Goal: Task Accomplishment & Management: Complete application form

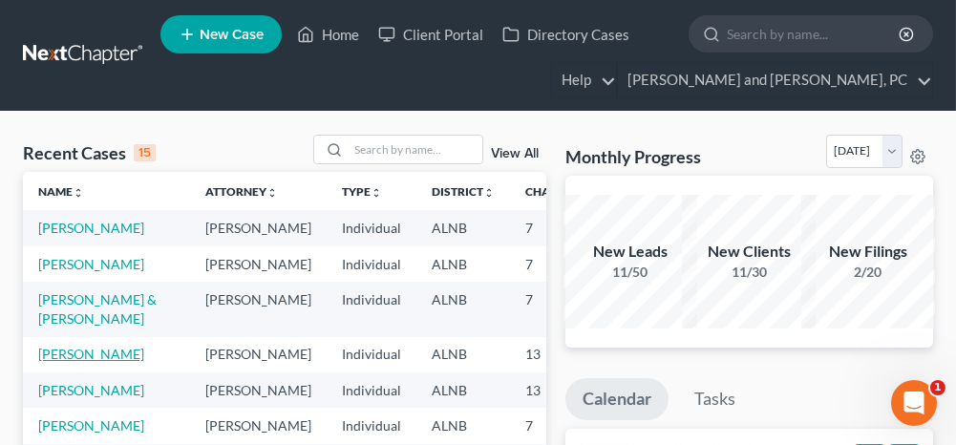
scroll to position [95, 0]
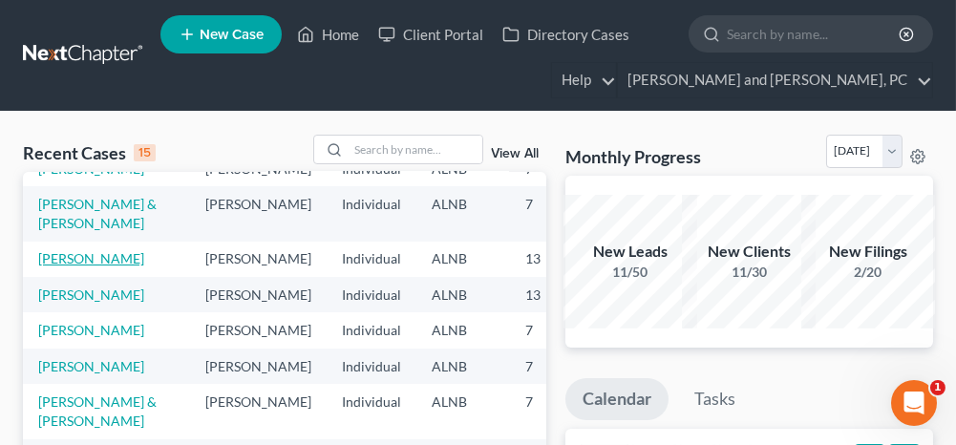
click at [59, 266] on link "[PERSON_NAME]" at bounding box center [91, 258] width 106 height 16
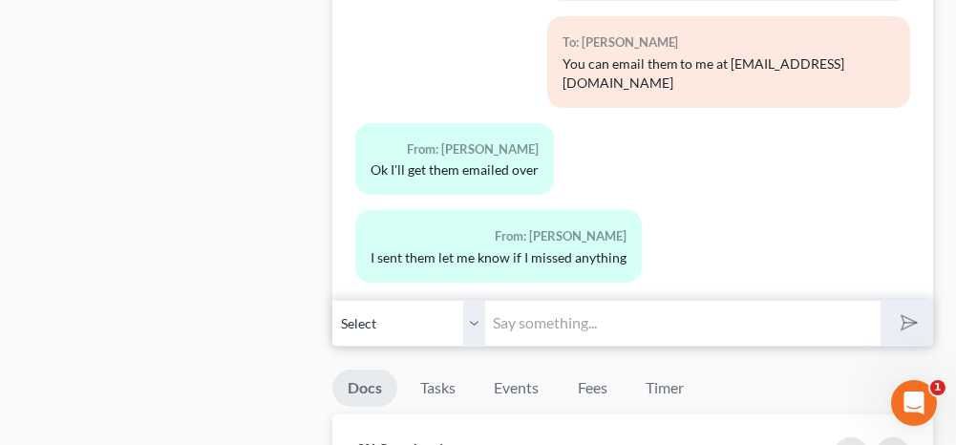
scroll to position [1623, 0]
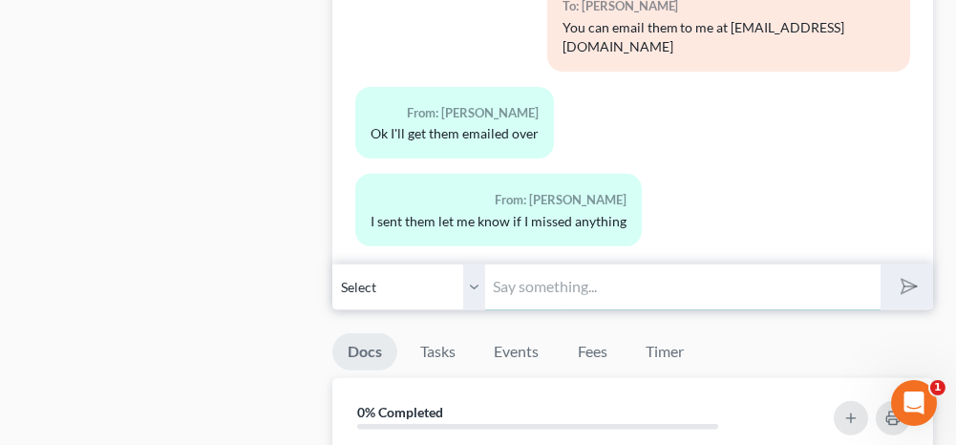
click at [580, 275] on input "text" at bounding box center [682, 287] width 394 height 47
type input "Is your wife filing with you?"
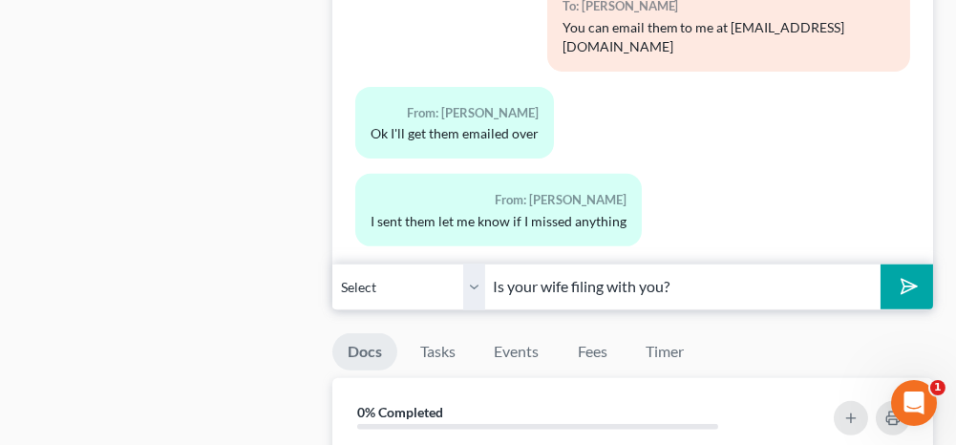
click at [897, 274] on icon "submit" at bounding box center [905, 286] width 27 height 27
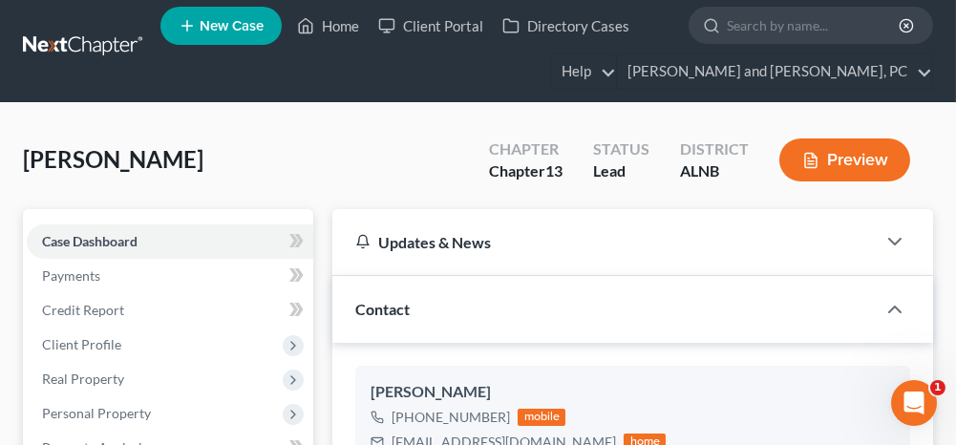
scroll to position [0, 0]
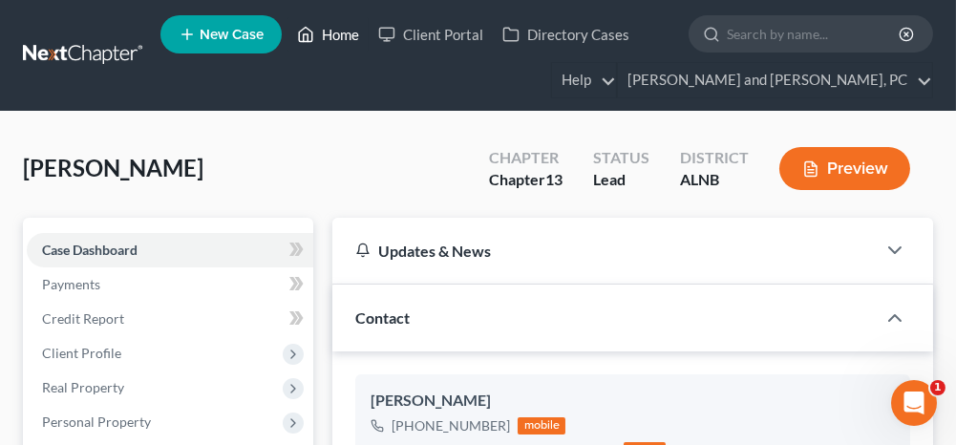
click at [350, 36] on link "Home" at bounding box center [327, 34] width 81 height 34
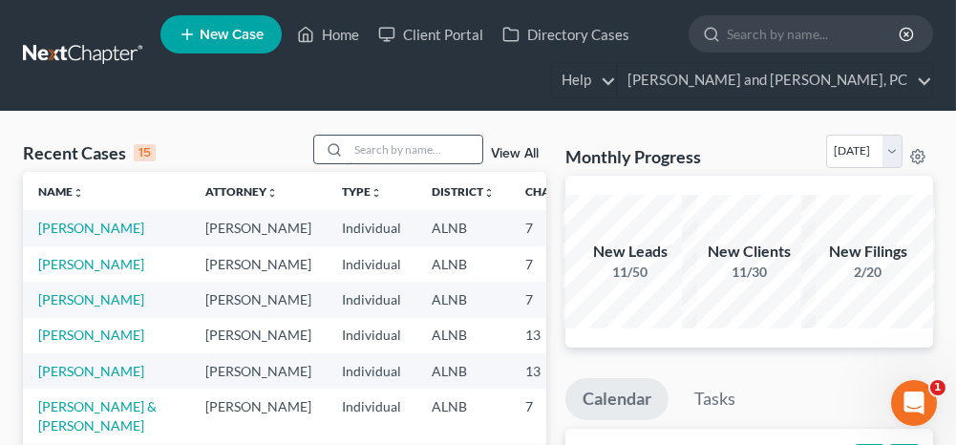
click at [372, 155] on input "search" at bounding box center [416, 150] width 134 height 28
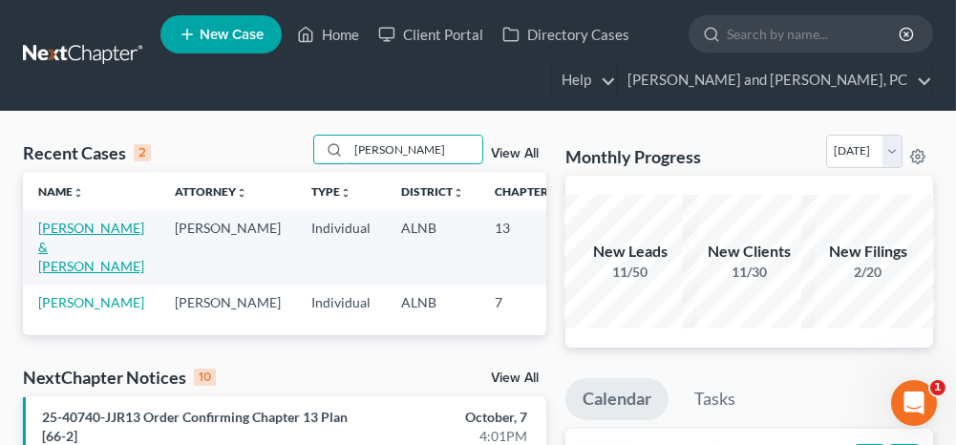
type input "[PERSON_NAME]"
click at [66, 238] on link "[PERSON_NAME] & [PERSON_NAME]" at bounding box center [91, 247] width 106 height 54
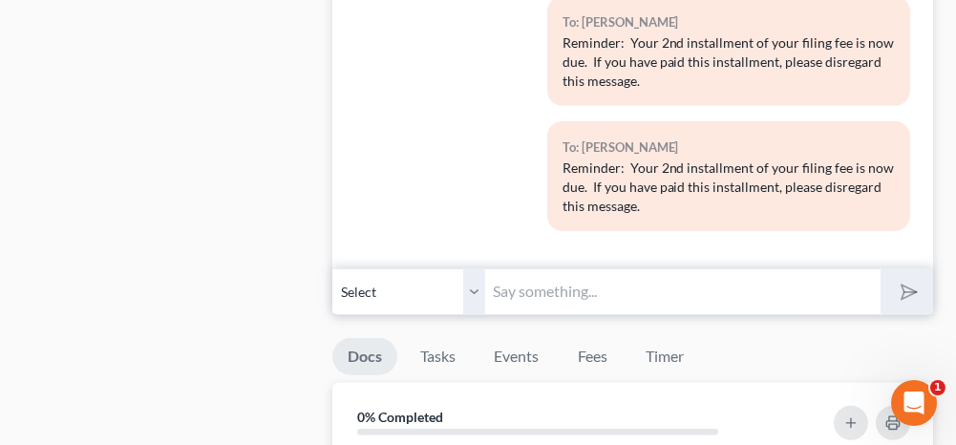
scroll to position [1910, 0]
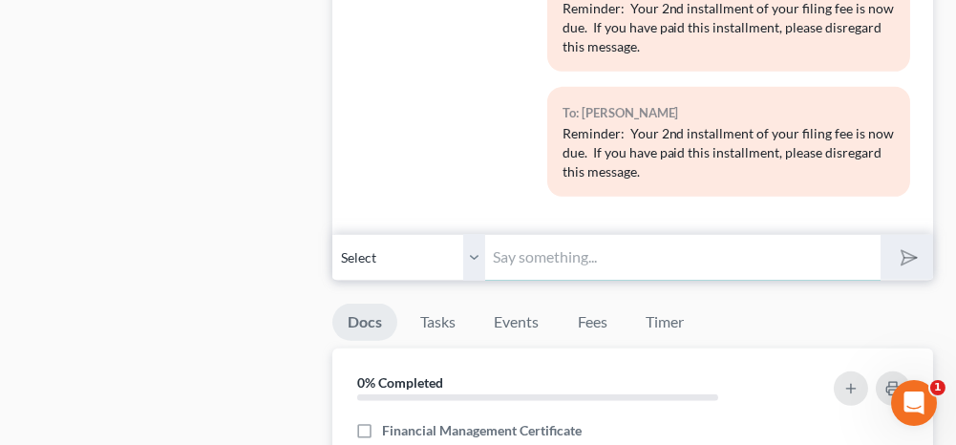
click at [527, 234] on input "text" at bounding box center [682, 257] width 394 height 47
click at [804, 234] on input "Your new bank" at bounding box center [682, 257] width 394 height 47
click at [574, 234] on input "Your new bank" at bounding box center [682, 257] width 394 height 47
click at [604, 234] on input "Your new bank" at bounding box center [682, 257] width 394 height 47
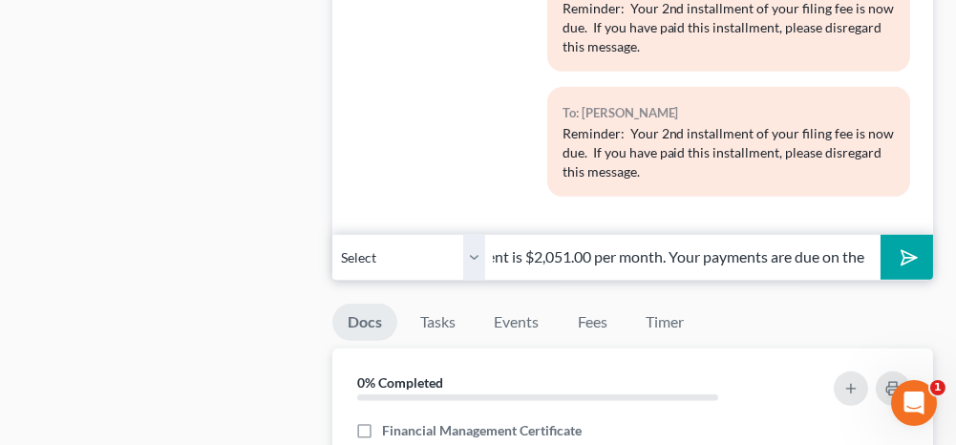
scroll to position [0, 0]
click at [735, 234] on input "Your new bankruptcy payment is $2,051.00 per month. Your payments are due on the" at bounding box center [682, 257] width 394 height 47
type input "Your new bankruptcy payment is $2,051.00 per month. Your payments are due on th…"
click at [902, 246] on polygon "submit" at bounding box center [905, 257] width 23 height 23
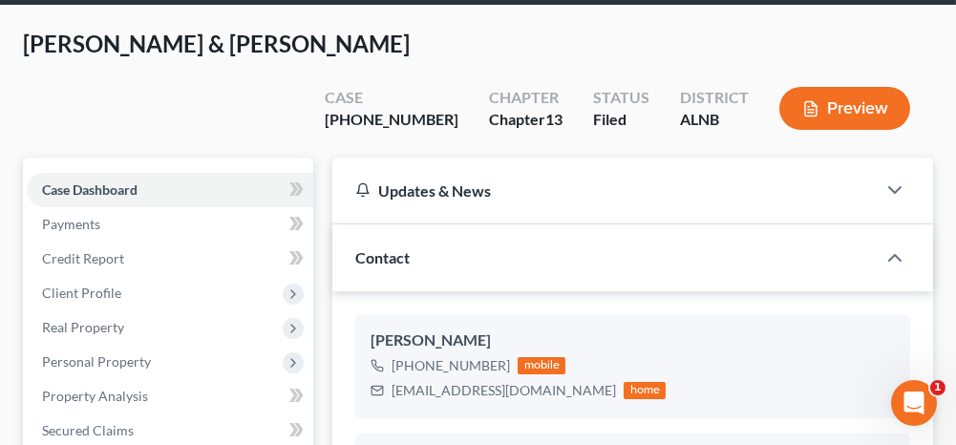
scroll to position [0, 0]
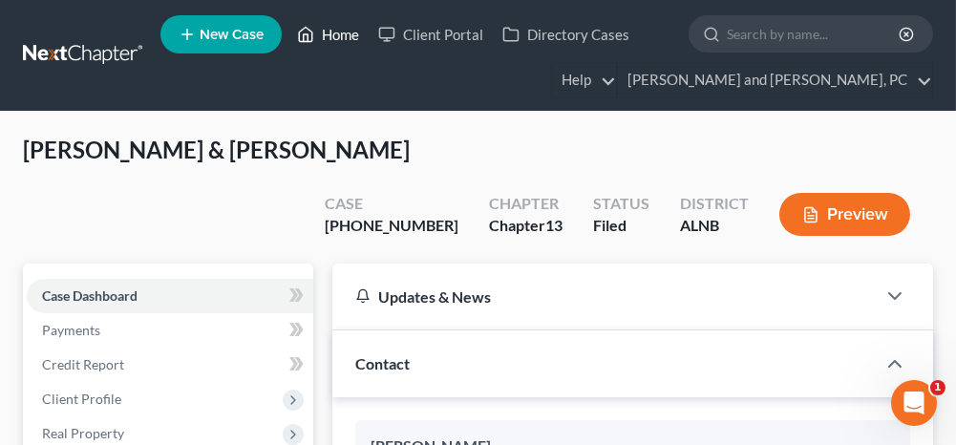
click at [335, 34] on link "Home" at bounding box center [327, 34] width 81 height 34
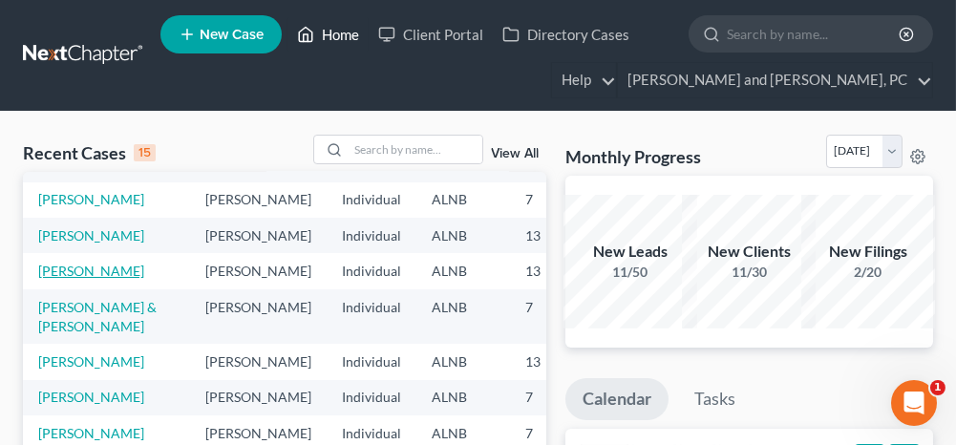
scroll to position [191, 0]
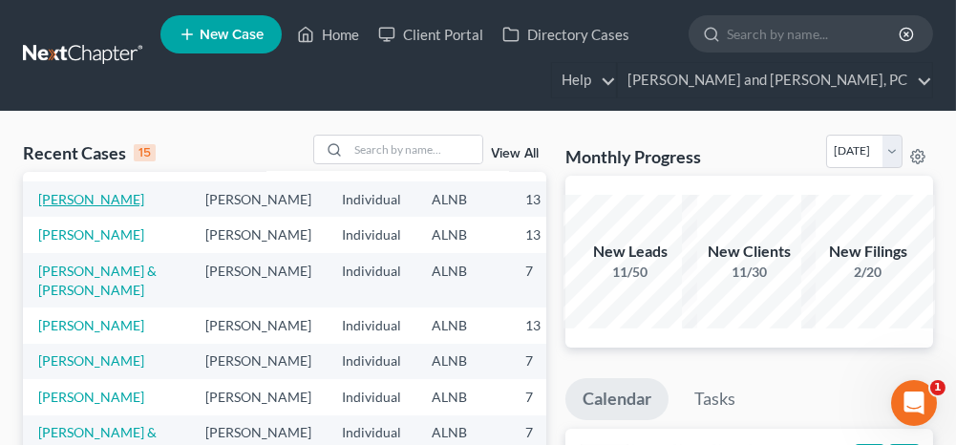
click at [45, 207] on link "[PERSON_NAME]" at bounding box center [91, 199] width 106 height 16
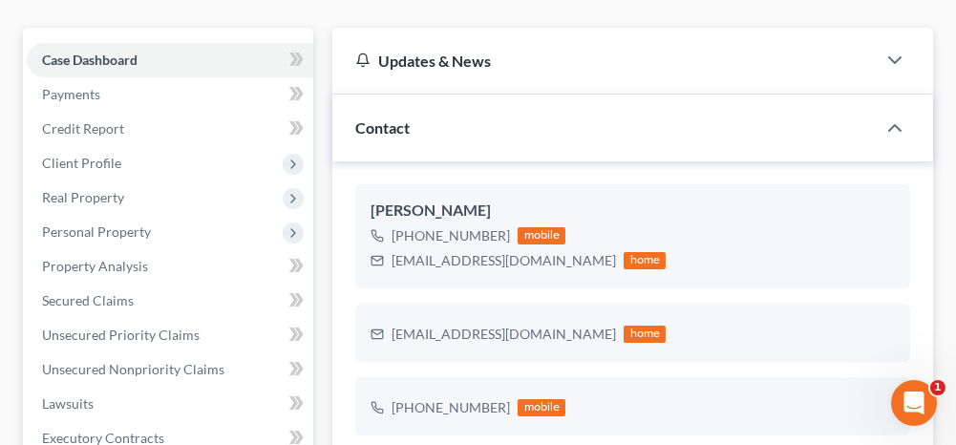
scroll to position [191, 0]
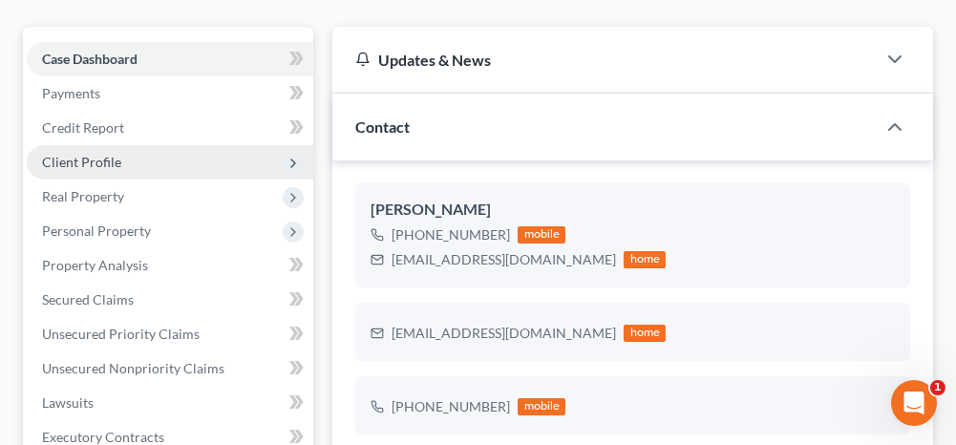
click at [81, 158] on span "Client Profile" at bounding box center [81, 162] width 79 height 16
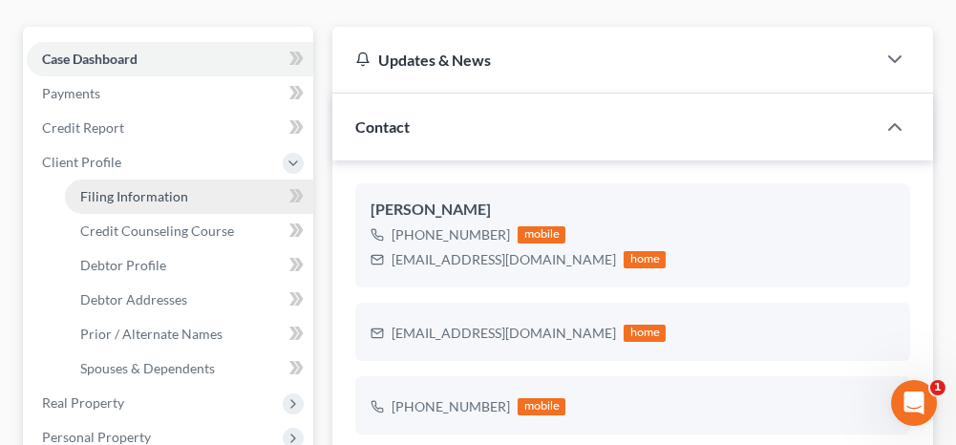
click at [91, 188] on span "Filing Information" at bounding box center [134, 196] width 108 height 16
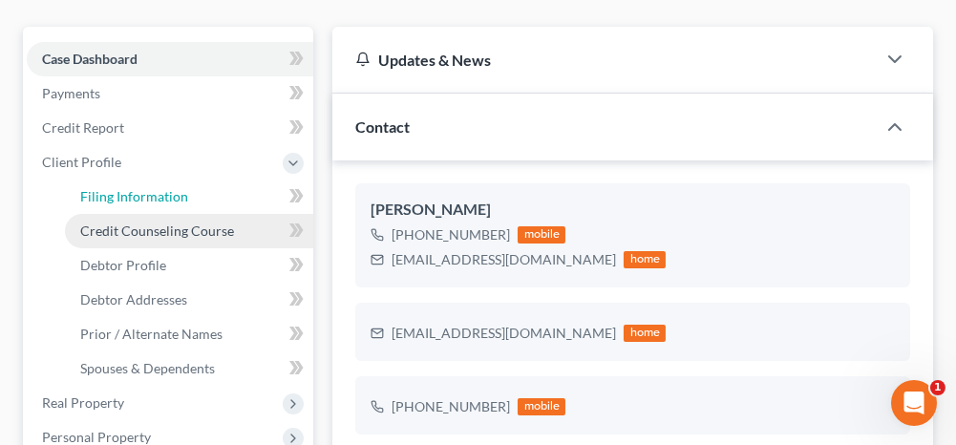
select select "1"
select select "0"
select select "3"
select select "1"
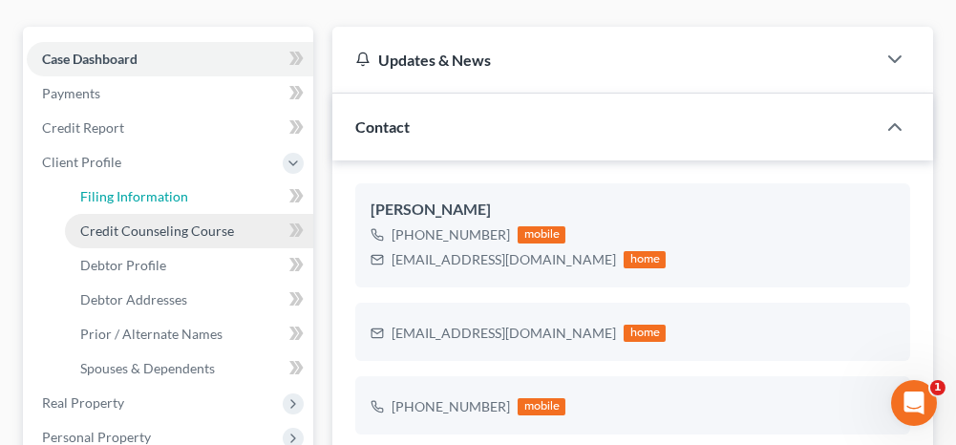
select select "0"
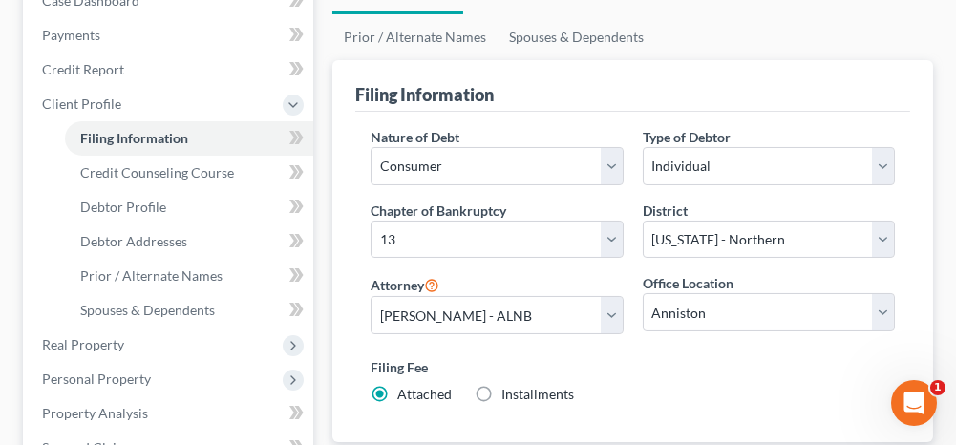
scroll to position [286, 0]
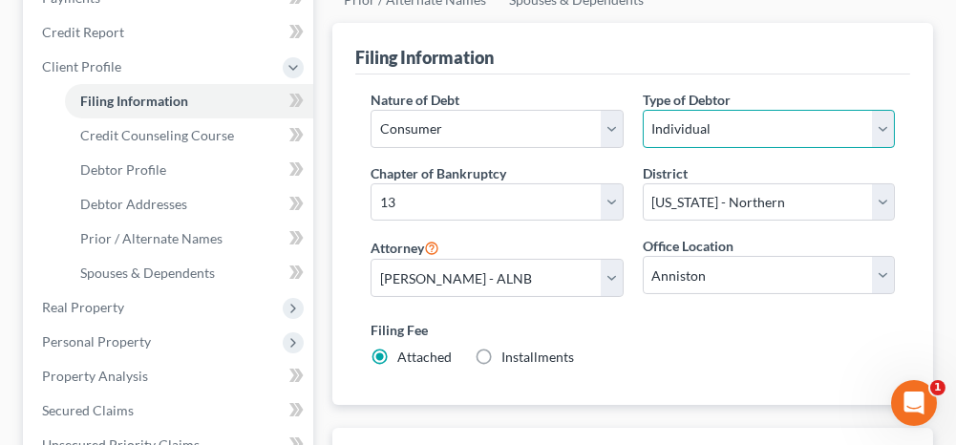
drag, startPoint x: 686, startPoint y: 131, endPoint x: 683, endPoint y: 145, distance: 14.6
click at [686, 131] on select "Select Individual Joint" at bounding box center [769, 129] width 252 height 38
select select "1"
click at [643, 110] on select "Select Individual Joint" at bounding box center [769, 129] width 252 height 38
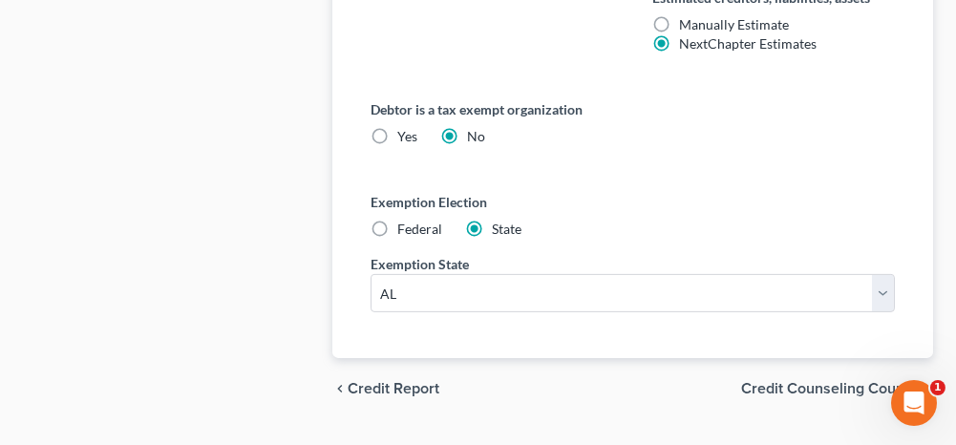
scroll to position [1432, 0]
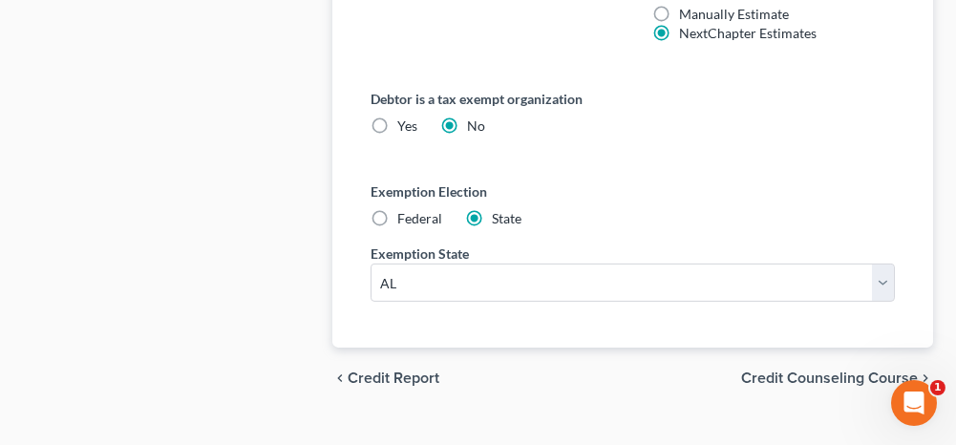
click at [800, 371] on span "Credit Counseling Course" at bounding box center [829, 378] width 177 height 15
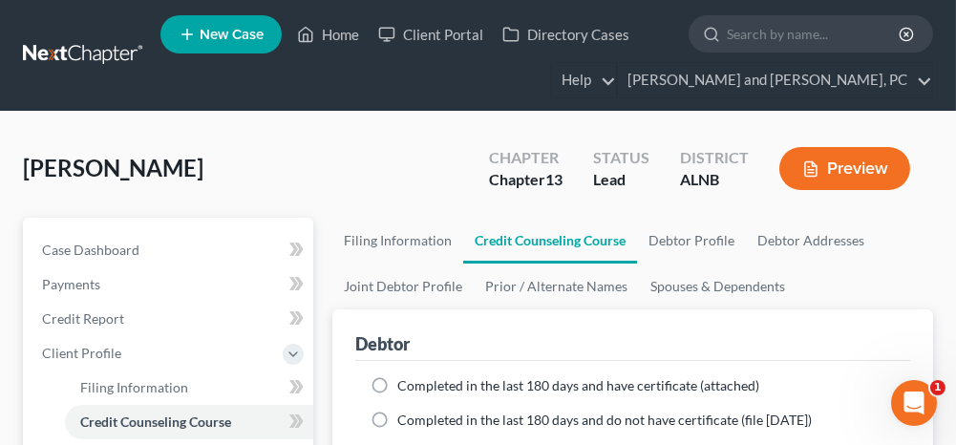
click at [397, 380] on label "Completed in the last 180 days and have certificate (attached)" at bounding box center [578, 385] width 362 height 19
click at [405, 380] on input "Completed in the last 180 days and have certificate (attached)" at bounding box center [411, 382] width 12 height 12
radio input "true"
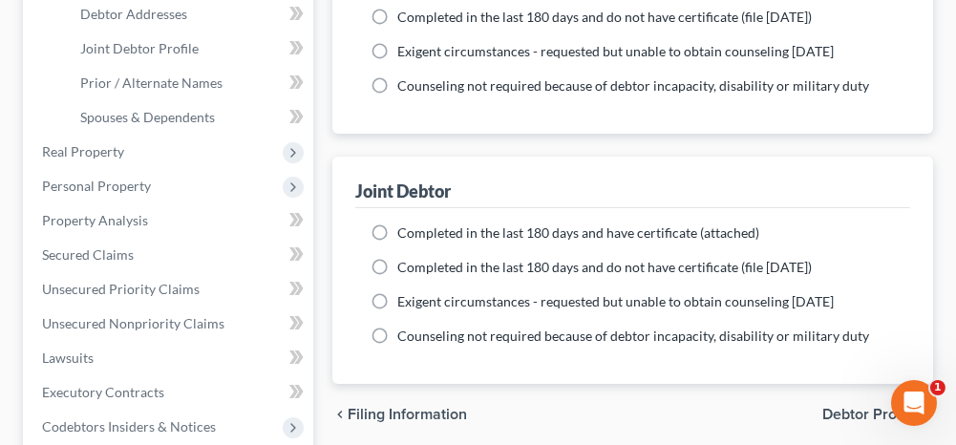
scroll to position [477, 0]
click at [397, 229] on label "Completed in the last 180 days and have certificate (attached)" at bounding box center [578, 232] width 362 height 19
click at [405, 229] on input "Completed in the last 180 days and have certificate (attached)" at bounding box center [411, 229] width 12 height 12
radio input "true"
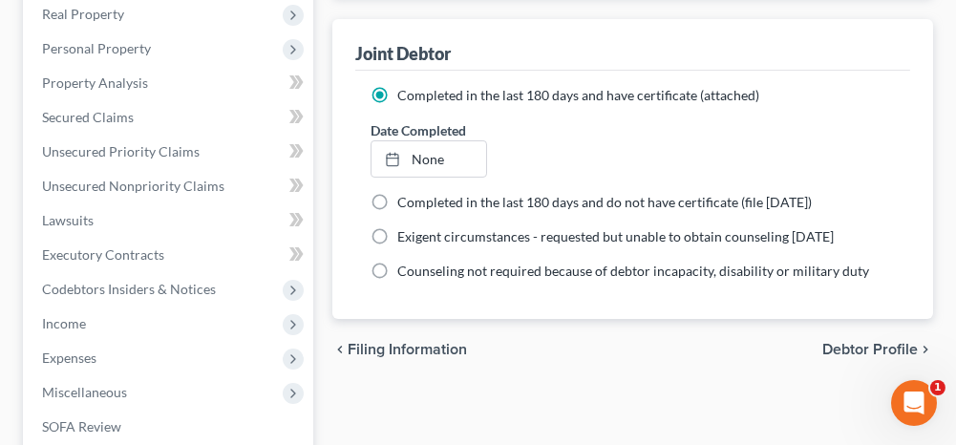
scroll to position [668, 0]
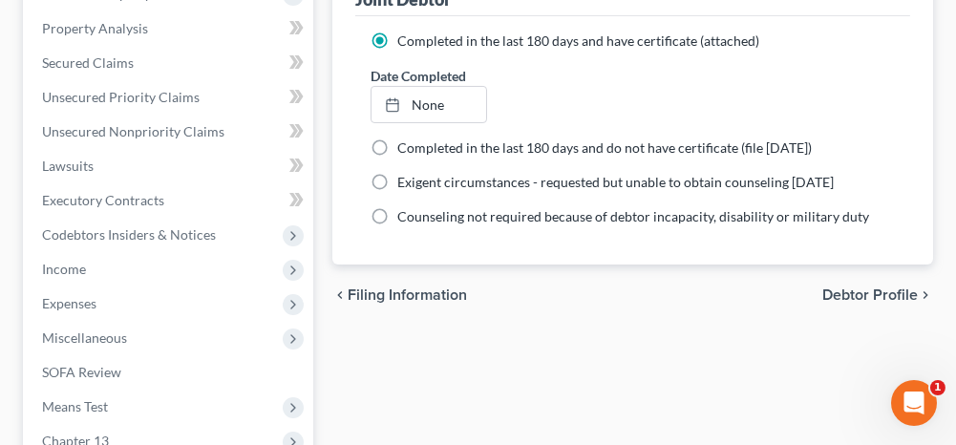
click at [841, 288] on span "Debtor Profile" at bounding box center [869, 294] width 95 height 15
select select "1"
select select "3"
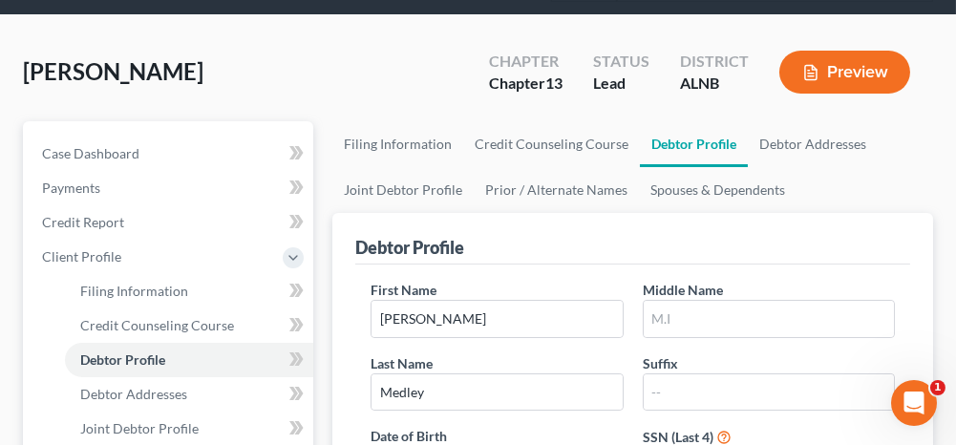
scroll to position [191, 0]
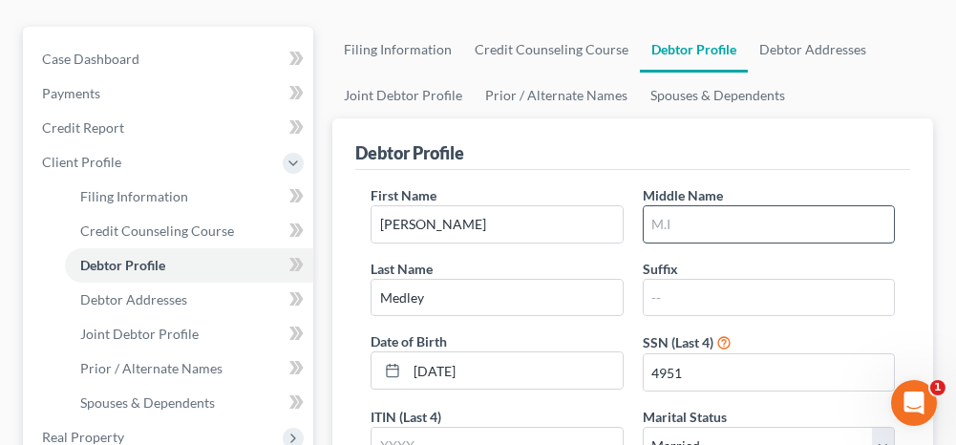
click at [698, 218] on input "text" at bounding box center [769, 224] width 250 height 36
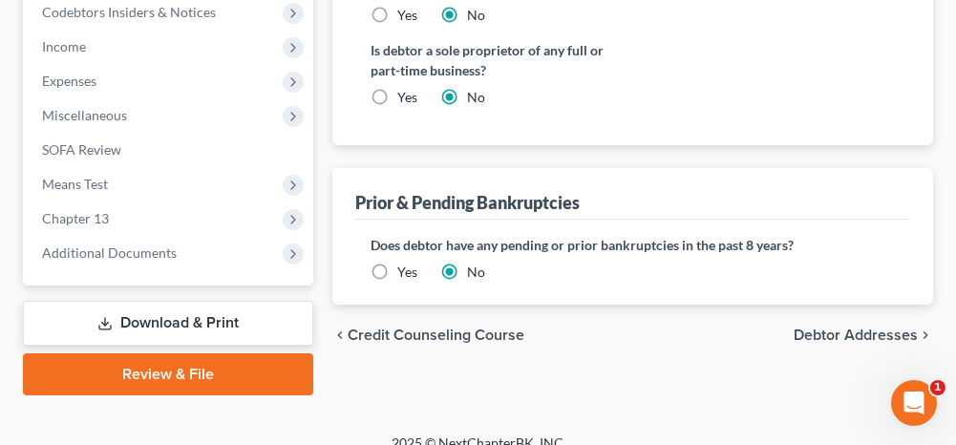
scroll to position [910, 0]
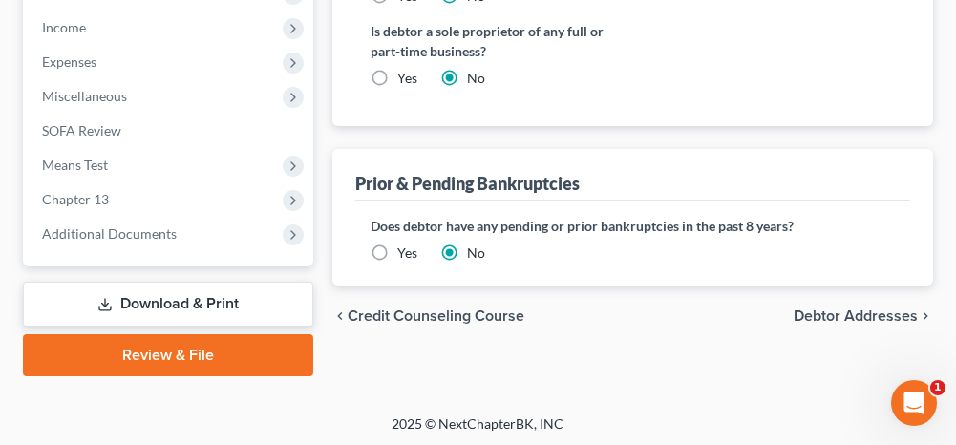
type input "[PERSON_NAME]"
click at [846, 308] on span "Debtor Addresses" at bounding box center [856, 315] width 124 height 15
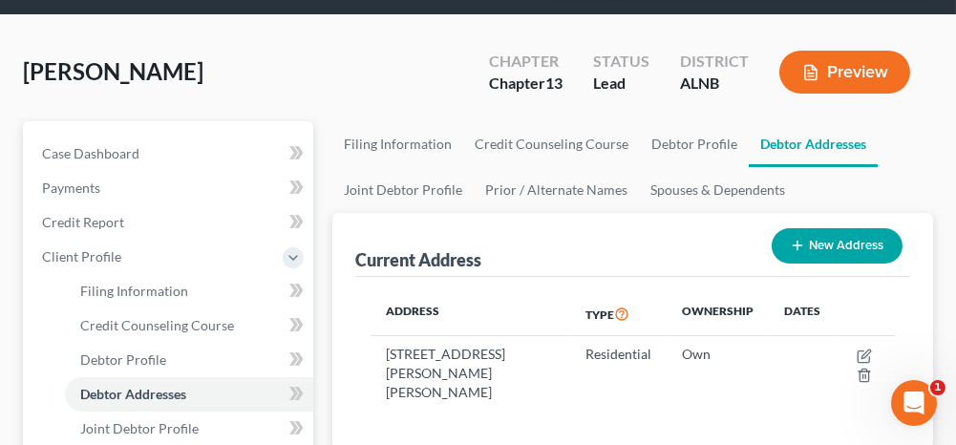
scroll to position [191, 0]
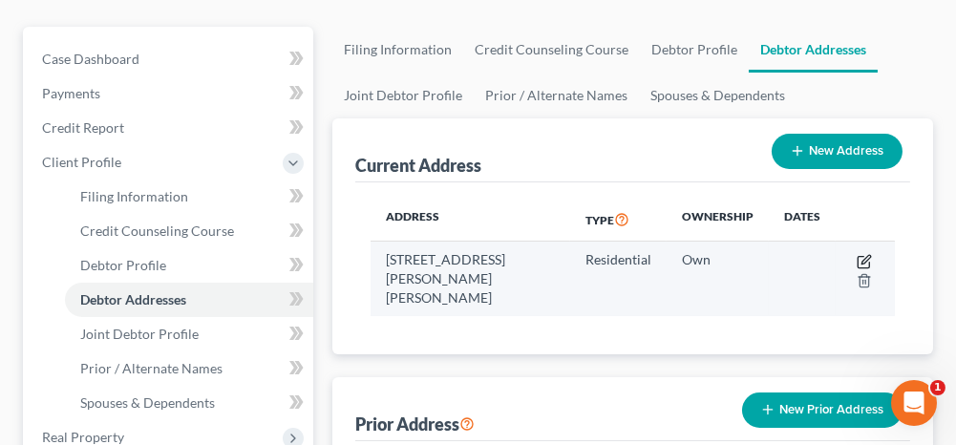
click at [869, 260] on icon "button" at bounding box center [863, 261] width 11 height 11
select select "0"
select select "7"
select select "0"
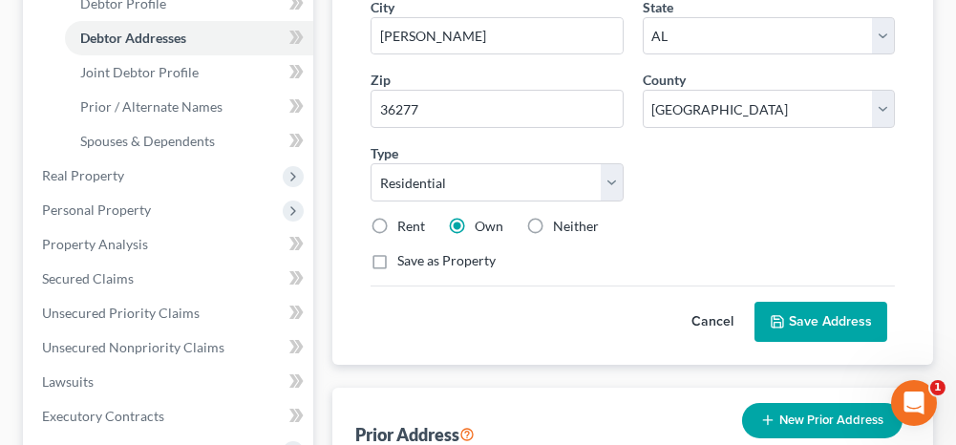
scroll to position [477, 0]
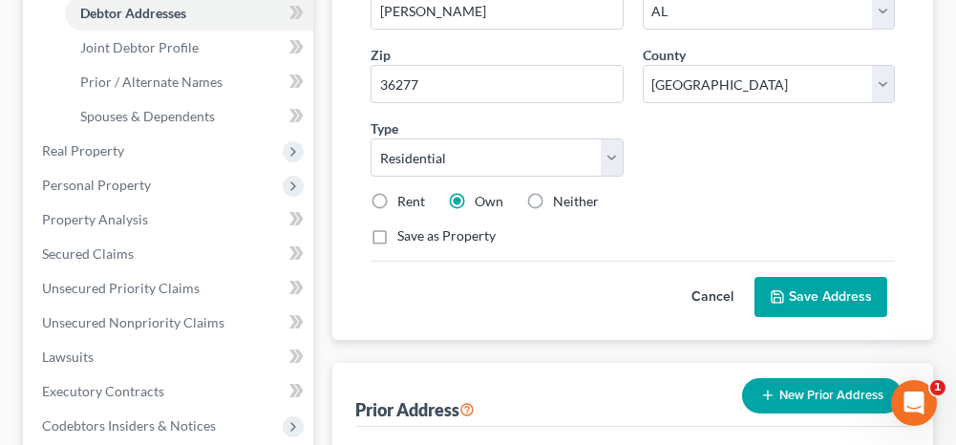
click at [782, 294] on icon at bounding box center [777, 296] width 15 height 15
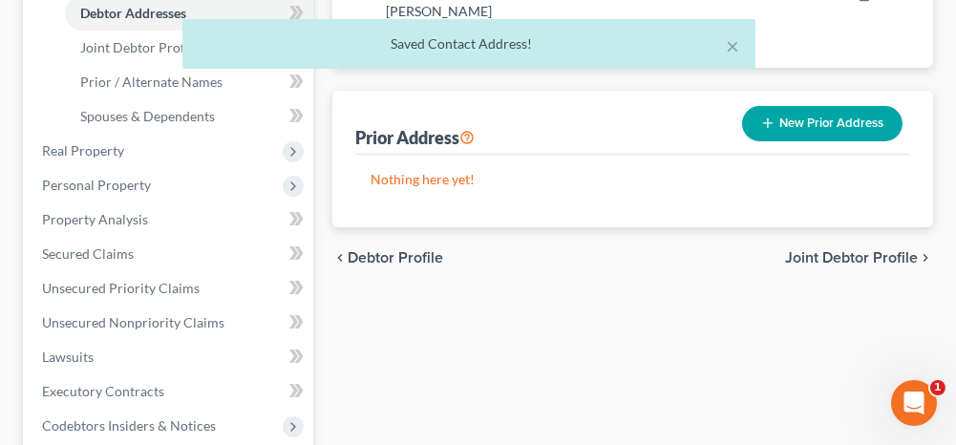
click at [824, 250] on span "Joint Debtor Profile" at bounding box center [851, 257] width 133 height 15
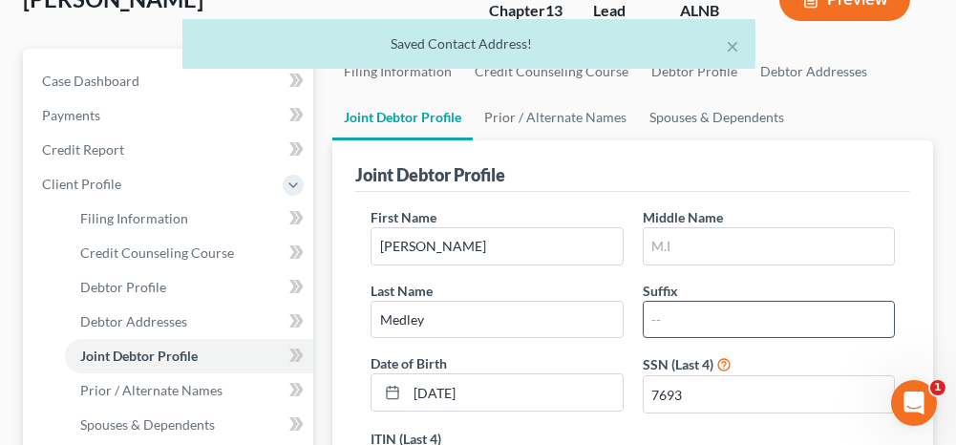
scroll to position [191, 0]
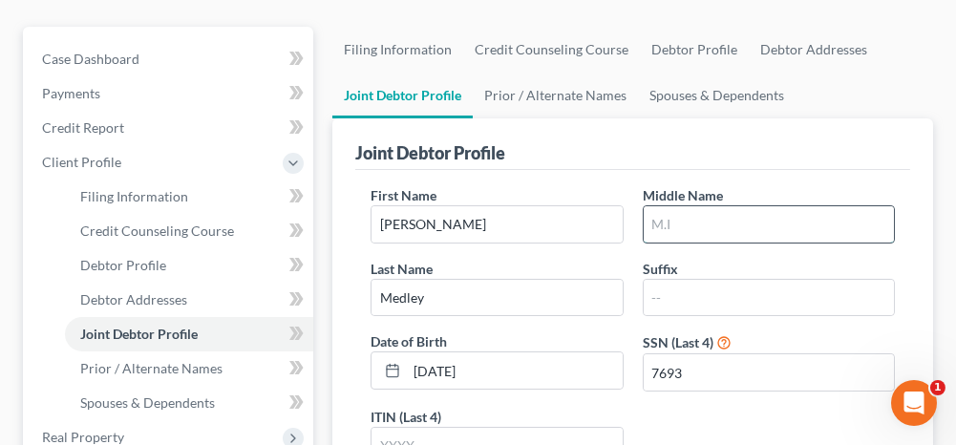
click at [702, 207] on input "text" at bounding box center [769, 224] width 250 height 36
type input "[PERSON_NAME]"
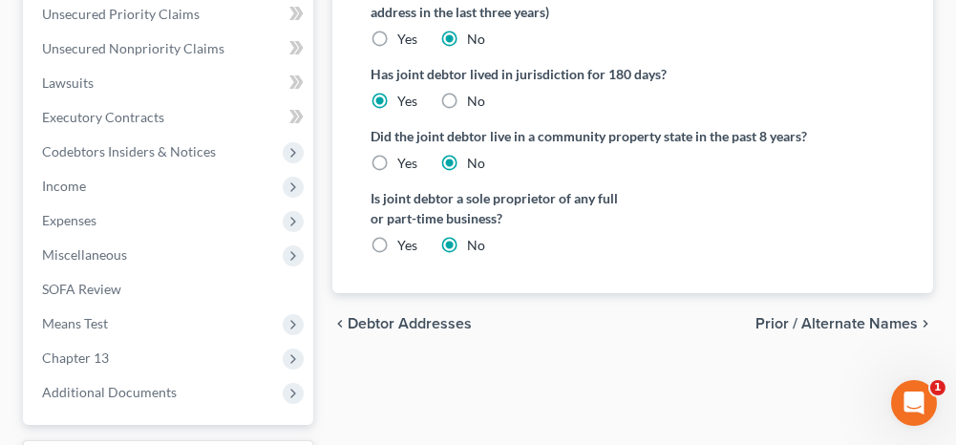
scroll to position [764, 0]
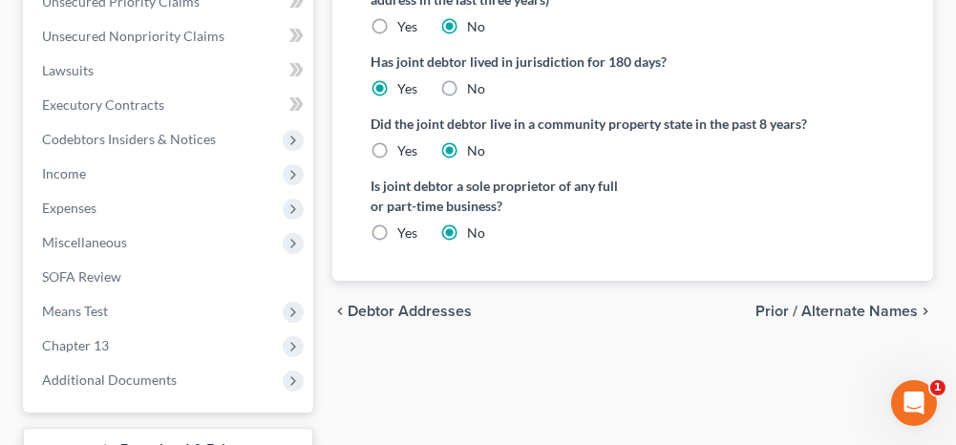
click at [807, 304] on span "Prior / Alternate Names" at bounding box center [836, 311] width 162 height 15
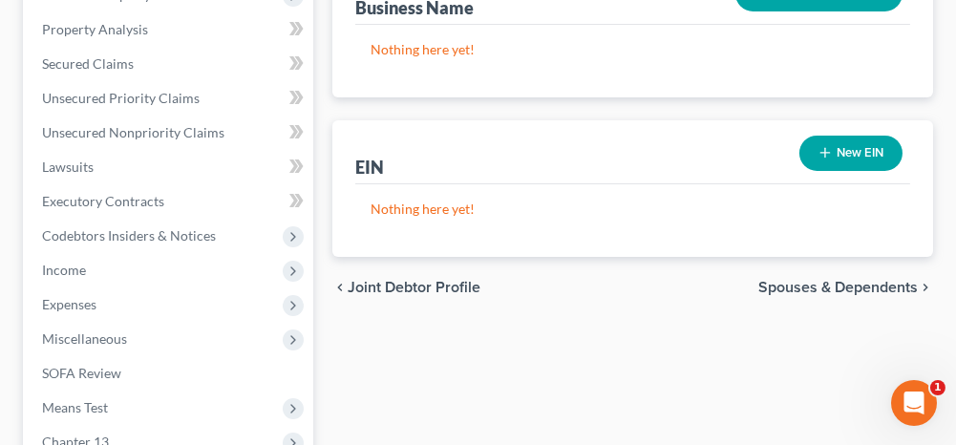
scroll to position [668, 0]
click at [775, 280] on span "Spouses & Dependents" at bounding box center [837, 286] width 159 height 15
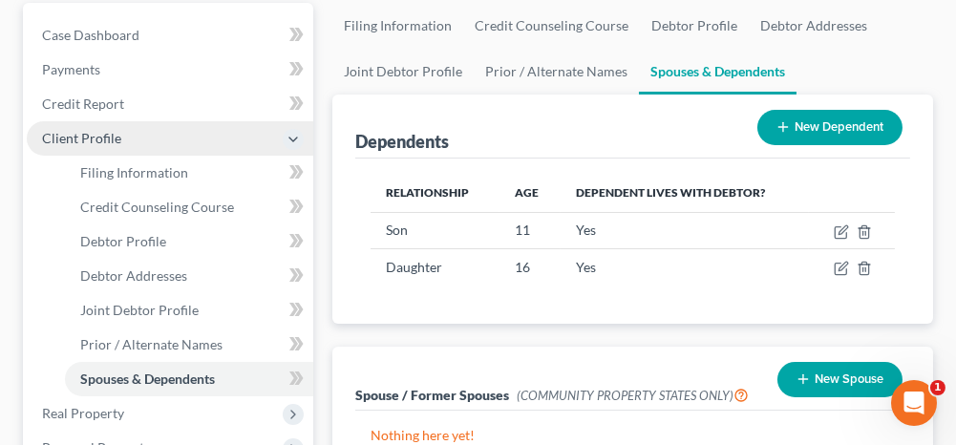
scroll to position [191, 0]
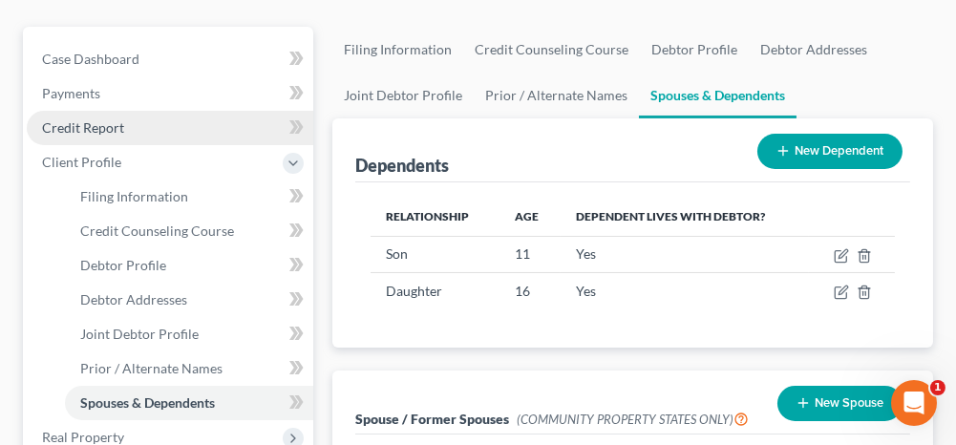
click at [135, 125] on link "Credit Report" at bounding box center [170, 128] width 286 height 34
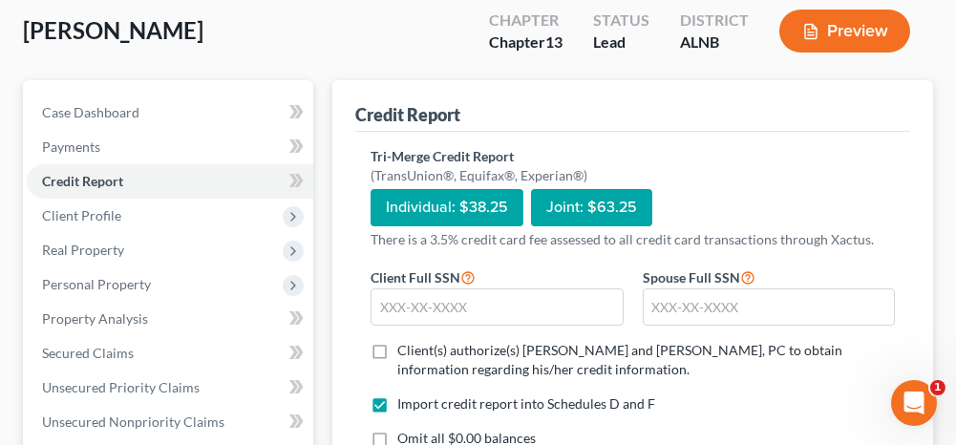
scroll to position [191, 0]
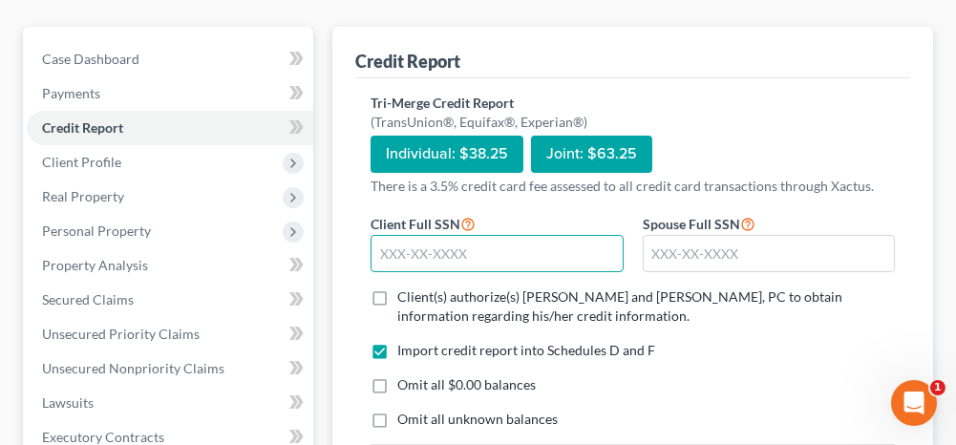
click at [494, 237] on input "text" at bounding box center [497, 254] width 252 height 38
type input "418-31-4951"
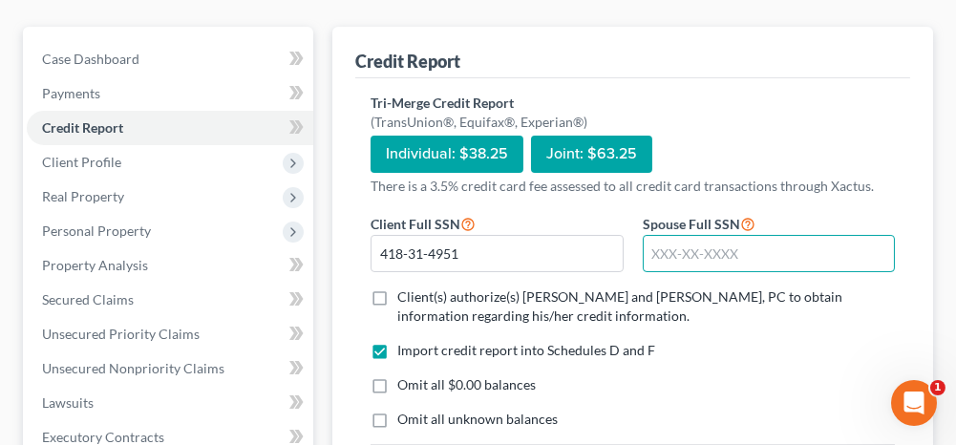
click at [683, 252] on input "text" at bounding box center [769, 254] width 252 height 38
type input "452-99-7493"
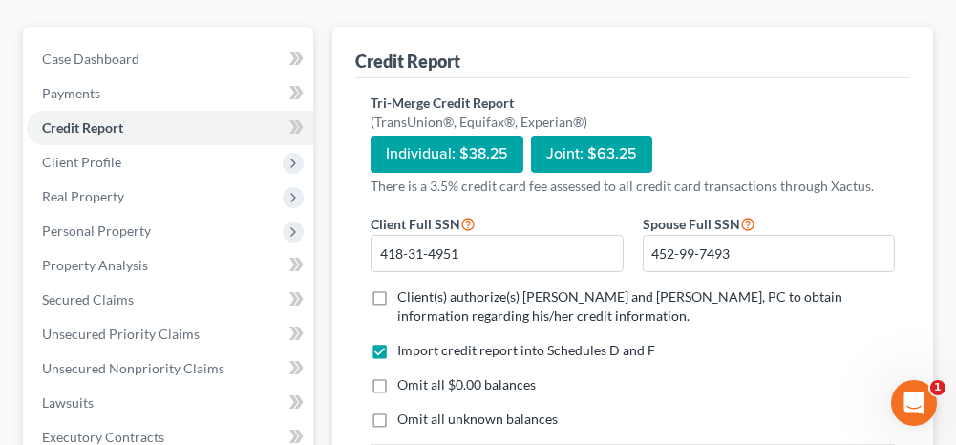
click at [397, 292] on label "Client(s) authorize(s) [PERSON_NAME] and [PERSON_NAME], PC to obtain informatio…" at bounding box center [646, 306] width 498 height 38
click at [405, 292] on input "Client(s) authorize(s) [PERSON_NAME] and [PERSON_NAME], PC to obtain informatio…" at bounding box center [411, 293] width 12 height 12
checkbox input "true"
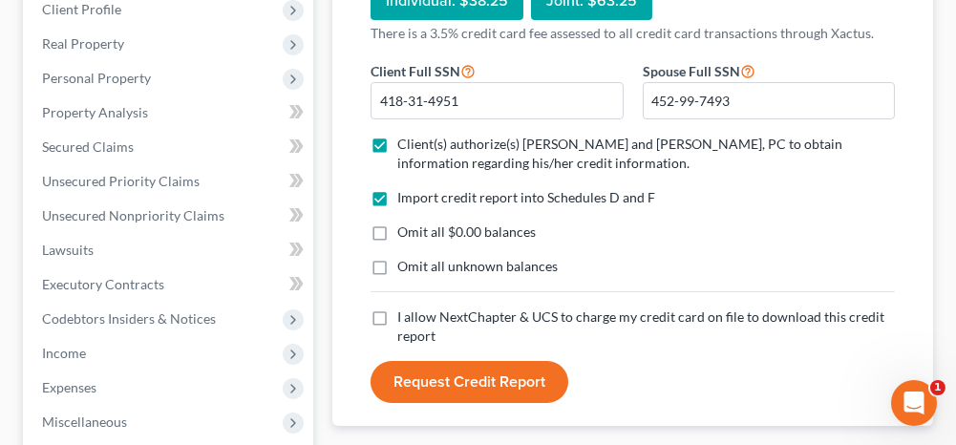
scroll to position [382, 0]
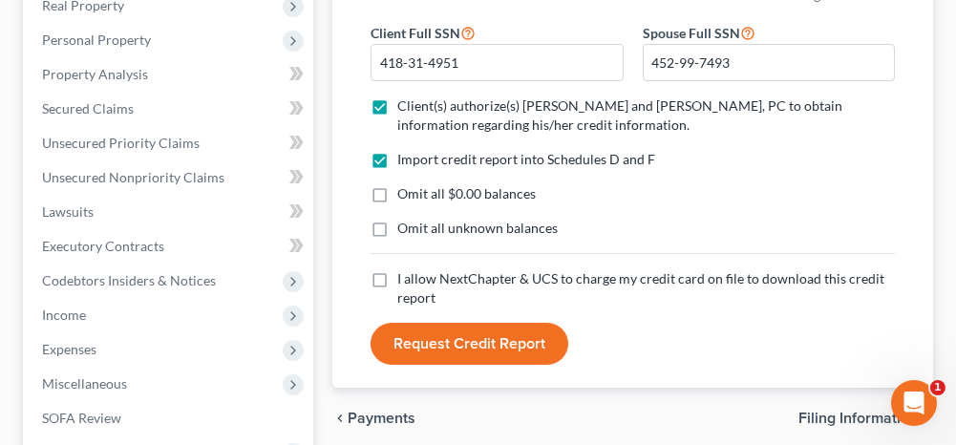
click at [397, 194] on label "Omit all $0.00 balances" at bounding box center [466, 193] width 138 height 19
click at [405, 194] on input "Omit all $0.00 balances" at bounding box center [411, 190] width 12 height 12
checkbox input "true"
click at [397, 226] on label "Omit all unknown balances" at bounding box center [477, 228] width 160 height 19
click at [405, 226] on input "Omit all unknown balances" at bounding box center [411, 225] width 12 height 12
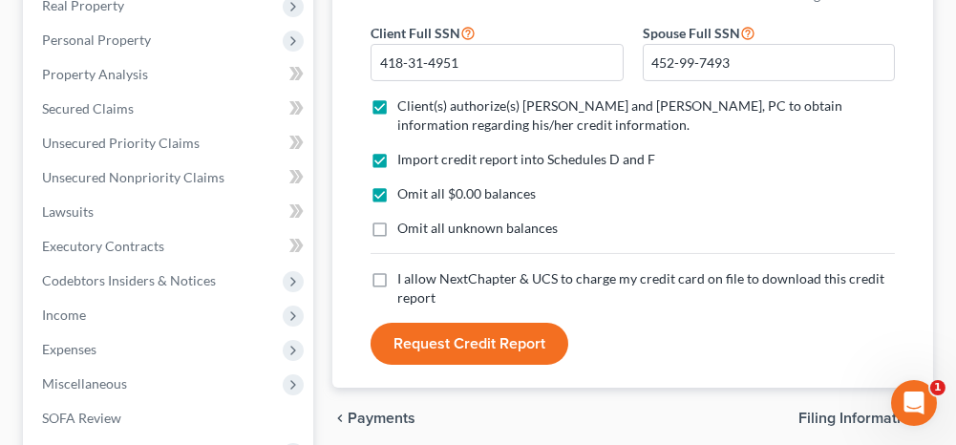
checkbox input "true"
click at [397, 276] on label "I allow NextChapter & UCS to charge my credit card on file to download this cre…" at bounding box center [646, 288] width 498 height 38
click at [405, 276] on input "I allow NextChapter & UCS to charge my credit card on file to download this cre…" at bounding box center [411, 275] width 12 height 12
checkbox input "true"
click at [456, 339] on button "Request Credit Report" at bounding box center [470, 344] width 198 height 42
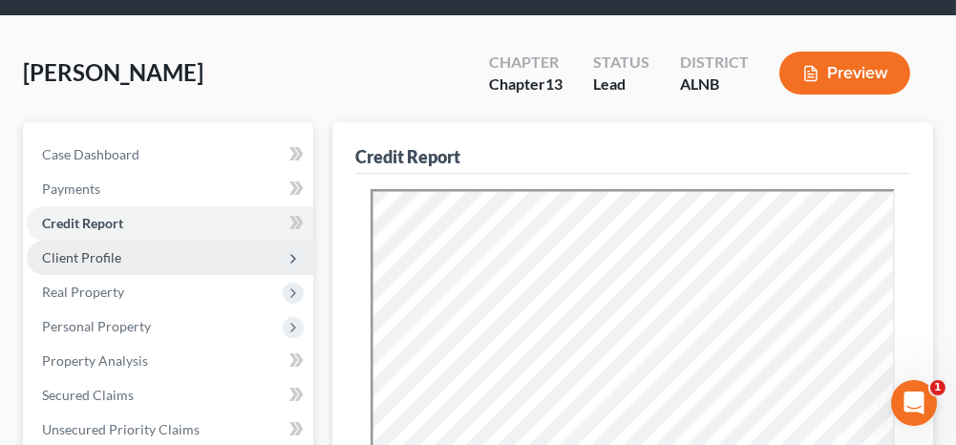
scroll to position [191, 0]
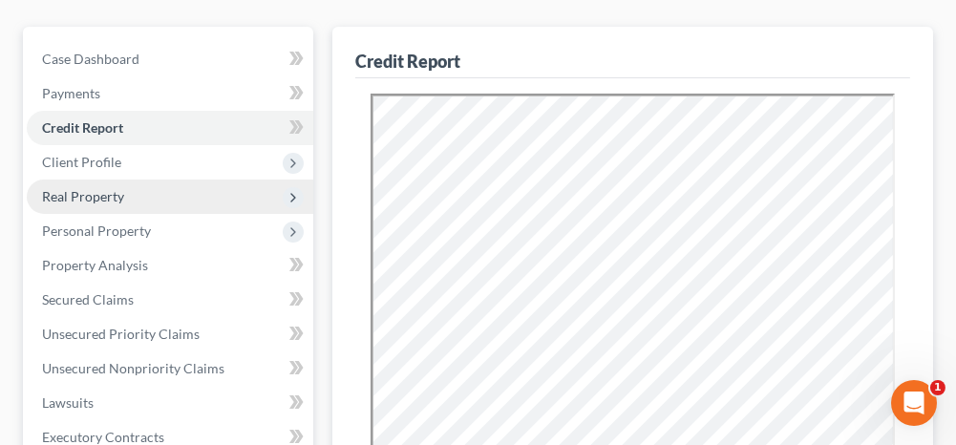
click at [135, 190] on span "Real Property" at bounding box center [170, 197] width 286 height 34
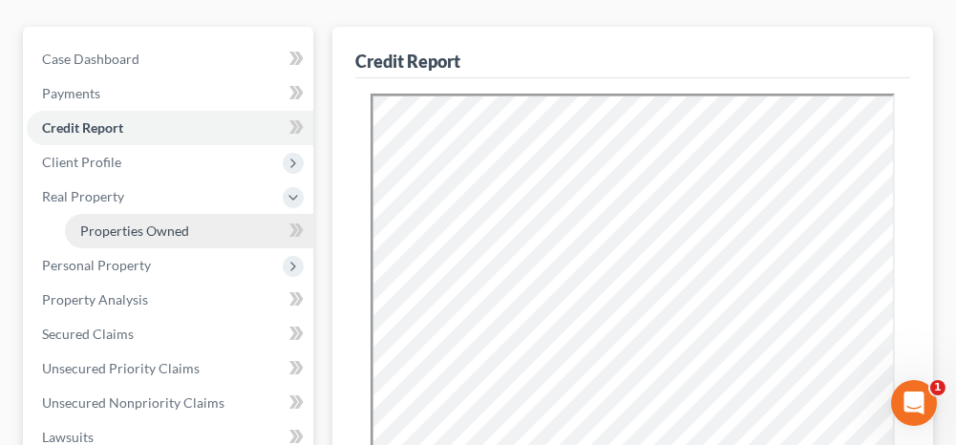
click at [123, 233] on span "Properties Owned" at bounding box center [134, 231] width 109 height 16
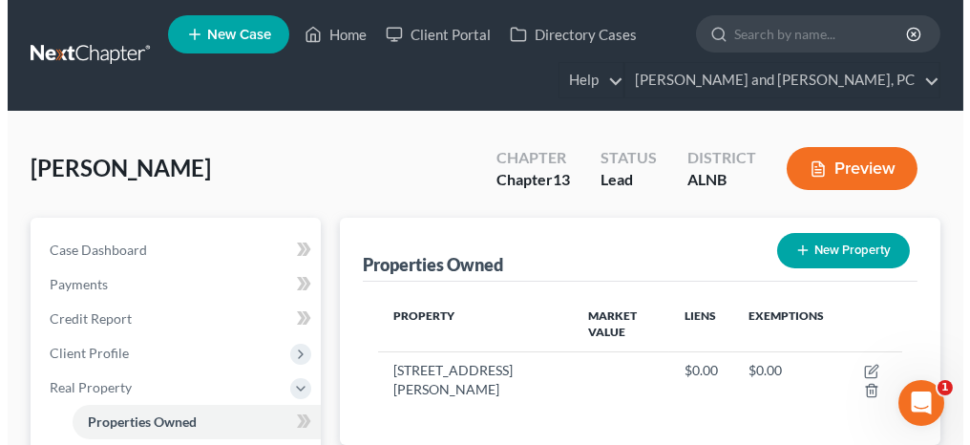
scroll to position [95, 0]
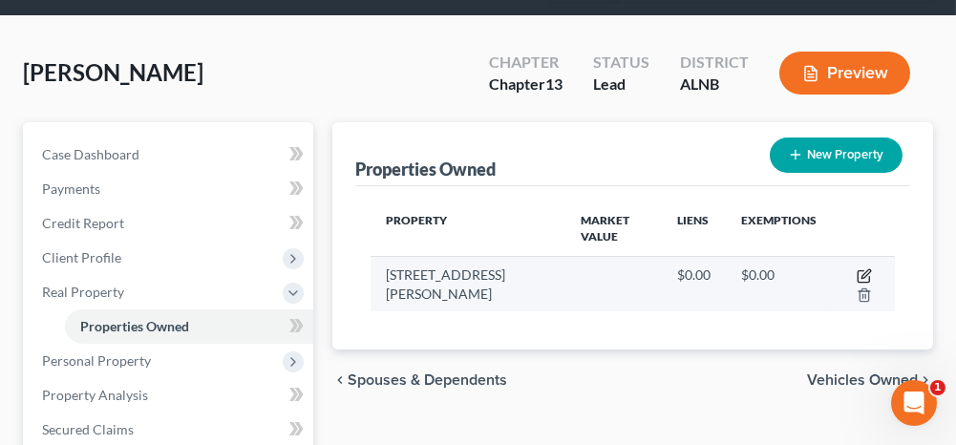
click at [857, 268] on icon "button" at bounding box center [864, 275] width 15 height 15
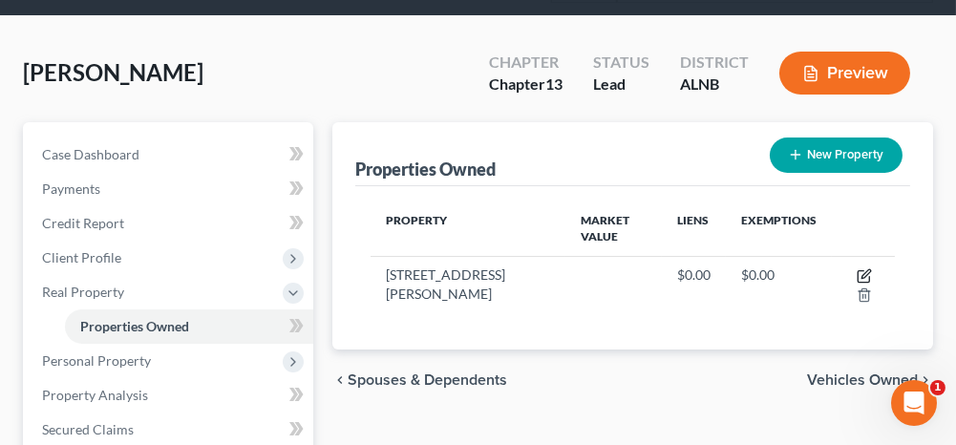
select select "0"
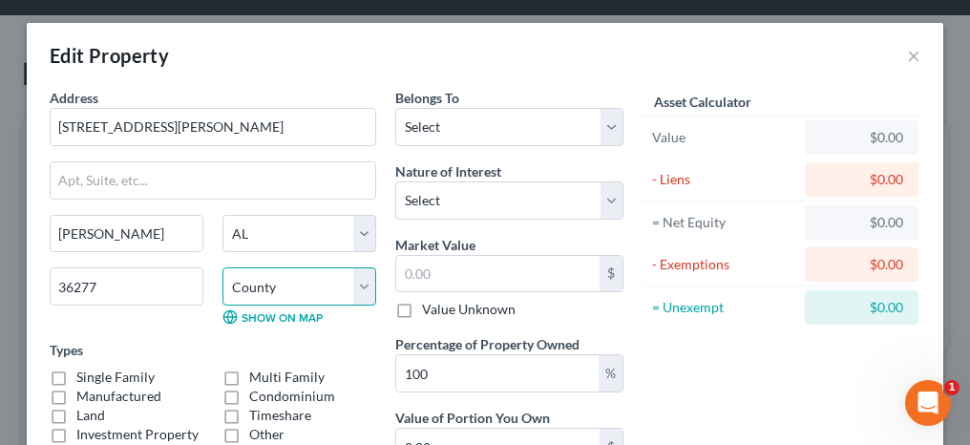
drag, startPoint x: 286, startPoint y: 275, endPoint x: 281, endPoint y: 261, distance: 15.1
click at [286, 275] on select "County [GEOGRAPHIC_DATA] [GEOGRAPHIC_DATA] [GEOGRAPHIC_DATA] [GEOGRAPHIC_DATA] …" at bounding box center [300, 286] width 154 height 38
select select "7"
click at [223, 267] on select "County [GEOGRAPHIC_DATA] [GEOGRAPHIC_DATA] [GEOGRAPHIC_DATA] [GEOGRAPHIC_DATA] …" at bounding box center [300, 286] width 154 height 38
click at [76, 375] on label "Single Family" at bounding box center [115, 377] width 78 height 19
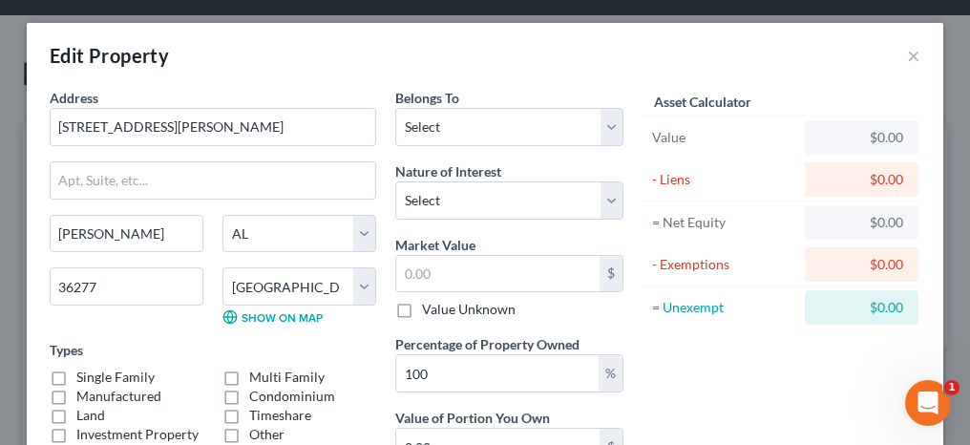
click at [84, 375] on input "Single Family" at bounding box center [90, 374] width 12 height 12
checkbox input "true"
drag, startPoint x: 456, startPoint y: 135, endPoint x: 453, endPoint y: 147, distance: 12.7
click at [456, 135] on select "Select Debtor 1 Only Debtor 2 Only Debtor 1 And Debtor 2 Only At Least One Of T…" at bounding box center [509, 127] width 228 height 38
select select "1"
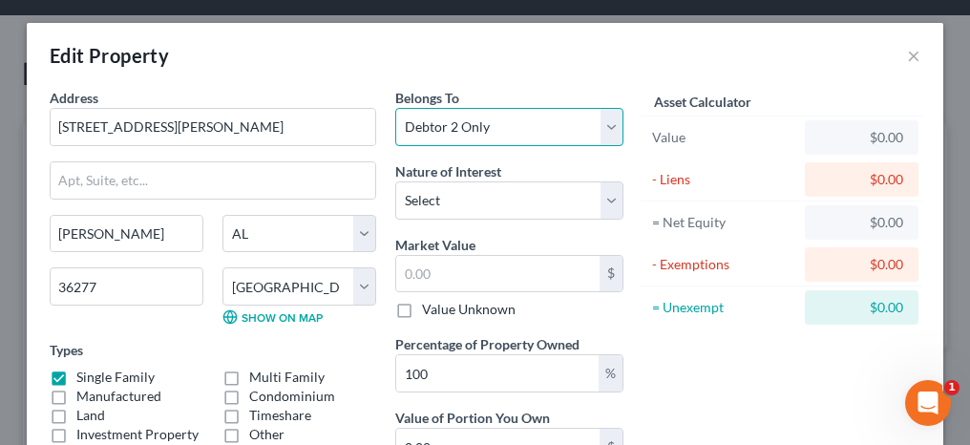
click at [395, 108] on select "Select Debtor 1 Only Debtor 2 Only Debtor 1 And Debtor 2 Only At Least One Of T…" at bounding box center [509, 127] width 228 height 38
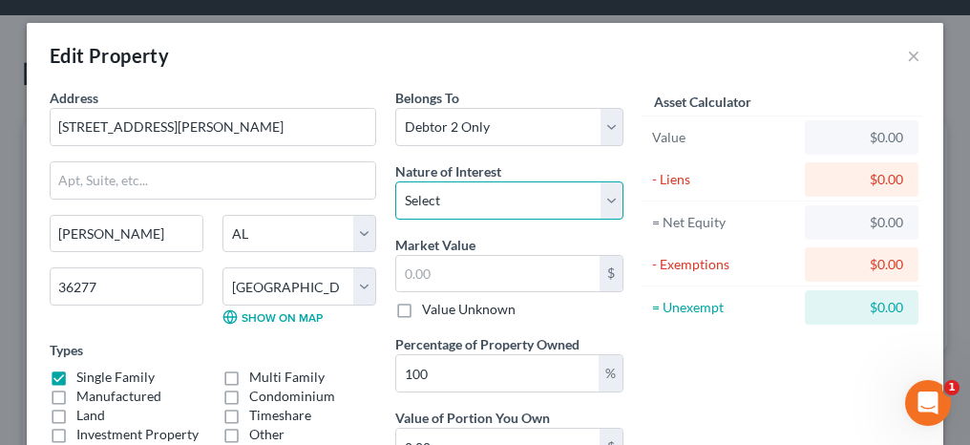
drag, startPoint x: 447, startPoint y: 204, endPoint x: 438, endPoint y: 220, distance: 17.5
click at [447, 204] on select "Select Fee Simple Joint Tenant Life Estate Equitable Interest Future Interest T…" at bounding box center [509, 200] width 228 height 38
select select "0"
click at [395, 181] on select "Select Fee Simple Joint Tenant Life Estate Equitable Interest Future Interest T…" at bounding box center [509, 200] width 228 height 38
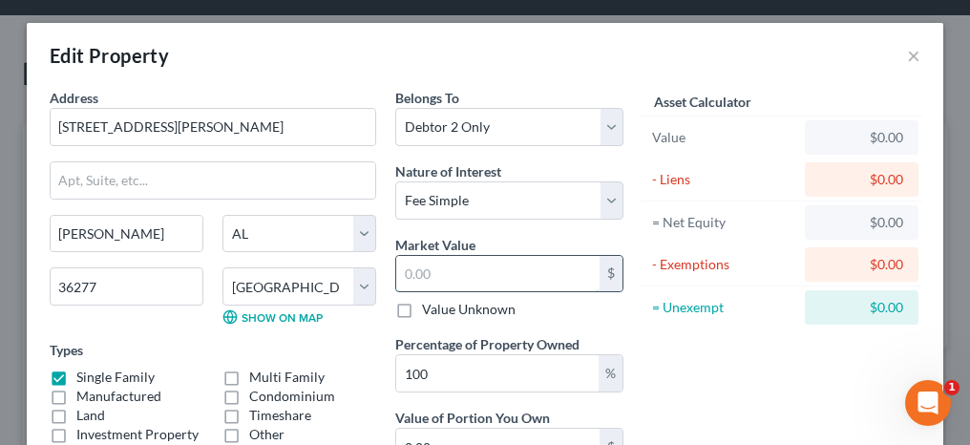
click at [433, 281] on input "text" at bounding box center [497, 274] width 203 height 36
type input "2"
type input "2.00"
type input "23"
type input "23.00"
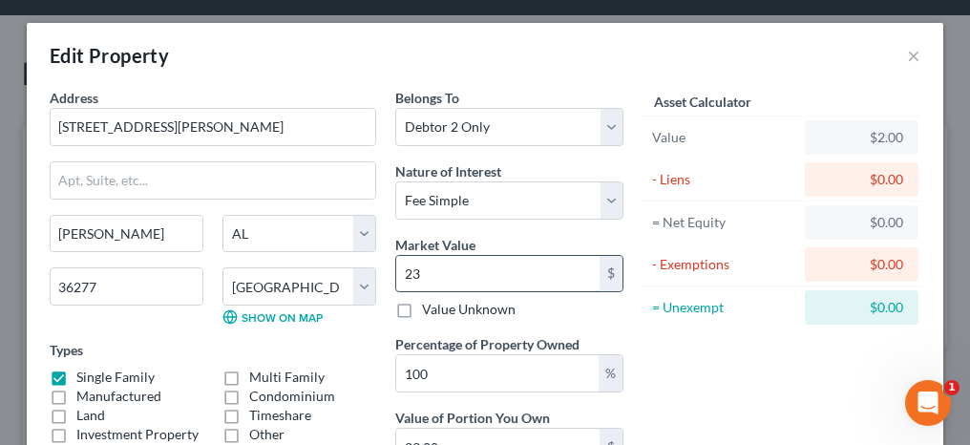
type input "237"
type input "237.00"
type input "2379"
type input "2,379.00"
type input "2,3794"
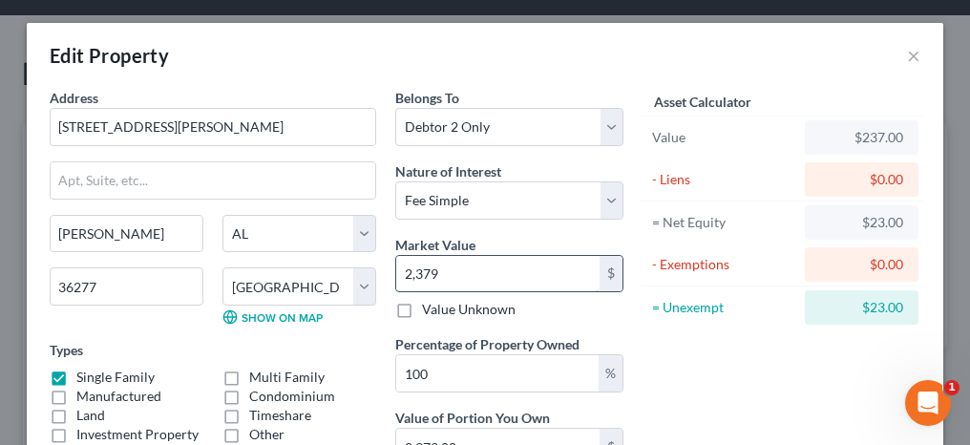
type input "23,794.00"
type input "23,7940"
type input "237,940.00"
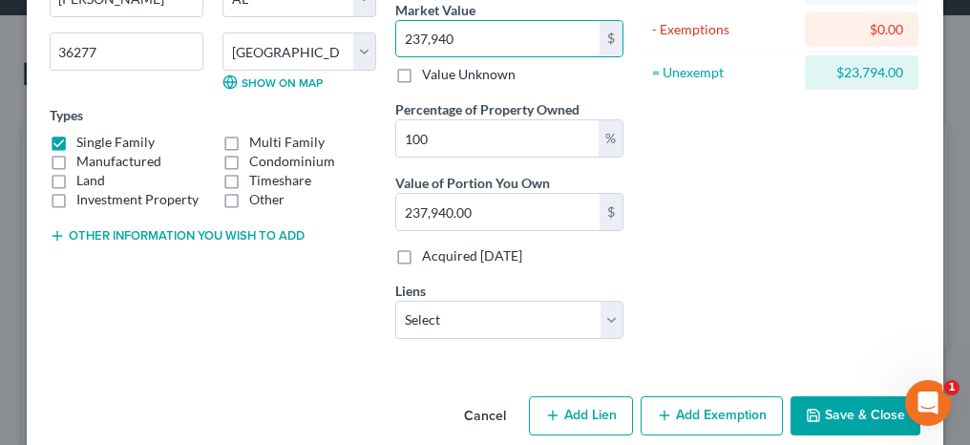
scroll to position [258, 0]
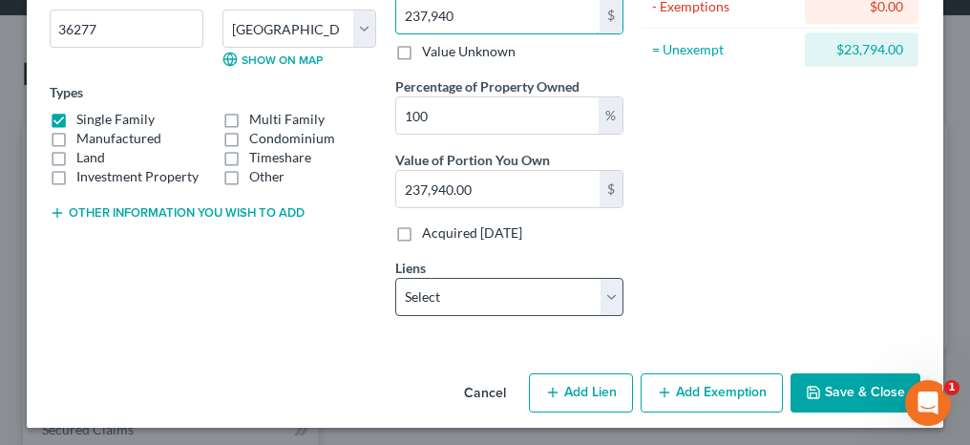
type input "237,940"
click at [491, 288] on select "Select Central Loan - $153,504.00 Fort [PERSON_NAME] Credit U - $72,131.00 Ft […" at bounding box center [509, 297] width 228 height 38
select select "0"
click at [395, 278] on select "Select Central Loan - $153,504.00 Fort [PERSON_NAME] Credit U - $72,131.00 Ft […" at bounding box center [509, 297] width 228 height 38
select select
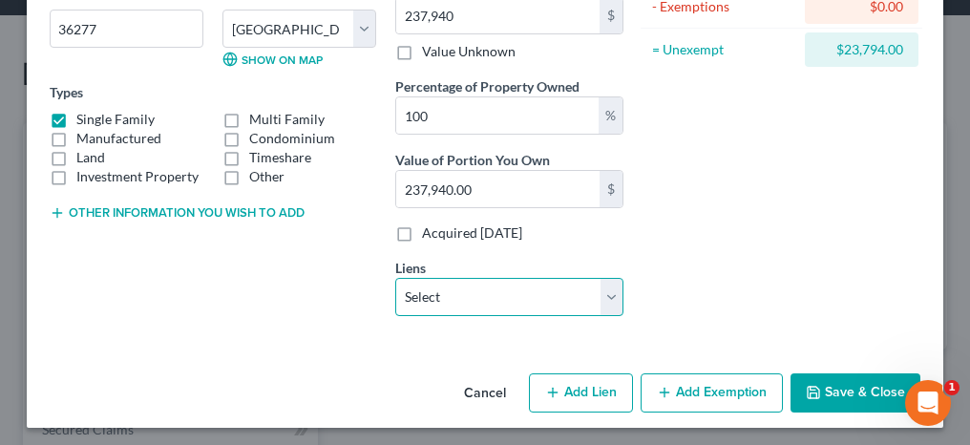
select select "33"
select select "1"
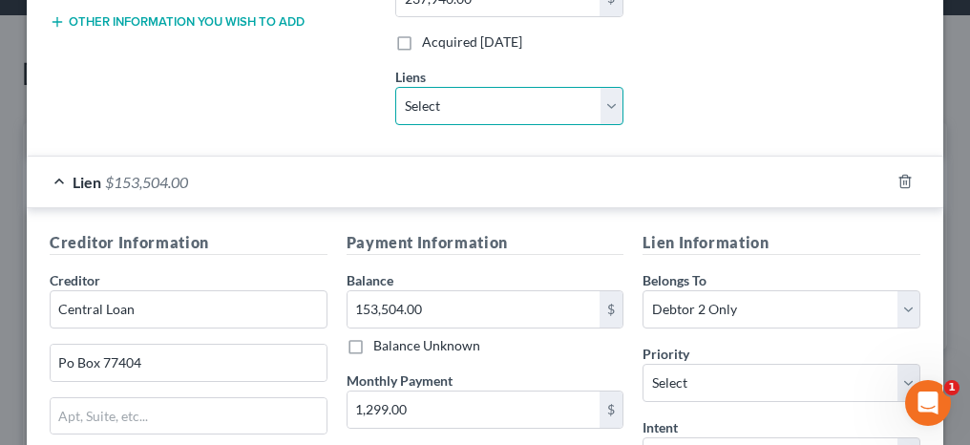
scroll to position [545, 0]
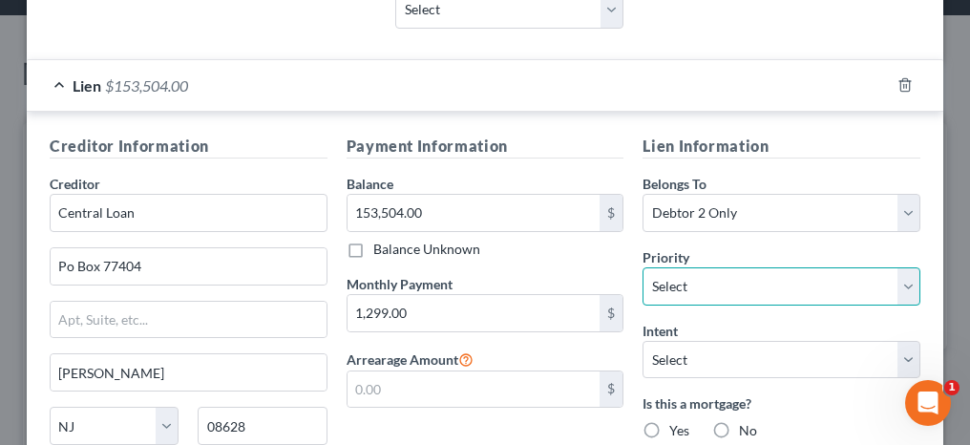
drag, startPoint x: 670, startPoint y: 278, endPoint x: 678, endPoint y: 257, distance: 22.4
click at [670, 278] on select "Select 1st 2nd 3rd 4th 5th 6th 7th 8th 9th 10th 11th 12th 13th 14th 15th 16th 1…" at bounding box center [782, 286] width 278 height 38
select select "0"
click at [643, 267] on select "Select 1st 2nd 3rd 4th 5th 6th 7th 8th 9th 10th 11th 12th 13th 14th 15th 16th 1…" at bounding box center [782, 286] width 278 height 38
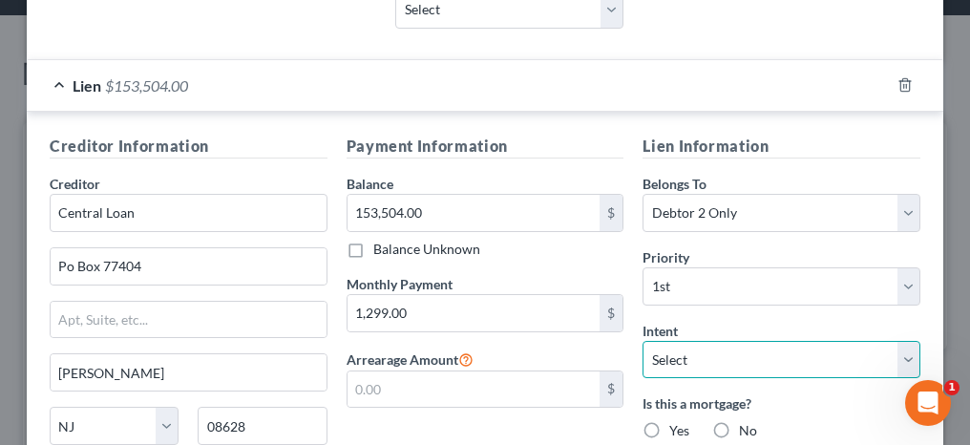
click at [692, 358] on select "Select Surrender Redeem Reaffirm Avoid Other" at bounding box center [782, 360] width 278 height 38
select select "2"
click at [643, 341] on select "Select Surrender Redeem Reaffirm Avoid Other" at bounding box center [782, 360] width 278 height 38
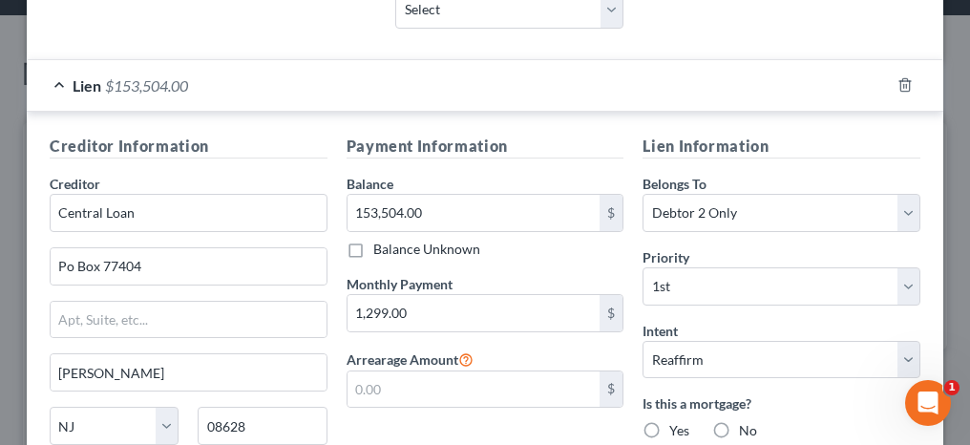
click at [669, 421] on label "Yes" at bounding box center [679, 430] width 20 height 19
click at [677, 421] on input "Yes" at bounding box center [683, 427] width 12 height 12
radio input "true"
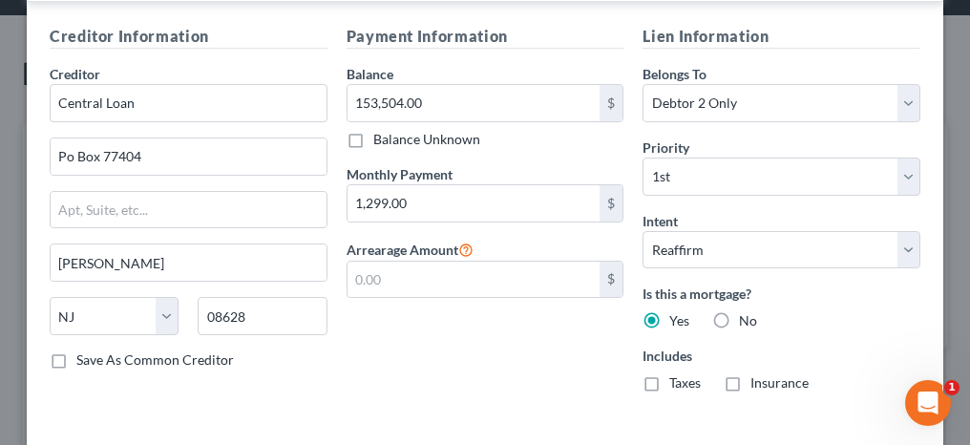
scroll to position [729, 0]
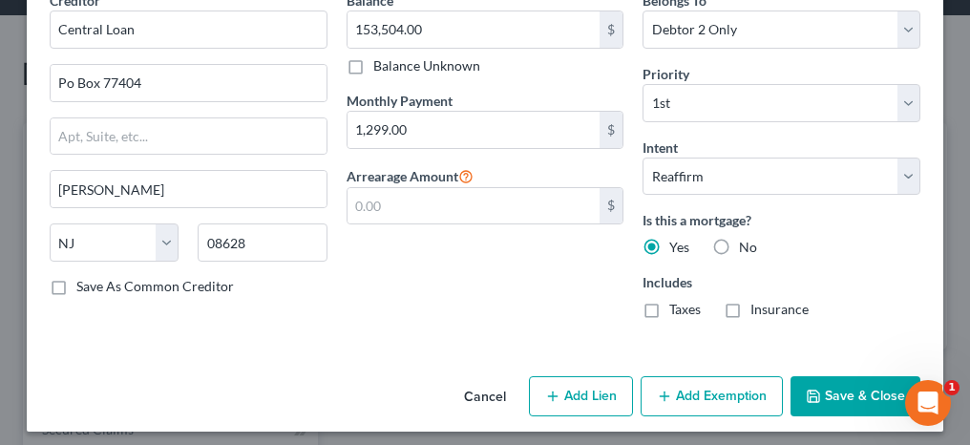
click at [669, 303] on label "Taxes" at bounding box center [685, 309] width 32 height 19
click at [677, 303] on input "Taxes" at bounding box center [683, 306] width 12 height 12
checkbox input "true"
click at [751, 300] on label "Insurance" at bounding box center [780, 309] width 58 height 19
click at [758, 300] on input "Insurance" at bounding box center [764, 306] width 12 height 12
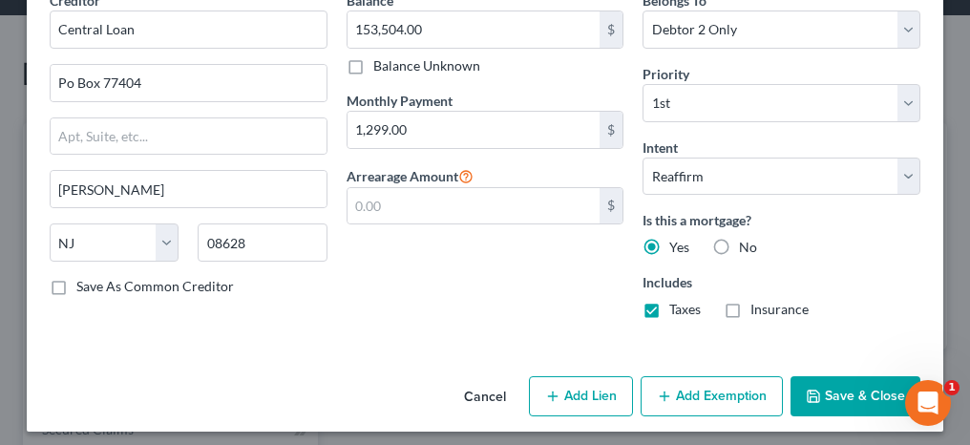
checkbox input "true"
click at [699, 397] on button "Add Exemption" at bounding box center [712, 396] width 142 height 40
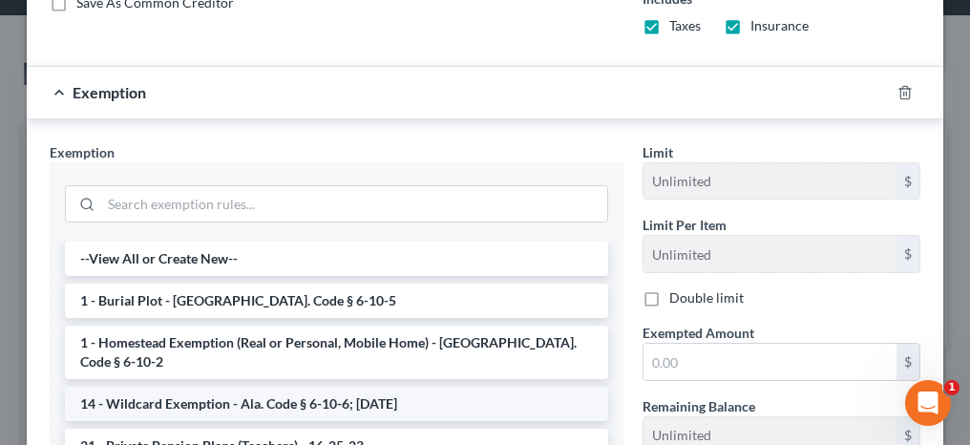
scroll to position [1111, 0]
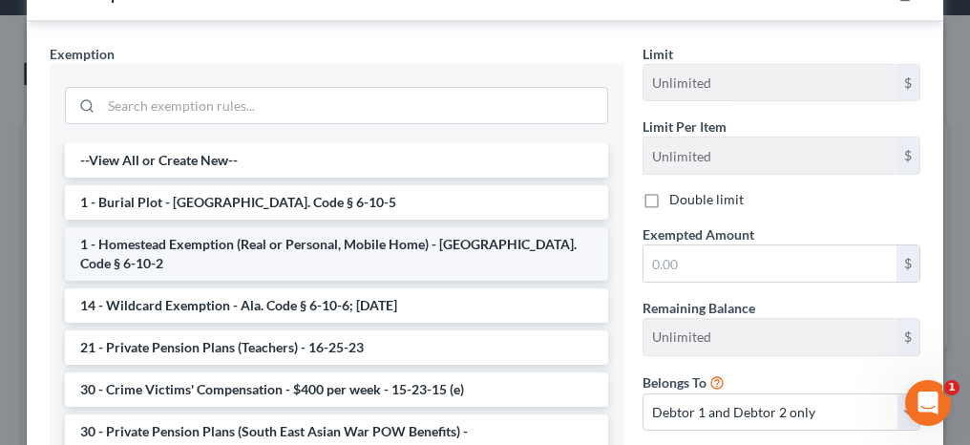
click at [250, 231] on li "1 - Homestead Exemption (Real or Personal, Mobile Home) - [GEOGRAPHIC_DATA]. Co…" at bounding box center [336, 253] width 543 height 53
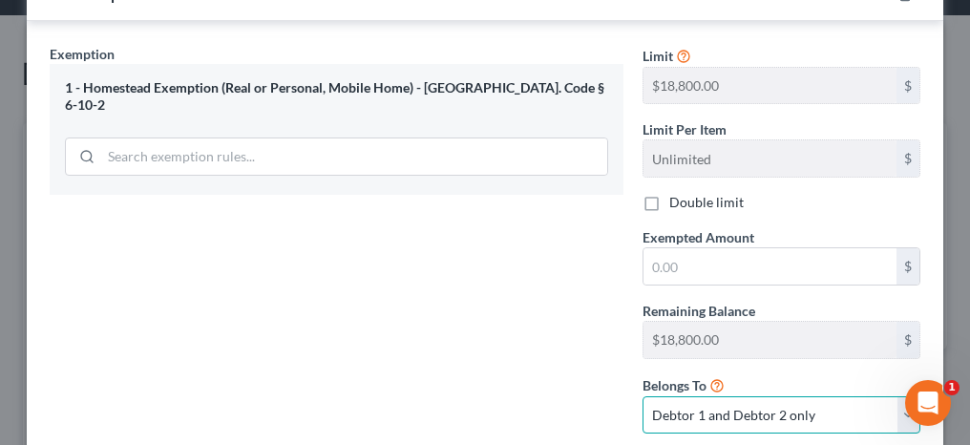
click at [681, 397] on select "Debtor 1 only Debtor 2 only Debtor 1 and Debtor 2 only" at bounding box center [782, 415] width 278 height 38
select select "1"
click at [643, 396] on select "Debtor 1 only Debtor 2 only Debtor 1 and Debtor 2 only" at bounding box center [782, 415] width 278 height 38
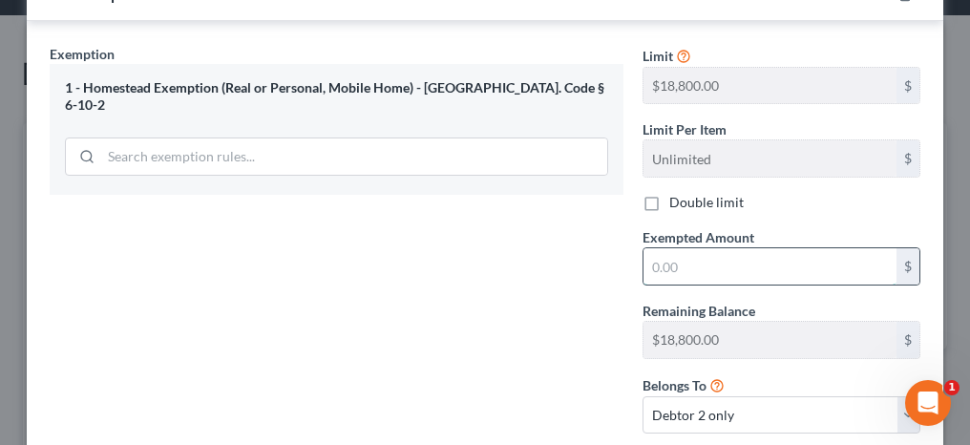
click at [668, 256] on input "text" at bounding box center [770, 266] width 253 height 36
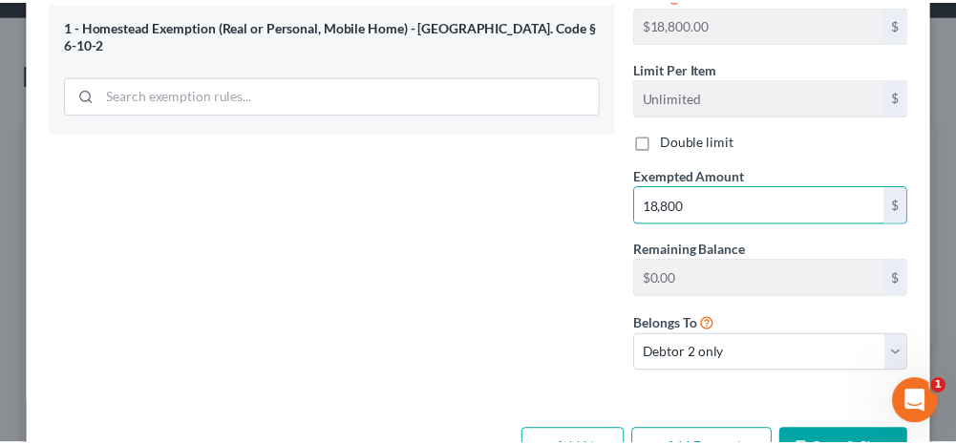
scroll to position [1220, 0]
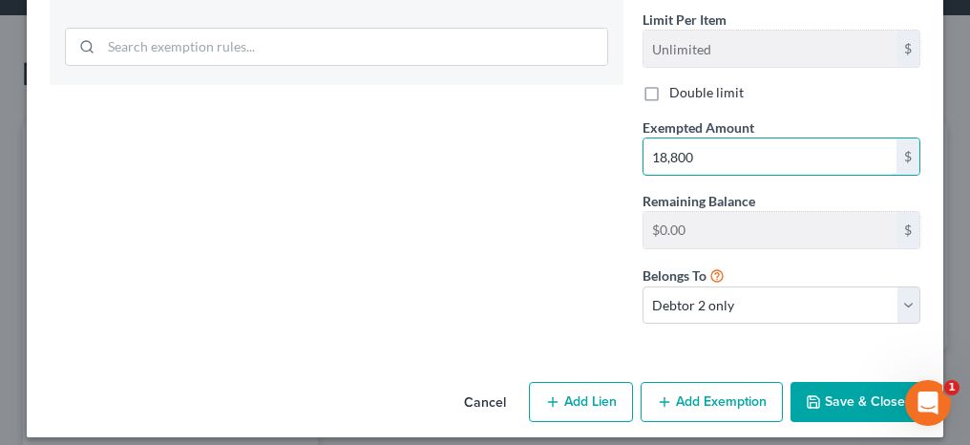
type input "18,800"
click at [868, 383] on button "Save & Close" at bounding box center [856, 402] width 130 height 40
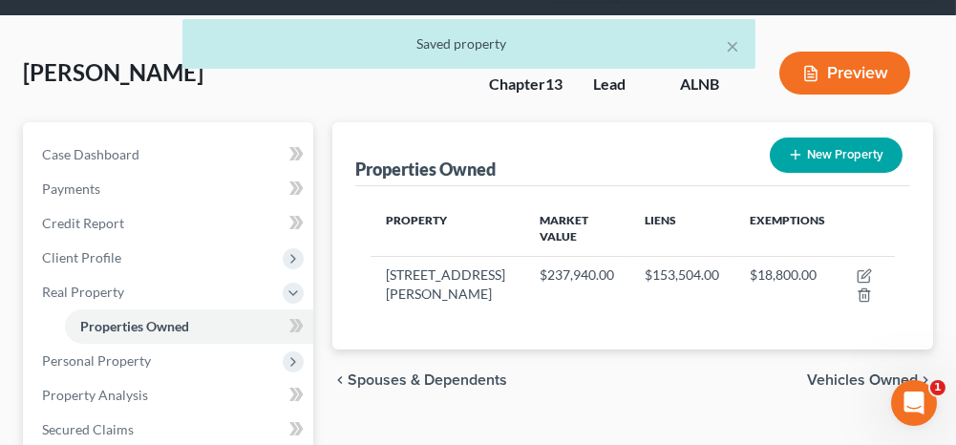
click at [829, 380] on span "Vehicles Owned" at bounding box center [862, 379] width 111 height 15
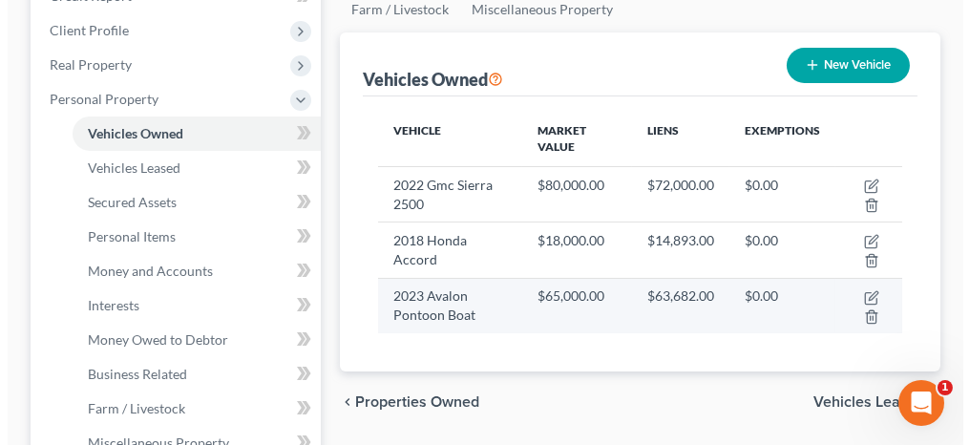
scroll to position [286, 0]
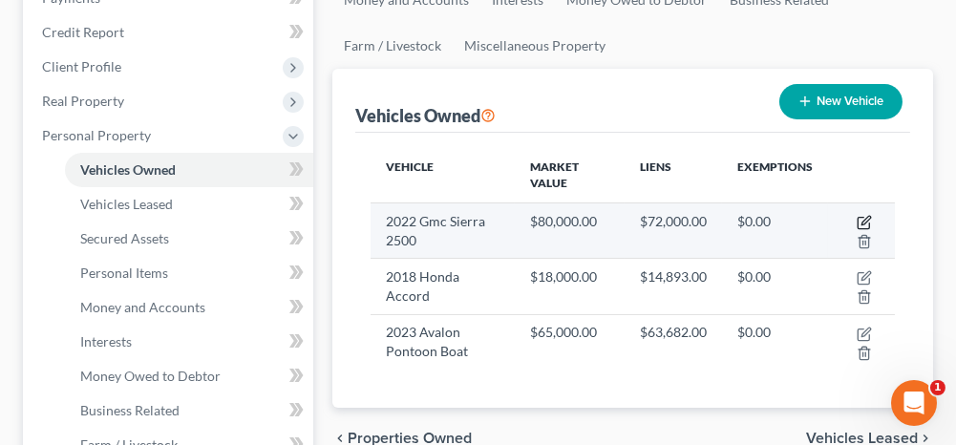
click at [866, 216] on icon "button" at bounding box center [865, 220] width 9 height 9
select select "0"
select select "4"
select select "0"
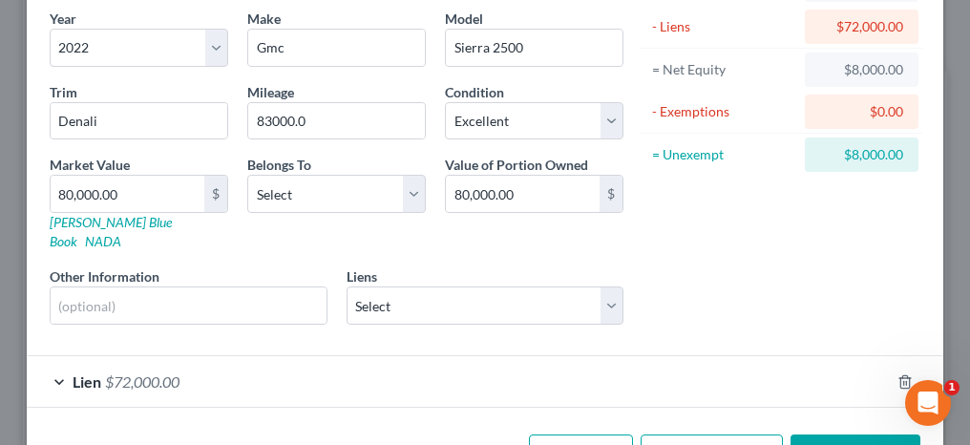
scroll to position [191, 0]
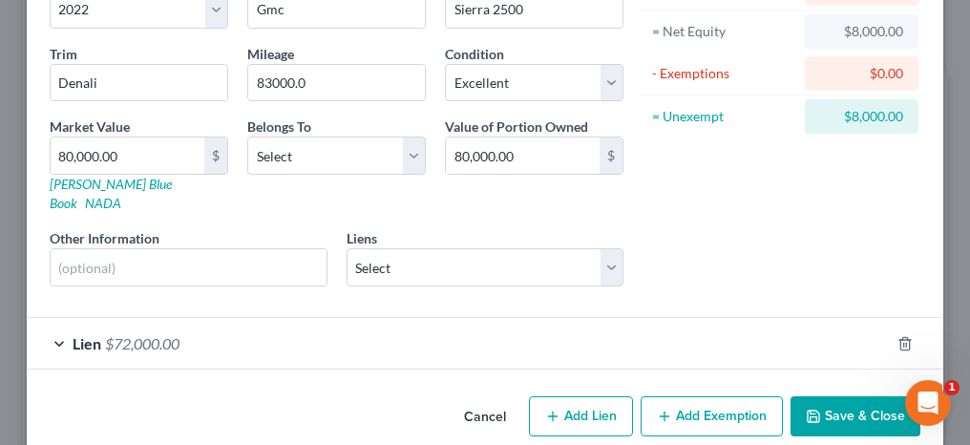
click at [57, 318] on div "Lien $72,000.00" at bounding box center [458, 343] width 863 height 51
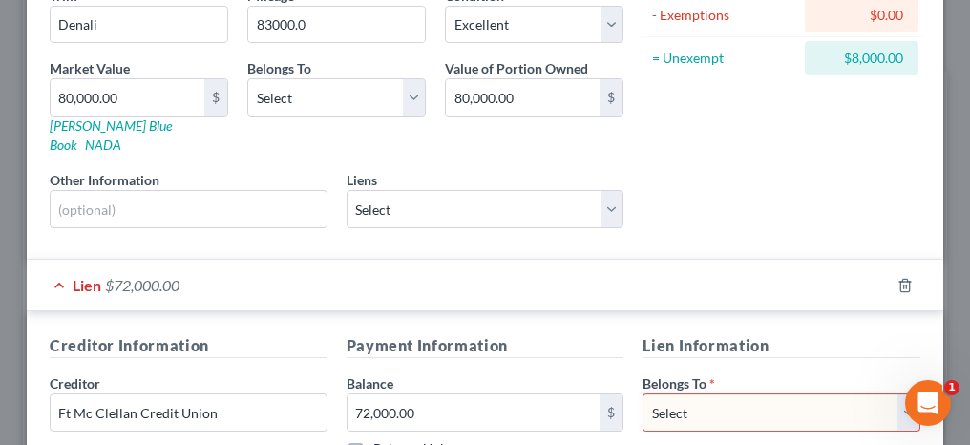
scroll to position [286, 0]
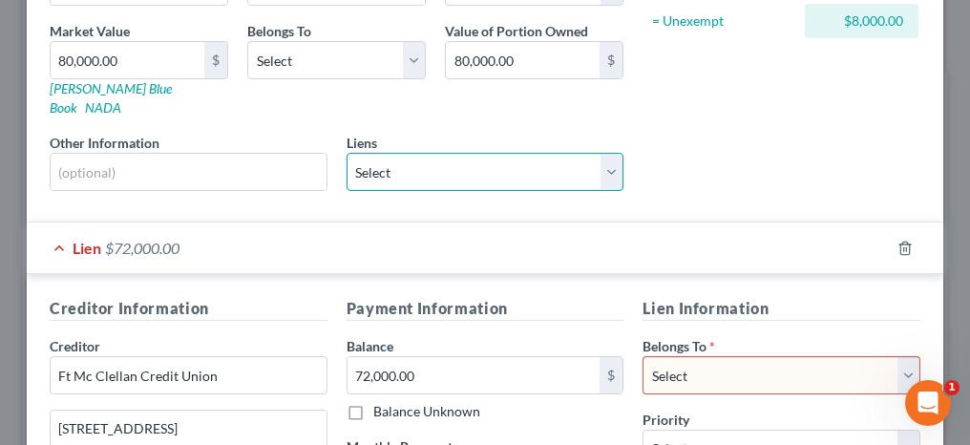
drag, startPoint x: 405, startPoint y: 156, endPoint x: 403, endPoint y: 167, distance: 11.6
click at [405, 156] on select "Select Fort [PERSON_NAME] Credit U - $72,131.00 Ft [PERSON_NAME] - $14,893.00 K…" at bounding box center [486, 172] width 278 height 38
select select "0"
click at [347, 153] on select "Select Fort [PERSON_NAME] Credit U - $72,131.00 Ft [PERSON_NAME] - $14,893.00 K…" at bounding box center [486, 172] width 278 height 38
select select
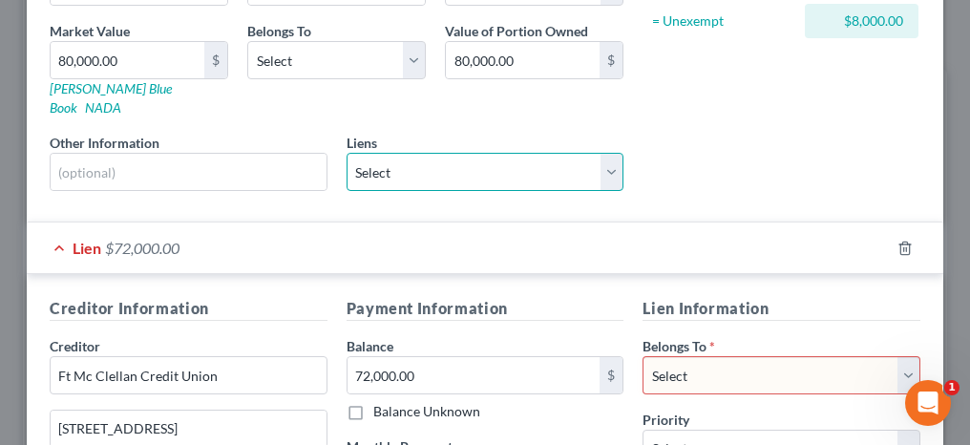
select select "0"
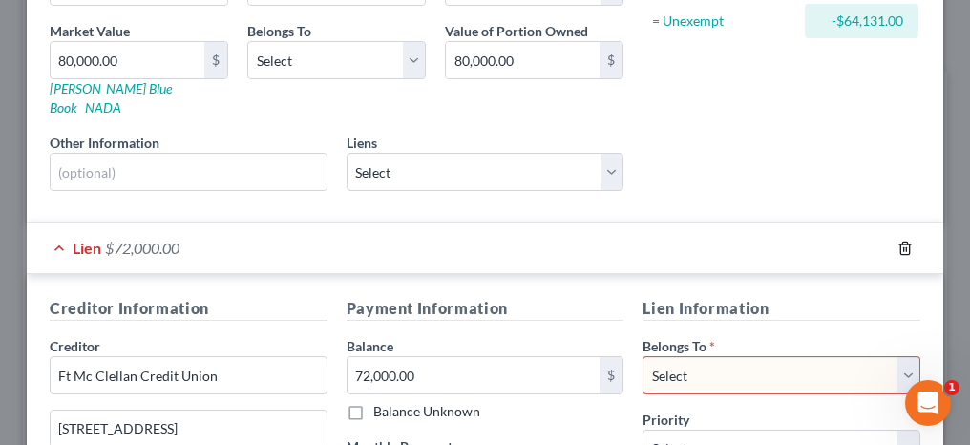
click at [904, 247] on line "button" at bounding box center [904, 249] width 0 height 4
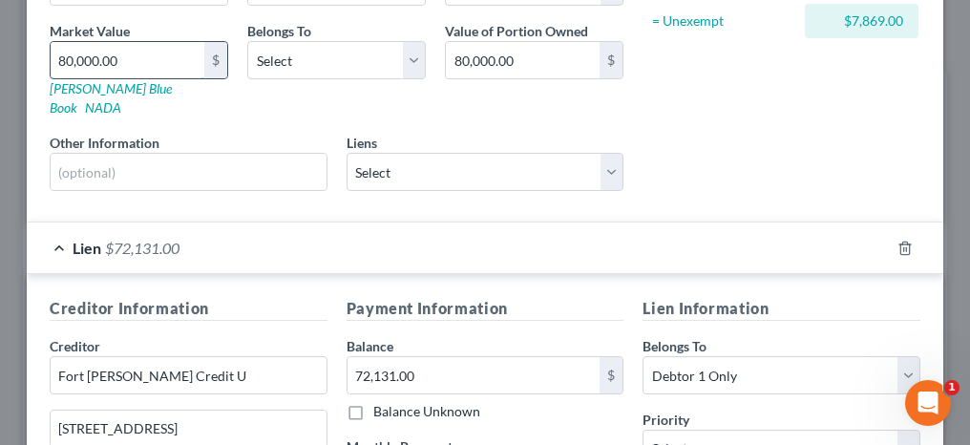
click at [129, 60] on input "80,000.00" at bounding box center [128, 60] width 154 height 36
type input "7"
type input "7.00"
type input "72"
type input "72.00"
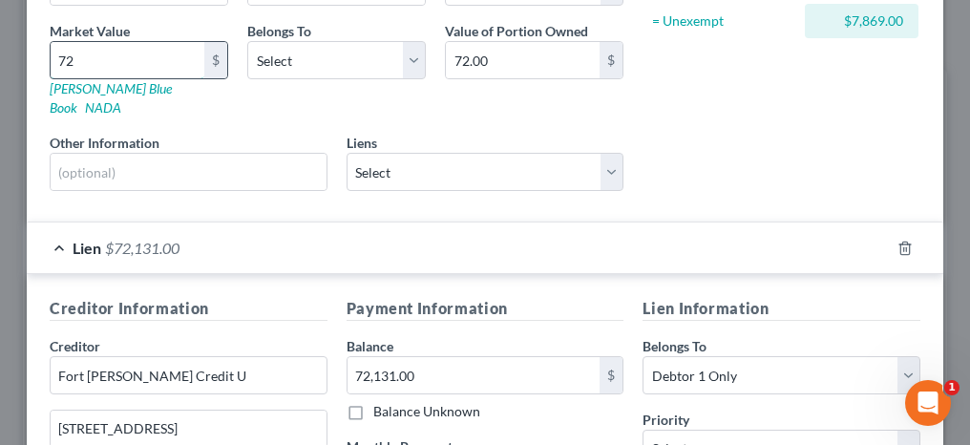
type input "721"
type input "721.00"
type input "7213"
type input "7,213.00"
type input "7,2131"
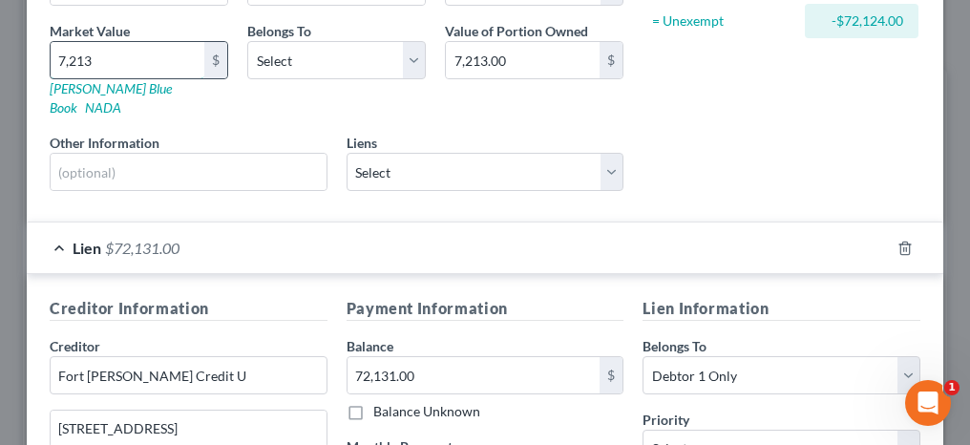
type input "72,131.00"
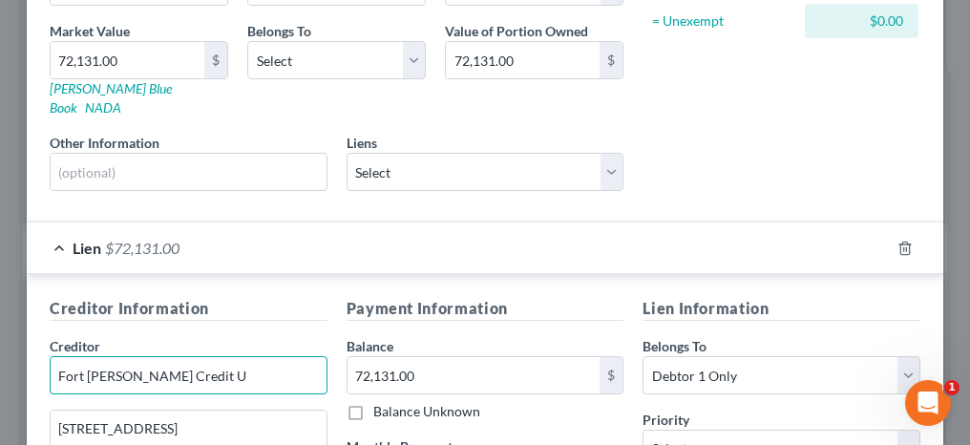
click at [98, 356] on input "Fort [PERSON_NAME] Credit U" at bounding box center [189, 375] width 278 height 38
click at [213, 356] on input "Fort [PERSON_NAME] Credit U" at bounding box center [189, 375] width 278 height 38
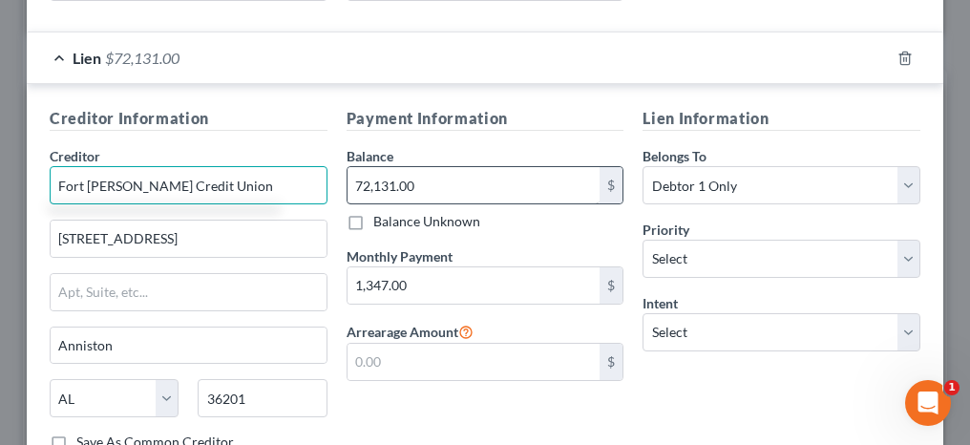
scroll to position [477, 0]
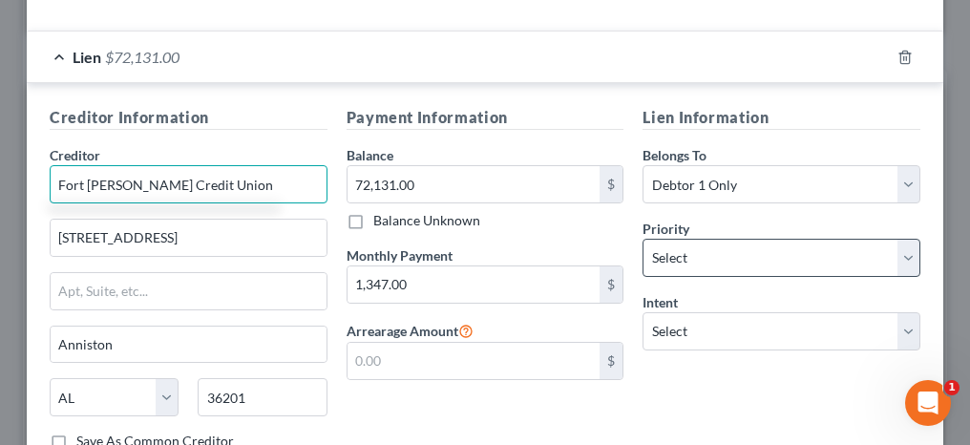
type input "Fort [PERSON_NAME] Credit Union"
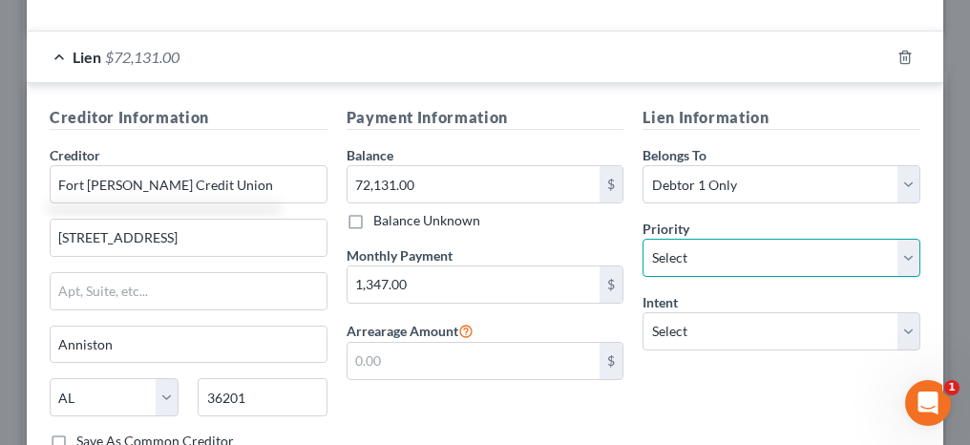
drag, startPoint x: 688, startPoint y: 223, endPoint x: 689, endPoint y: 209, distance: 14.4
click at [688, 239] on select "Select 1st 2nd 3rd 4th 5th 6th 7th 8th 9th 10th 11th 12th 13th 14th 15th 16th 1…" at bounding box center [782, 258] width 278 height 38
select select "0"
click at [643, 239] on select "Select 1st 2nd 3rd 4th 5th 6th 7th 8th 9th 10th 11th 12th 13th 14th 15th 16th 1…" at bounding box center [782, 258] width 278 height 38
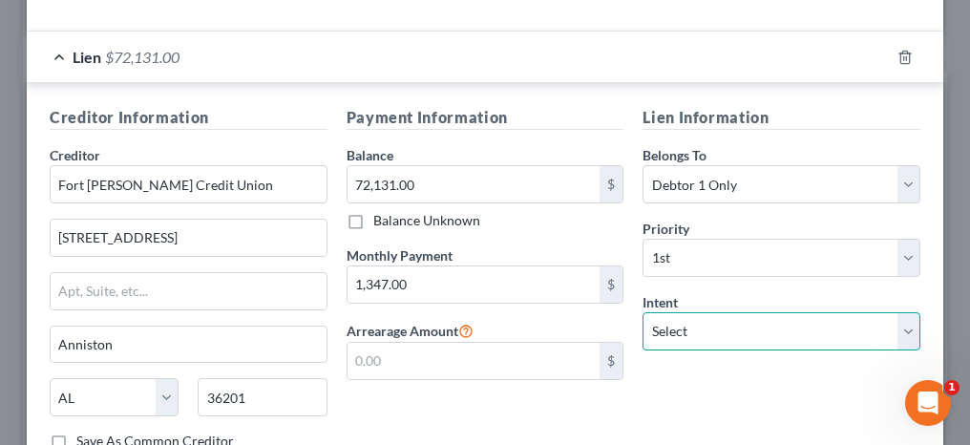
drag, startPoint x: 707, startPoint y: 294, endPoint x: 702, endPoint y: 282, distance: 13.3
click at [707, 312] on select "Select Surrender Redeem Reaffirm Avoid Other" at bounding box center [782, 331] width 278 height 38
select select "2"
click at [643, 312] on select "Select Surrender Redeem Reaffirm Avoid Other" at bounding box center [782, 331] width 278 height 38
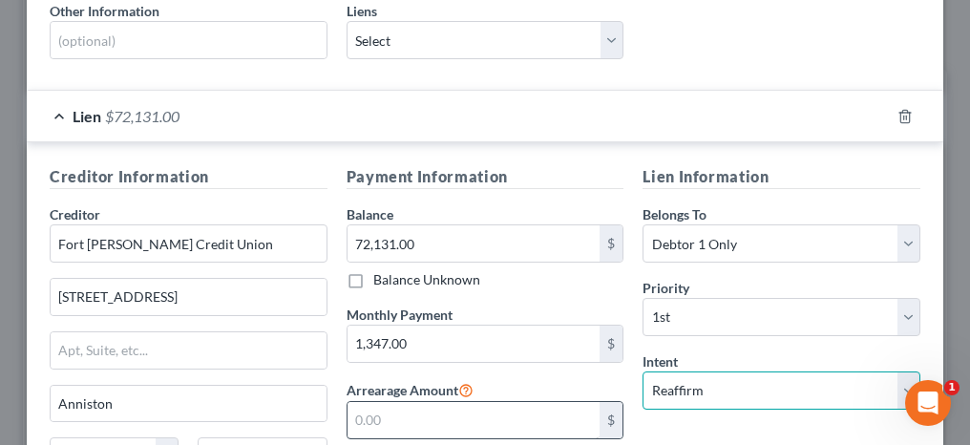
scroll to position [286, 0]
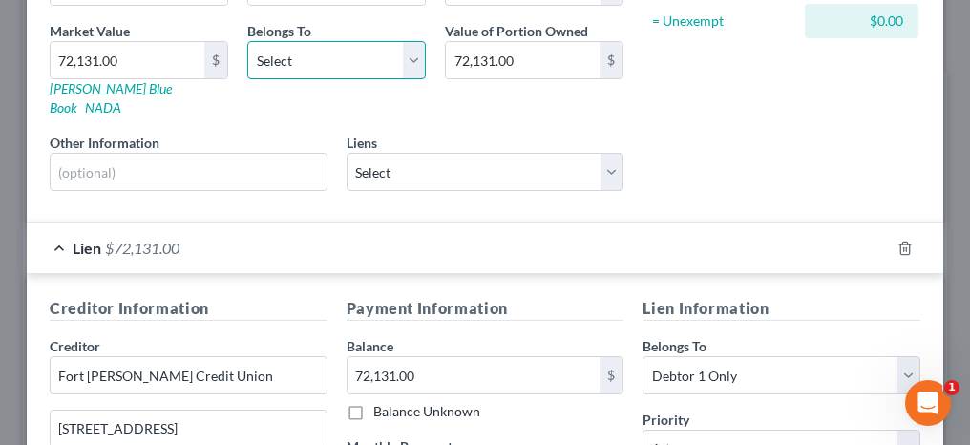
drag, startPoint x: 358, startPoint y: 53, endPoint x: 346, endPoint y: 76, distance: 26.1
click at [358, 53] on select "Select Debtor 1 Only Debtor 2 Only Debtor 1 And Debtor 2 Only At Least One Of T…" at bounding box center [336, 60] width 179 height 38
select select "0"
click at [247, 41] on select "Select Debtor 1 Only Debtor 2 Only Debtor 1 And Debtor 2 Only At Least One Of T…" at bounding box center [336, 60] width 179 height 38
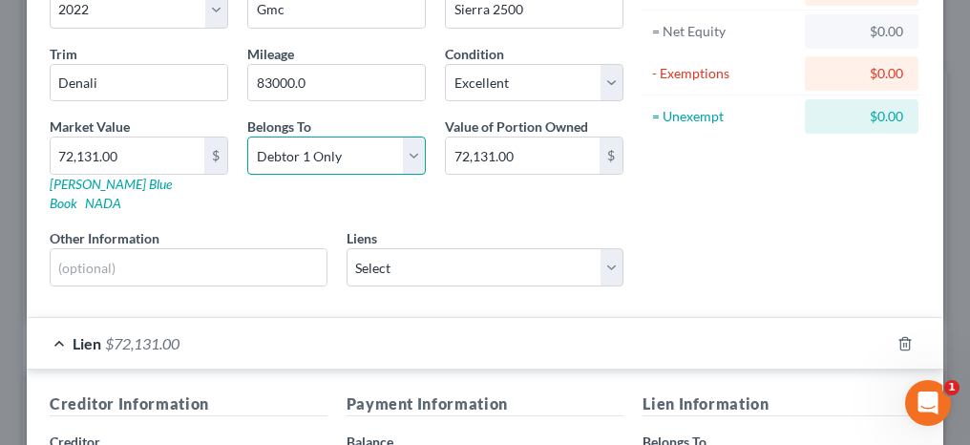
scroll to position [95, 0]
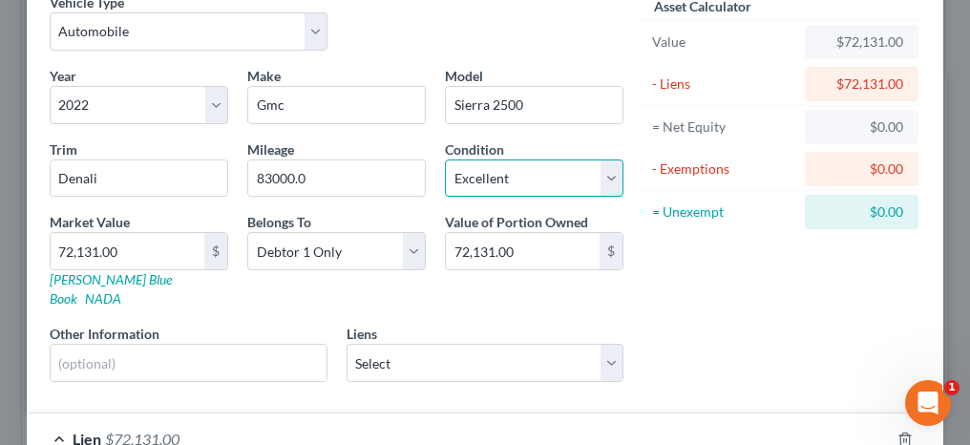
drag, startPoint x: 468, startPoint y: 174, endPoint x: 467, endPoint y: 194, distance: 20.1
click at [468, 174] on select "Select Excellent Very Good Good Fair Poor" at bounding box center [534, 178] width 179 height 38
select select "2"
click at [445, 159] on select "Select Excellent Very Good Good Fair Poor" at bounding box center [534, 178] width 179 height 38
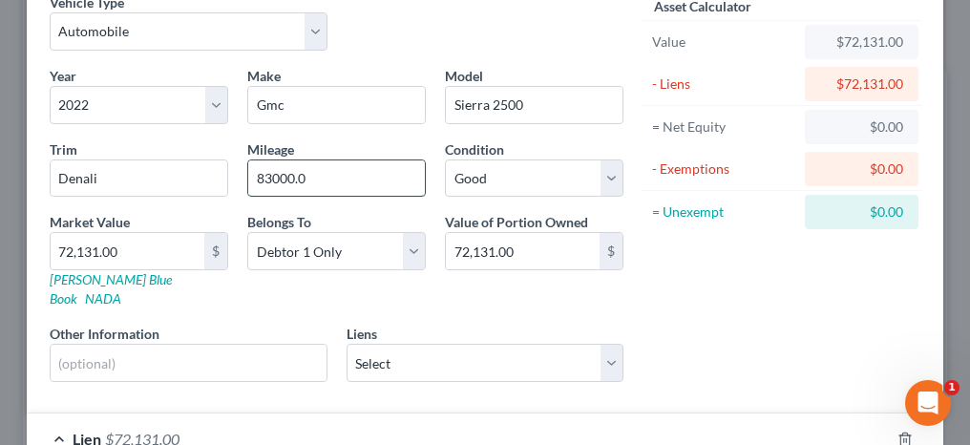
drag, startPoint x: 308, startPoint y: 174, endPoint x: 243, endPoint y: 179, distance: 66.1
click at [248, 179] on input "83000.0" at bounding box center [336, 178] width 177 height 36
type input "83,000"
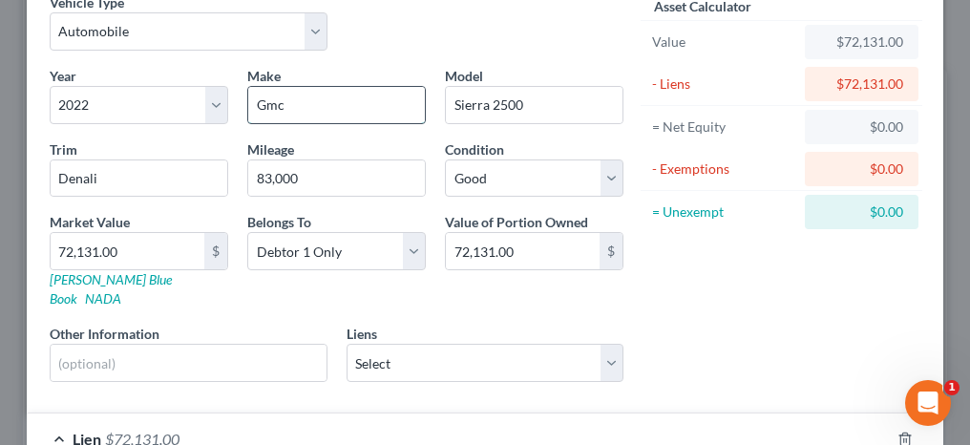
click at [289, 109] on input "Gmc" at bounding box center [336, 105] width 177 height 36
type input "GMC"
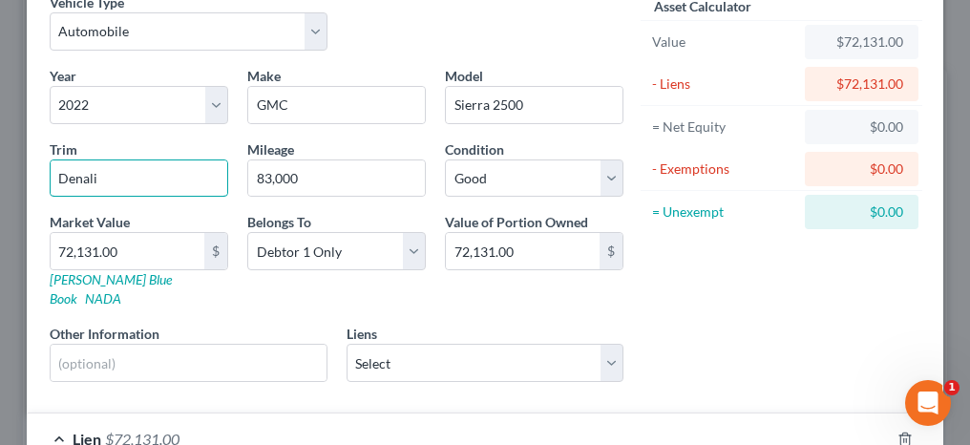
drag, startPoint x: 36, startPoint y: 174, endPoint x: 19, endPoint y: 175, distance: 17.2
click at [19, 175] on div "Edit Vehicle × Vehicle Type Select Automobile Truck Trailer Watercraft Aircraft…" at bounding box center [485, 222] width 970 height 445
click at [550, 93] on input "Sierra 2500" at bounding box center [534, 105] width 177 height 36
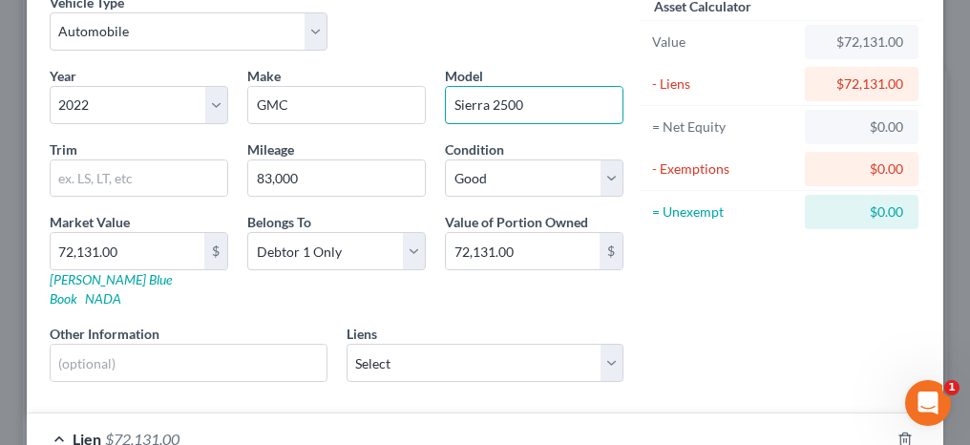
drag, startPoint x: 518, startPoint y: 106, endPoint x: 499, endPoint y: 144, distance: 42.3
click at [486, 107] on input "Sierra 2500" at bounding box center [534, 105] width 177 height 36
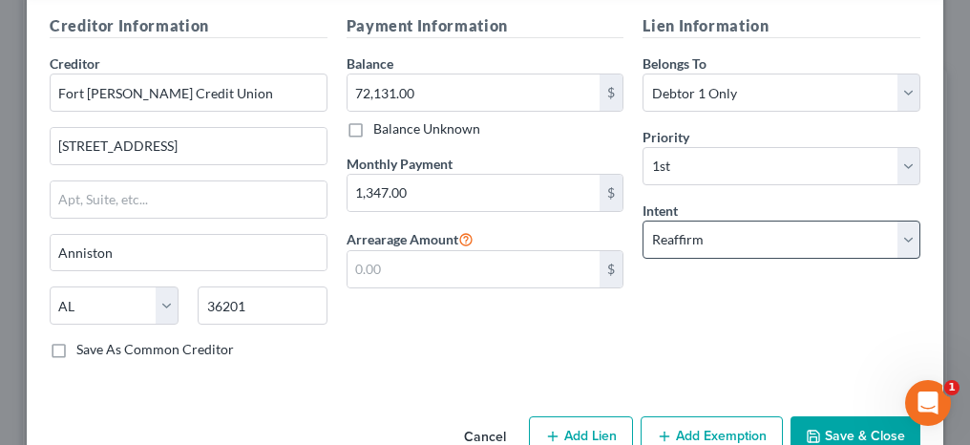
scroll to position [589, 0]
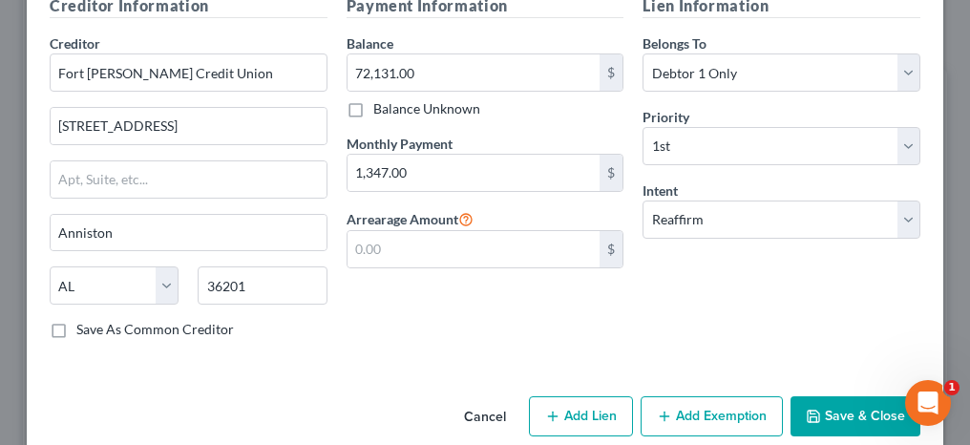
type input "Sierra"
click at [857, 396] on button "Save & Close" at bounding box center [856, 416] width 130 height 40
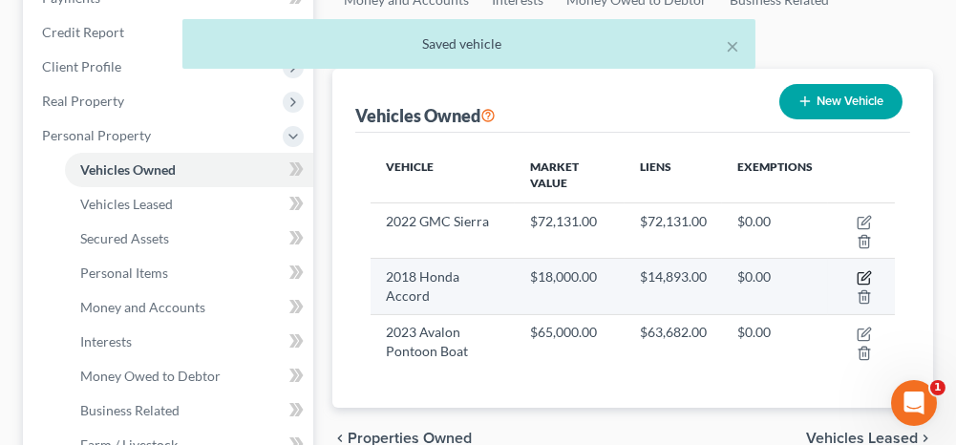
click at [863, 274] on icon "button" at bounding box center [864, 277] width 15 height 15
select select "0"
select select "8"
select select "0"
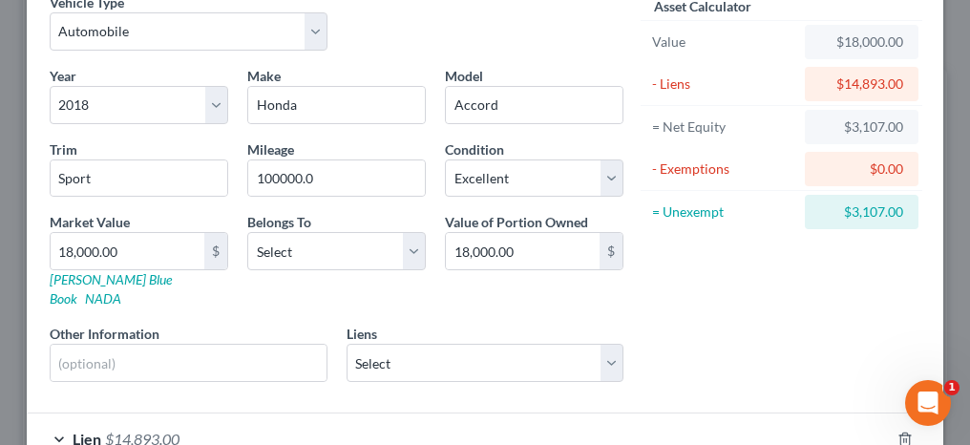
scroll to position [191, 0]
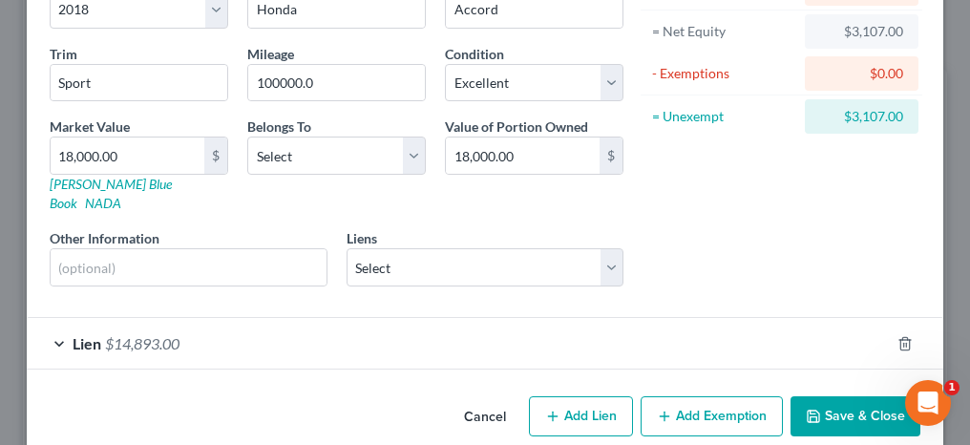
click at [53, 318] on div "Lien $14,893.00" at bounding box center [458, 343] width 863 height 51
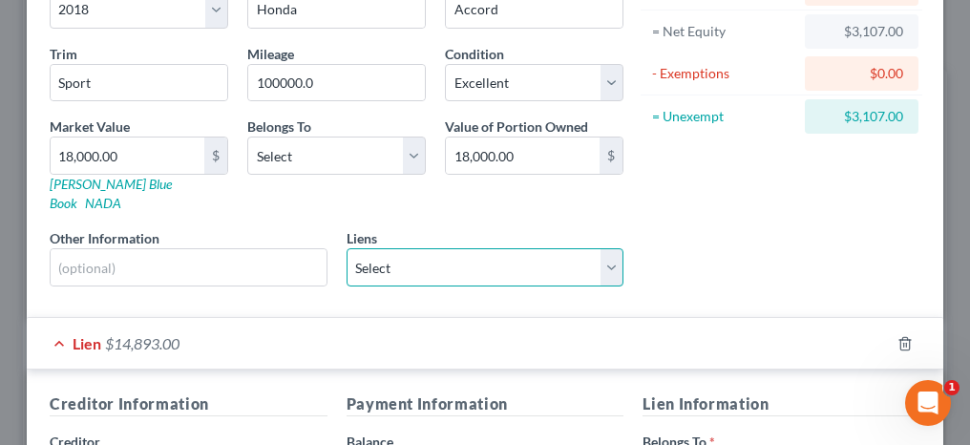
drag, startPoint x: 444, startPoint y: 244, endPoint x: 436, endPoint y: 265, distance: 22.4
click at [444, 248] on select "Select Ft Mc Clellan Credit Union - $72,000.00 Ft [PERSON_NAME] - $14,893.00 Ku…" at bounding box center [486, 267] width 278 height 38
select select "1"
click at [347, 248] on select "Select Ft Mc Clellan Credit Union - $72,000.00 Ft [PERSON_NAME] - $14,893.00 Ku…" at bounding box center [486, 267] width 278 height 38
select select
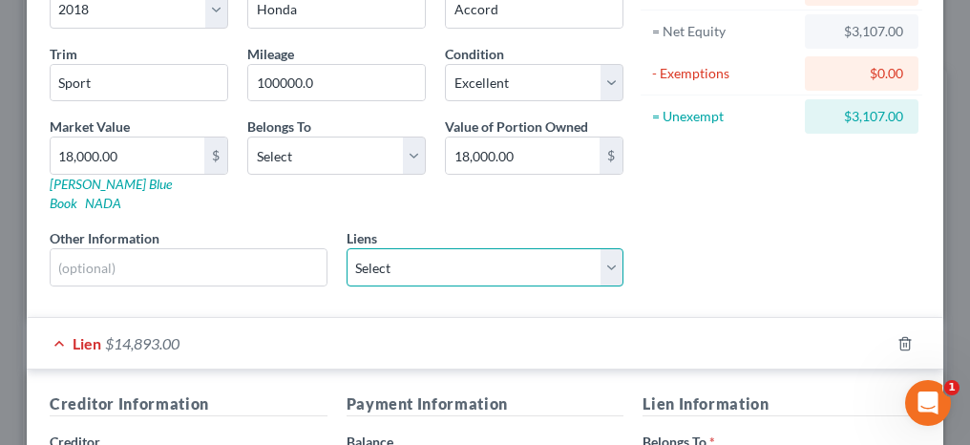
select select "0"
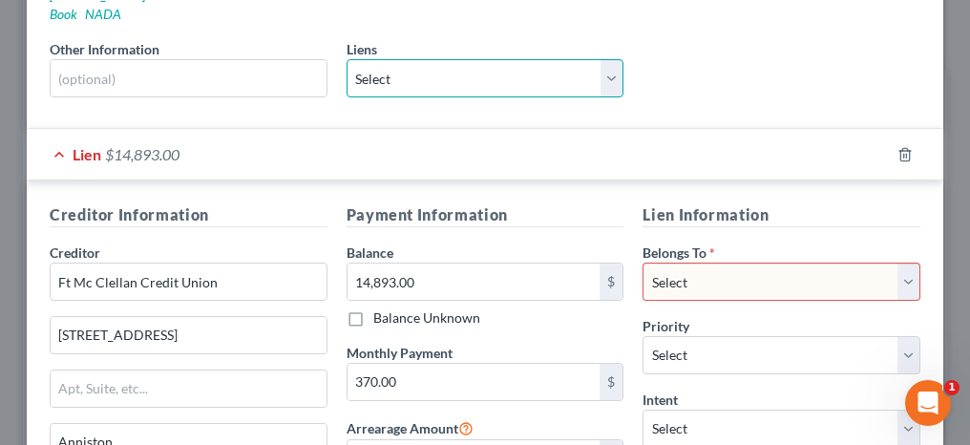
scroll to position [382, 0]
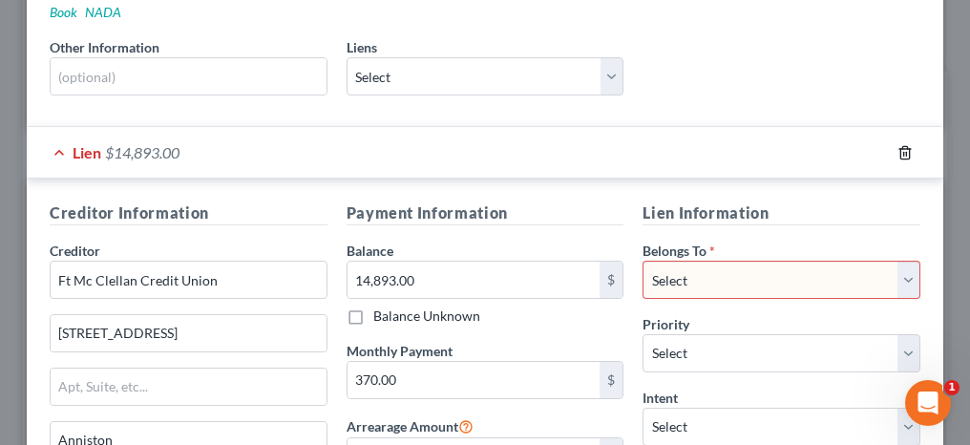
click at [898, 145] on icon "button" at bounding box center [905, 152] width 15 height 15
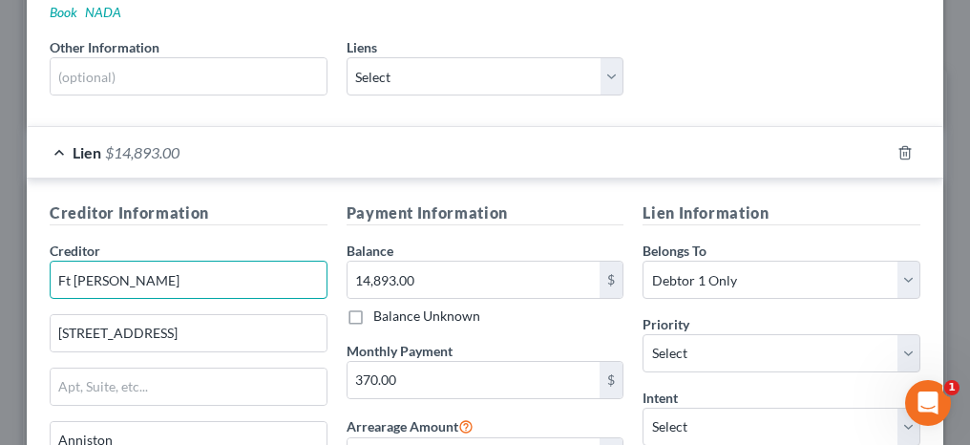
click at [91, 261] on input "Ft [PERSON_NAME]" at bounding box center [189, 280] width 278 height 38
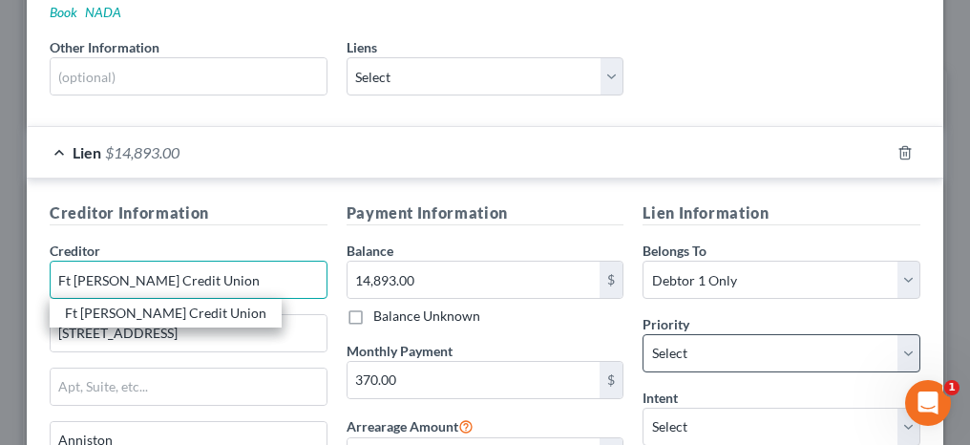
type input "Ft [PERSON_NAME] Credit Union"
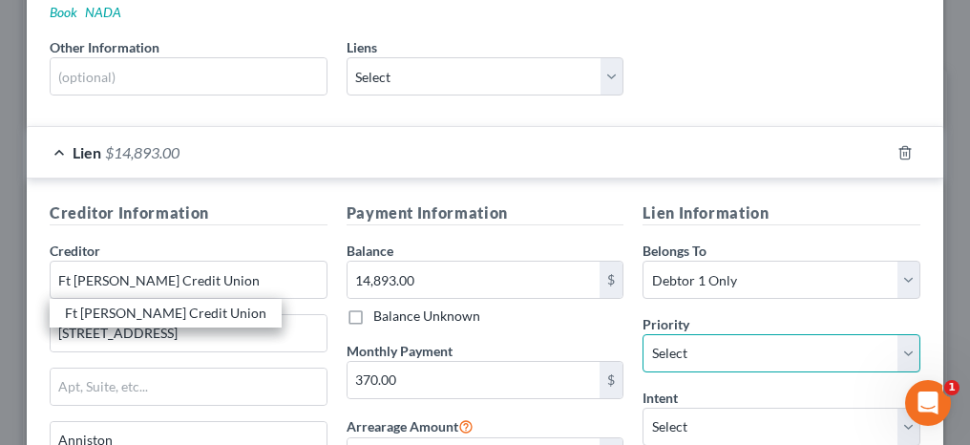
drag, startPoint x: 681, startPoint y: 337, endPoint x: 697, endPoint y: 308, distance: 33.8
click at [681, 337] on select "Select 1st 2nd 3rd 4th 5th 6th 7th 8th 9th 10th 11th 12th 13th 14th 15th 16th 1…" at bounding box center [782, 353] width 278 height 38
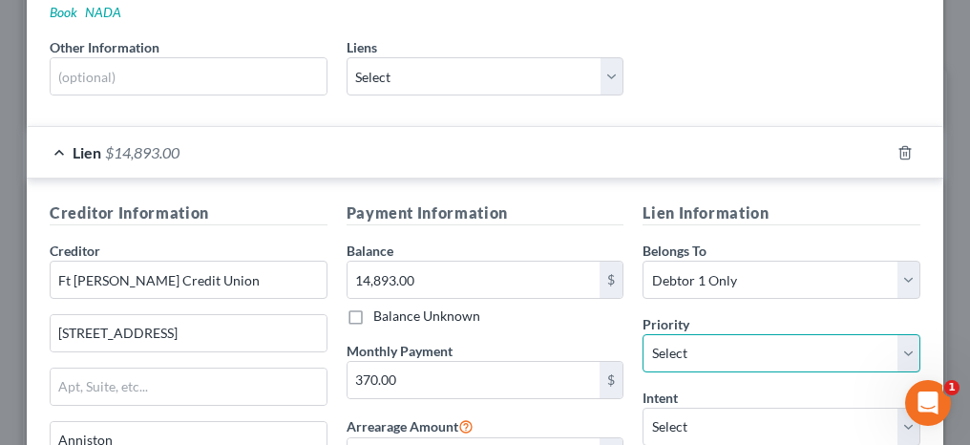
select select "0"
click at [643, 334] on select "Select 1st 2nd 3rd 4th 5th 6th 7th 8th 9th 10th 11th 12th 13th 14th 15th 16th 1…" at bounding box center [782, 353] width 278 height 38
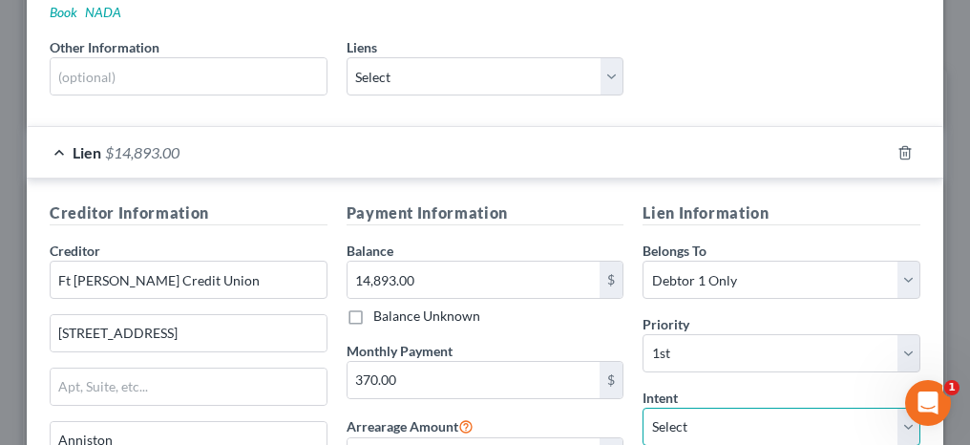
drag, startPoint x: 658, startPoint y: 389, endPoint x: 658, endPoint y: 377, distance: 11.5
click at [658, 408] on select "Select Surrender Redeem Reaffirm Avoid Other" at bounding box center [782, 427] width 278 height 38
select select "2"
click at [643, 408] on select "Select Surrender Redeem Reaffirm Avoid Other" at bounding box center [782, 427] width 278 height 38
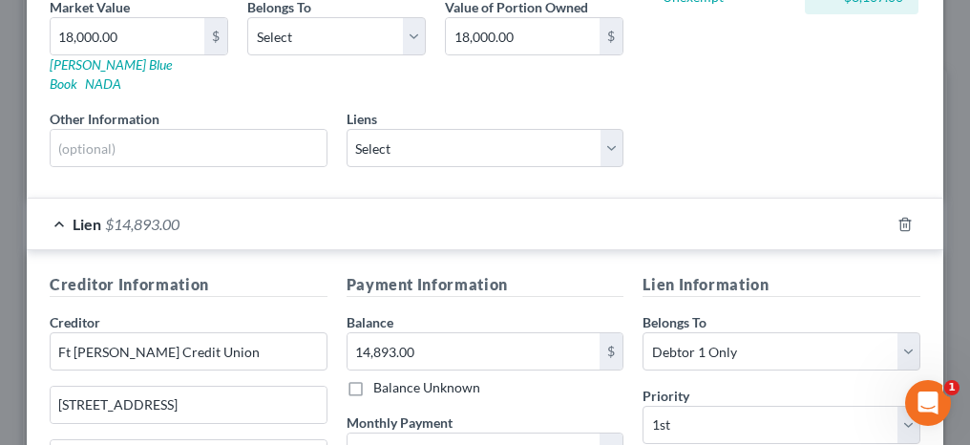
scroll to position [286, 0]
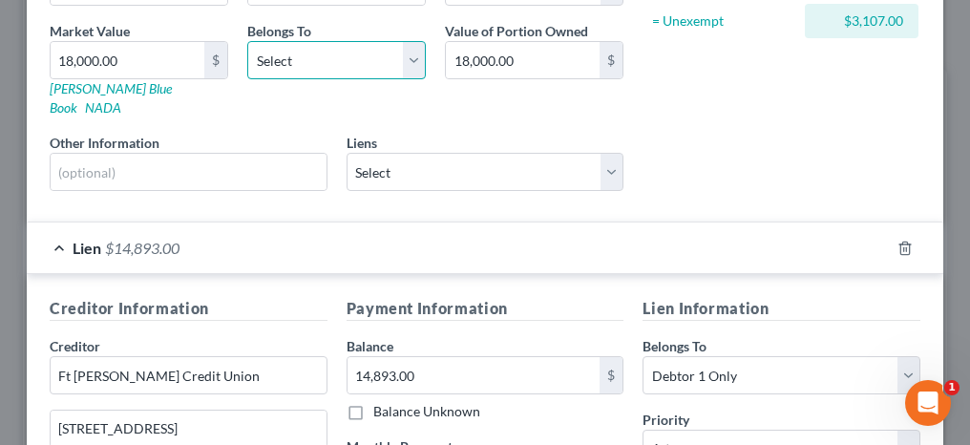
click at [341, 45] on select "Select Debtor 1 Only Debtor 2 Only Debtor 1 And Debtor 2 Only At Least One Of T…" at bounding box center [336, 60] width 179 height 38
select select "0"
click at [247, 41] on select "Select Debtor 1 Only Debtor 2 Only Debtor 1 And Debtor 2 Only At Least One Of T…" at bounding box center [336, 60] width 179 height 38
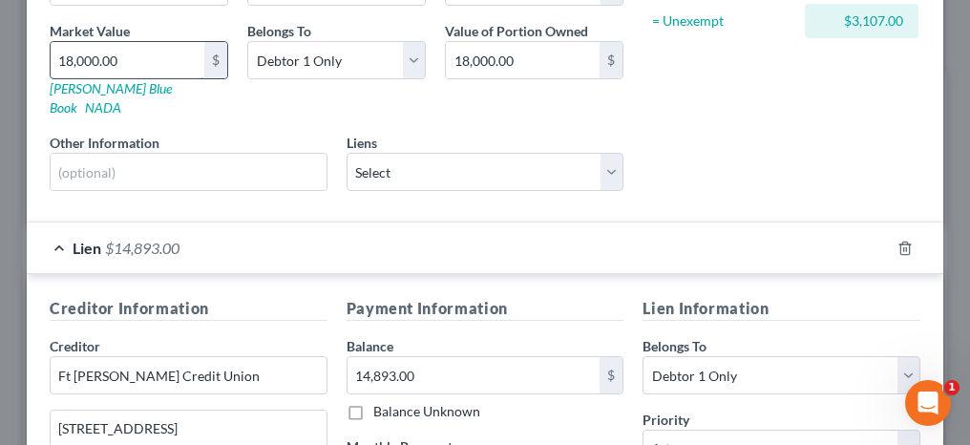
click at [119, 49] on input "18,000.00" at bounding box center [128, 60] width 154 height 36
type input "1"
type input "1.00"
type input "14"
type input "14.00"
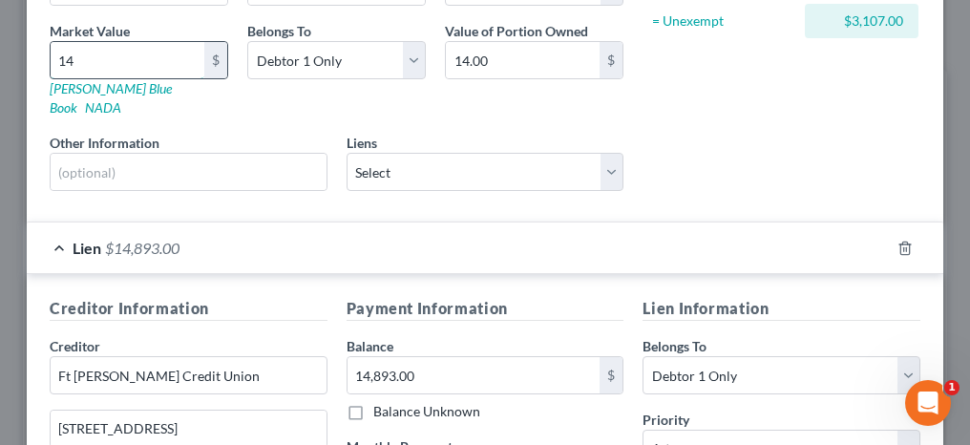
type input "148"
type input "148.00"
type input "1489"
type input "1,489.00"
type input "1,4893"
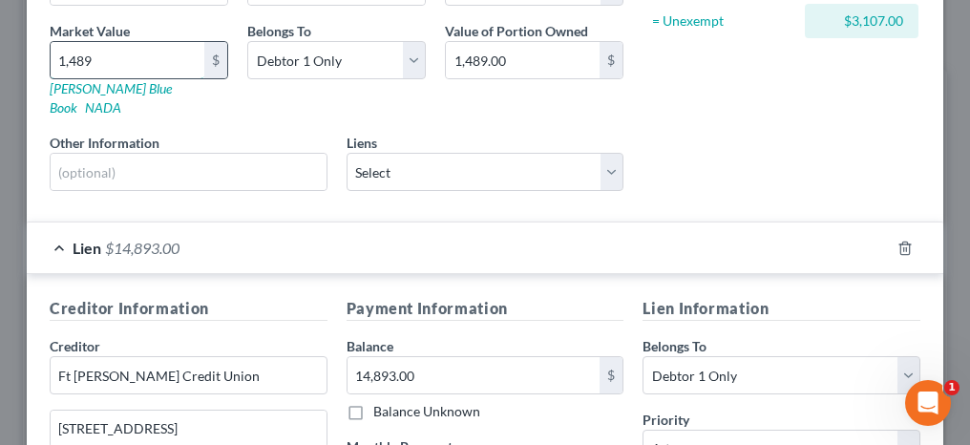
type input "14,893.00"
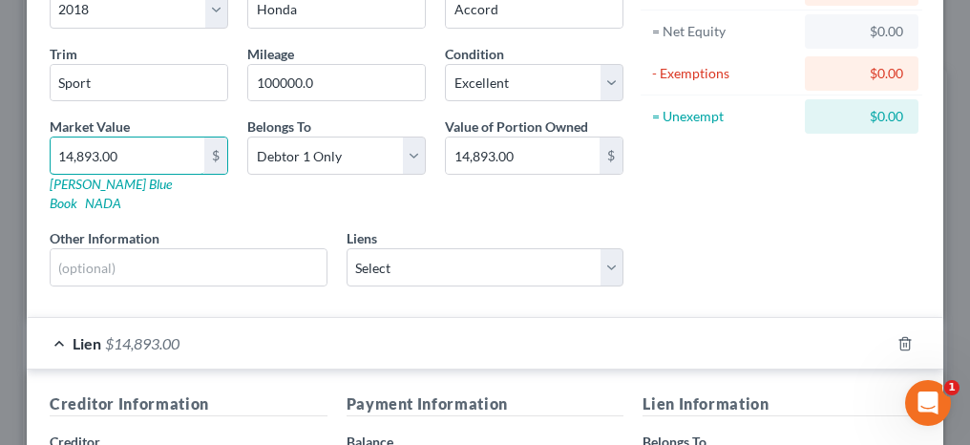
scroll to position [95, 0]
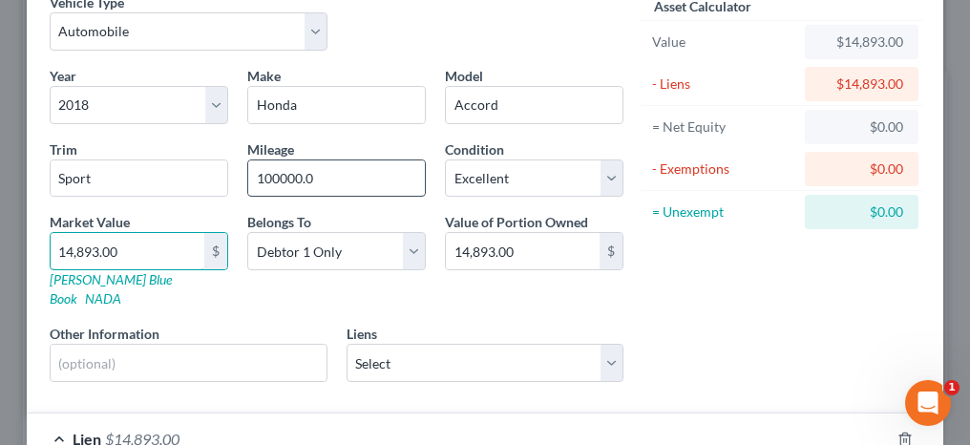
type input "14,893.00"
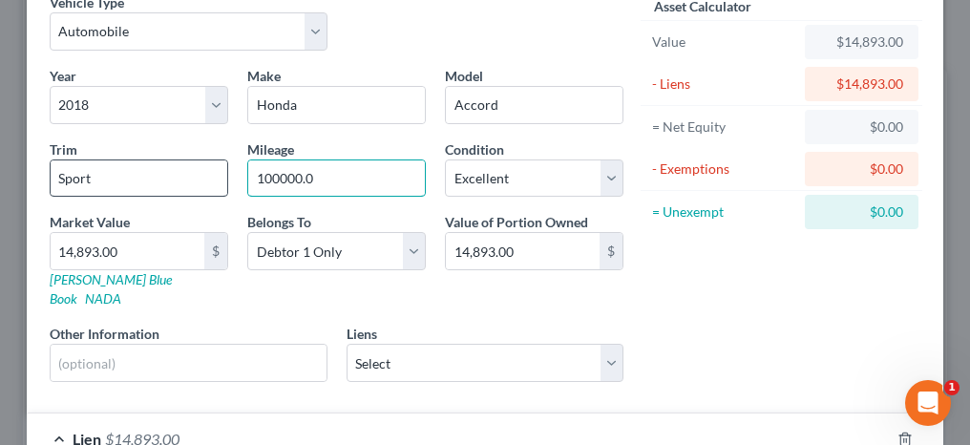
drag, startPoint x: 321, startPoint y: 177, endPoint x: 212, endPoint y: 180, distance: 108.9
click at [212, 180] on div "Year Select 2026 2025 2024 2023 2022 2021 2020 2019 2018 2017 2016 2015 2014 20…" at bounding box center [336, 231] width 593 height 331
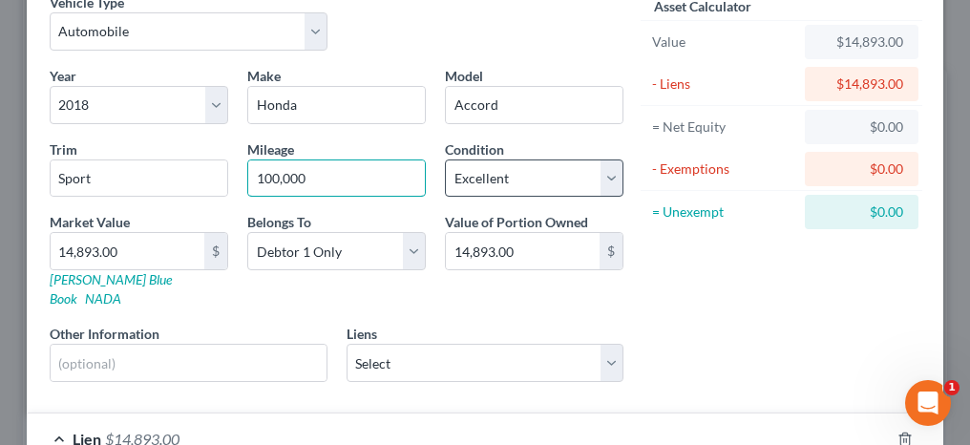
type input "100,000"
drag, startPoint x: 464, startPoint y: 169, endPoint x: 463, endPoint y: 196, distance: 26.8
click at [464, 169] on select "Select Excellent Very Good Good Fair Poor" at bounding box center [534, 178] width 179 height 38
select select "2"
click at [445, 159] on select "Select Excellent Very Good Good Fair Poor" at bounding box center [534, 178] width 179 height 38
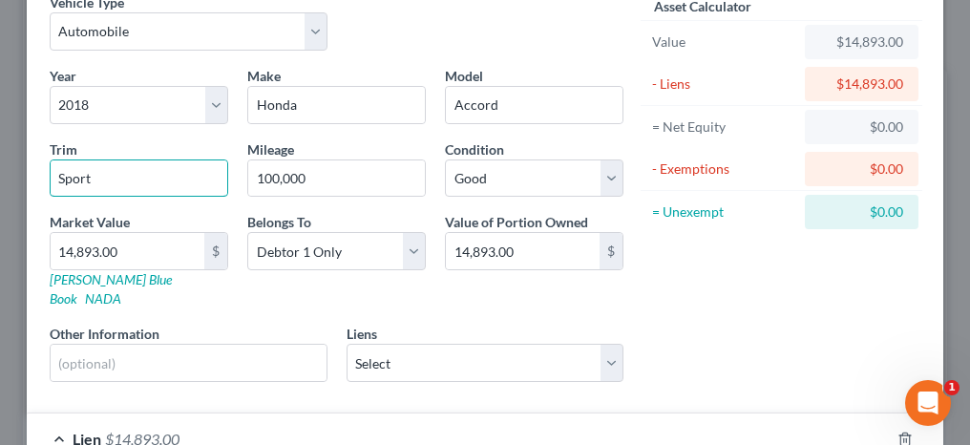
drag, startPoint x: 120, startPoint y: 174, endPoint x: 41, endPoint y: 181, distance: 79.6
click at [41, 181] on div "Trim Sport" at bounding box center [139, 168] width 198 height 58
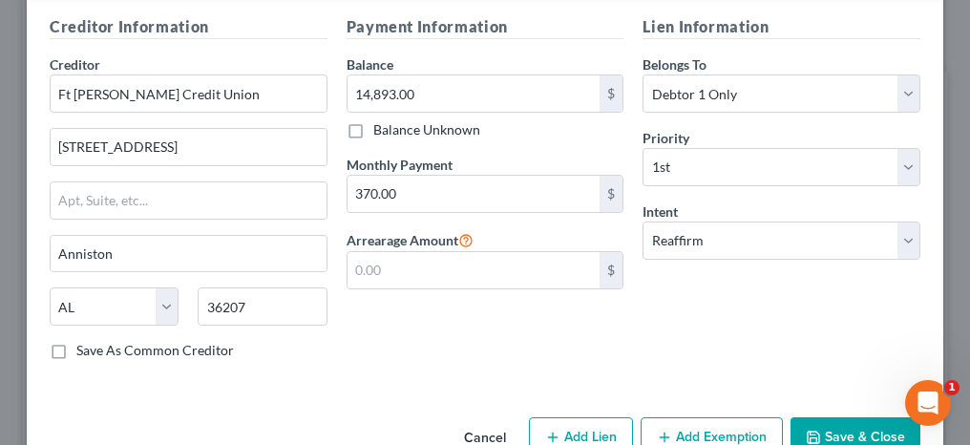
scroll to position [573, 0]
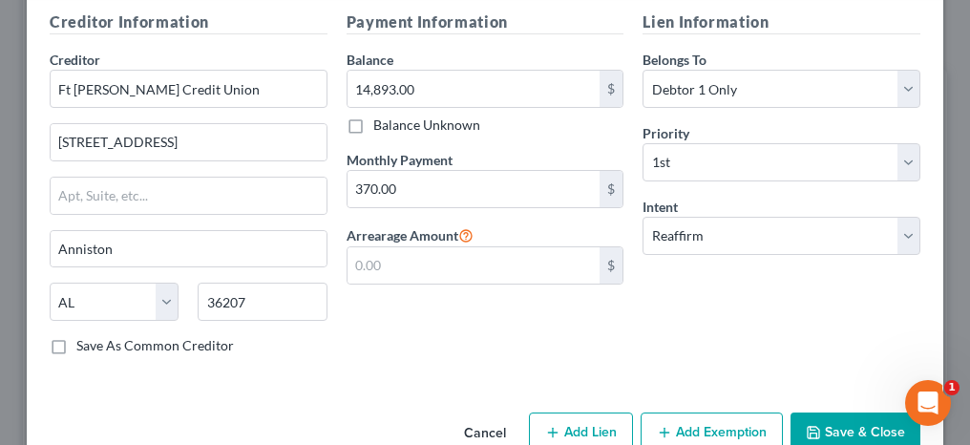
click at [824, 413] on button "Save & Close" at bounding box center [856, 433] width 130 height 40
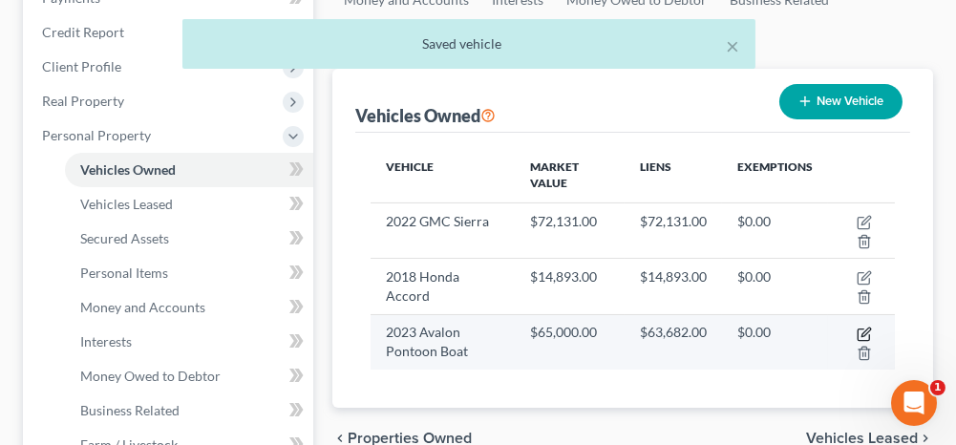
click at [869, 328] on icon "button" at bounding box center [864, 334] width 15 height 15
select select "0"
select select "3"
select select "0"
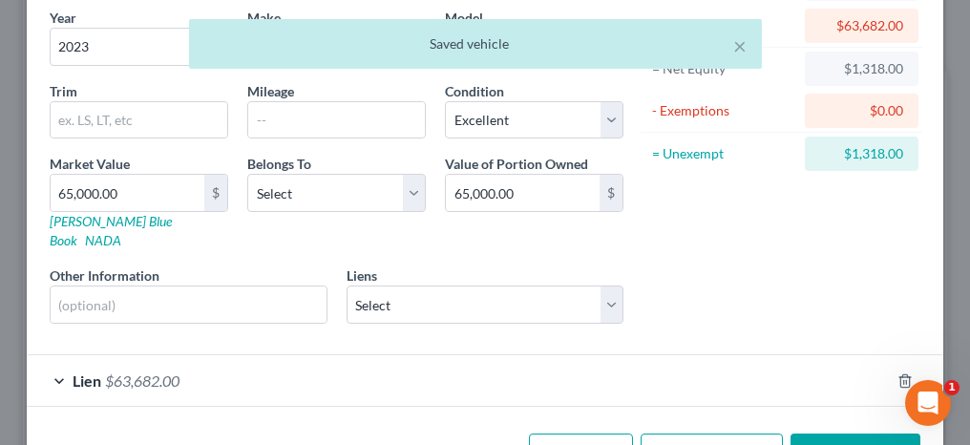
scroll to position [191, 0]
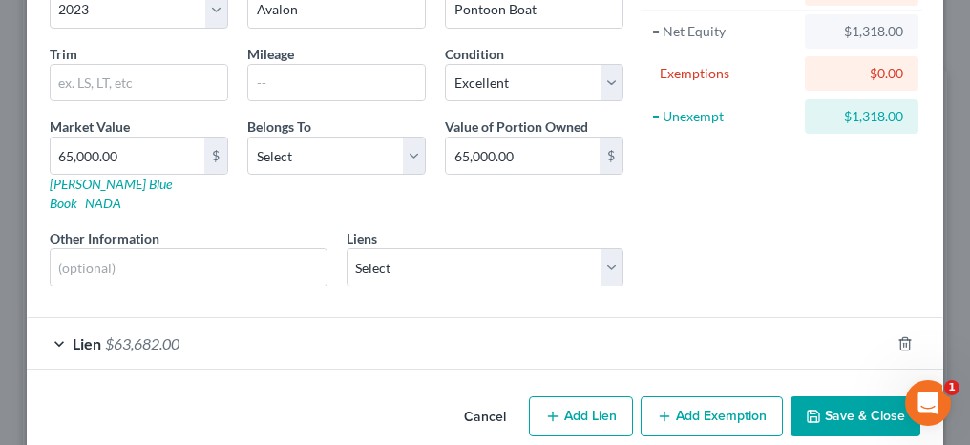
click at [53, 318] on div "Lien $63,682.00" at bounding box center [458, 343] width 863 height 51
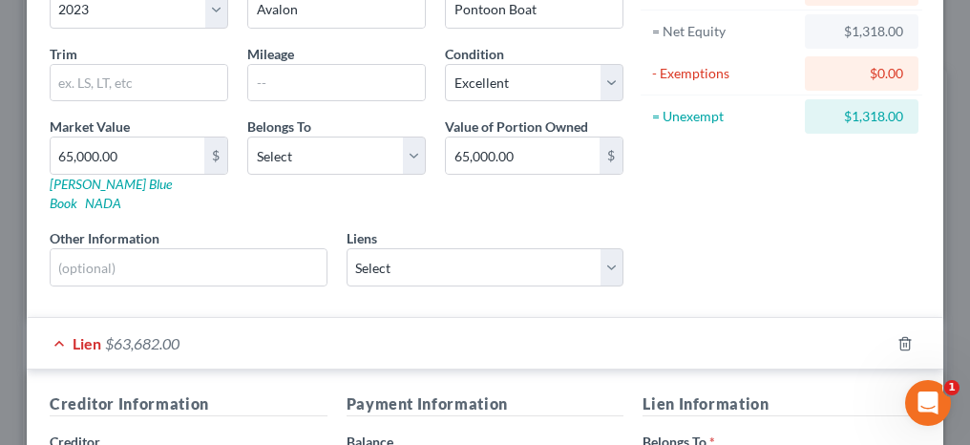
scroll to position [286, 0]
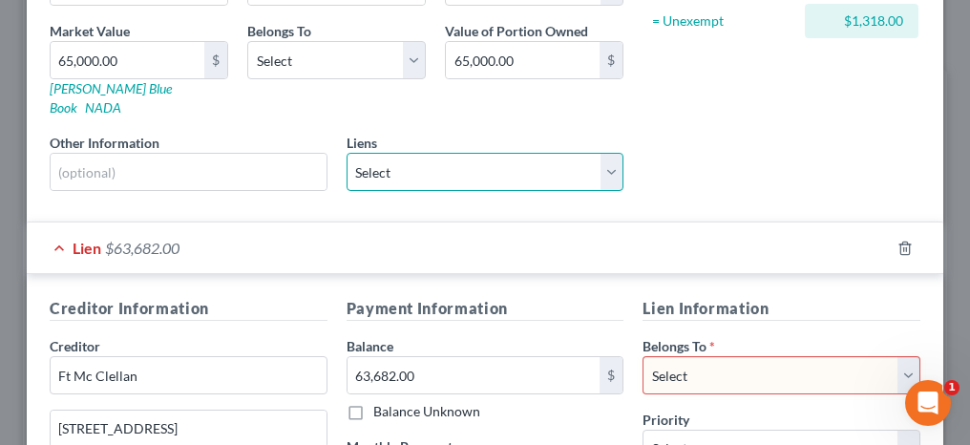
click at [444, 153] on select "Select Ft Mc Clellan Credit Union - $72,000.00 Ft Mc Clellan Credit Union - $14…" at bounding box center [486, 172] width 278 height 38
click at [639, 132] on div "Asset Calculator Value $65,000.00 - Liens $63,682.00 = Net Equity $1,318.00 - E…" at bounding box center [781, 3] width 297 height 405
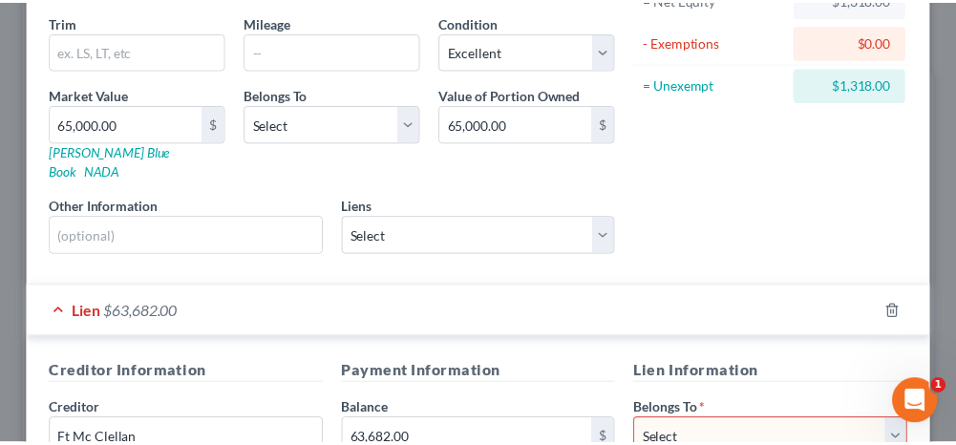
scroll to position [0, 0]
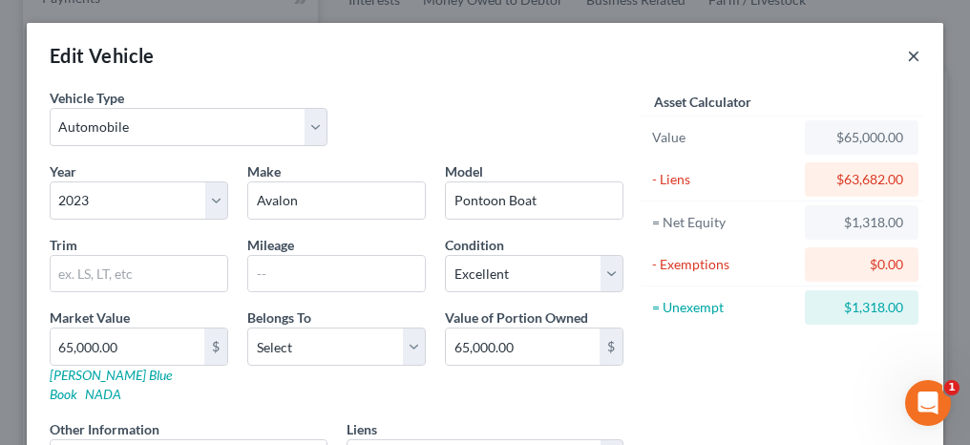
click at [907, 55] on button "×" at bounding box center [913, 55] width 13 height 23
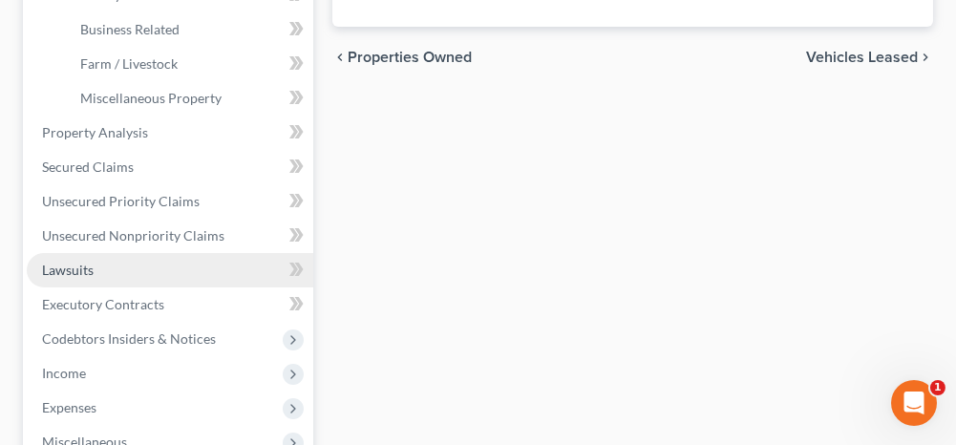
scroll to position [668, 0]
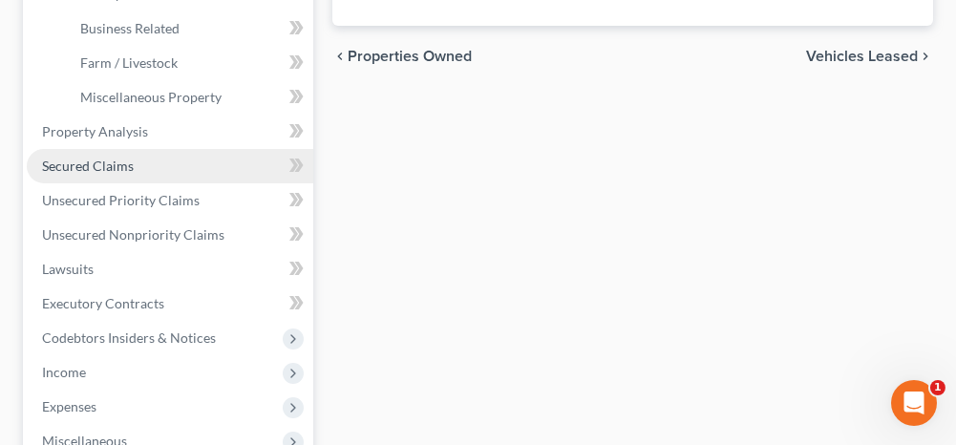
drag, startPoint x: 109, startPoint y: 169, endPoint x: 183, endPoint y: 179, distance: 75.1
click at [109, 169] on span "Secured Claims" at bounding box center [88, 166] width 92 height 16
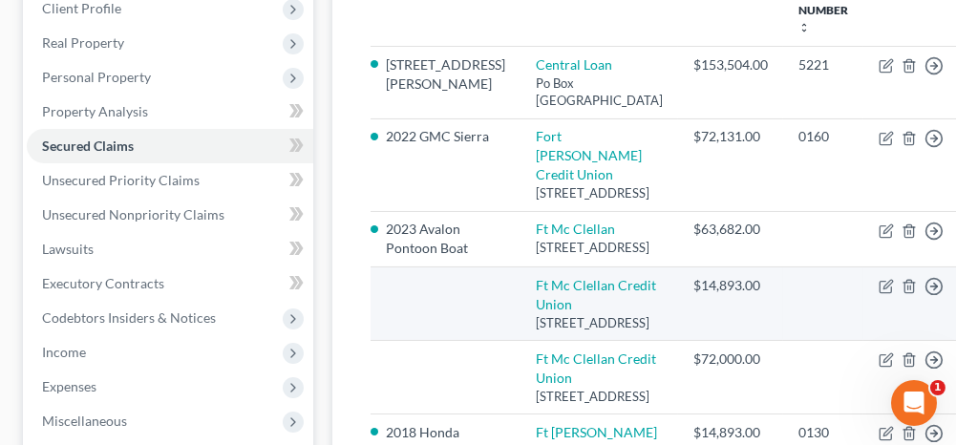
scroll to position [382, 0]
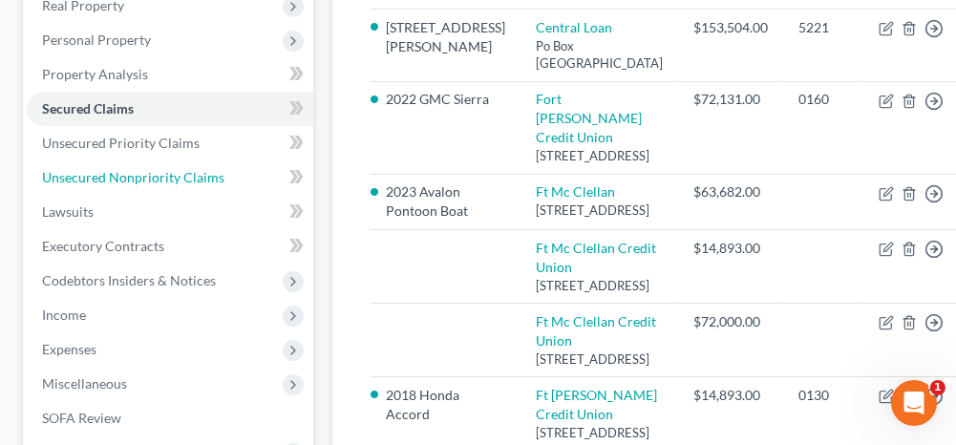
drag, startPoint x: 172, startPoint y: 168, endPoint x: 330, endPoint y: 223, distance: 167.9
click at [172, 169] on span "Unsecured Nonpriority Claims" at bounding box center [133, 177] width 182 height 16
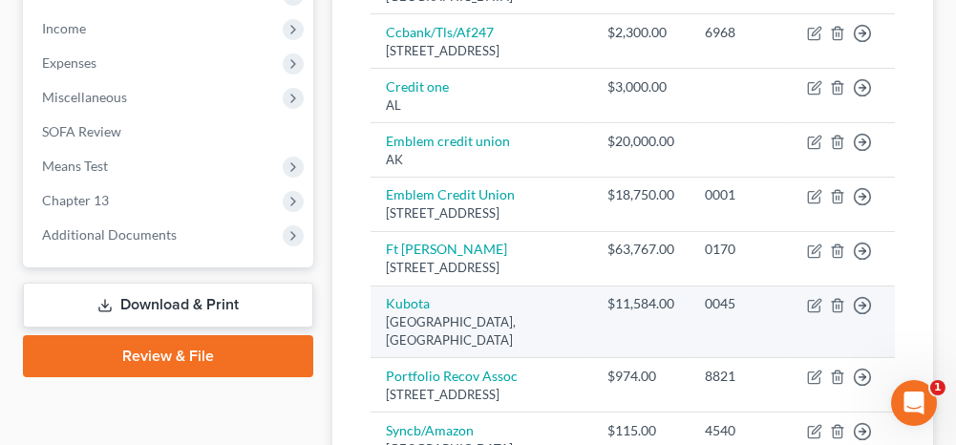
scroll to position [764, 0]
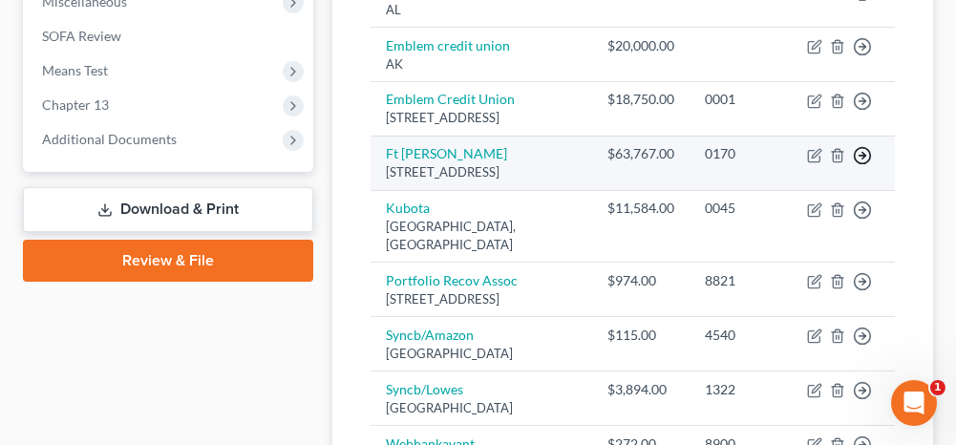
click at [859, 165] on icon "button" at bounding box center [862, 155] width 19 height 19
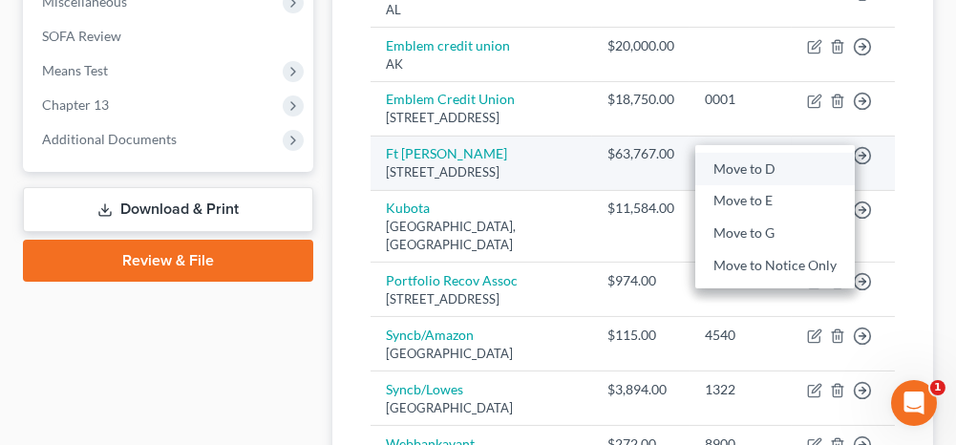
click at [799, 185] on link "Move to D" at bounding box center [774, 169] width 159 height 32
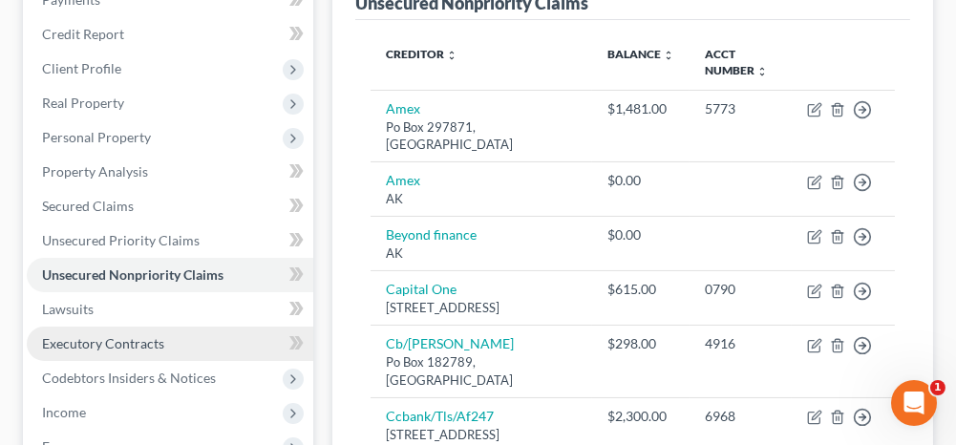
scroll to position [286, 0]
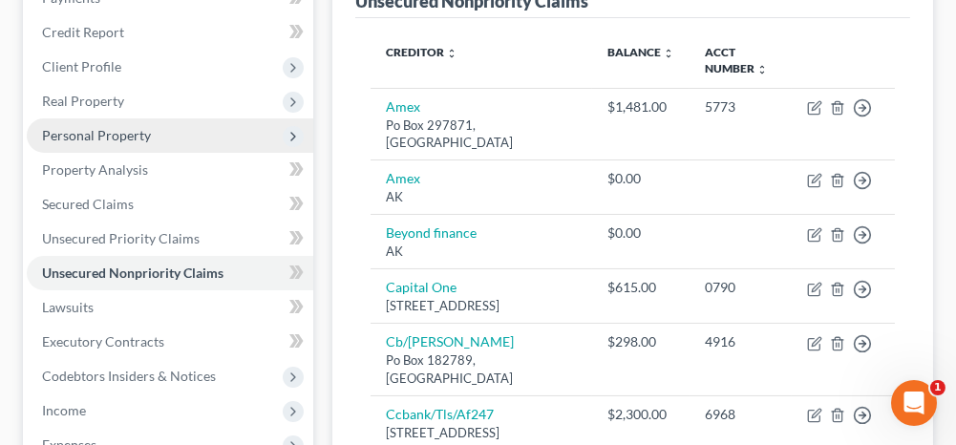
click at [84, 138] on span "Personal Property" at bounding box center [96, 135] width 109 height 16
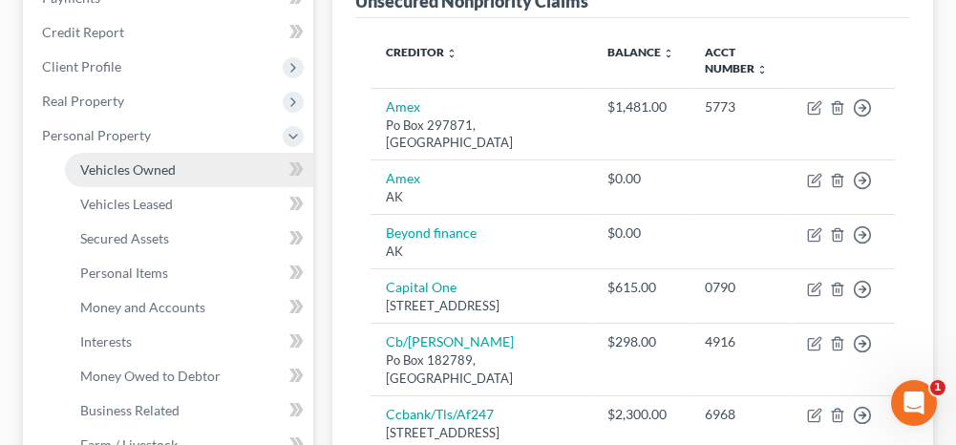
click at [92, 162] on span "Vehicles Owned" at bounding box center [127, 169] width 95 height 16
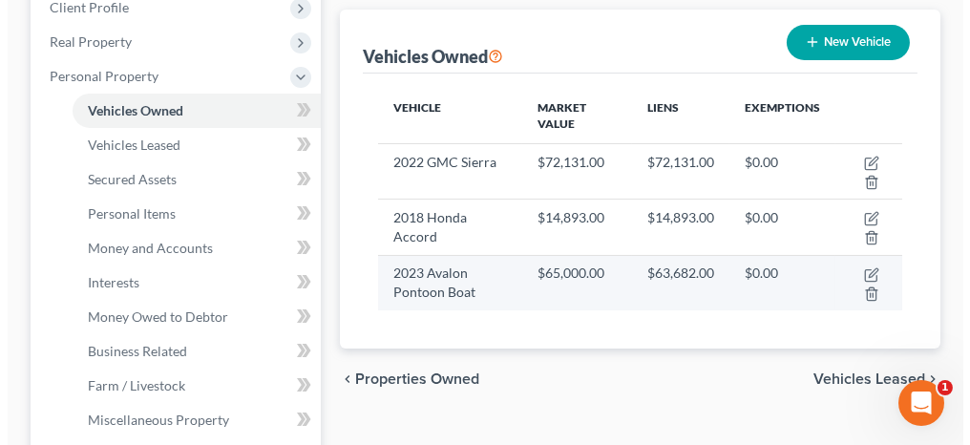
scroll to position [382, 0]
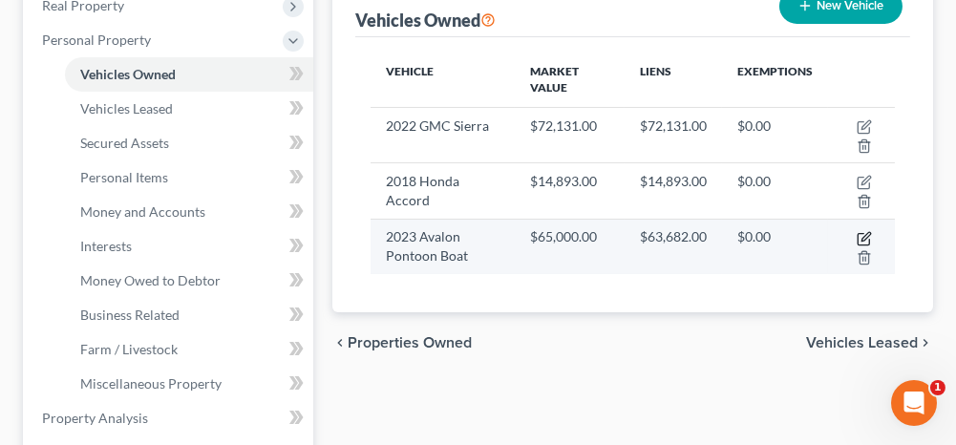
click at [862, 236] on icon "button" at bounding box center [864, 238] width 15 height 15
select select "0"
select select "3"
select select "0"
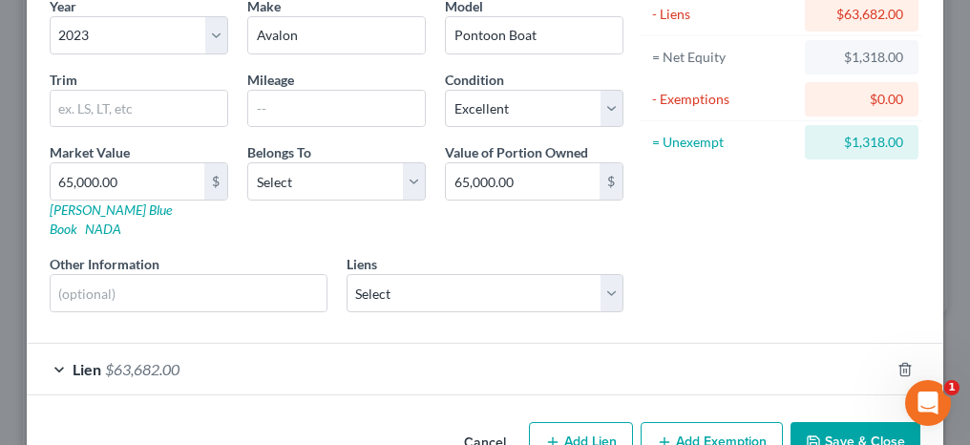
scroll to position [191, 0]
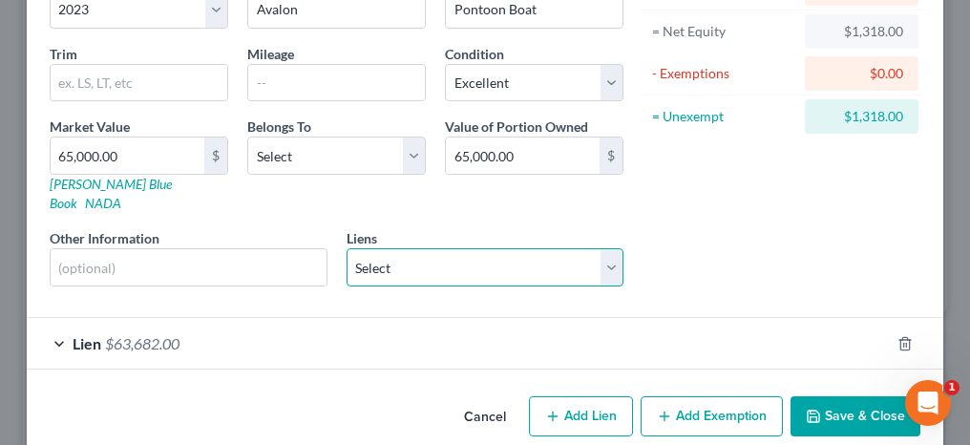
click at [416, 248] on select "Select Ft Mc Clellan Credit Union - $72,000.00 Ft Mc Clellan Credit Union - $14…" at bounding box center [486, 267] width 278 height 38
select select "2"
click at [347, 248] on select "Select Ft Mc Clellan Credit Union - $72,000.00 Ft Mc Clellan Credit Union - $14…" at bounding box center [486, 267] width 278 height 38
select select
select select "0"
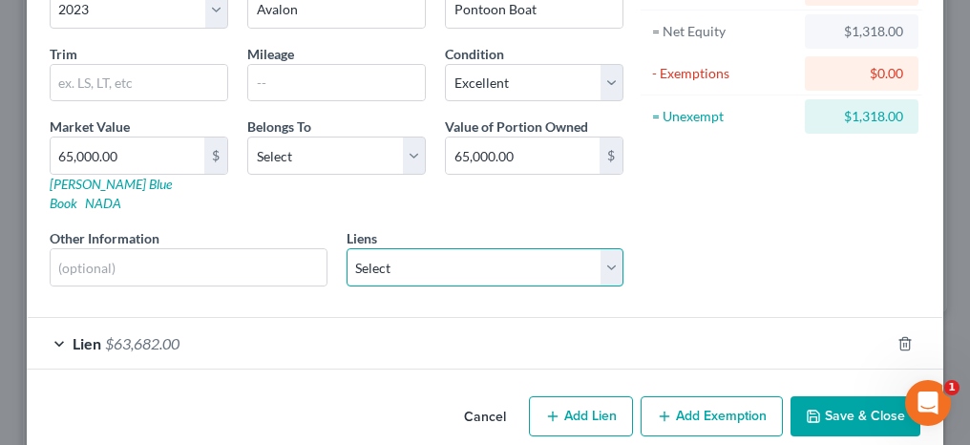
select select "0"
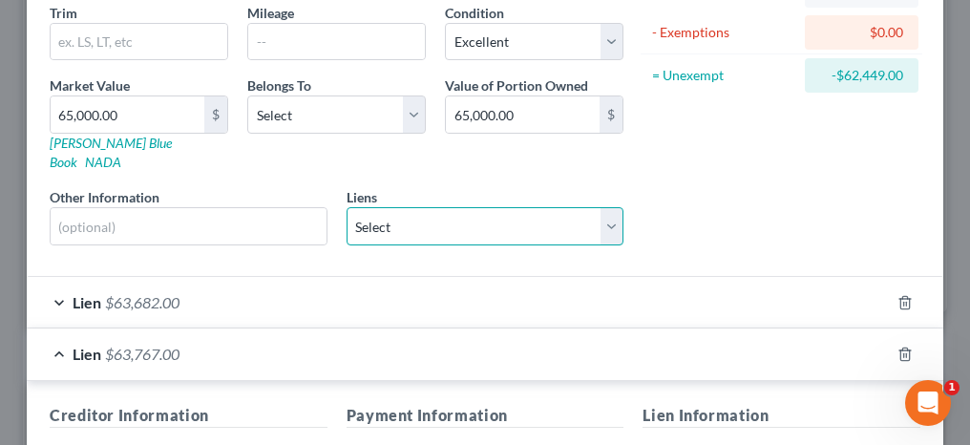
scroll to position [286, 0]
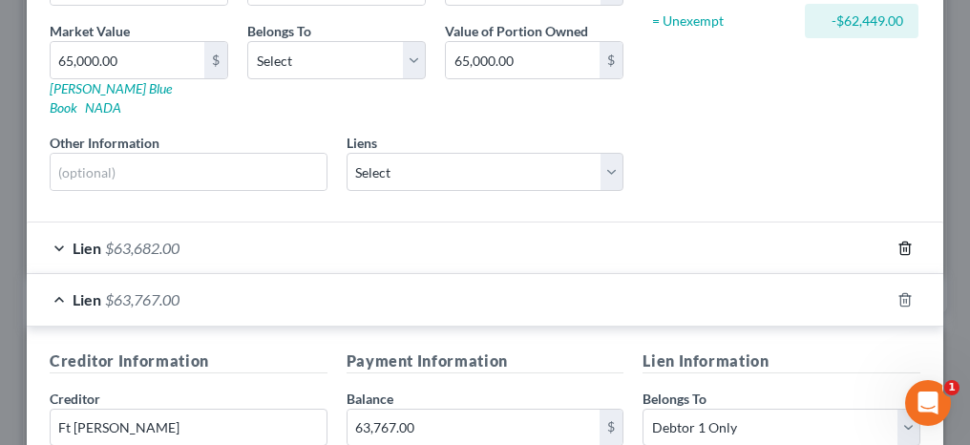
drag, startPoint x: 894, startPoint y: 220, endPoint x: 879, endPoint y: 215, distance: 16.0
click at [900, 244] on polyline "button" at bounding box center [905, 244] width 11 height 0
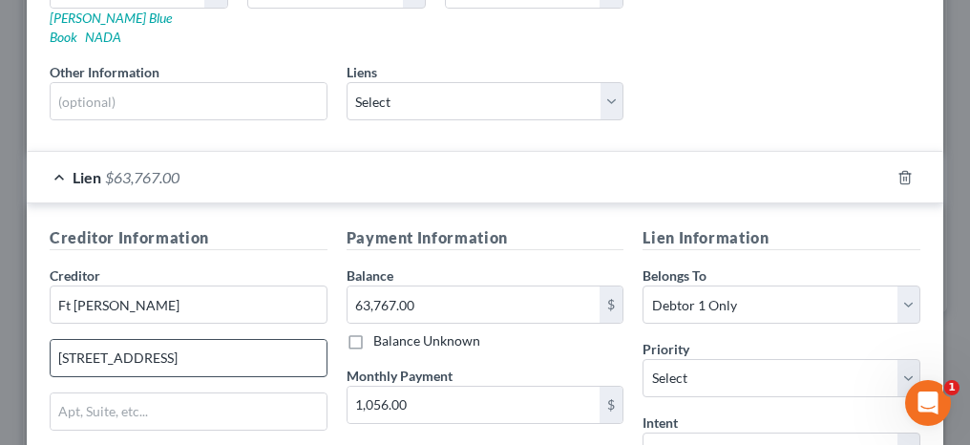
scroll to position [382, 0]
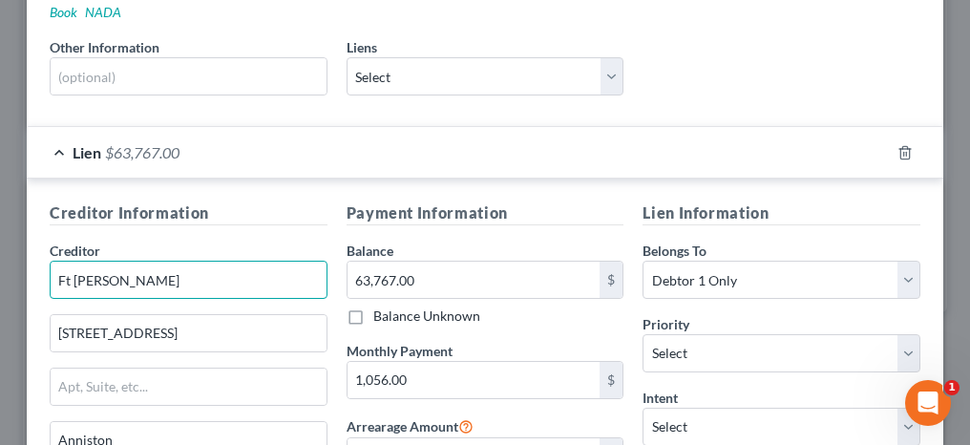
click at [91, 261] on input "Ft [PERSON_NAME]" at bounding box center [189, 280] width 278 height 38
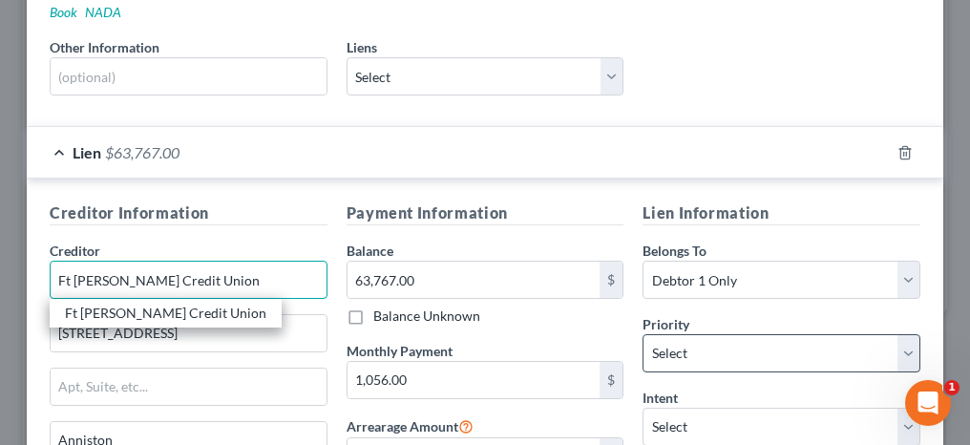
type input "Ft [PERSON_NAME] Credit Union"
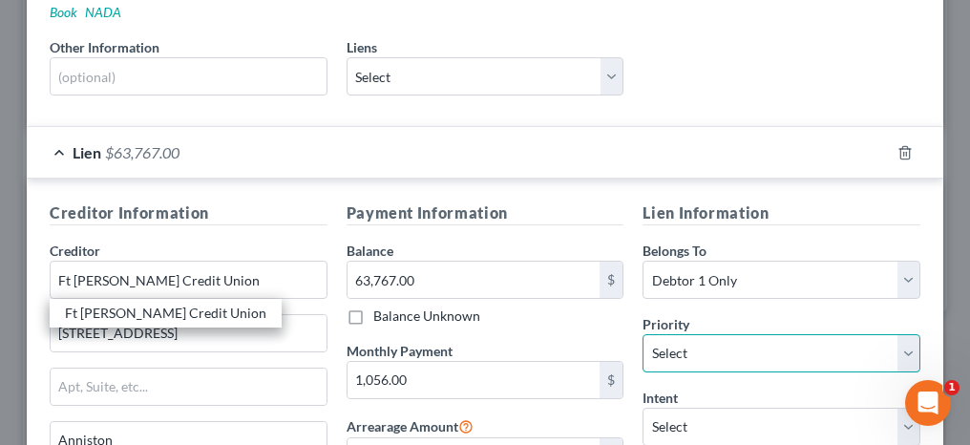
drag, startPoint x: 731, startPoint y: 327, endPoint x: 728, endPoint y: 309, distance: 17.4
click at [731, 334] on select "Select 1st 2nd 3rd 4th 5th 6th 7th 8th 9th 10th 11th 12th 13th 14th 15th 16th 1…" at bounding box center [782, 353] width 278 height 38
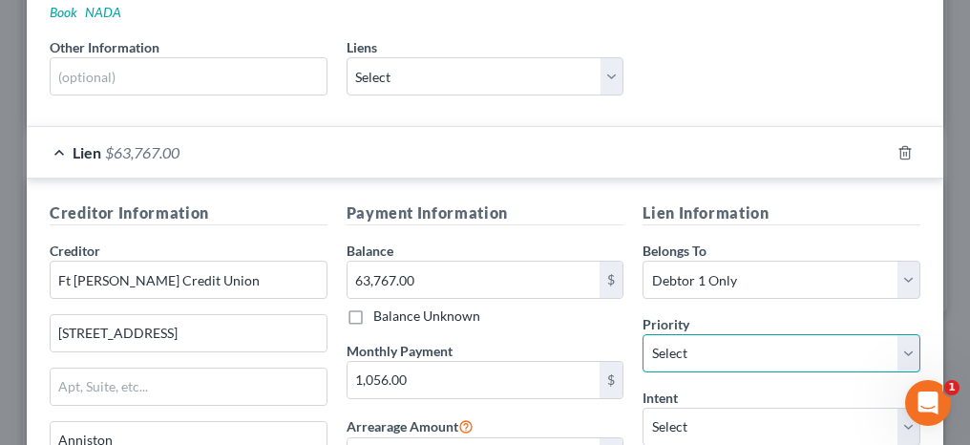
select select "0"
click at [643, 334] on select "Select 1st 2nd 3rd 4th 5th 6th 7th 8th 9th 10th 11th 12th 13th 14th 15th 16th 1…" at bounding box center [782, 353] width 278 height 38
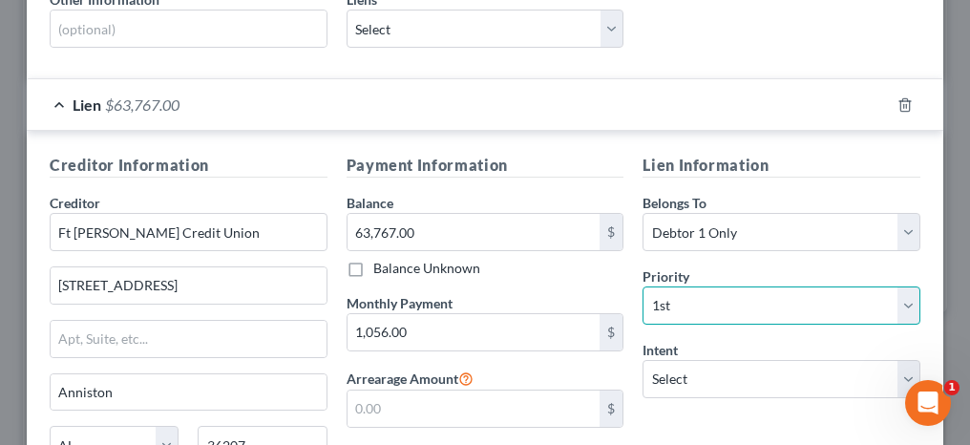
scroll to position [477, 0]
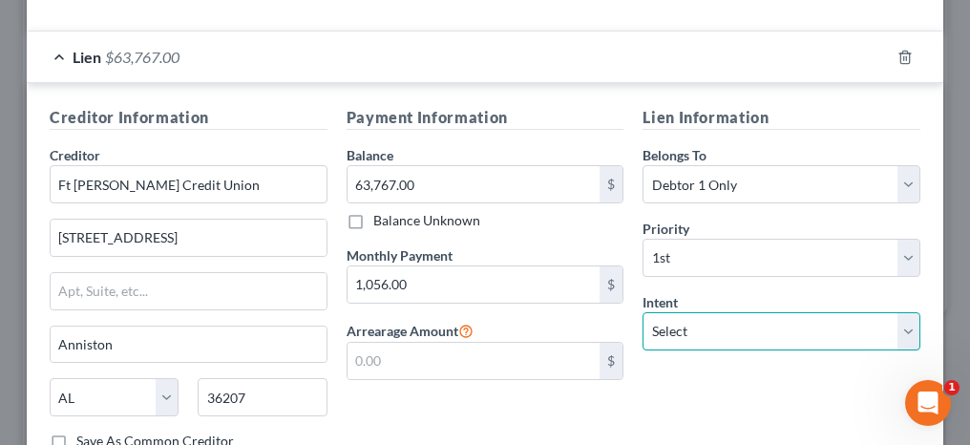
click at [697, 312] on select "Select Surrender Redeem Reaffirm Avoid Other" at bounding box center [782, 331] width 278 height 38
select select "0"
click at [643, 312] on select "Select Surrender Redeem Reaffirm Avoid Other" at bounding box center [782, 331] width 278 height 38
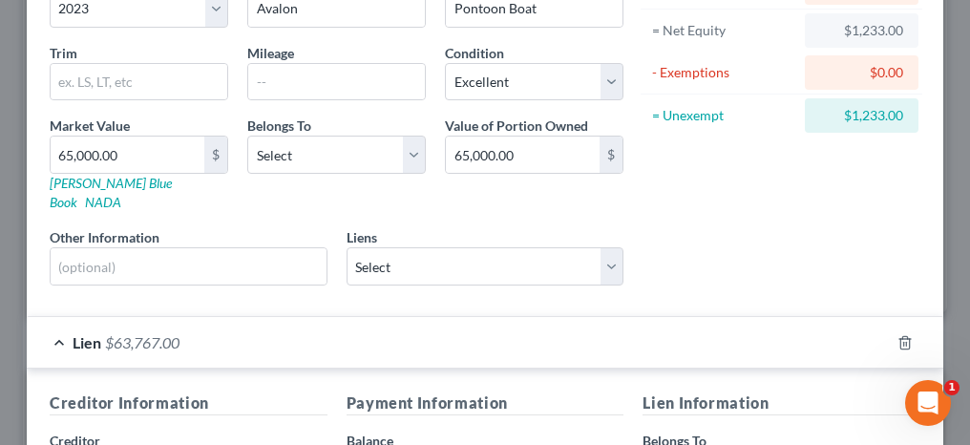
scroll to position [191, 0]
drag, startPoint x: 333, startPoint y: 149, endPoint x: 305, endPoint y: 174, distance: 37.9
click at [333, 149] on select "Select Debtor 1 Only Debtor 2 Only Debtor 1 And Debtor 2 Only At Least One Of T…" at bounding box center [336, 156] width 179 height 38
select select "0"
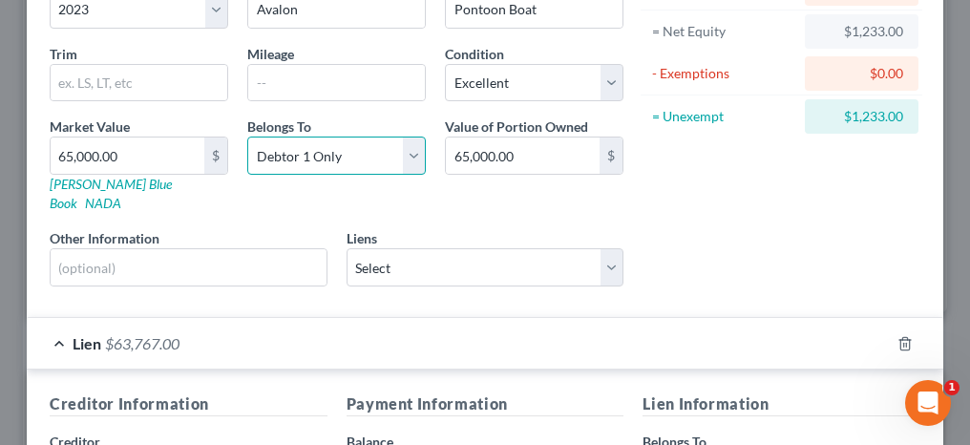
click at [247, 137] on select "Select Debtor 1 Only Debtor 2 Only Debtor 1 And Debtor 2 Only At Least One Of T…" at bounding box center [336, 156] width 179 height 38
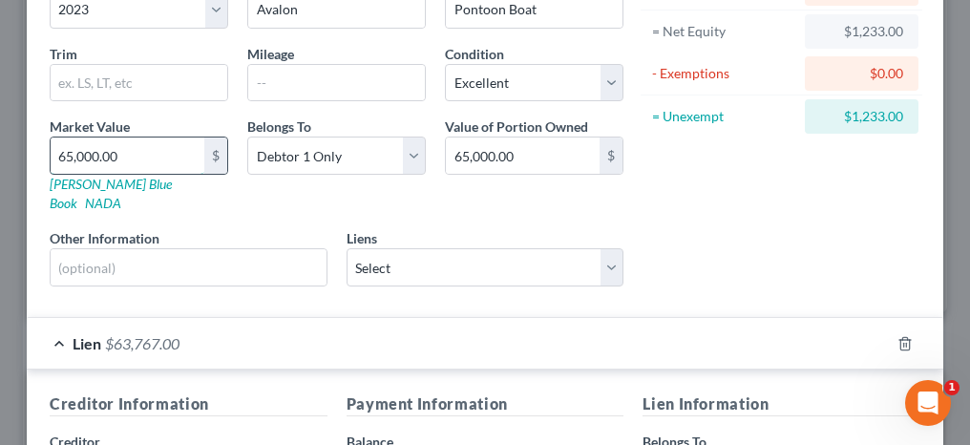
click at [147, 149] on input "65,000.00" at bounding box center [128, 156] width 154 height 36
type input "6"
type input "6.00"
type input "63"
type input "63.00"
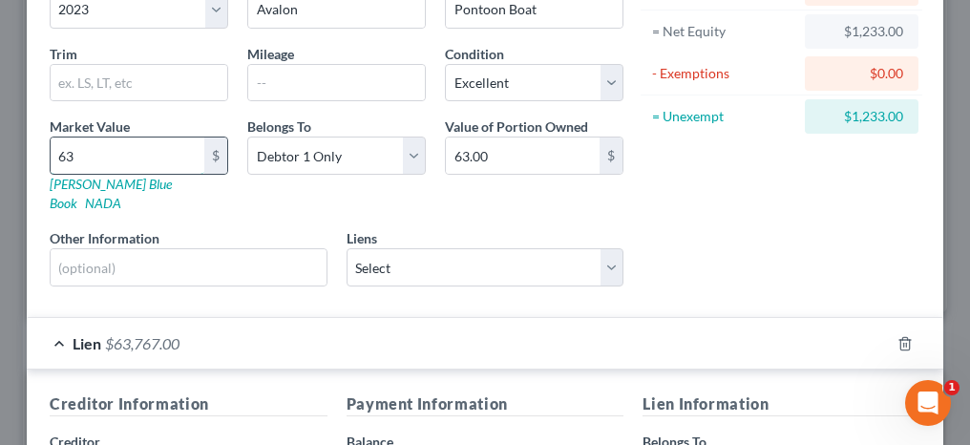
type input "637"
type input "637.00"
type input "6376"
type input "6,376.00"
type input "6,3767"
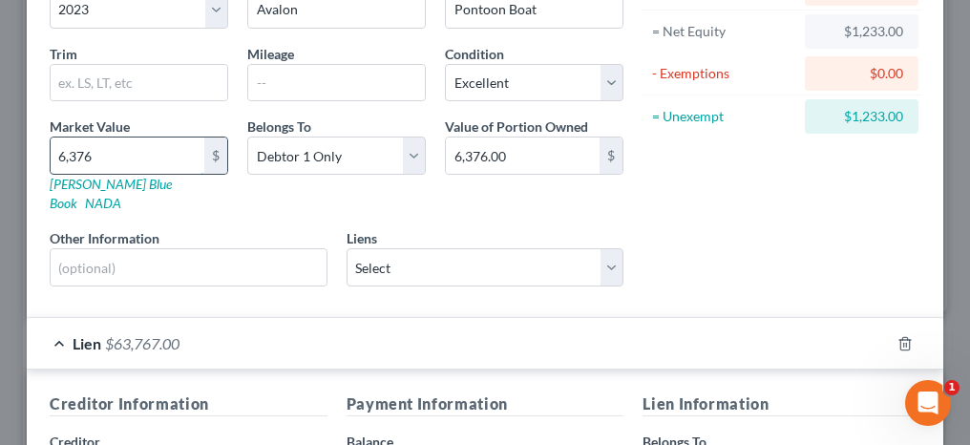
type input "63,767.00"
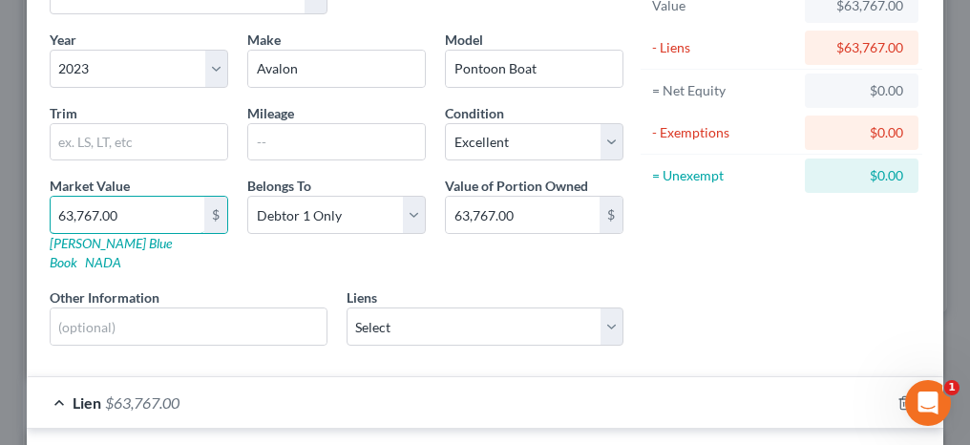
scroll to position [95, 0]
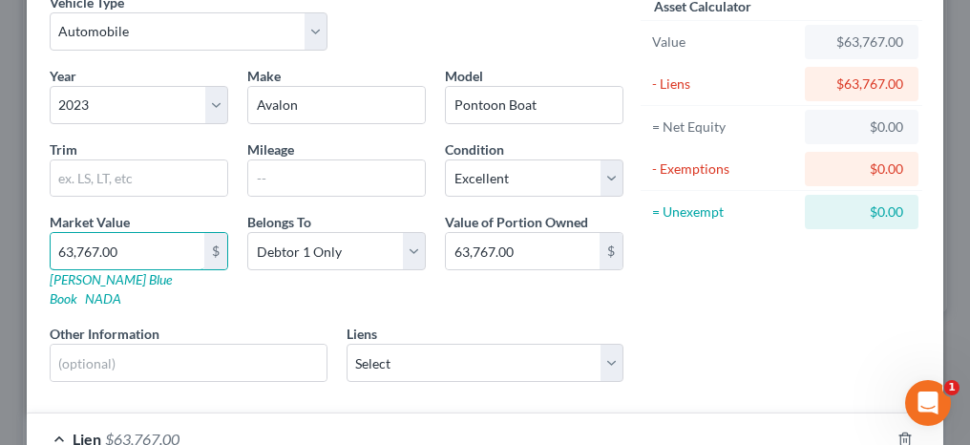
type input "63,767.00"
click at [499, 176] on select "Select Excellent Very Good Good Fair Poor" at bounding box center [534, 178] width 179 height 38
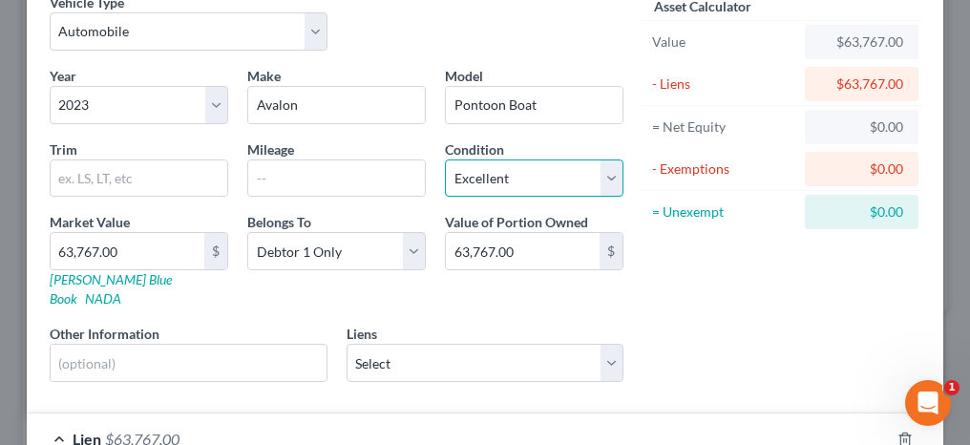
select select "2"
click at [445, 159] on select "Select Excellent Very Good Good Fair Poor" at bounding box center [534, 178] width 179 height 38
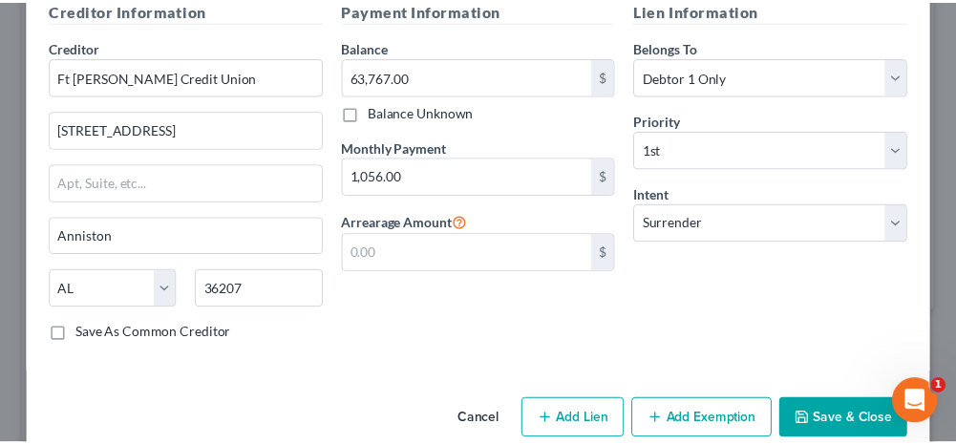
scroll to position [589, 0]
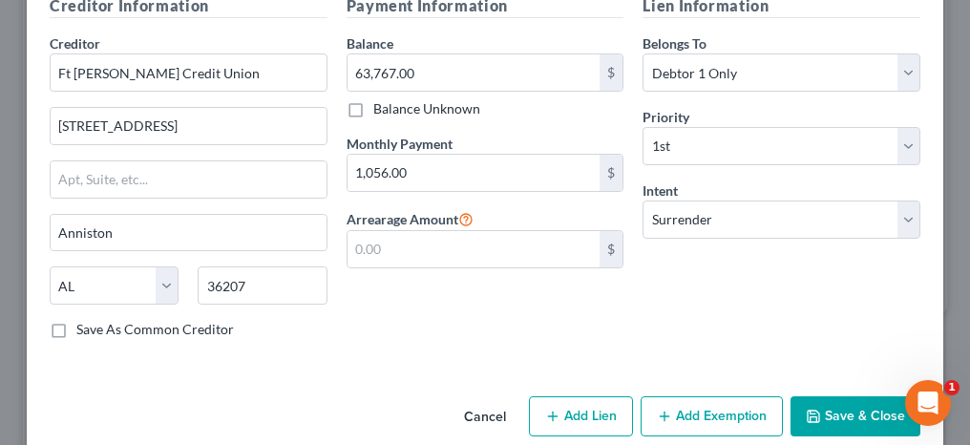
click at [838, 396] on button "Save & Close" at bounding box center [856, 416] width 130 height 40
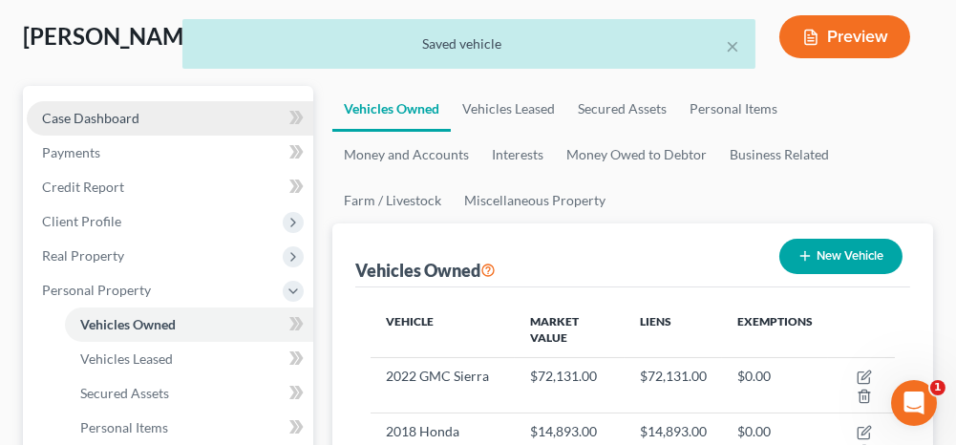
scroll to position [95, 0]
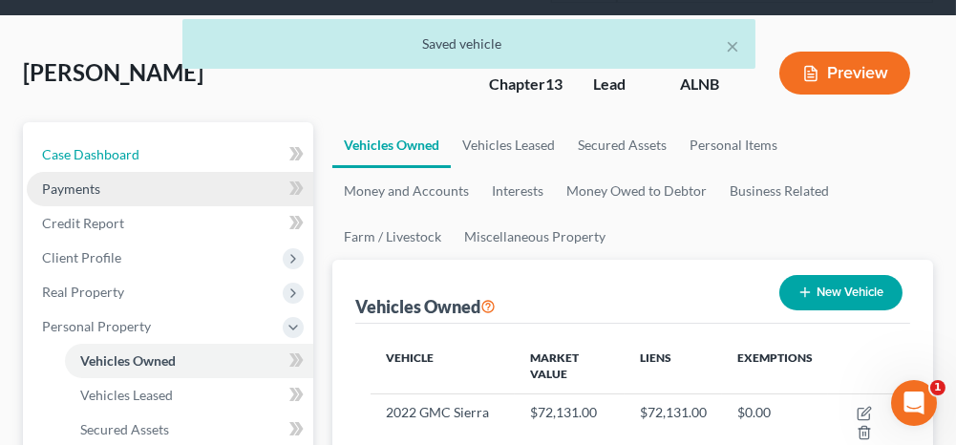
drag, startPoint x: 127, startPoint y: 149, endPoint x: 275, endPoint y: 202, distance: 157.1
click at [127, 149] on span "Case Dashboard" at bounding box center [90, 154] width 97 height 16
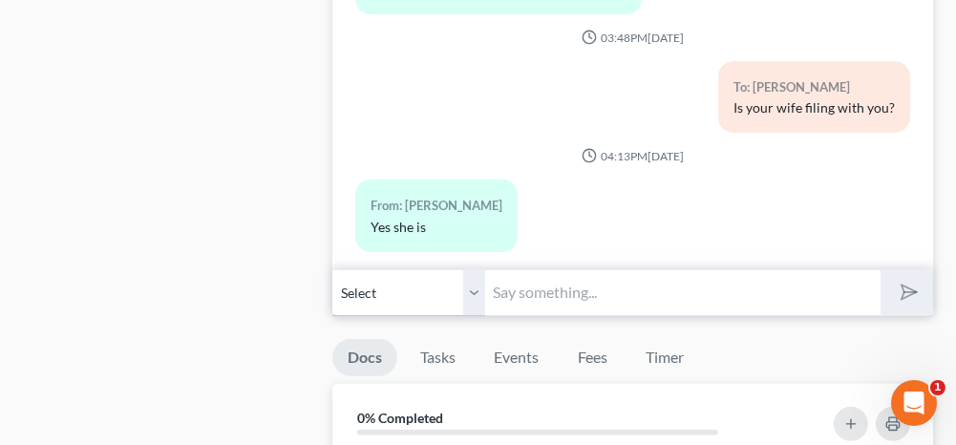
scroll to position [1623, 0]
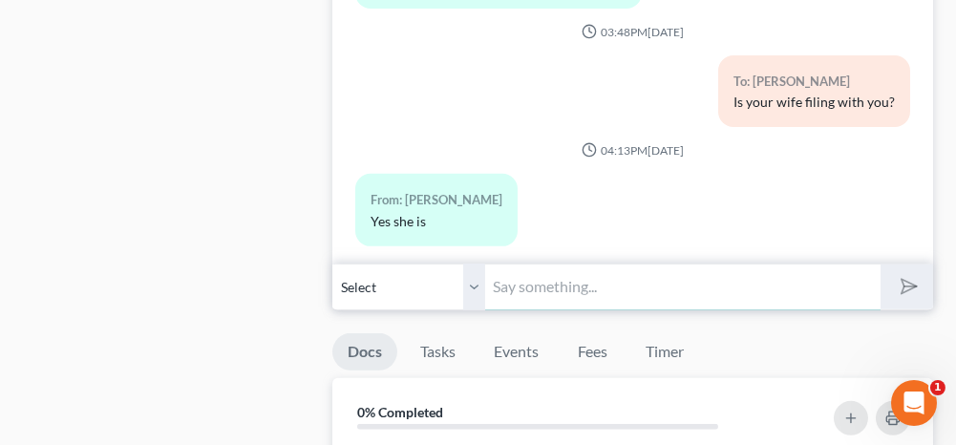
click at [584, 284] on input "text" at bounding box center [682, 287] width 394 height 47
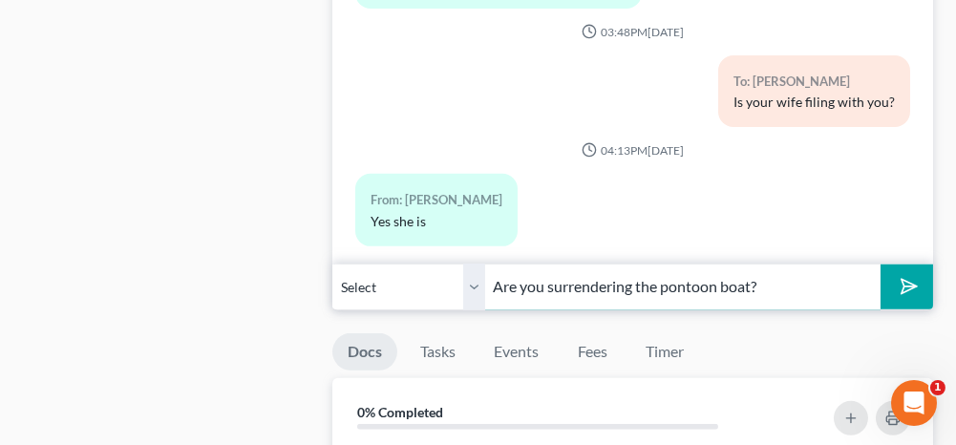
type input "Are you surrendering the pontoon boat?"
click at [908, 276] on icon "submit" at bounding box center [905, 286] width 27 height 27
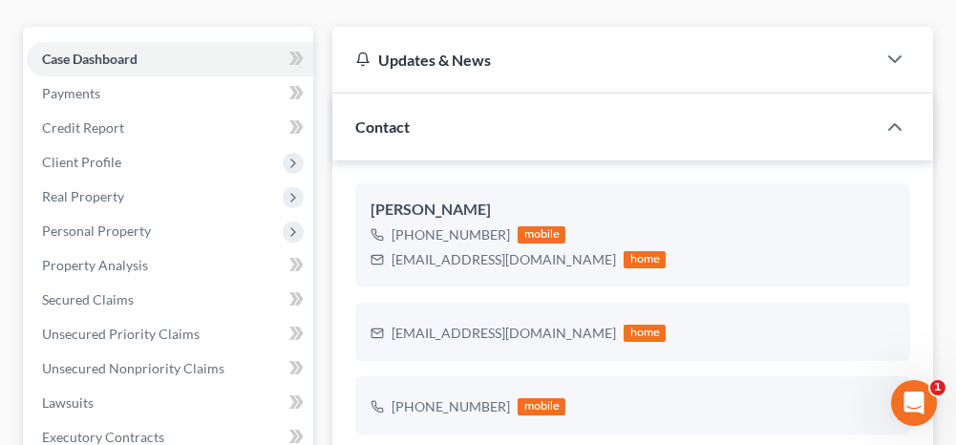
scroll to position [286, 0]
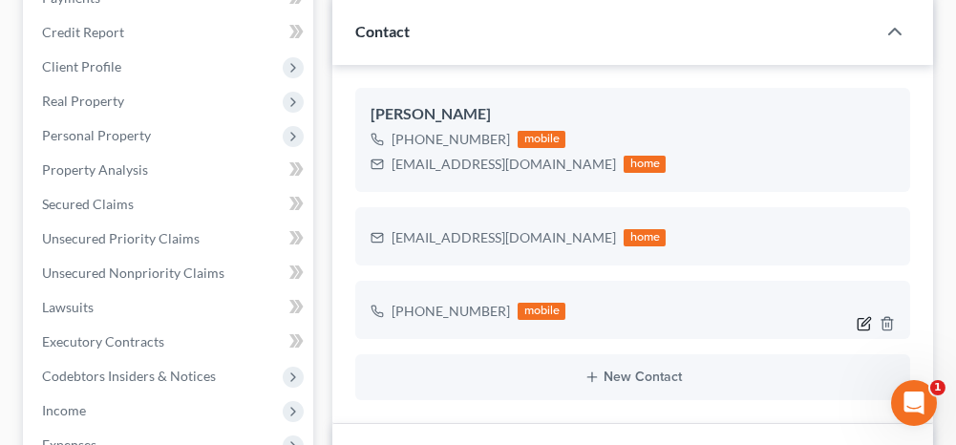
click at [863, 322] on icon "button" at bounding box center [865, 321] width 9 height 9
select select "0"
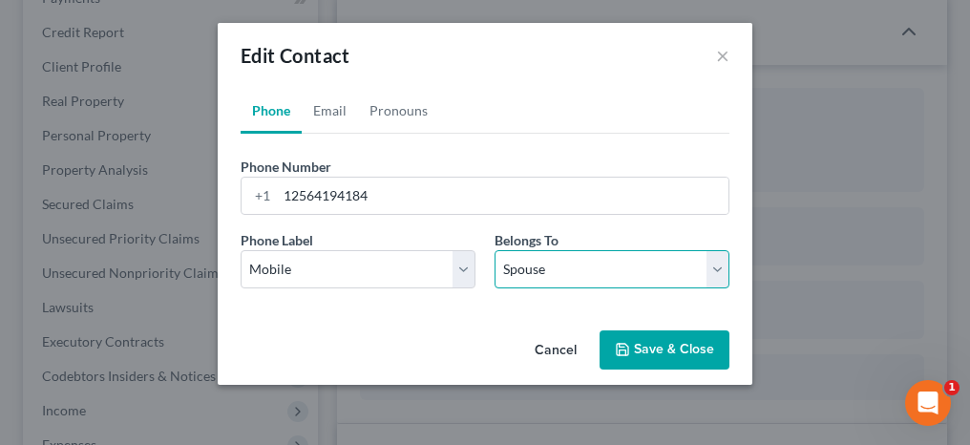
drag, startPoint x: 540, startPoint y: 270, endPoint x: 535, endPoint y: 286, distance: 16.0
click at [540, 270] on select "Select Client Spouse Other" at bounding box center [612, 269] width 235 height 38
select select "2"
click at [495, 250] on select "Select Client Spouse Other" at bounding box center [612, 269] width 235 height 38
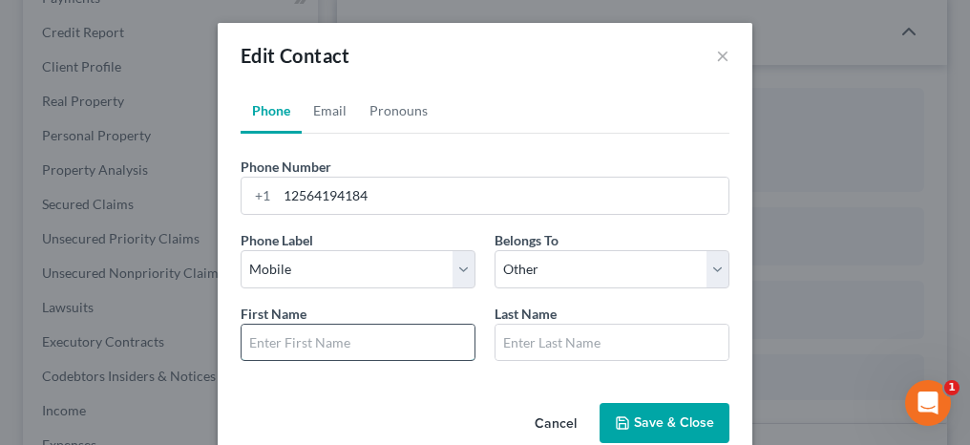
click at [333, 335] on input "text" at bounding box center [358, 343] width 233 height 36
type input "[PERSON_NAME]"
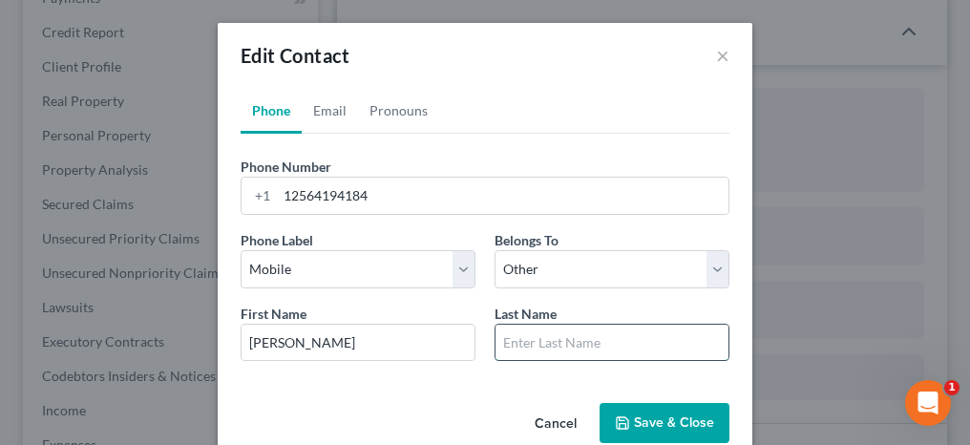
click at [516, 343] on input "text" at bounding box center [612, 343] width 233 height 36
type input "Medley"
click at [664, 424] on button "Save & Close" at bounding box center [665, 423] width 130 height 40
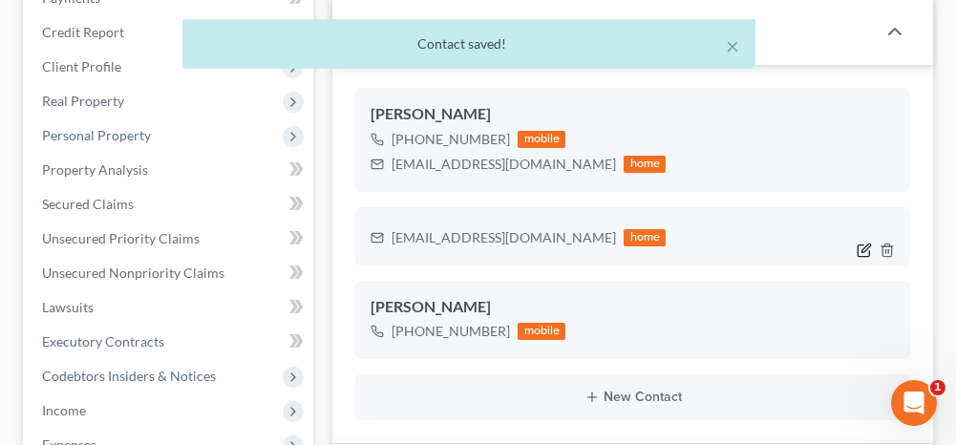
click at [860, 246] on icon "button" at bounding box center [864, 250] width 15 height 15
select select "1"
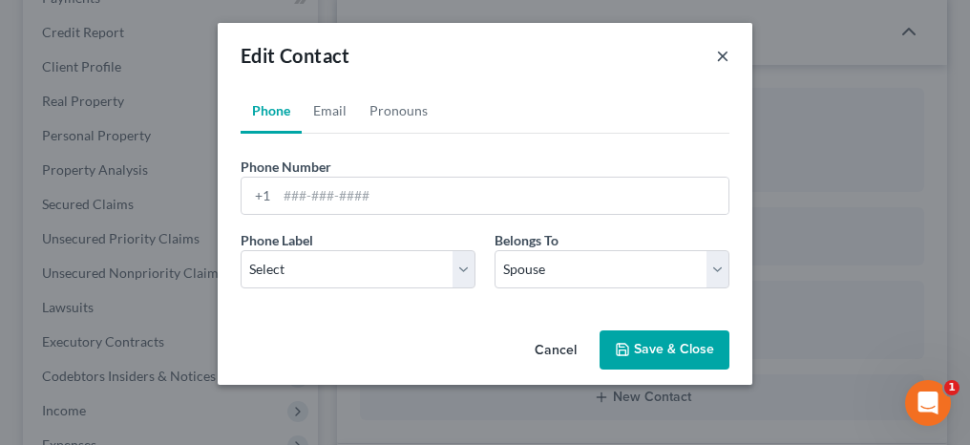
click at [722, 61] on button "×" at bounding box center [722, 55] width 13 height 23
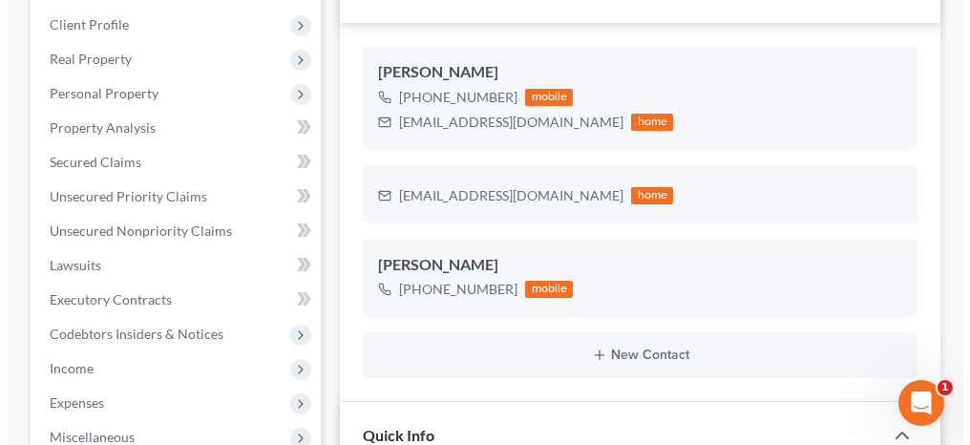
scroll to position [382, 0]
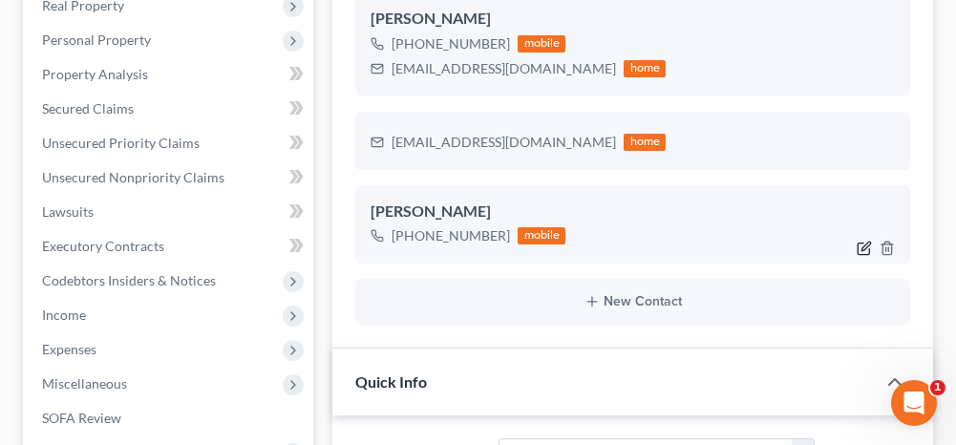
click at [861, 243] on icon "button" at bounding box center [864, 248] width 15 height 15
select select "0"
select select "2"
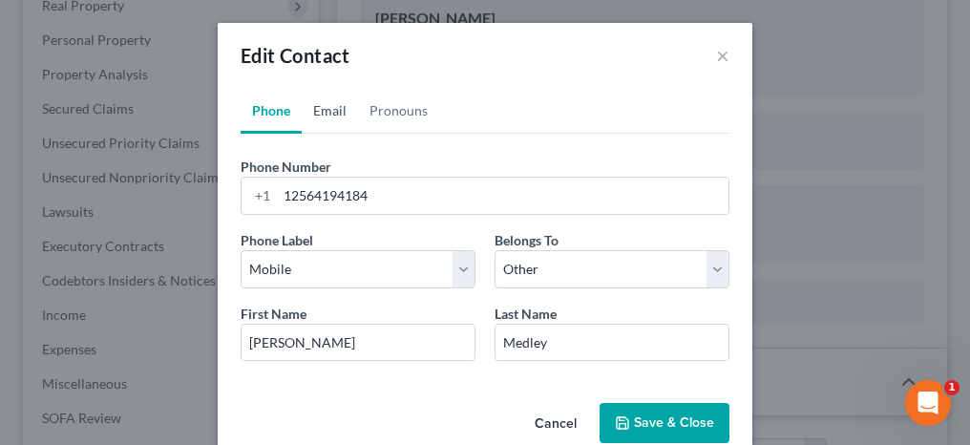
click at [338, 111] on link "Email" at bounding box center [330, 111] width 56 height 46
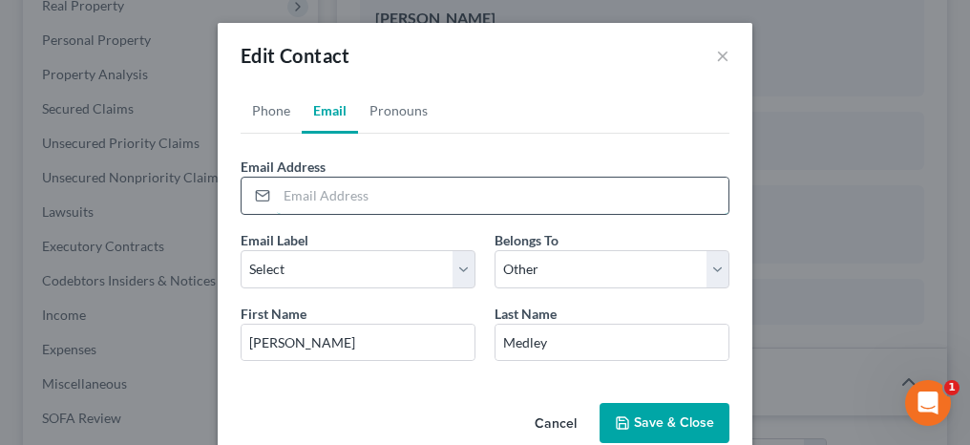
click at [323, 202] on input "email" at bounding box center [503, 196] width 452 height 36
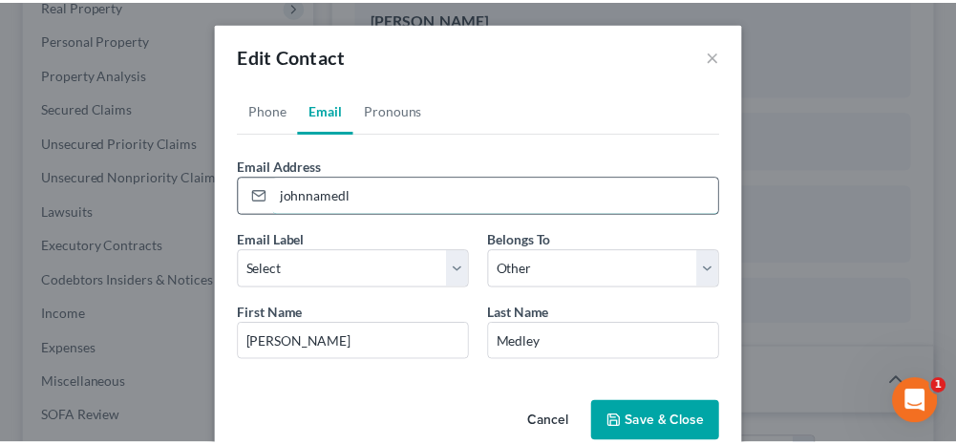
scroll to position [758, 0]
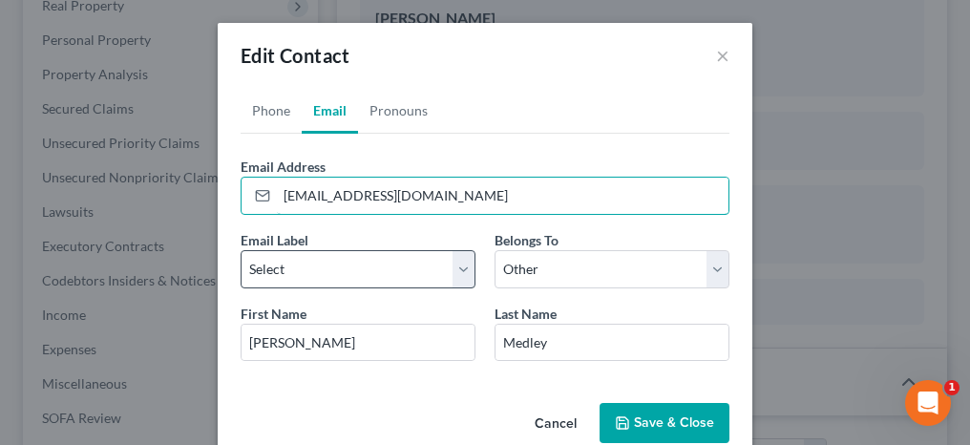
type input "[EMAIL_ADDRESS][DOMAIN_NAME]"
drag, startPoint x: 337, startPoint y: 256, endPoint x: 331, endPoint y: 284, distance: 28.3
click at [337, 256] on select "Select Home Work Other" at bounding box center [358, 269] width 235 height 38
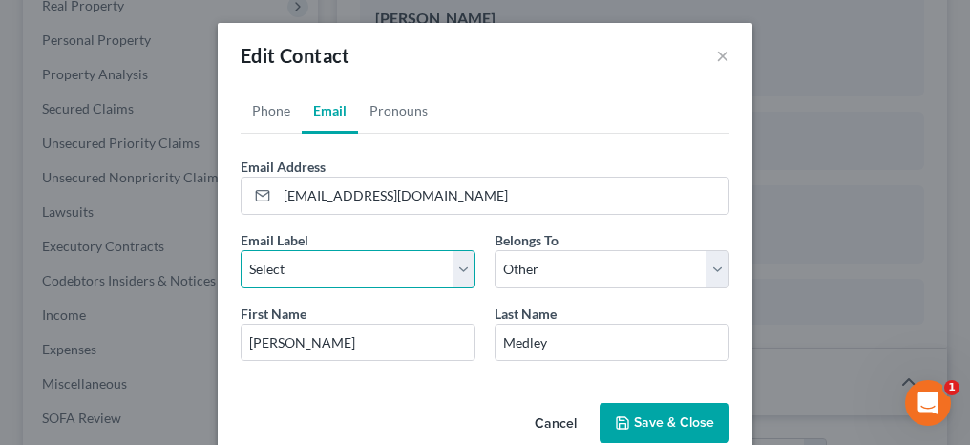
select select "2"
click at [241, 250] on select "Select Home Work Other" at bounding box center [358, 269] width 235 height 38
click at [672, 426] on button "Save & Close" at bounding box center [665, 423] width 130 height 40
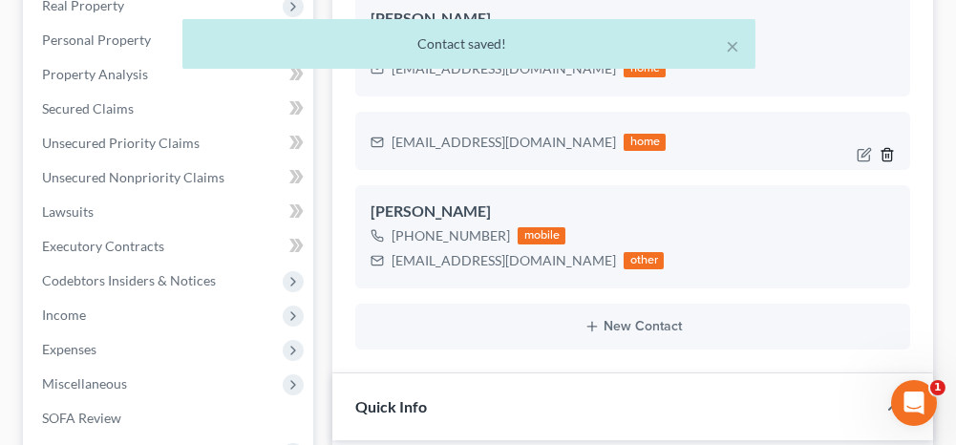
click at [890, 152] on icon "button" at bounding box center [887, 154] width 15 height 15
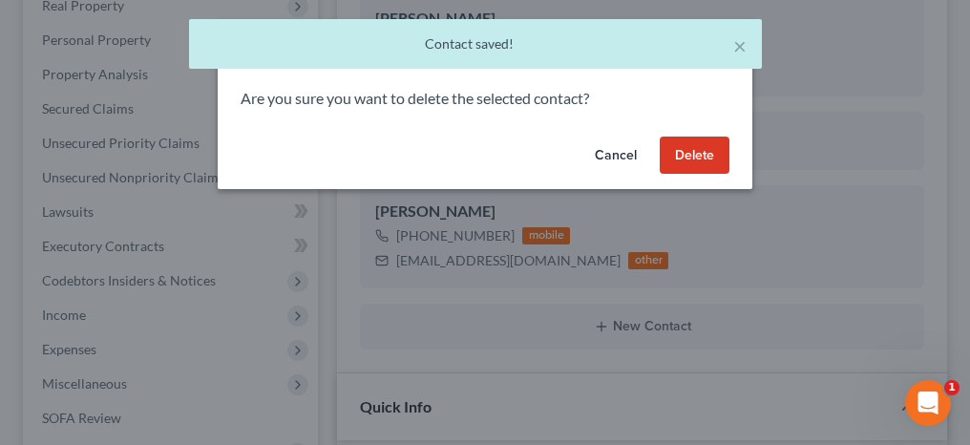
click at [707, 166] on button "Delete" at bounding box center [695, 156] width 70 height 38
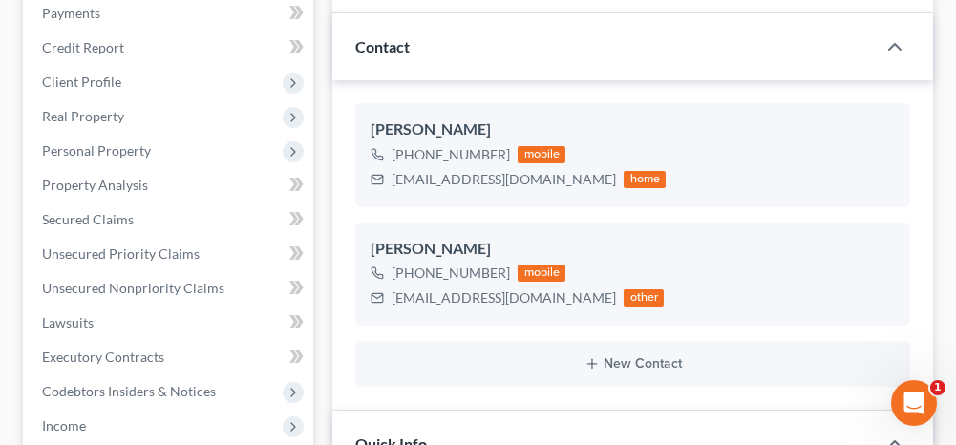
scroll to position [191, 0]
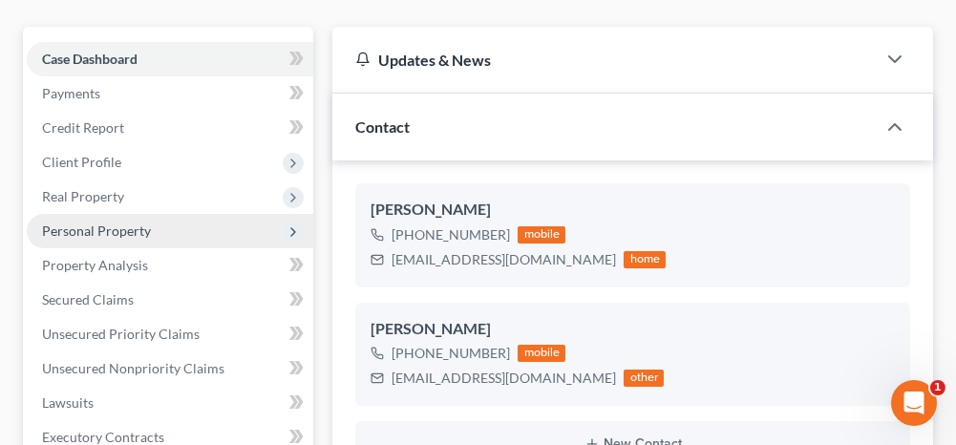
click at [127, 233] on span "Personal Property" at bounding box center [96, 231] width 109 height 16
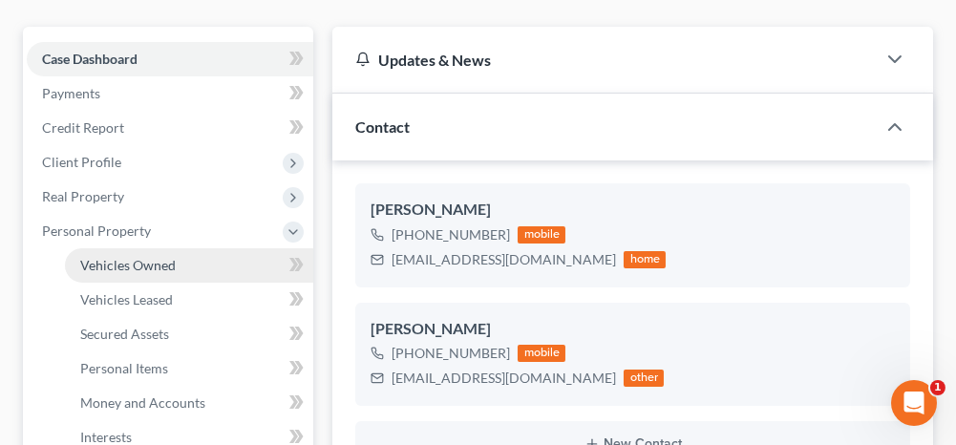
click at [120, 263] on span "Vehicles Owned" at bounding box center [127, 265] width 95 height 16
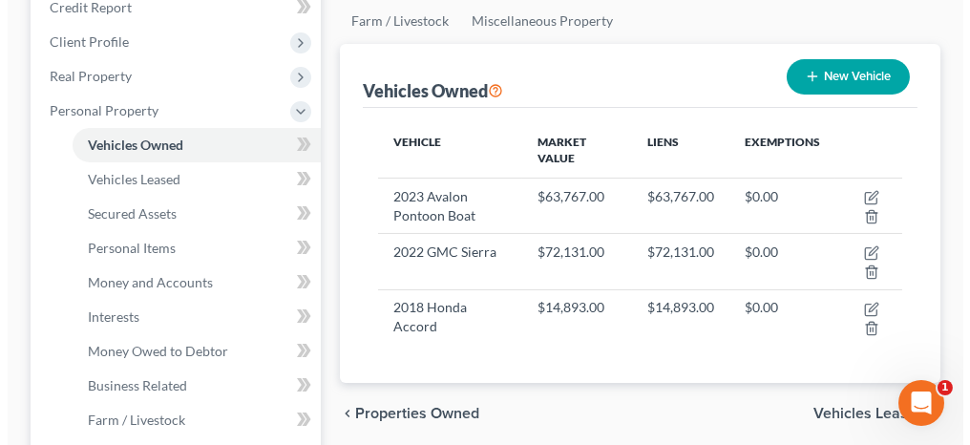
scroll to position [286, 0]
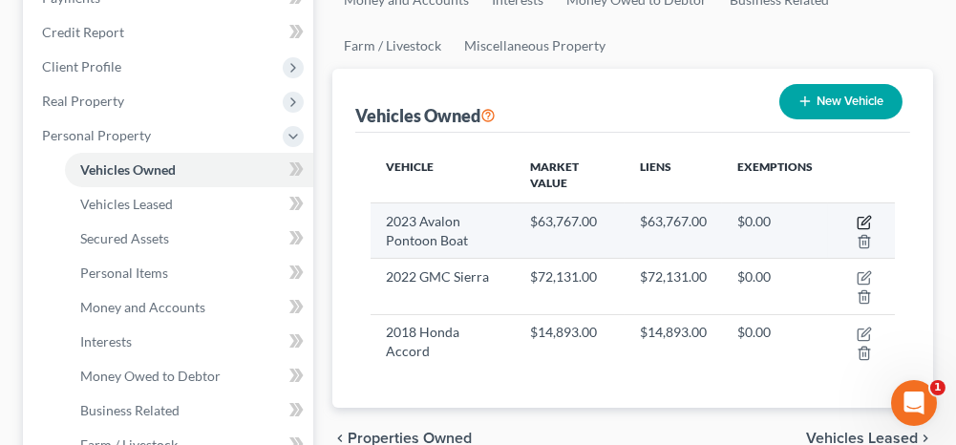
click at [865, 216] on icon "button" at bounding box center [865, 220] width 9 height 9
select select "0"
select select "3"
select select "2"
select select "0"
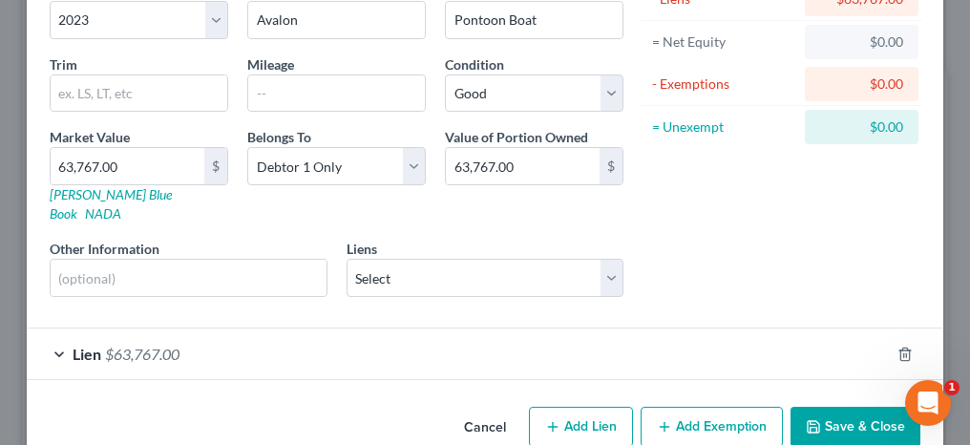
scroll to position [191, 0]
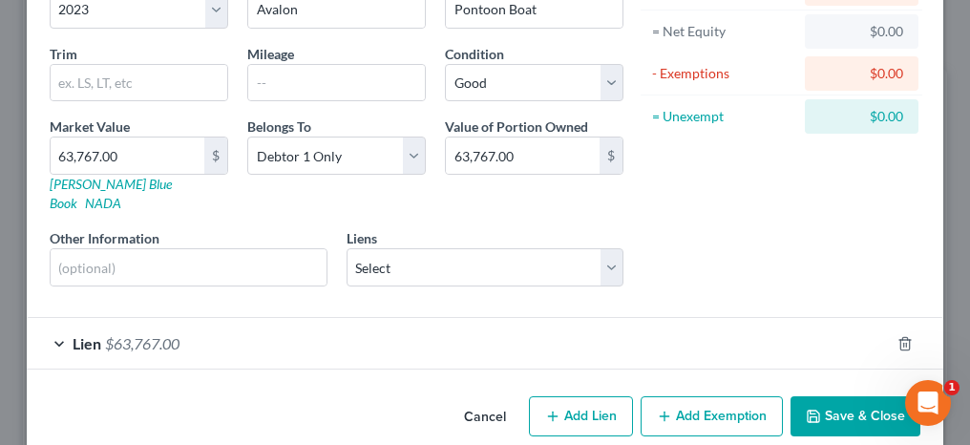
click at [59, 318] on div "Lien $63,767.00" at bounding box center [458, 343] width 863 height 51
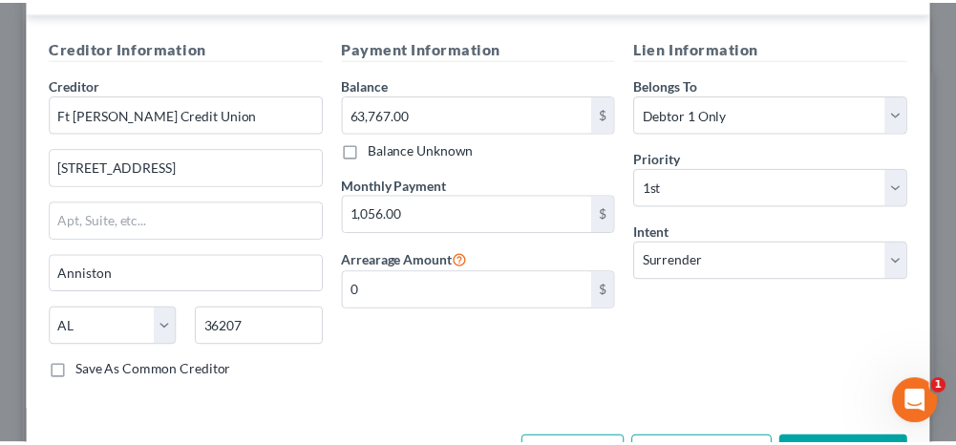
scroll to position [573, 0]
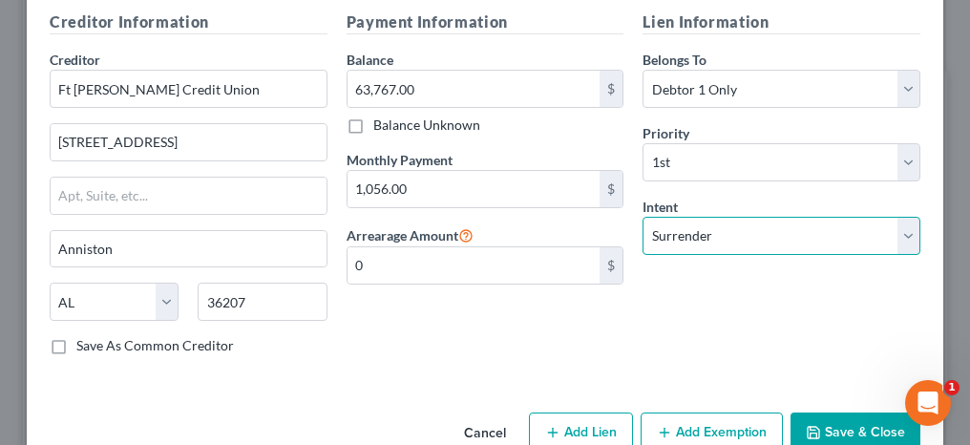
click at [700, 217] on select "Select Surrender Redeem Reaffirm Avoid Other" at bounding box center [782, 236] width 278 height 38
select select "2"
click at [643, 217] on select "Select Surrender Redeem Reaffirm Avoid Other" at bounding box center [782, 236] width 278 height 38
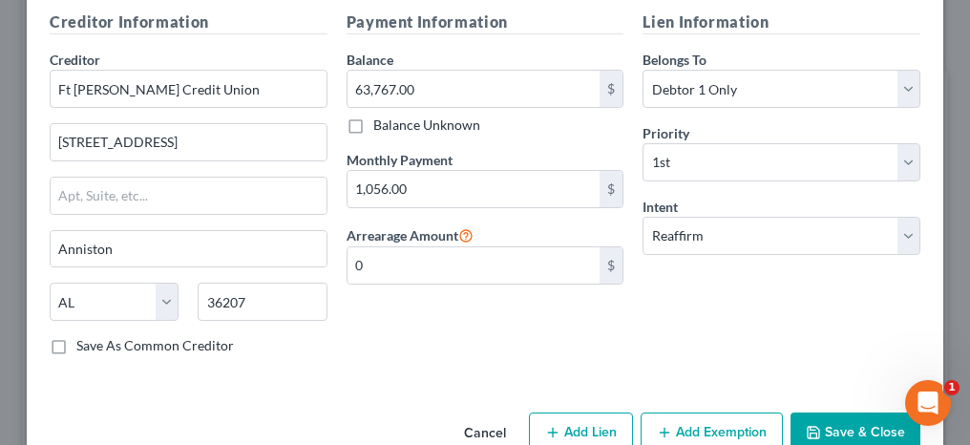
click at [867, 413] on button "Save & Close" at bounding box center [856, 433] width 130 height 40
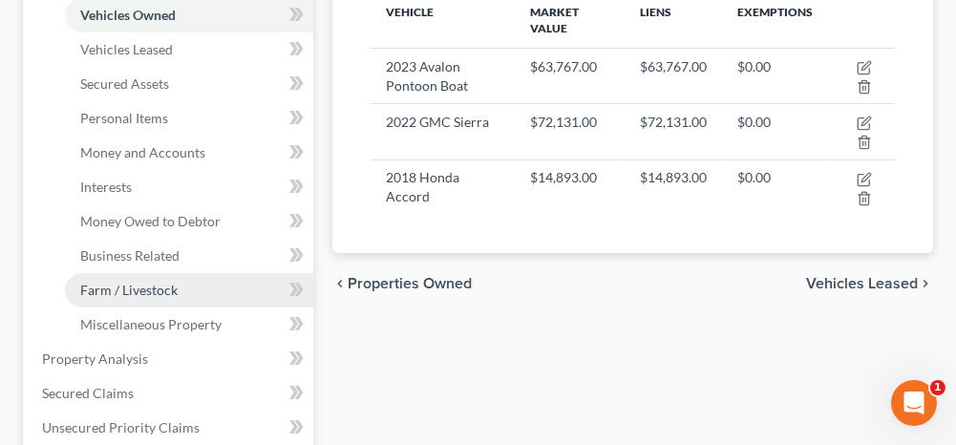
scroll to position [477, 0]
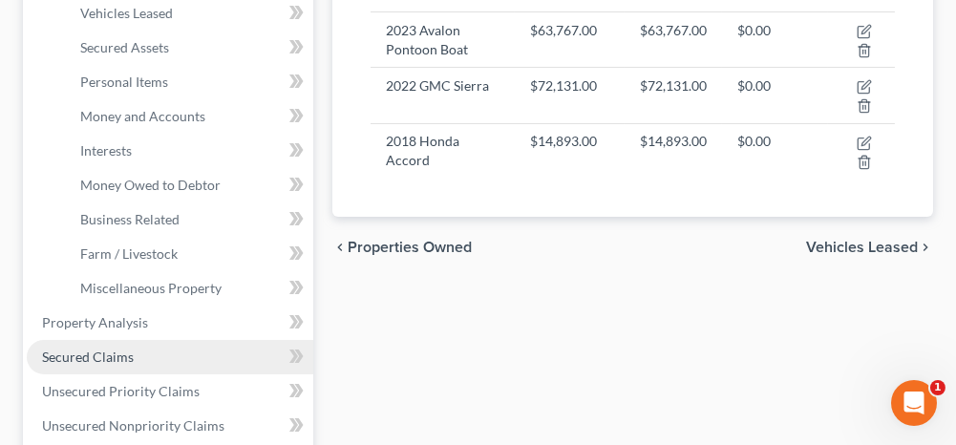
drag, startPoint x: 110, startPoint y: 352, endPoint x: 158, endPoint y: 352, distance: 47.7
click at [110, 352] on span "Secured Claims" at bounding box center [88, 357] width 92 height 16
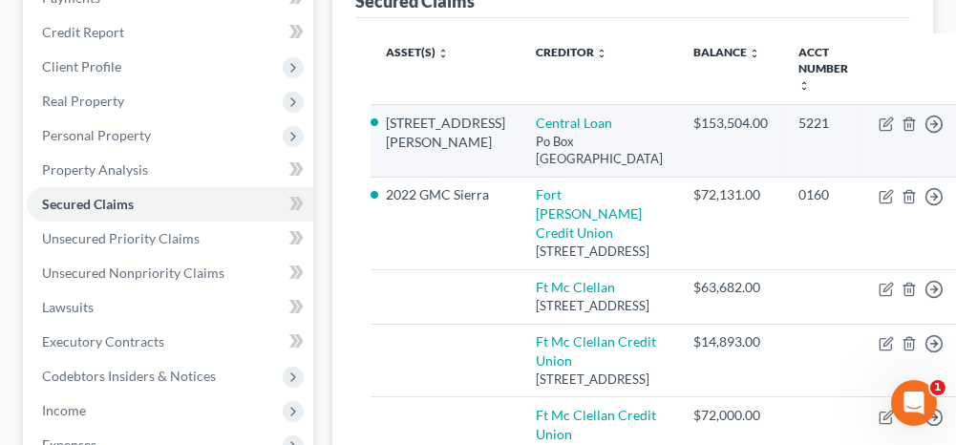
scroll to position [382, 0]
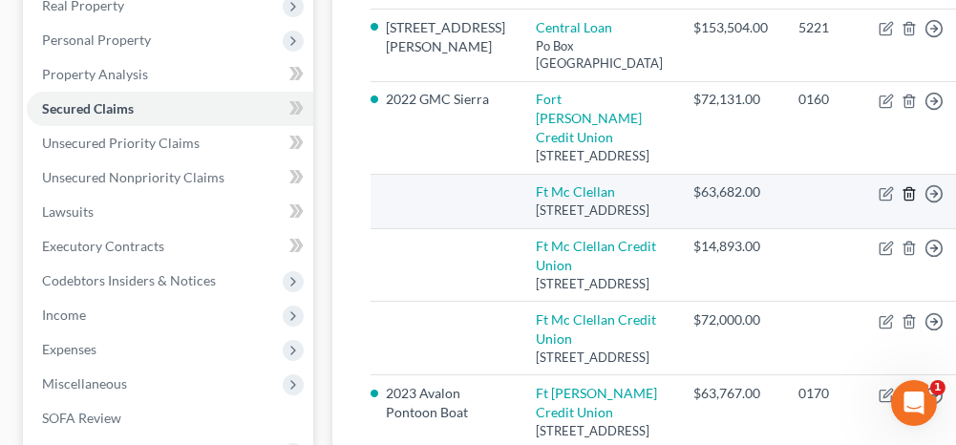
click at [902, 202] on icon "button" at bounding box center [909, 193] width 15 height 15
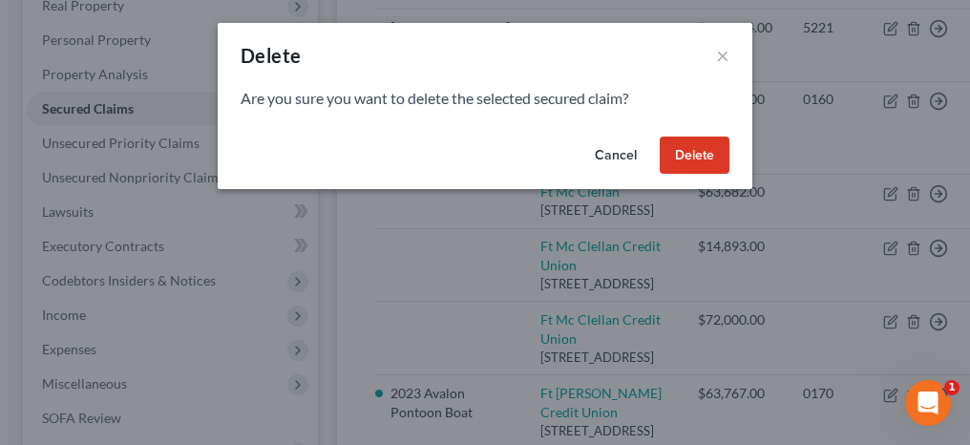
click at [715, 163] on button "Delete" at bounding box center [695, 156] width 70 height 38
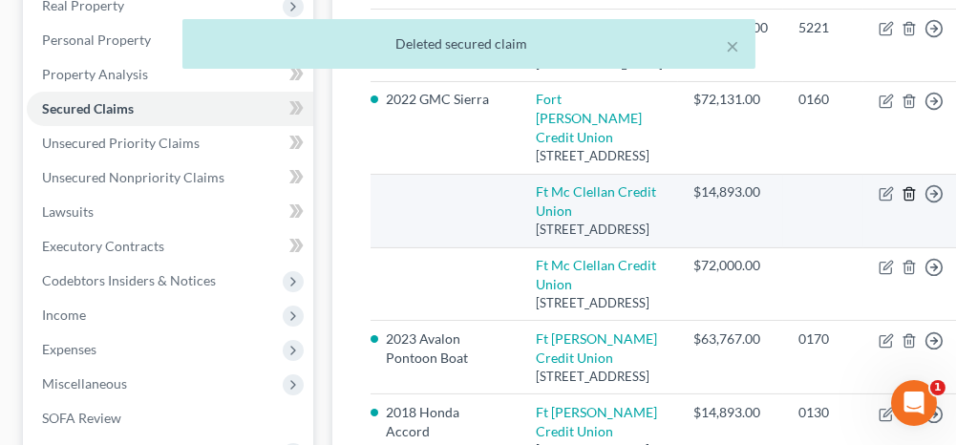
click at [902, 202] on icon "button" at bounding box center [909, 193] width 15 height 15
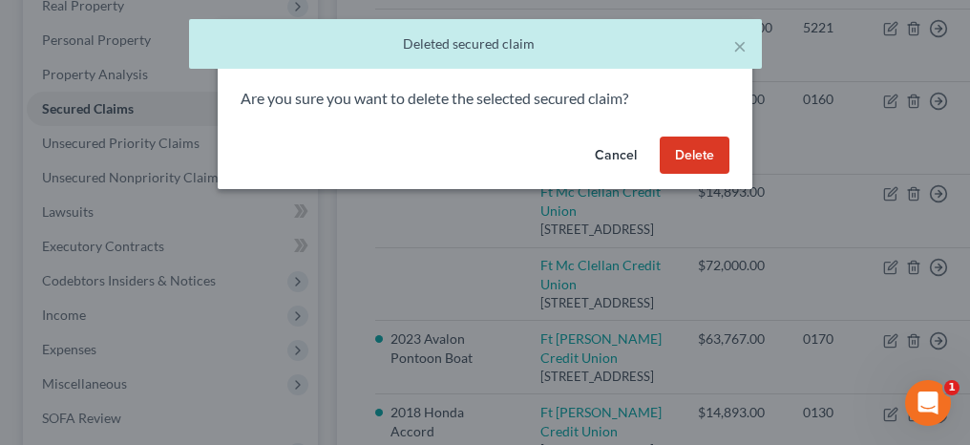
click at [694, 156] on button "Delete" at bounding box center [695, 156] width 70 height 38
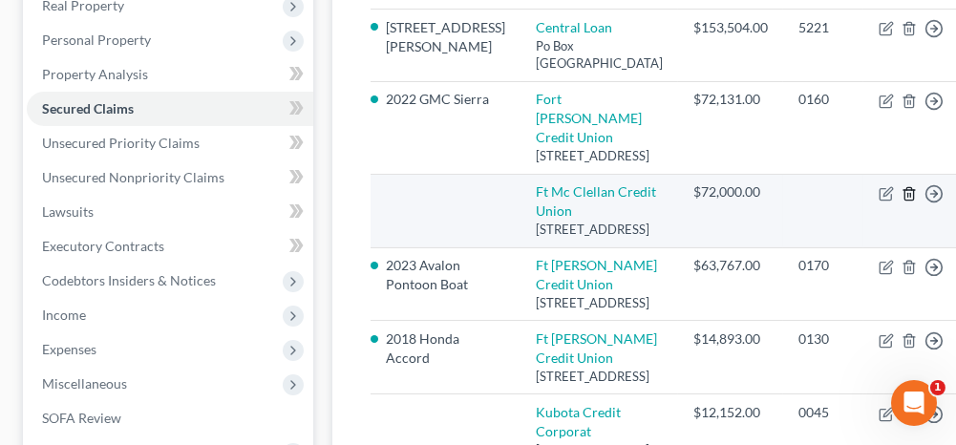
click at [911, 197] on line "button" at bounding box center [911, 195] width 0 height 4
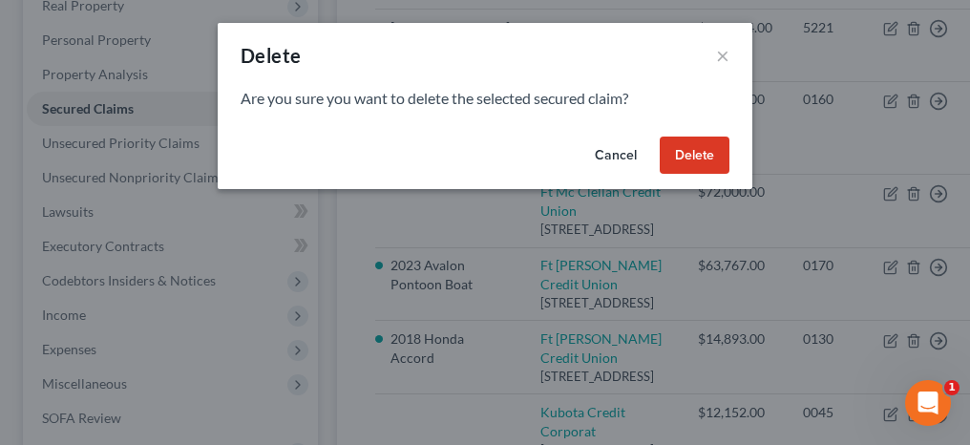
click at [714, 163] on button "Delete" at bounding box center [695, 156] width 70 height 38
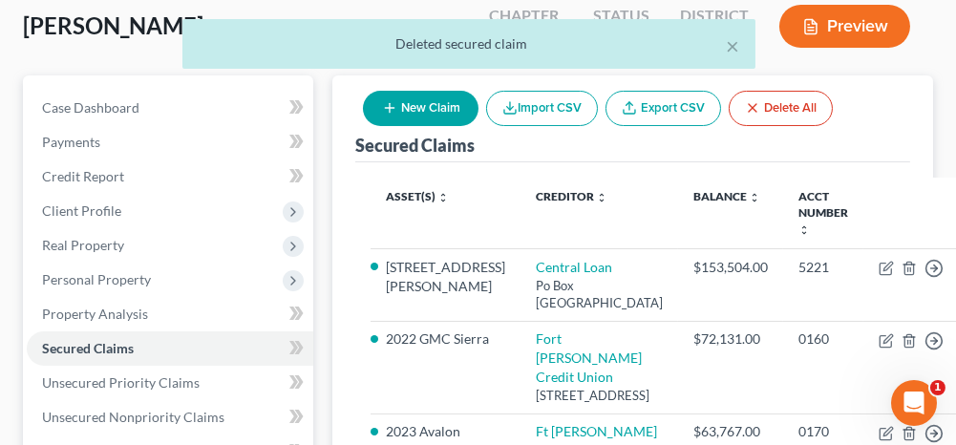
scroll to position [117, 0]
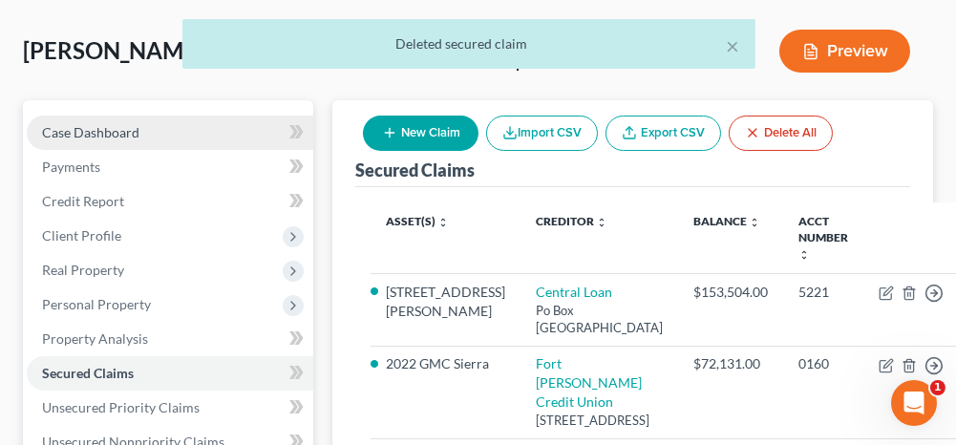
click at [194, 138] on link "Case Dashboard" at bounding box center [170, 133] width 286 height 34
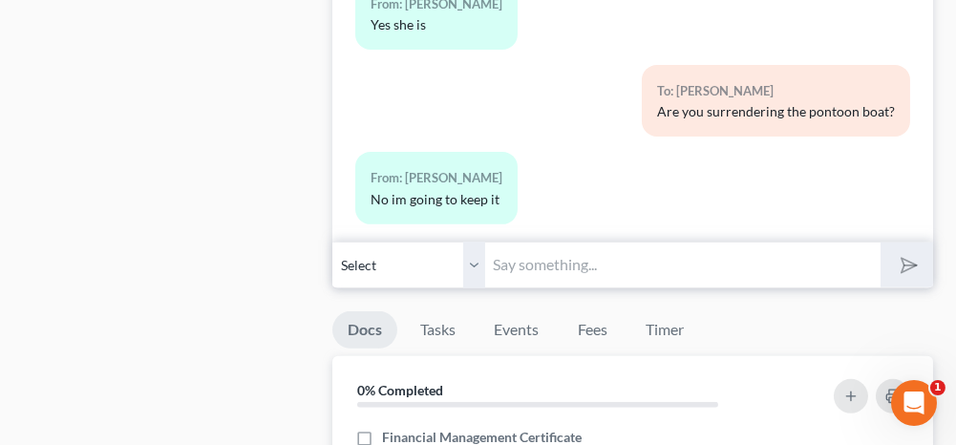
scroll to position [1623, 0]
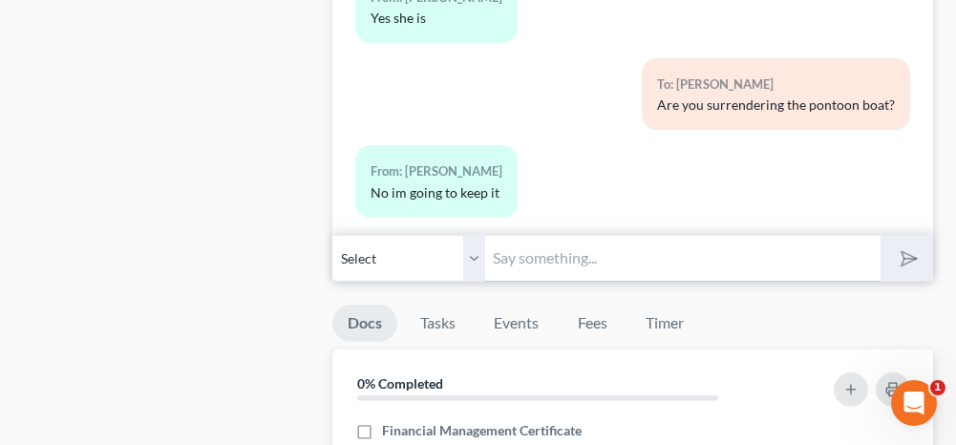
click at [573, 243] on input "text" at bounding box center [682, 258] width 394 height 47
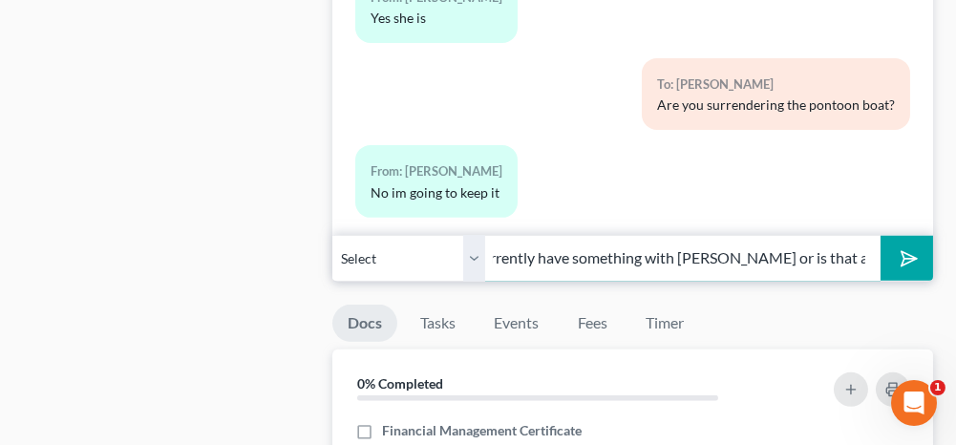
scroll to position [0, 74]
type input "Do you currently have something with [PERSON_NAME] or is that an old debt?"
click at [898, 245] on icon "submit" at bounding box center [905, 258] width 27 height 27
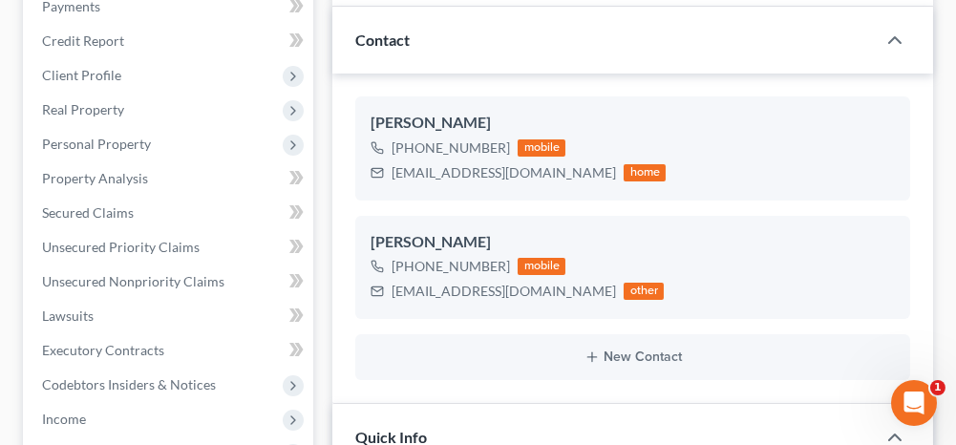
scroll to position [191, 0]
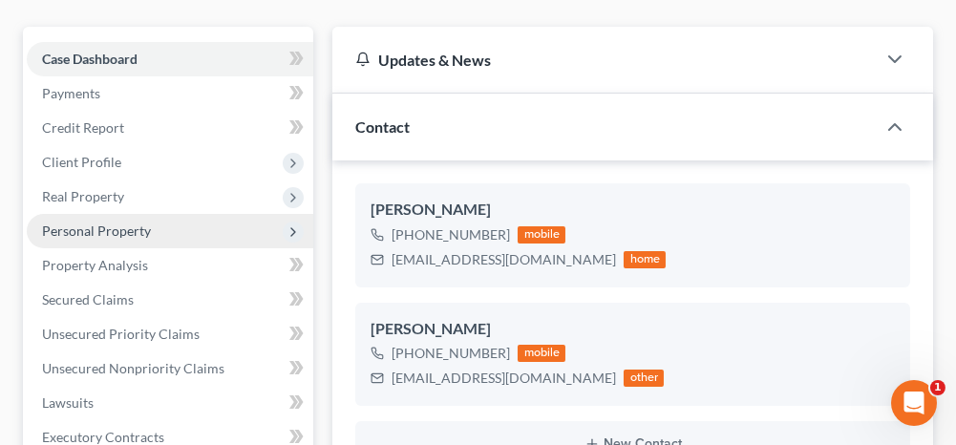
click at [117, 233] on span "Personal Property" at bounding box center [96, 231] width 109 height 16
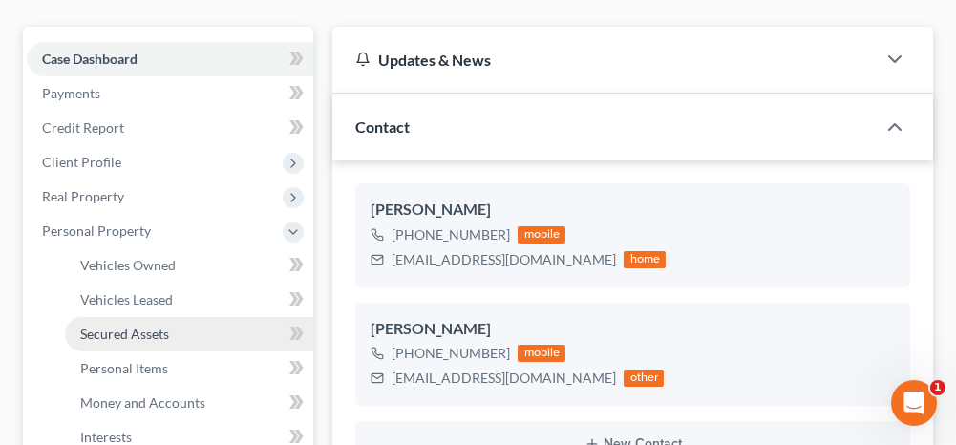
click at [123, 335] on span "Secured Assets" at bounding box center [124, 334] width 89 height 16
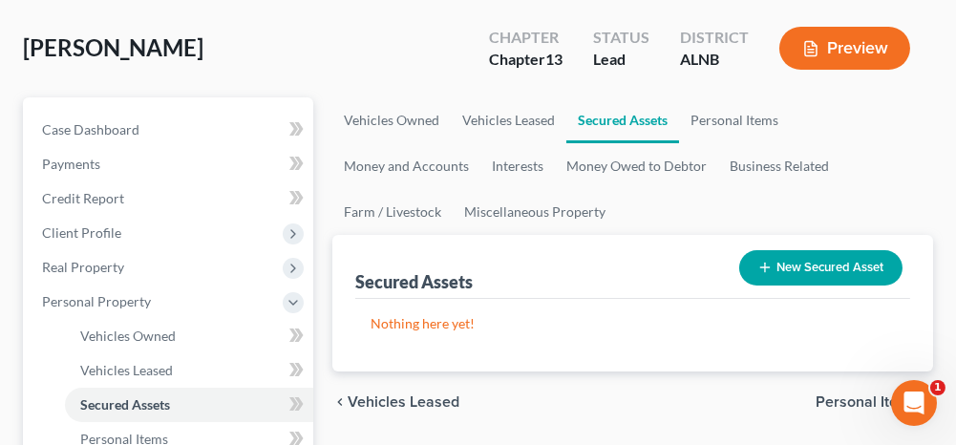
scroll to position [95, 0]
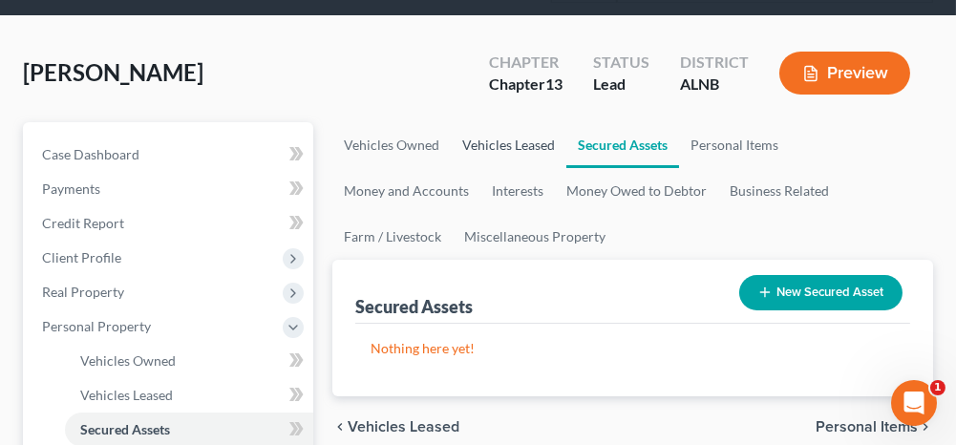
click at [499, 144] on link "Vehicles Leased" at bounding box center [509, 145] width 116 height 46
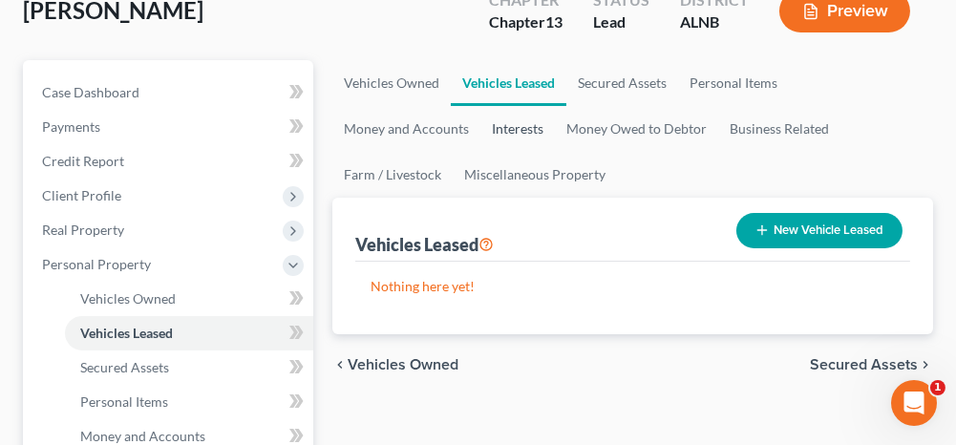
scroll to position [191, 0]
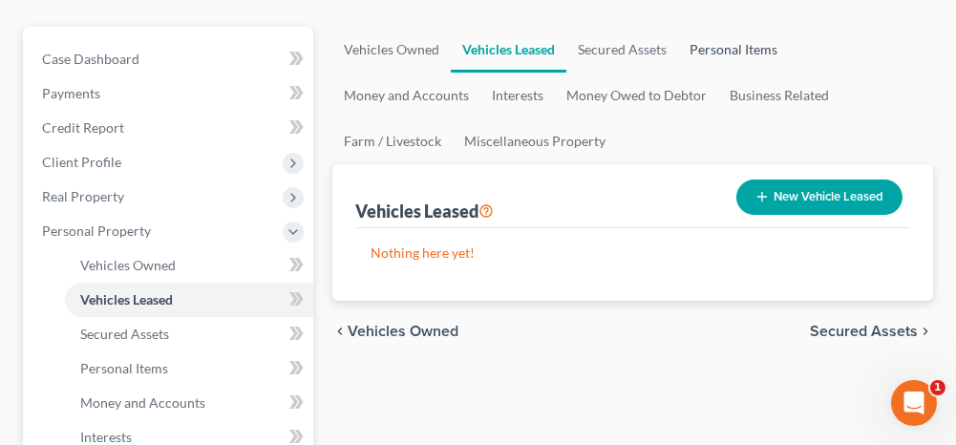
click at [723, 50] on link "Personal Items" at bounding box center [733, 50] width 111 height 46
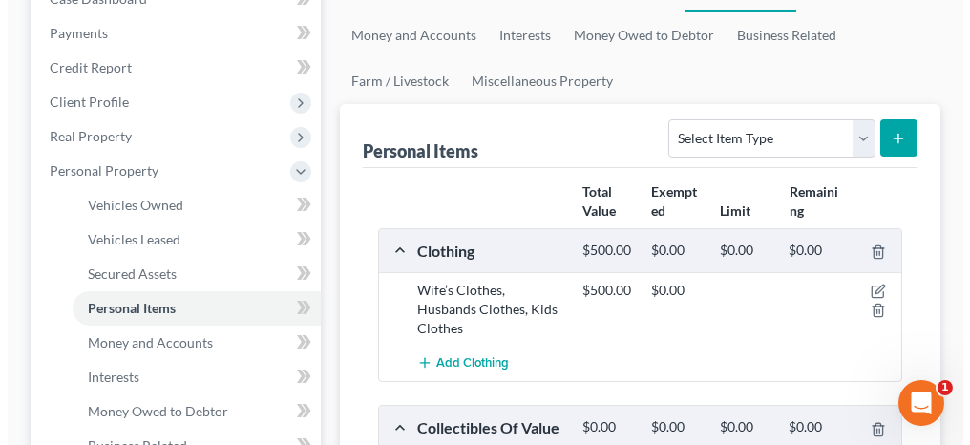
scroll to position [191, 0]
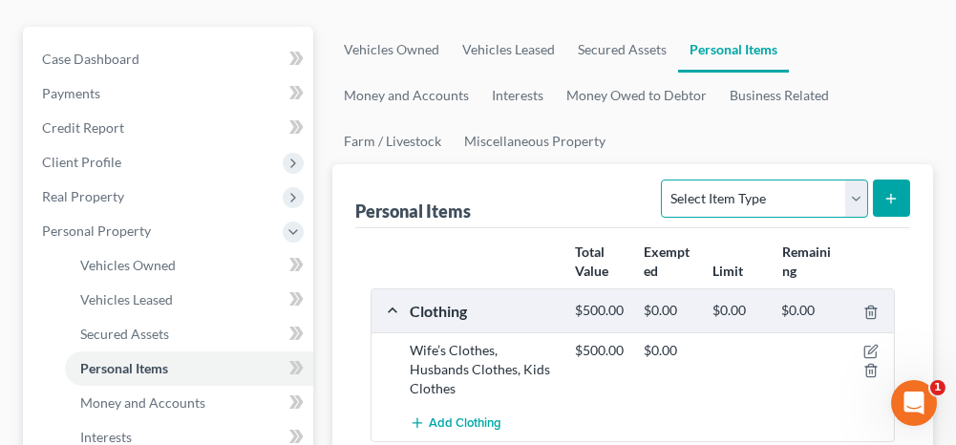
click at [712, 193] on select "Select Item Type Clothing Collectibles Of Value Electronics Firearms Household …" at bounding box center [764, 199] width 206 height 38
select select "clothing"
click at [665, 180] on select "Select Item Type Clothing Collectibles Of Value Electronics Firearms Household …" at bounding box center [764, 199] width 206 height 38
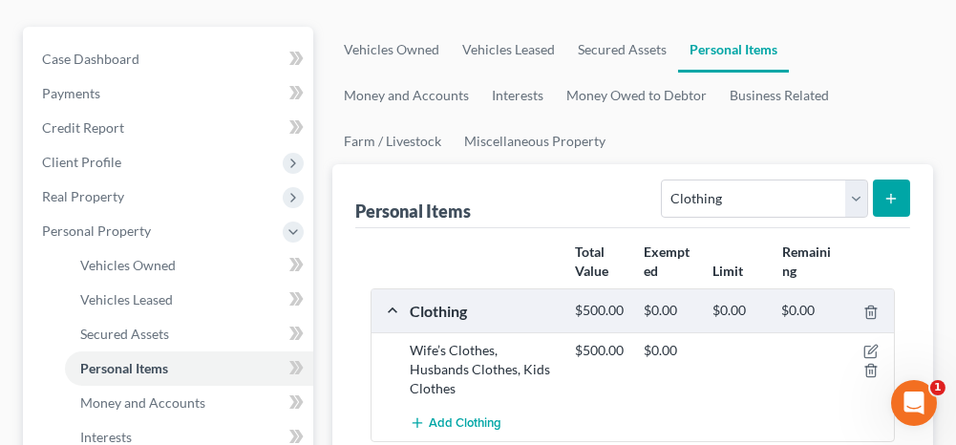
click at [890, 194] on icon "submit" at bounding box center [890, 198] width 15 height 15
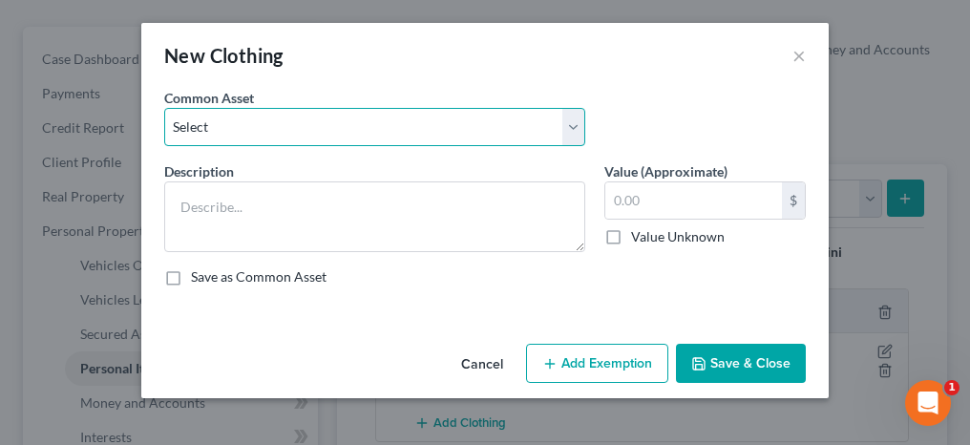
drag, startPoint x: 364, startPoint y: 134, endPoint x: 351, endPoint y: 146, distance: 17.6
click at [364, 134] on select "Select Clothing Clothing Miscellaneous Clothing" at bounding box center [374, 127] width 421 height 38
select select "2"
click at [164, 108] on select "Select Clothing Clothing Miscellaneous Clothing" at bounding box center [374, 127] width 421 height 38
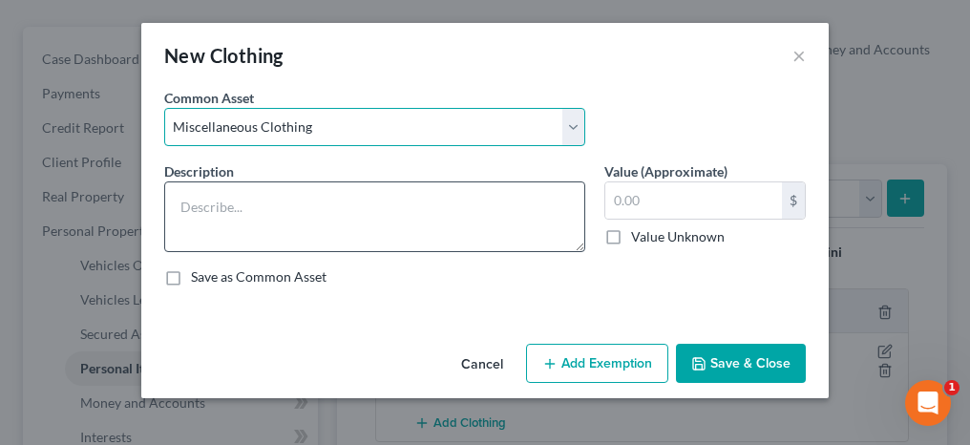
type textarea "Miscellaneous Clothing"
type input "150.00"
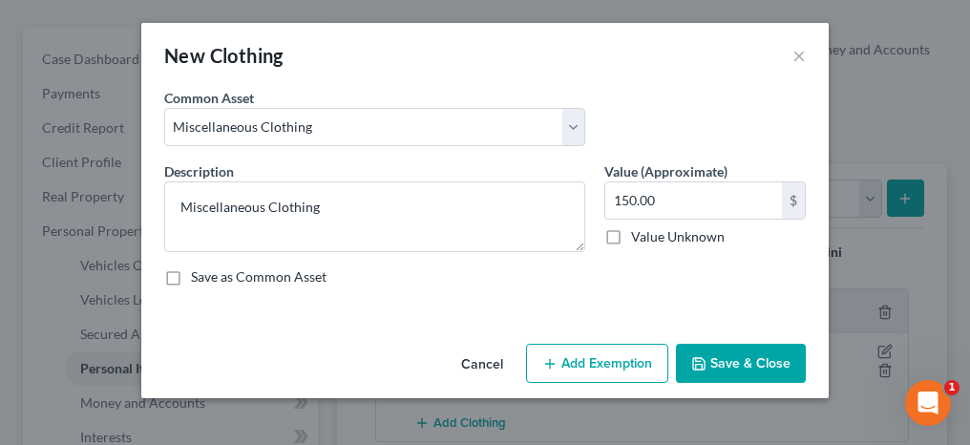
drag, startPoint x: 570, startPoint y: 352, endPoint x: 446, endPoint y: 268, distance: 149.9
click at [571, 352] on button "Add Exemption" at bounding box center [597, 364] width 142 height 40
select select "2"
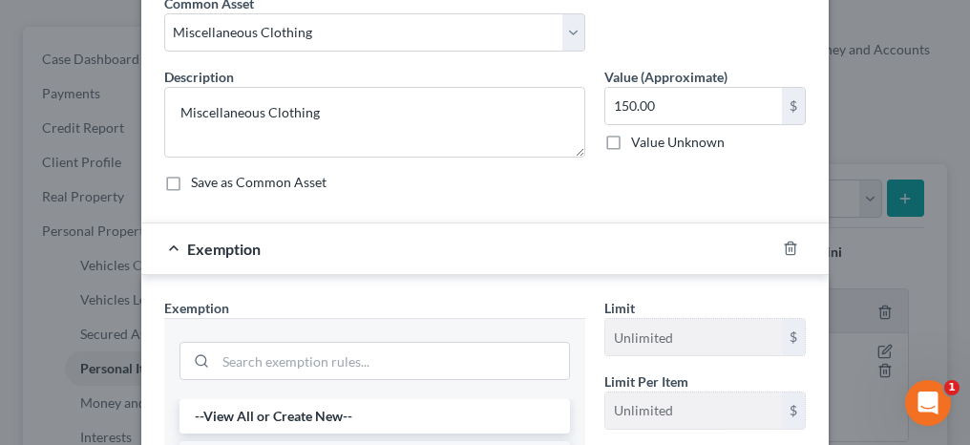
scroll to position [286, 0]
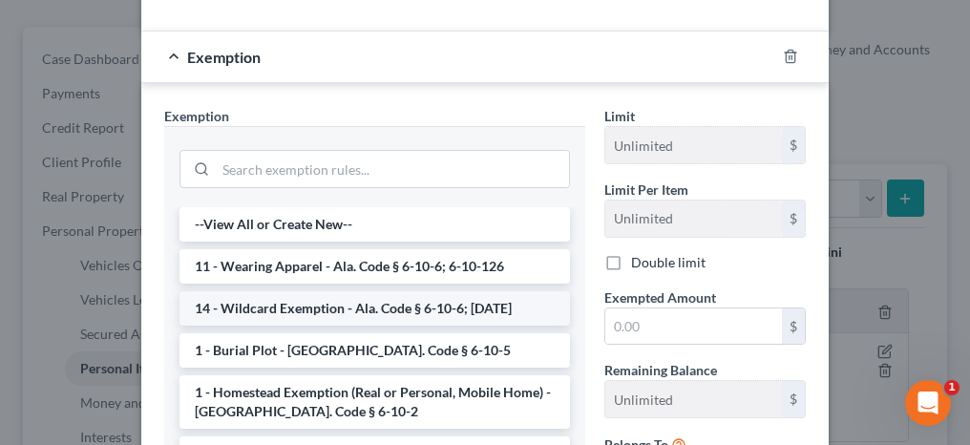
click at [265, 299] on li "14 - Wildcard Exemption - Ala. Code § 6-10-6; [DATE]" at bounding box center [375, 308] width 391 height 34
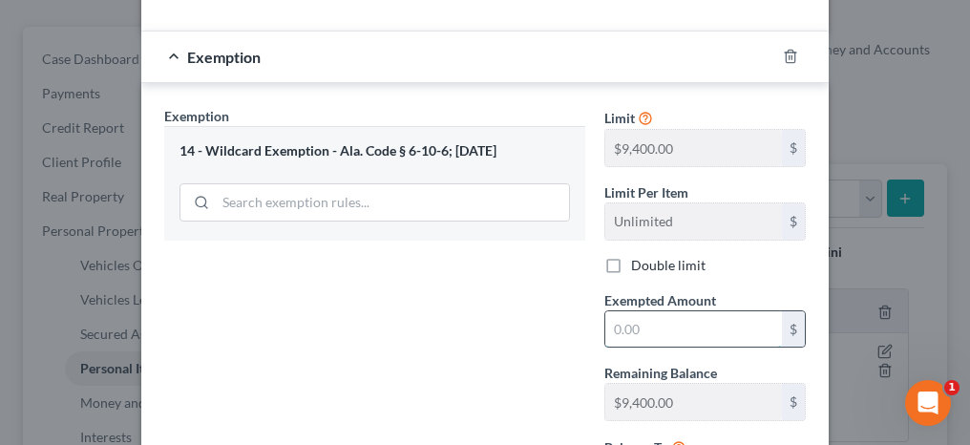
click at [626, 325] on input "text" at bounding box center [693, 329] width 177 height 36
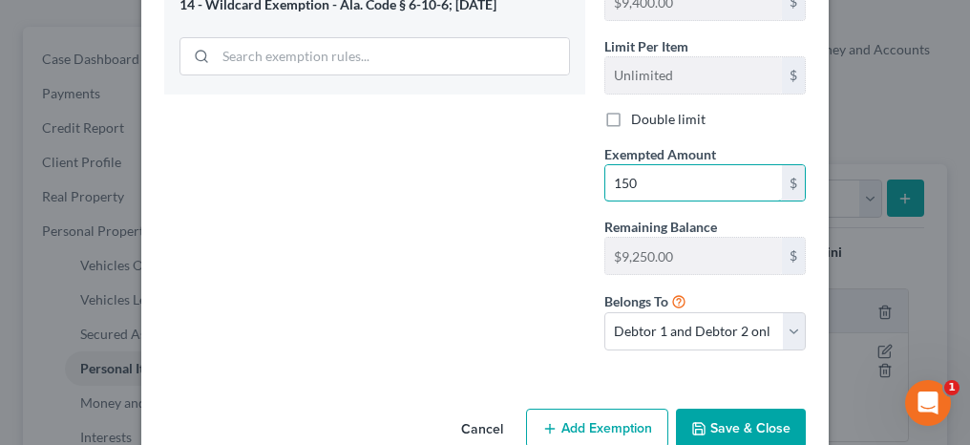
scroll to position [467, 0]
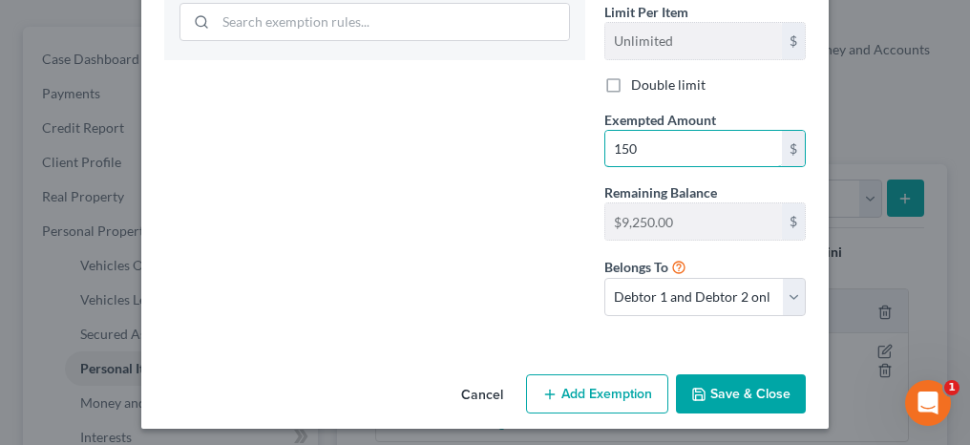
type input "150"
drag, startPoint x: 605, startPoint y: 82, endPoint x: 632, endPoint y: 339, distance: 258.4
click at [631, 82] on label "Double limit" at bounding box center [668, 84] width 74 height 19
click at [639, 82] on input "Double limit" at bounding box center [645, 81] width 12 height 12
checkbox input "true"
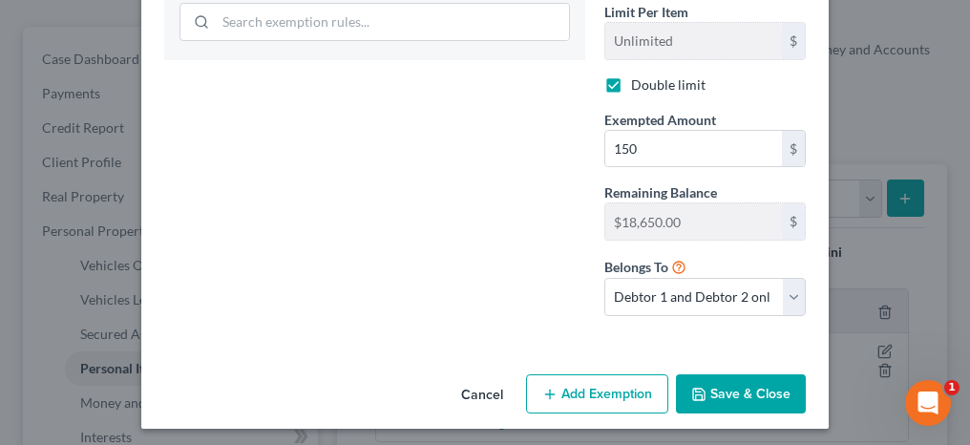
click at [690, 395] on button "Save & Close" at bounding box center [741, 394] width 130 height 40
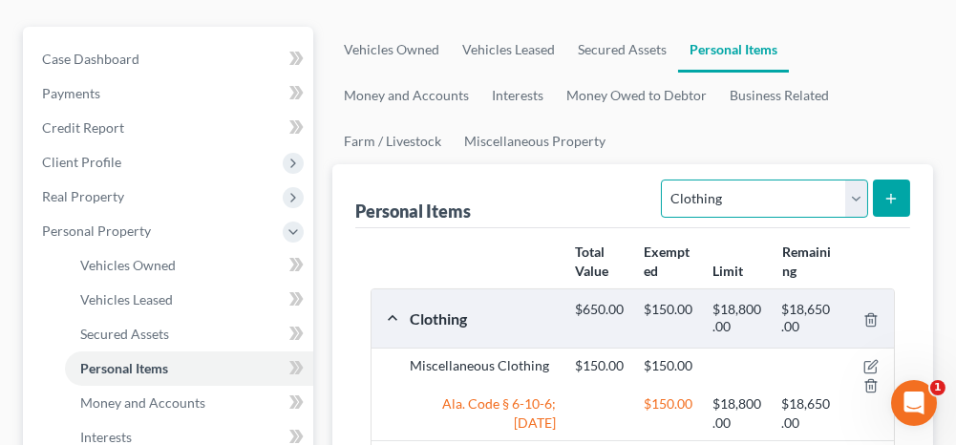
drag, startPoint x: 716, startPoint y: 204, endPoint x: 716, endPoint y: 216, distance: 11.5
click at [716, 204] on select "Select Item Type Clothing Collectibles Of Value Electronics Firearms Household …" at bounding box center [764, 199] width 206 height 38
select select "electronics"
click at [665, 180] on select "Select Item Type Clothing Collectibles Of Value Electronics Firearms Household …" at bounding box center [764, 199] width 206 height 38
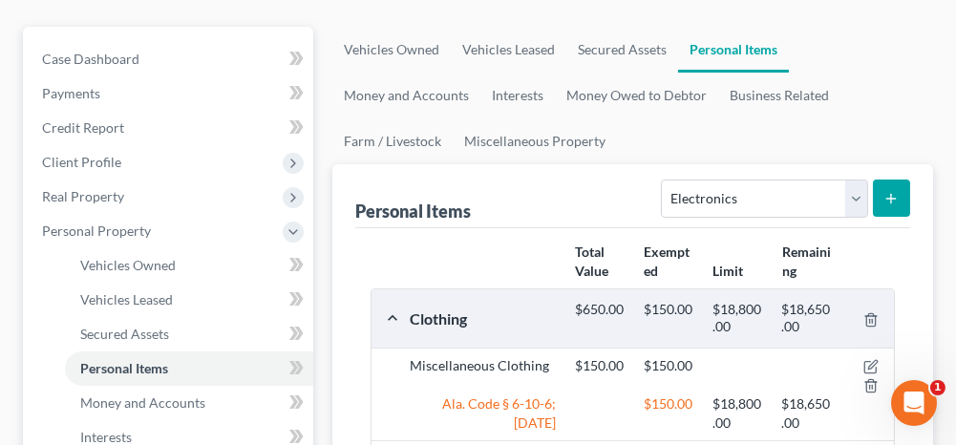
click at [892, 191] on icon "submit" at bounding box center [890, 198] width 15 height 15
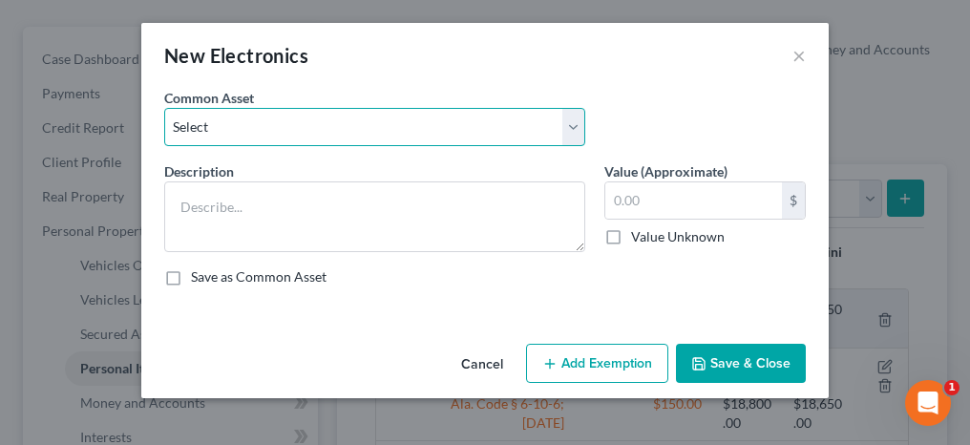
drag, startPoint x: 340, startPoint y: 123, endPoint x: 334, endPoint y: 147, distance: 24.6
click at [340, 123] on select "Select Misc. Electronics Misc. Electronics Television, Miscellaneous Electronic…" at bounding box center [374, 127] width 421 height 38
select select "2"
click at [164, 108] on select "Select Misc. Electronics Misc. Electronics Television, Miscellaneous Electronic…" at bounding box center [374, 127] width 421 height 38
type textarea "Television, Miscellaneous Electronics"
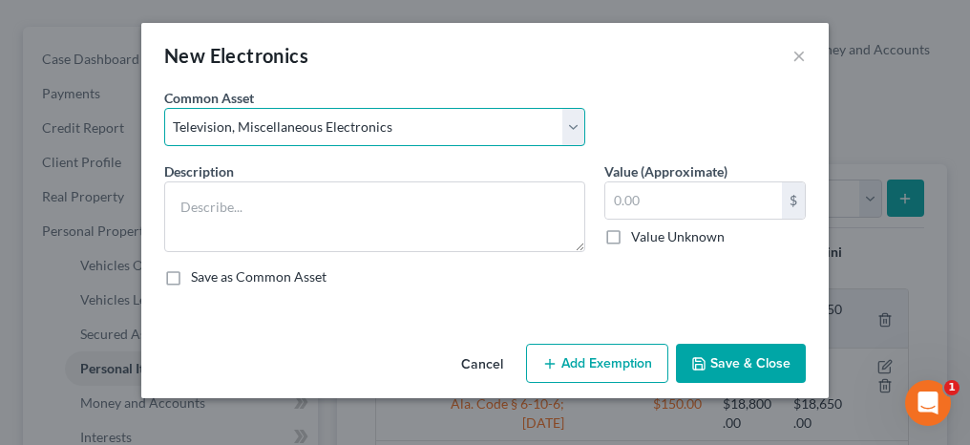
type input "500.00"
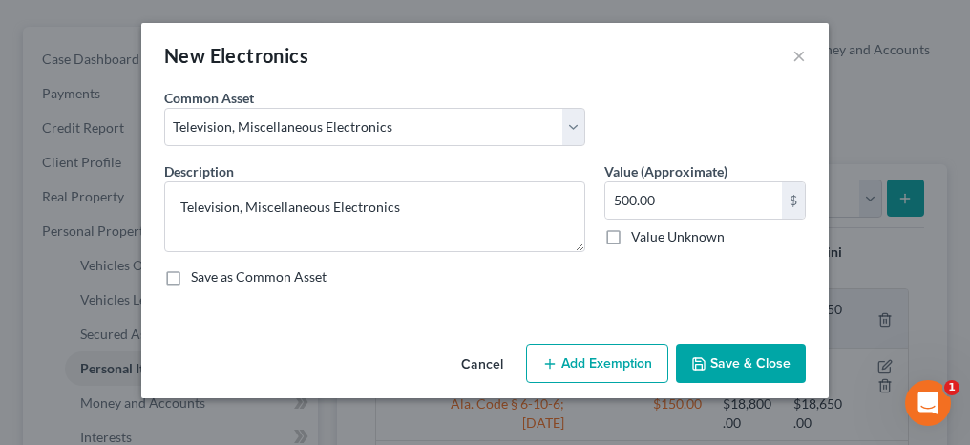
click at [588, 356] on button "Add Exemption" at bounding box center [597, 364] width 142 height 40
select select "2"
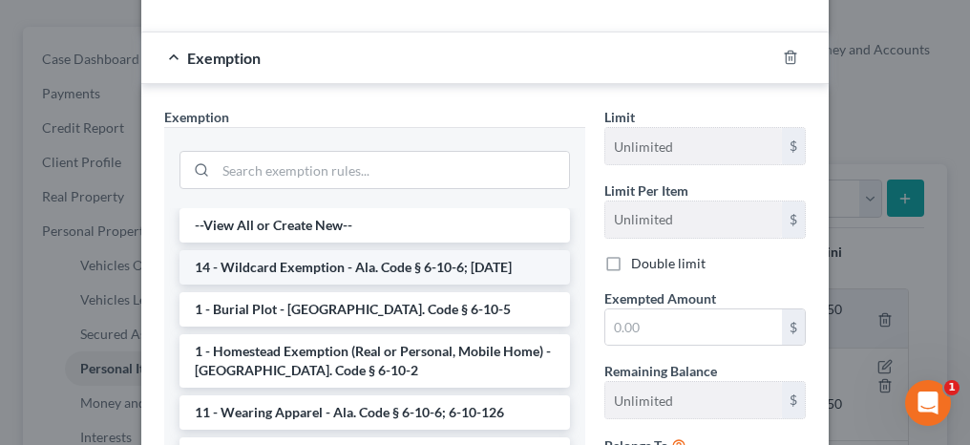
scroll to position [286, 0]
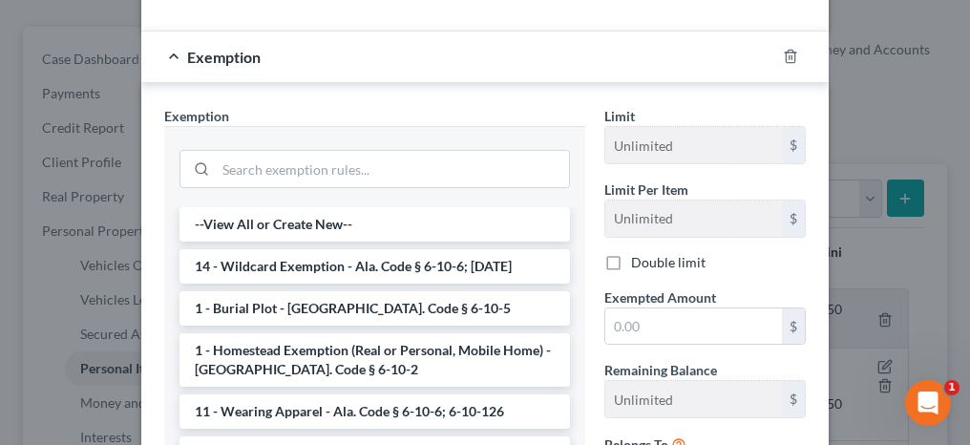
click at [318, 276] on li "14 - Wildcard Exemption - Ala. Code § 6-10-6; [DATE]" at bounding box center [375, 266] width 391 height 34
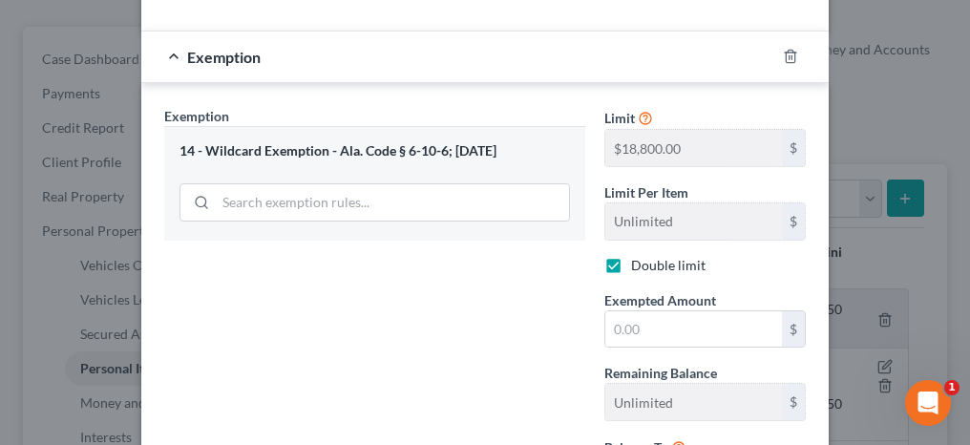
checkbox input "true"
click at [628, 331] on input "text" at bounding box center [693, 329] width 177 height 36
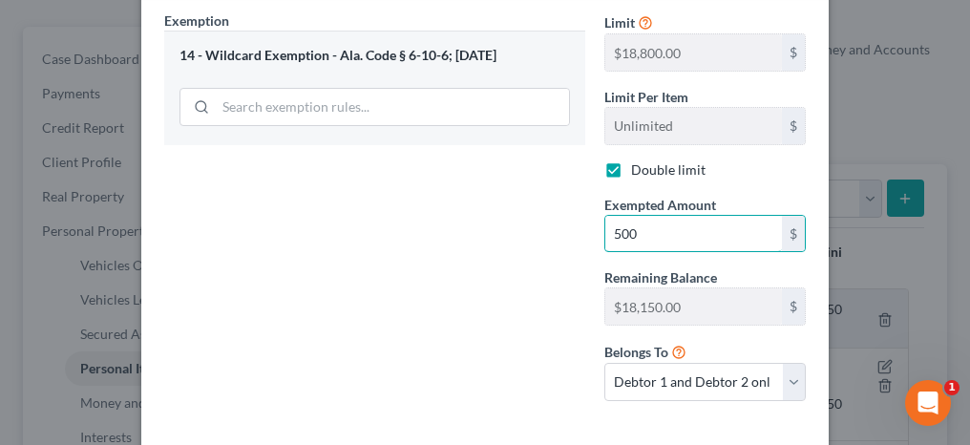
scroll to position [467, 0]
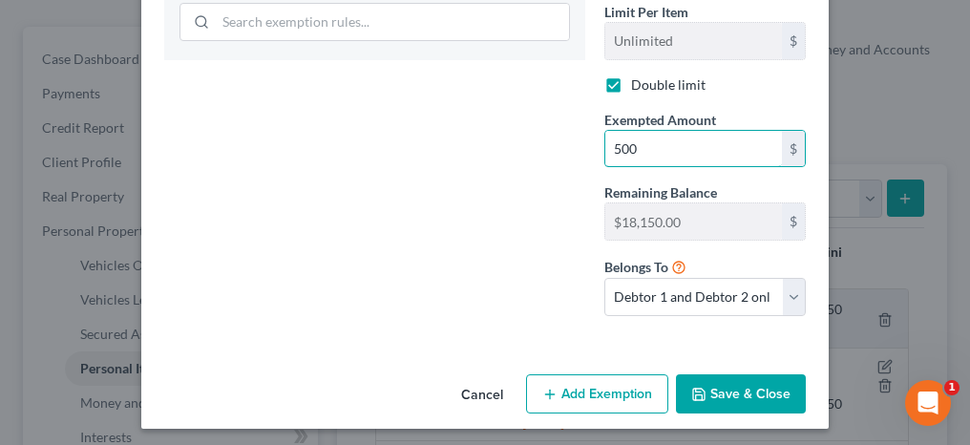
type input "500"
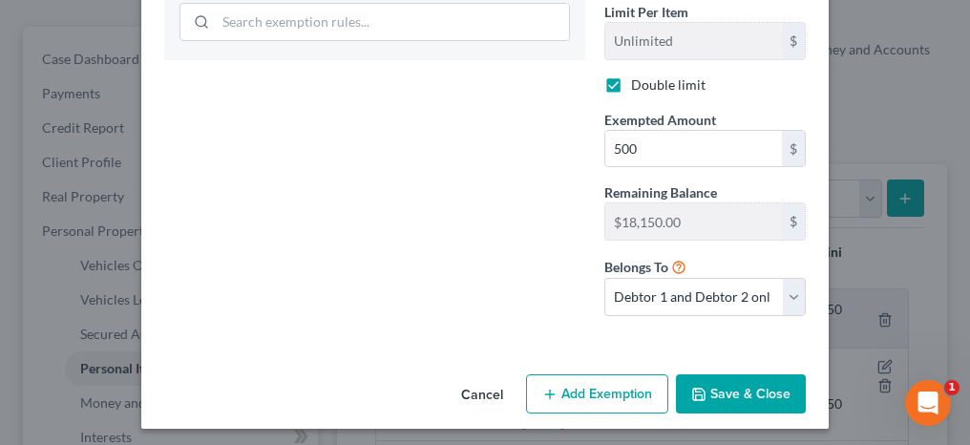
click at [696, 389] on icon "button" at bounding box center [698, 394] width 11 height 11
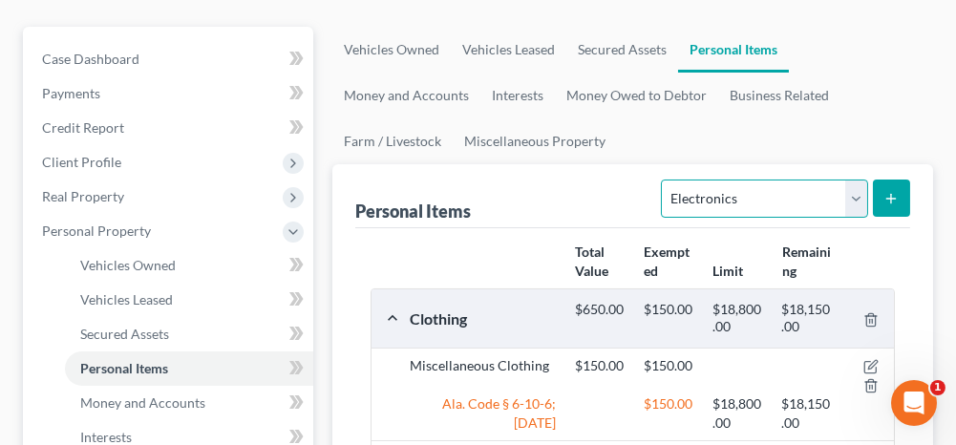
click at [696, 209] on select "Select Item Type Clothing Collectibles Of Value Electronics Firearms Household …" at bounding box center [764, 199] width 206 height 38
select select "household_goods"
click at [665, 180] on select "Select Item Type Clothing Collectibles Of Value Electronics Firearms Household …" at bounding box center [764, 199] width 206 height 38
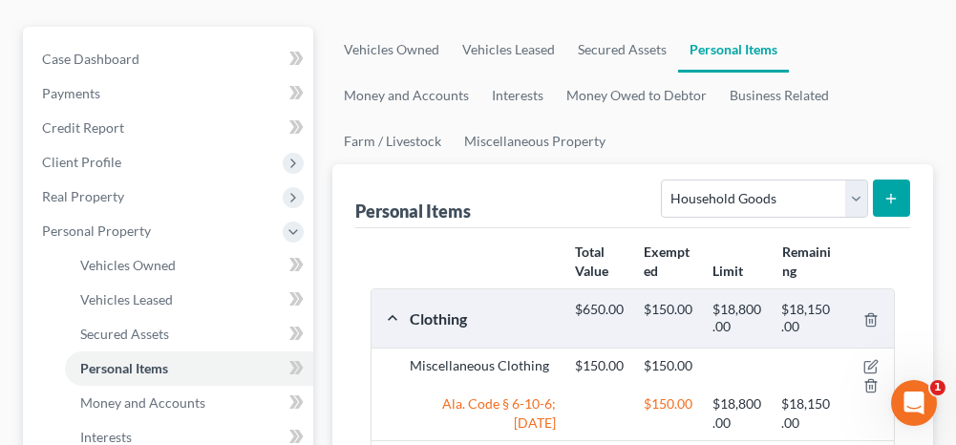
click at [886, 198] on icon "submit" at bounding box center [890, 198] width 15 height 15
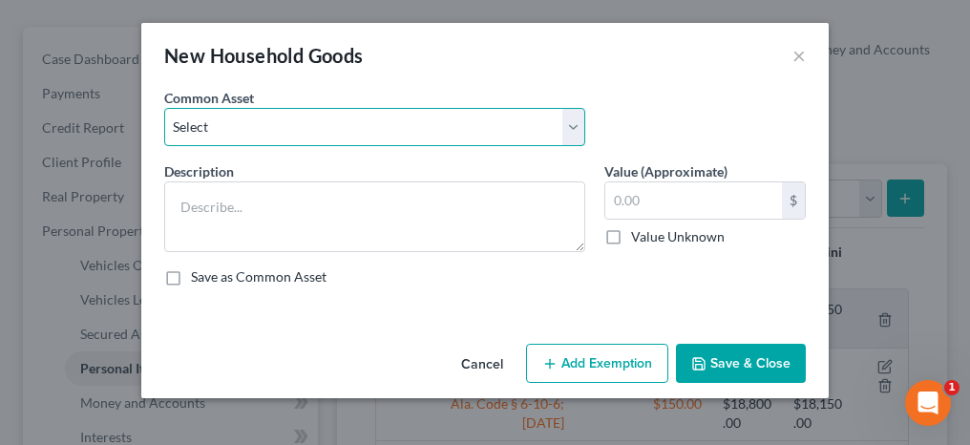
drag, startPoint x: 321, startPoint y: 117, endPoint x: 313, endPoint y: 145, distance: 29.7
click at [321, 117] on select "Select Household Goods and Furnishings Household Goods and Furnishings" at bounding box center [374, 127] width 421 height 38
select select "1"
click at [164, 108] on select "Select Household Goods and Furnishings Household Goods and Furnishings" at bounding box center [374, 127] width 421 height 38
type textarea "Household Goods and Furnishings"
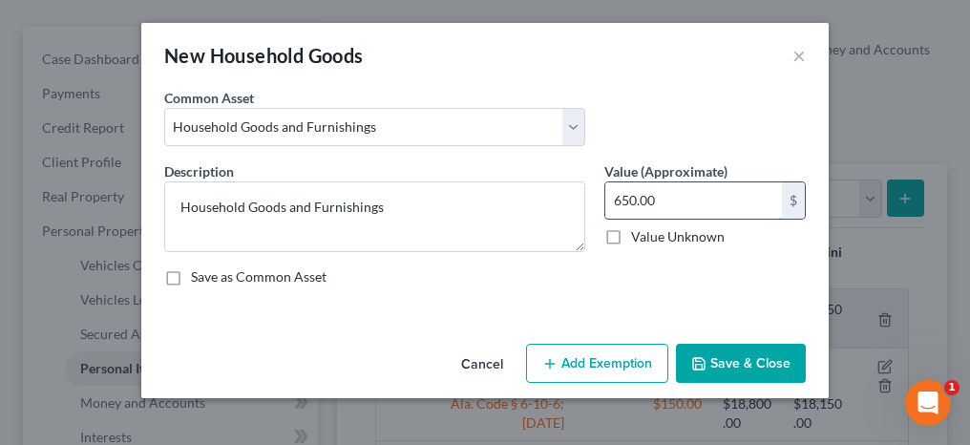
click at [650, 202] on input "650.00" at bounding box center [693, 200] width 177 height 36
type input "900"
click at [563, 347] on button "Add Exemption" at bounding box center [597, 364] width 142 height 40
select select "2"
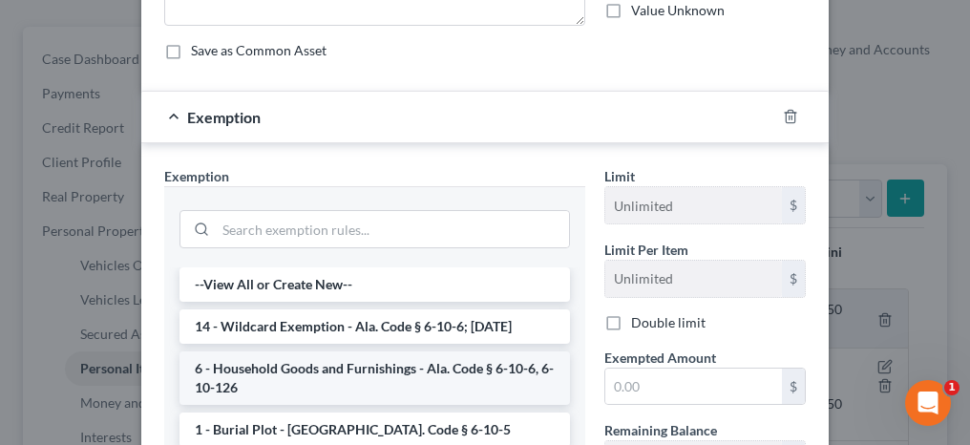
scroll to position [286, 0]
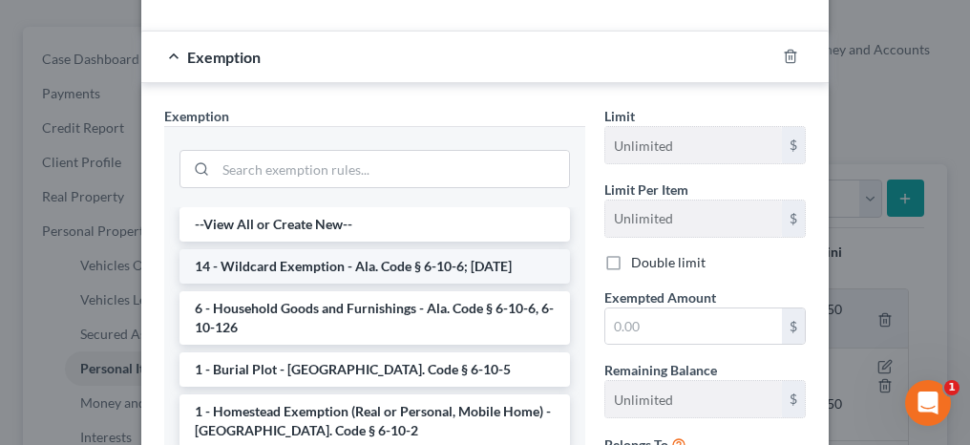
click at [308, 265] on li "14 - Wildcard Exemption - Ala. Code § 6-10-6; [DATE]" at bounding box center [375, 266] width 391 height 34
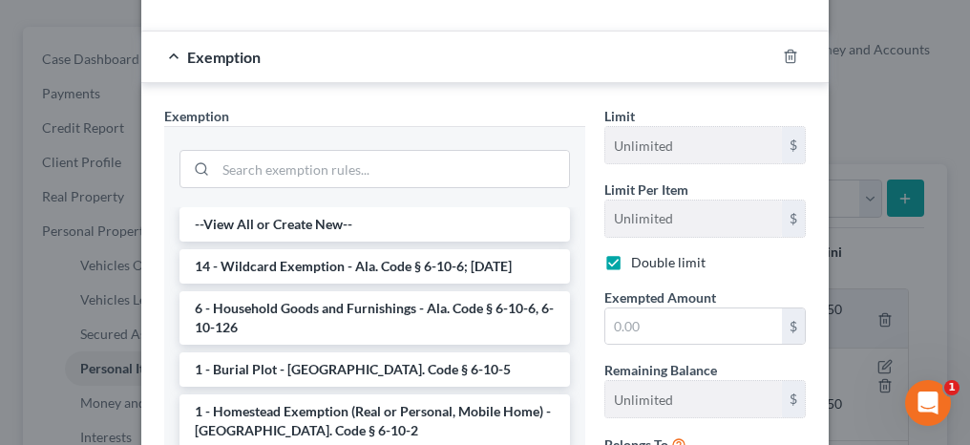
checkbox input "true"
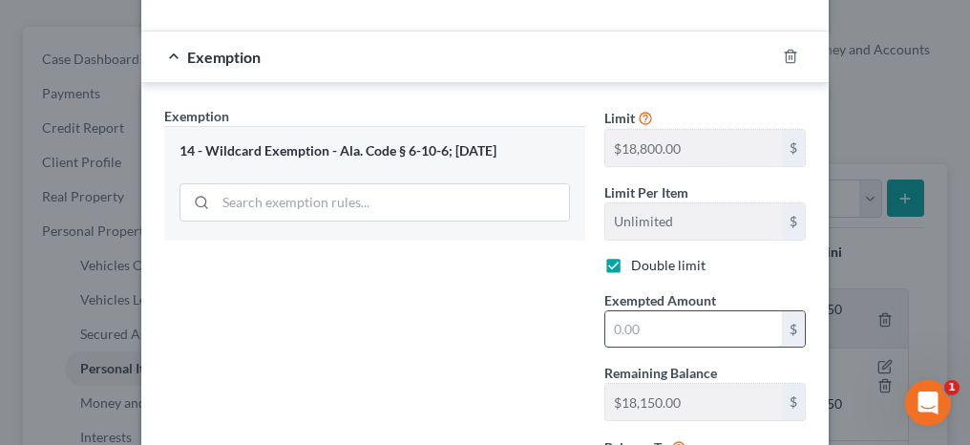
click at [647, 331] on input "text" at bounding box center [693, 329] width 177 height 36
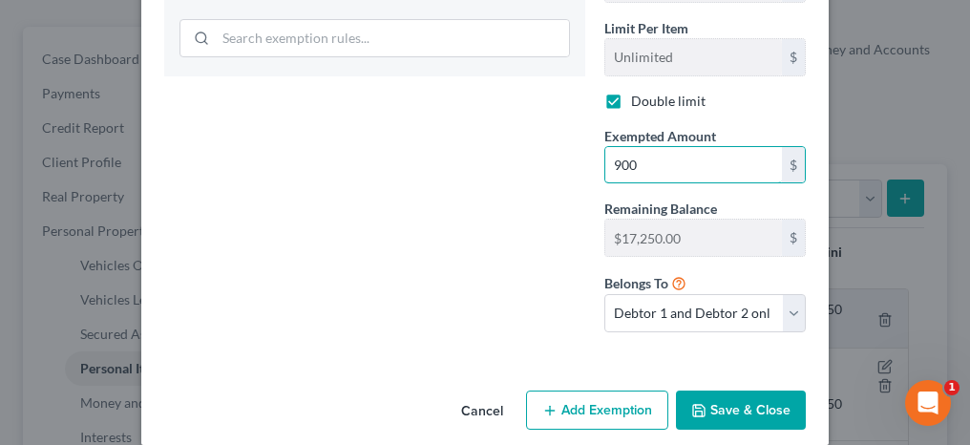
scroll to position [467, 0]
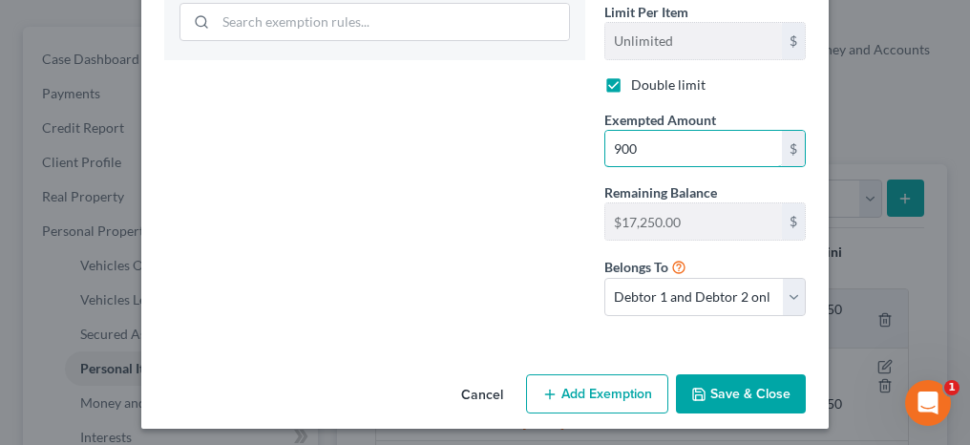
type input "900"
click at [732, 376] on button "Save & Close" at bounding box center [741, 394] width 130 height 40
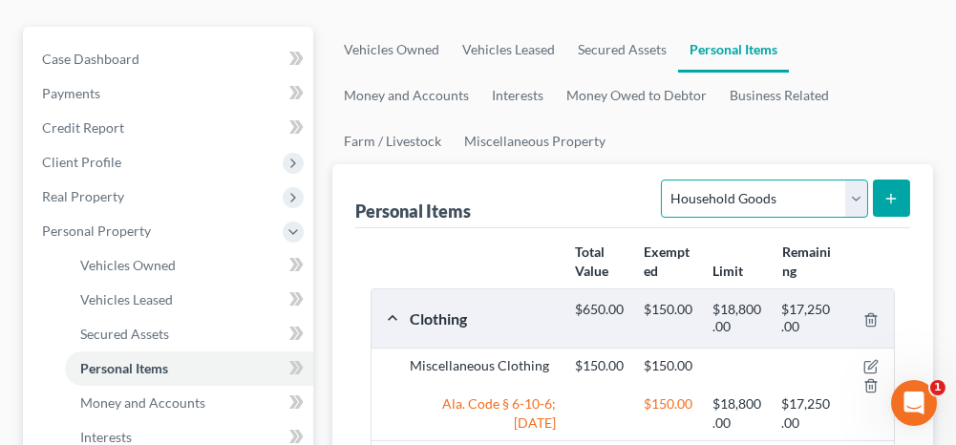
drag, startPoint x: 757, startPoint y: 184, endPoint x: 753, endPoint y: 218, distance: 33.8
click at [757, 184] on select "Select Item Type Clothing Collectibles Of Value Electronics Firearms Household …" at bounding box center [764, 199] width 206 height 38
select select "jewelry"
click at [665, 180] on select "Select Item Type Clothing Collectibles Of Value Electronics Firearms Household …" at bounding box center [764, 199] width 206 height 38
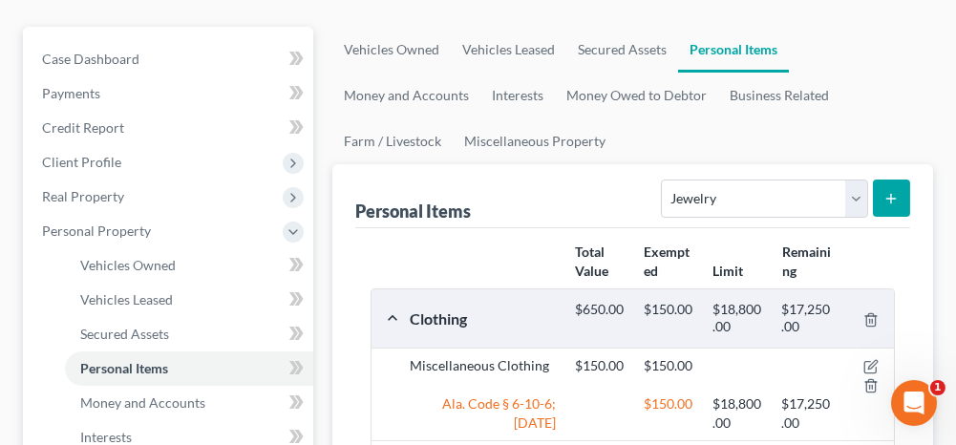
click at [893, 199] on icon "submit" at bounding box center [890, 198] width 15 height 15
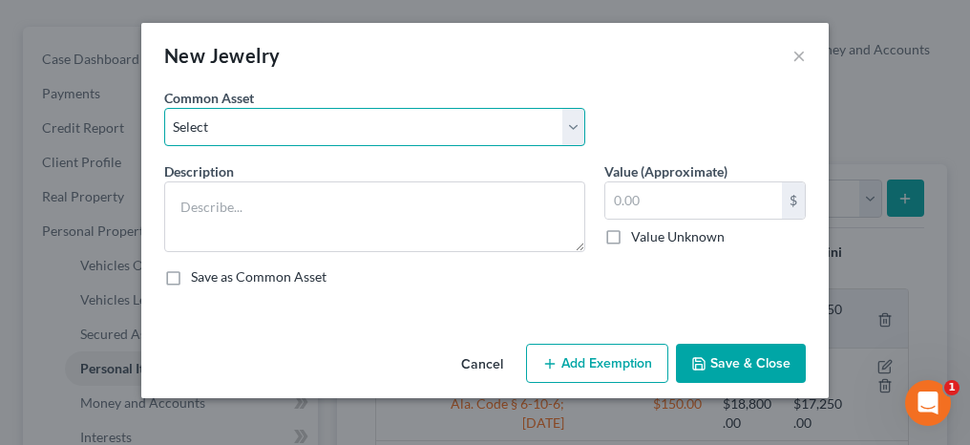
drag, startPoint x: 319, startPoint y: 129, endPoint x: 307, endPoint y: 144, distance: 19.7
click at [319, 129] on select "Select Misc. Jewelry" at bounding box center [374, 127] width 421 height 38
select select "0"
click at [164, 108] on select "Select Misc. Jewelry" at bounding box center [374, 127] width 421 height 38
type textarea "Misc. Jewelry"
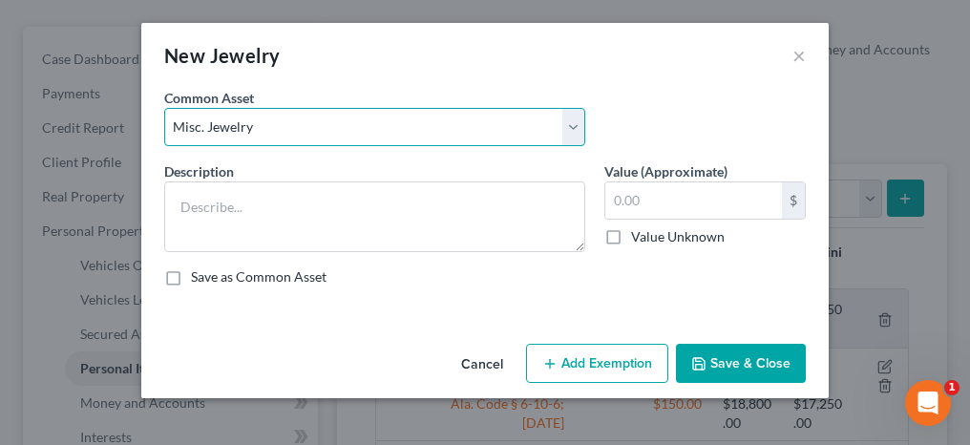
type input "100.00"
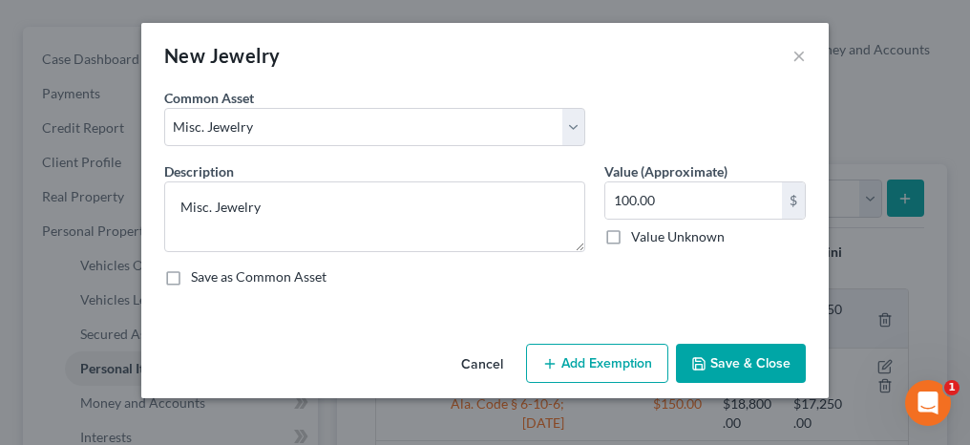
click at [575, 360] on button "Add Exemption" at bounding box center [597, 364] width 142 height 40
select select "2"
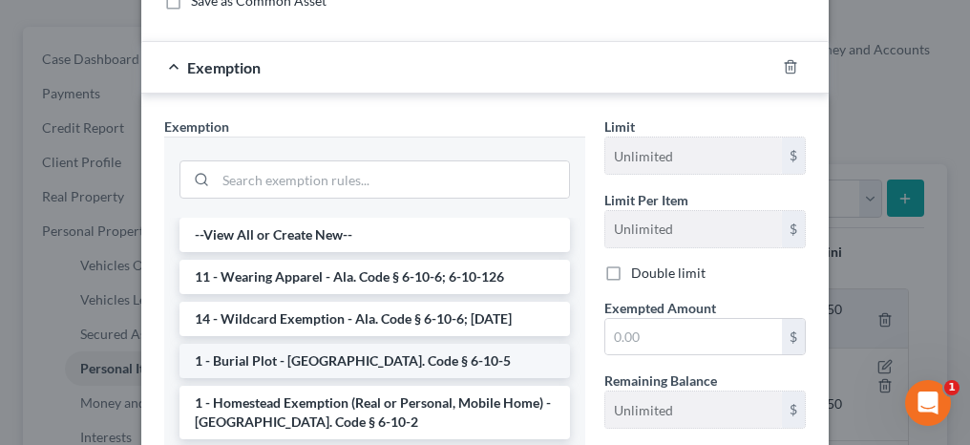
scroll to position [286, 0]
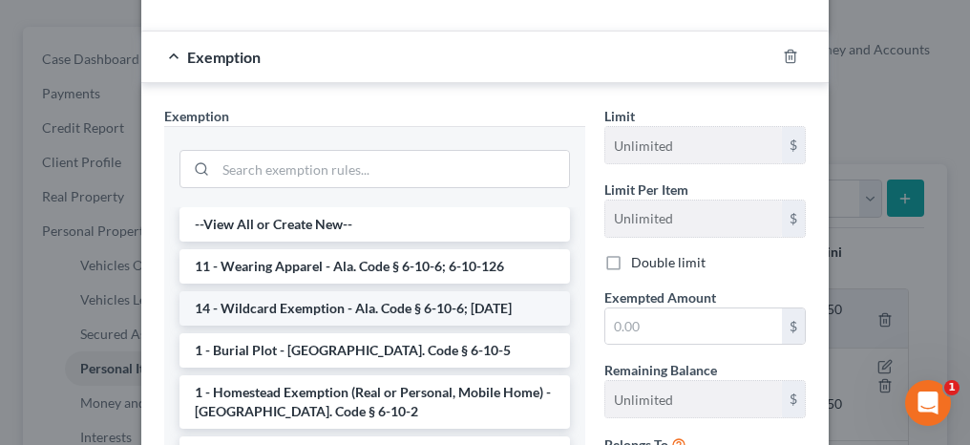
click at [311, 298] on li "14 - Wildcard Exemption - Ala. Code § 6-10-6; [DATE]" at bounding box center [375, 308] width 391 height 34
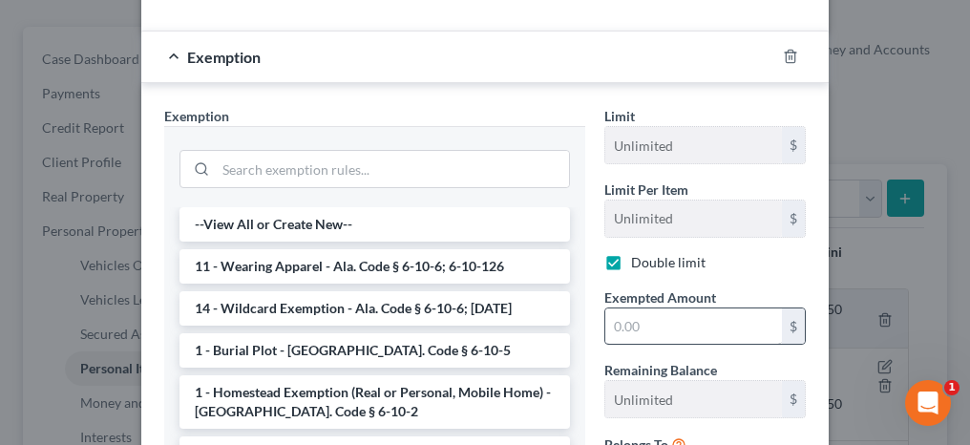
checkbox input "true"
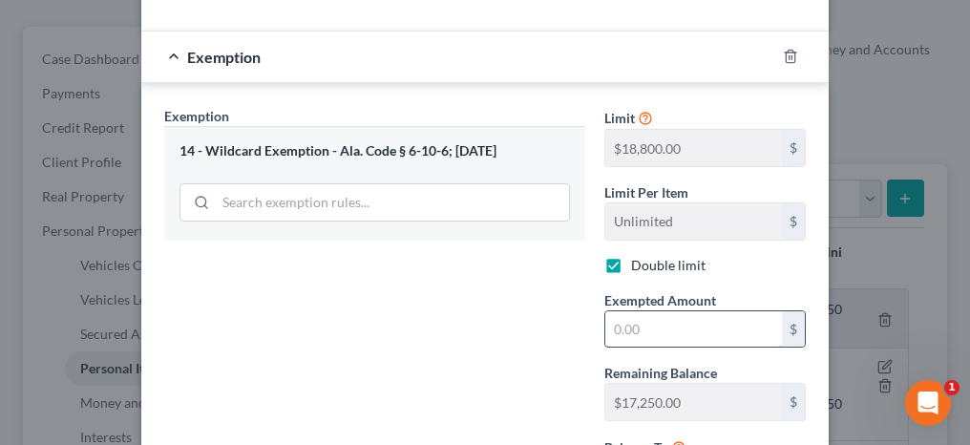
click at [634, 325] on input "text" at bounding box center [693, 329] width 177 height 36
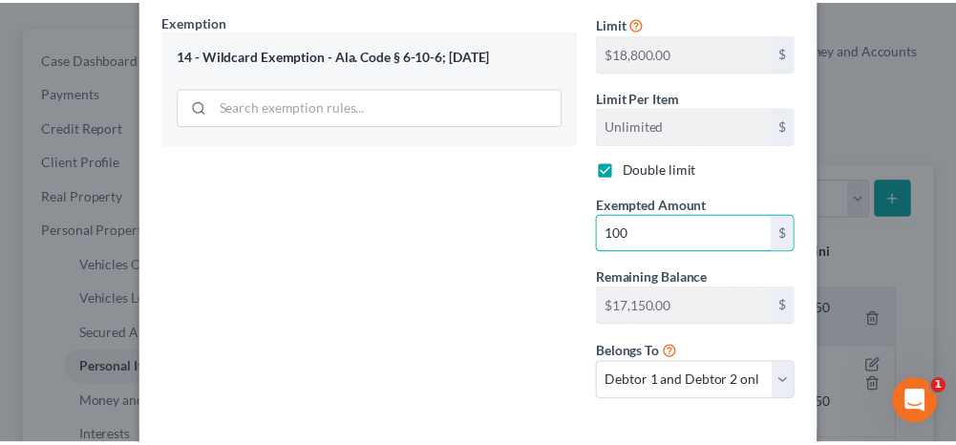
scroll to position [467, 0]
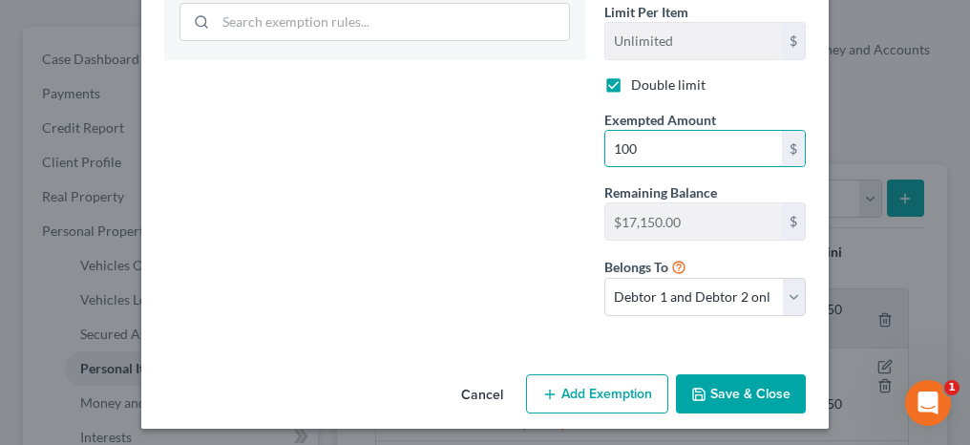
type input "100"
click at [748, 389] on button "Save & Close" at bounding box center [741, 394] width 130 height 40
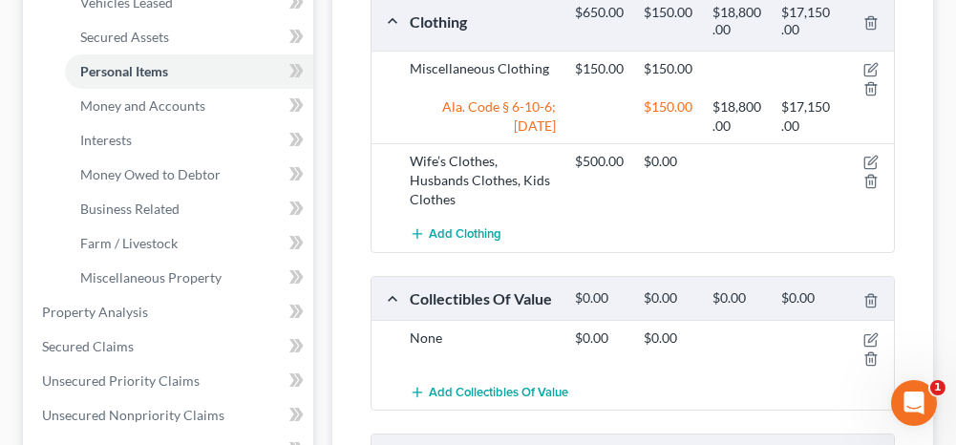
scroll to position [477, 0]
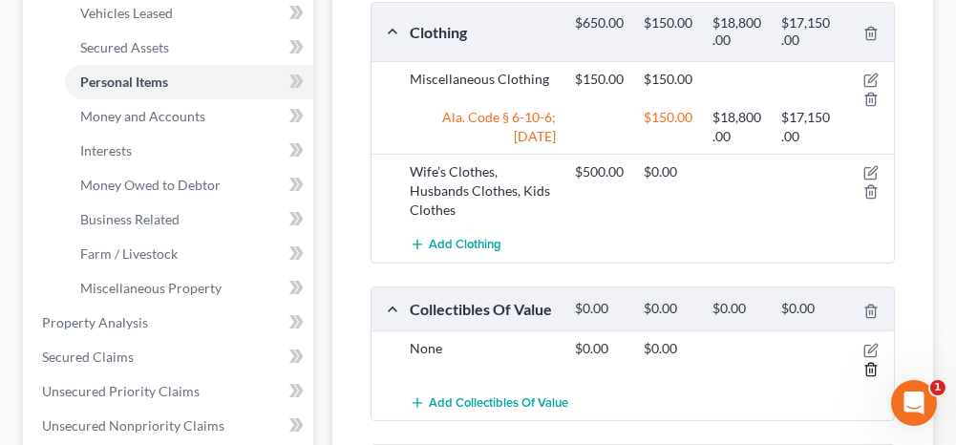
click at [868, 365] on icon "button" at bounding box center [870, 369] width 15 height 15
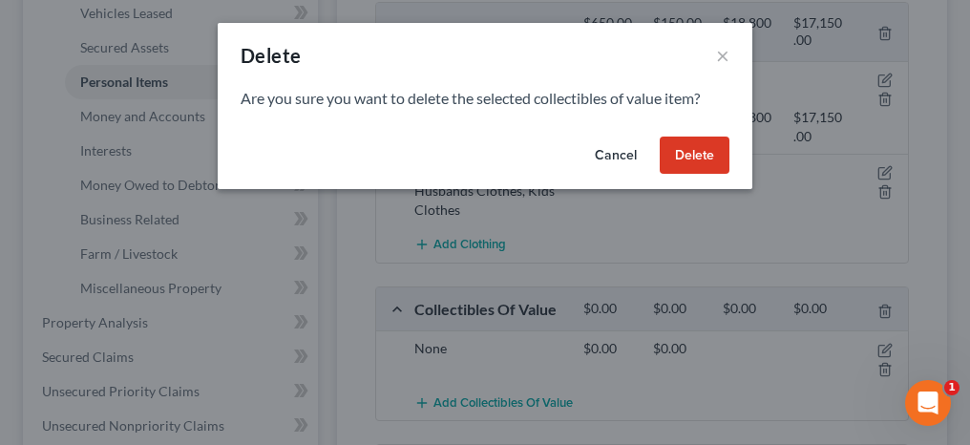
click at [700, 155] on button "Delete" at bounding box center [695, 156] width 70 height 38
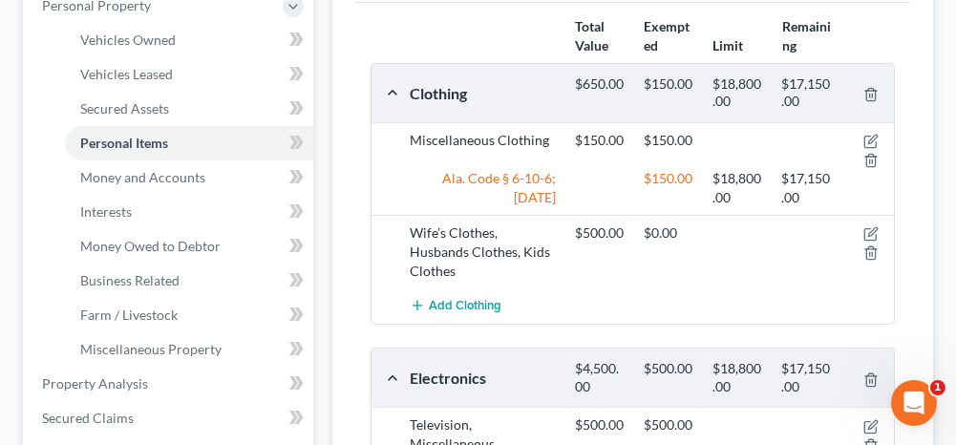
scroll to position [382, 0]
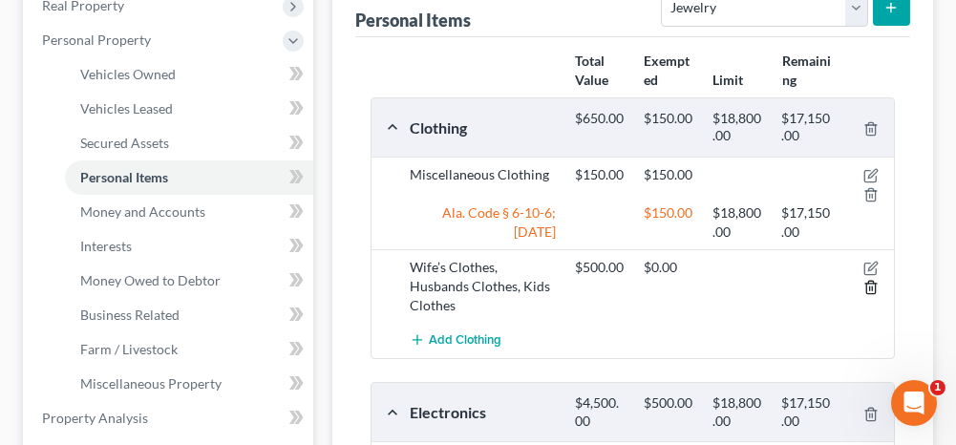
click at [873, 283] on icon "button" at bounding box center [870, 287] width 15 height 15
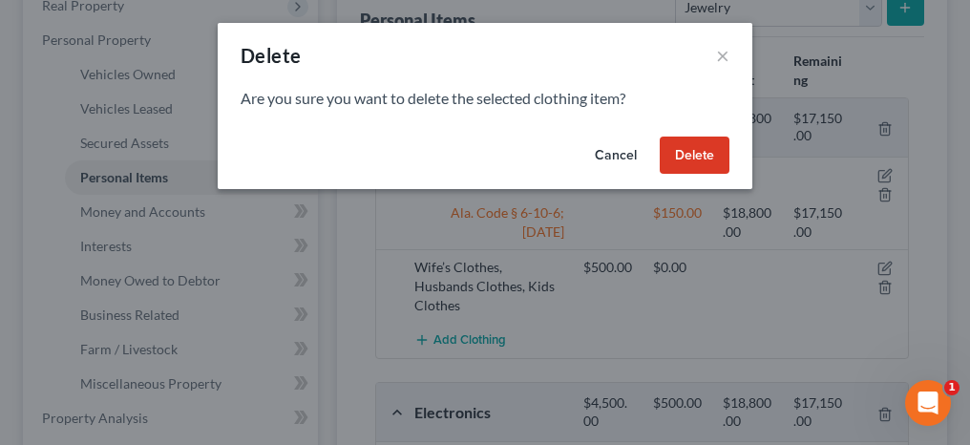
click at [710, 168] on button "Delete" at bounding box center [695, 156] width 70 height 38
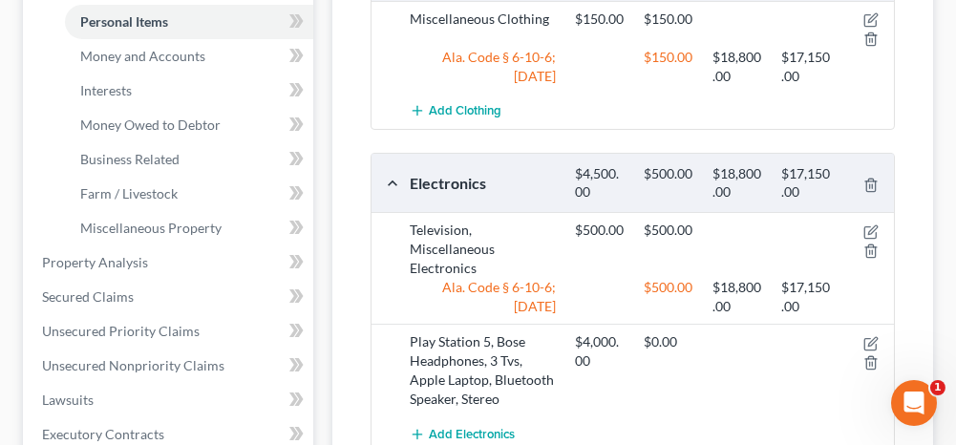
scroll to position [573, 0]
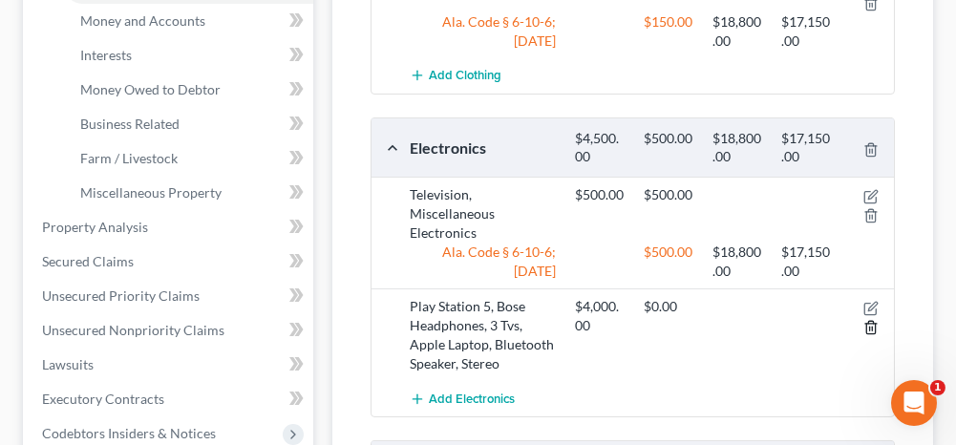
click at [870, 327] on line "button" at bounding box center [870, 329] width 0 height 4
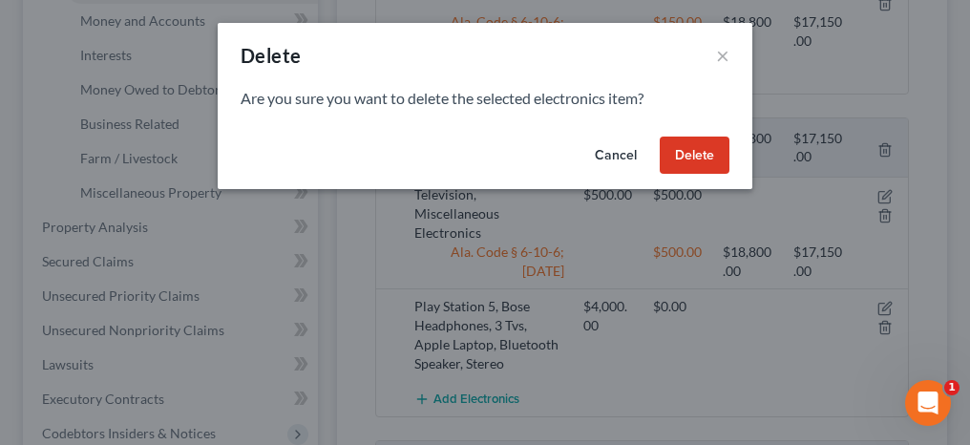
click at [695, 166] on button "Delete" at bounding box center [695, 156] width 70 height 38
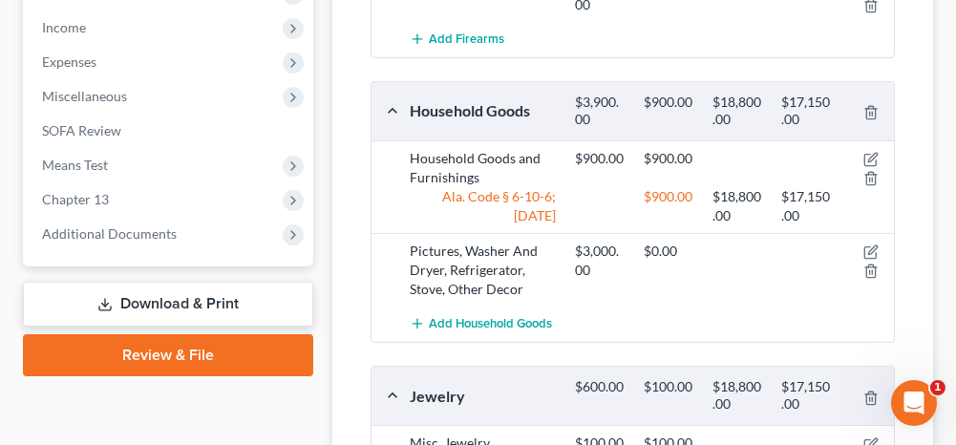
scroll to position [1050, 0]
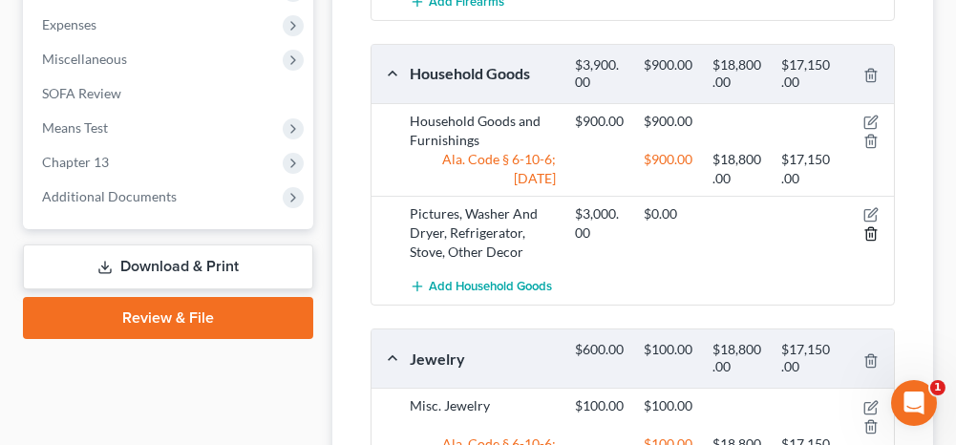
click at [871, 226] on icon "button" at bounding box center [870, 233] width 15 height 15
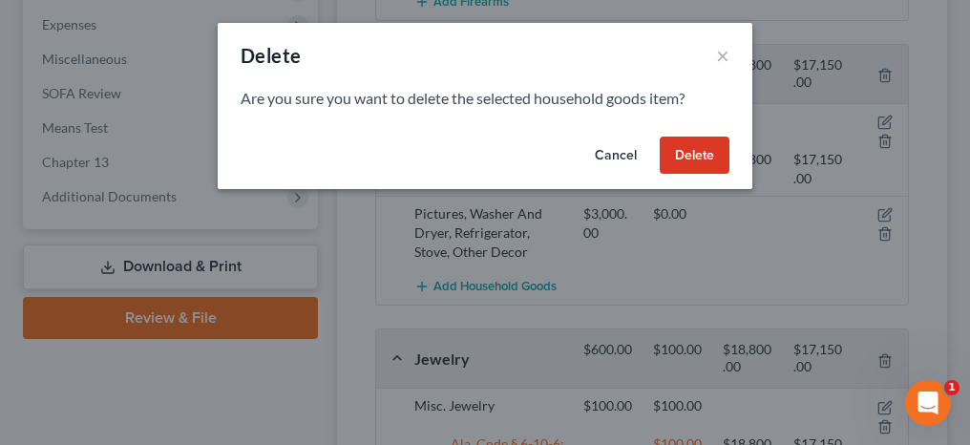
click at [697, 154] on button "Delete" at bounding box center [695, 156] width 70 height 38
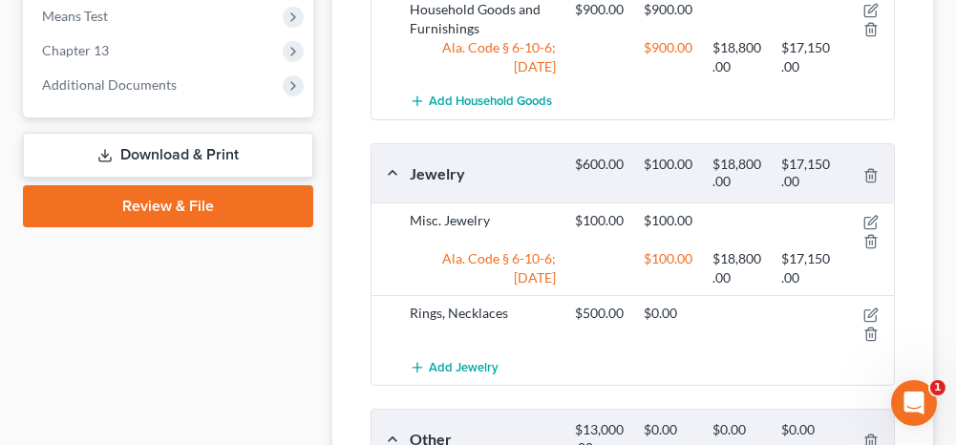
scroll to position [1241, 0]
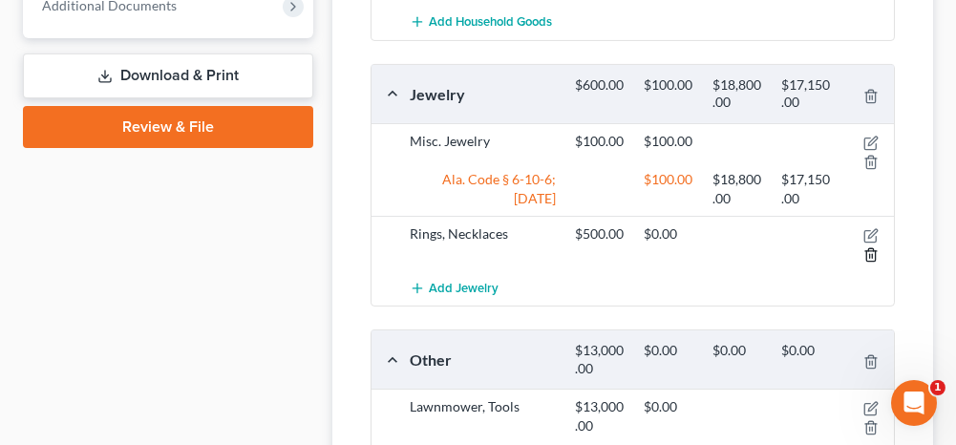
click at [870, 254] on line "button" at bounding box center [870, 256] width 0 height 4
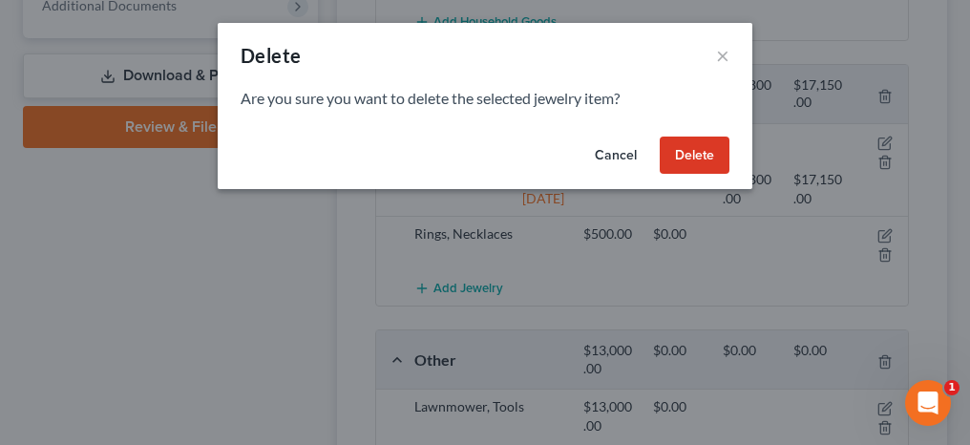
click at [707, 158] on button "Delete" at bounding box center [695, 156] width 70 height 38
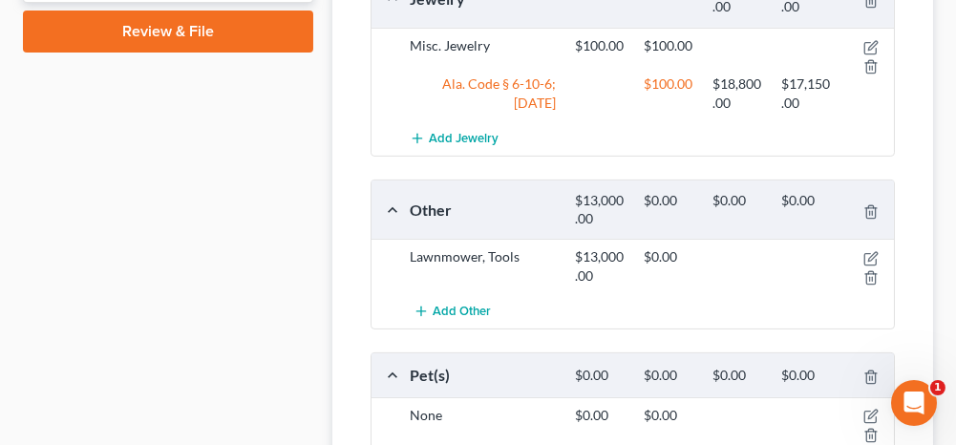
scroll to position [1432, 0]
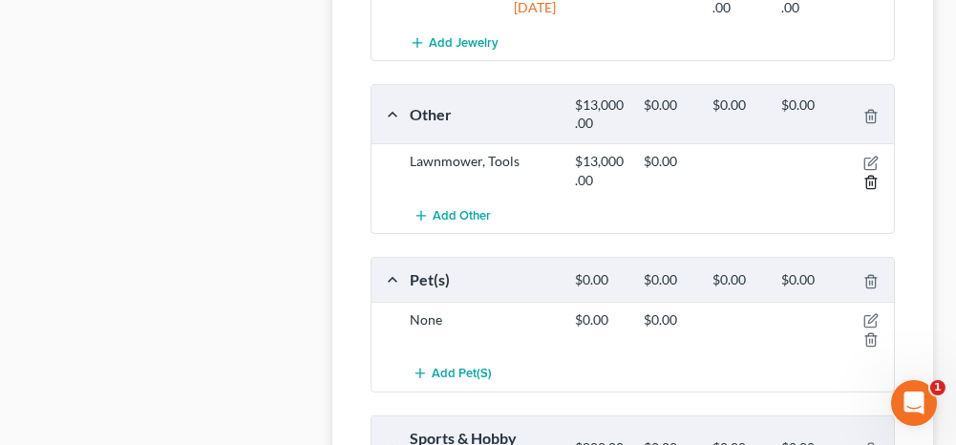
click at [869, 175] on icon "button" at bounding box center [870, 182] width 15 height 15
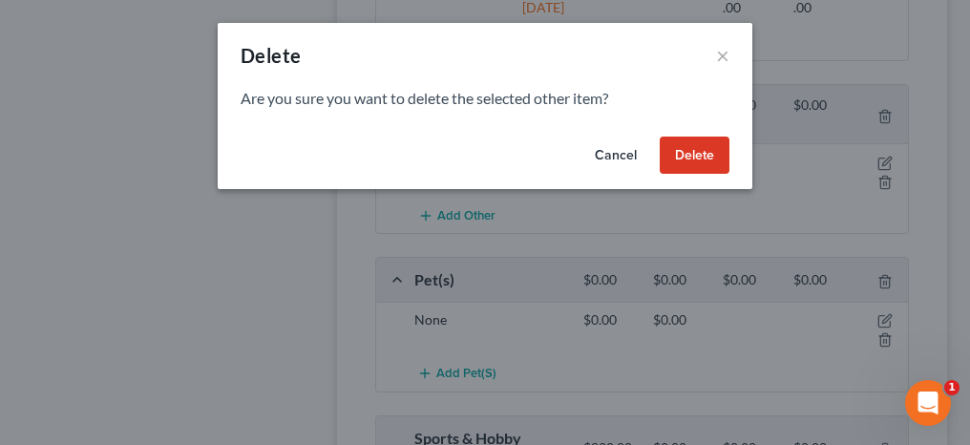
click at [696, 155] on button "Delete" at bounding box center [695, 156] width 70 height 38
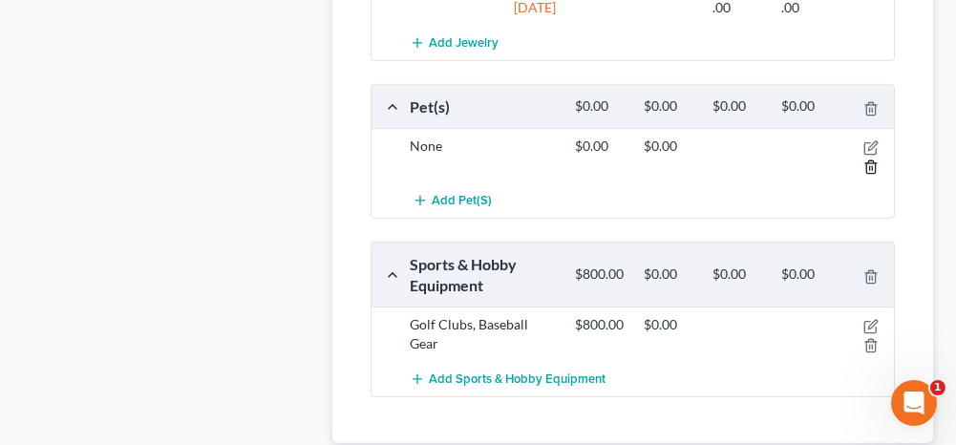
click at [871, 159] on icon "button" at bounding box center [870, 166] width 15 height 15
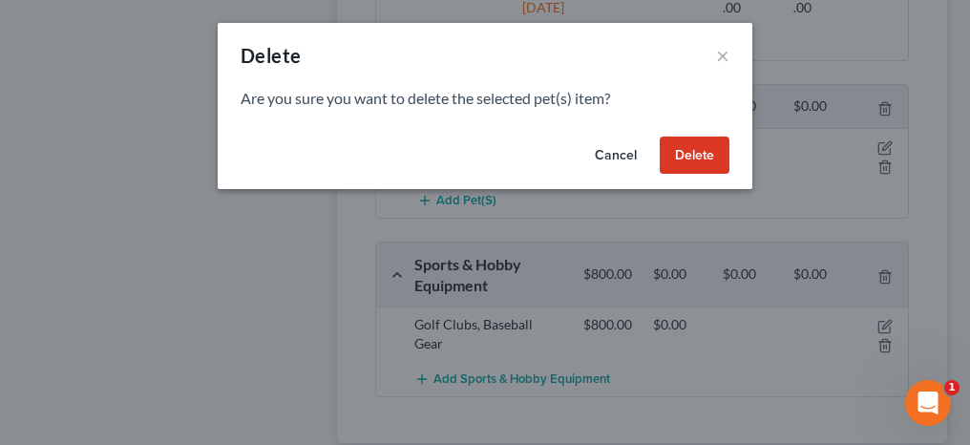
click at [712, 151] on button "Delete" at bounding box center [695, 156] width 70 height 38
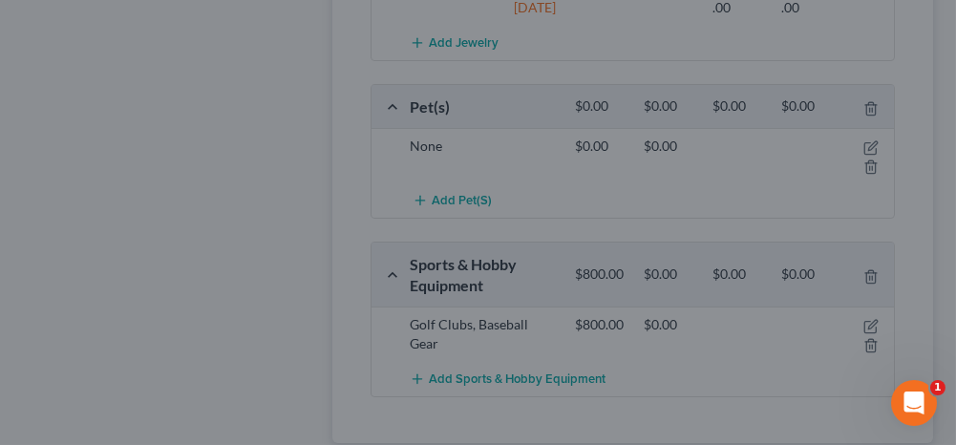
scroll to position [1395, 0]
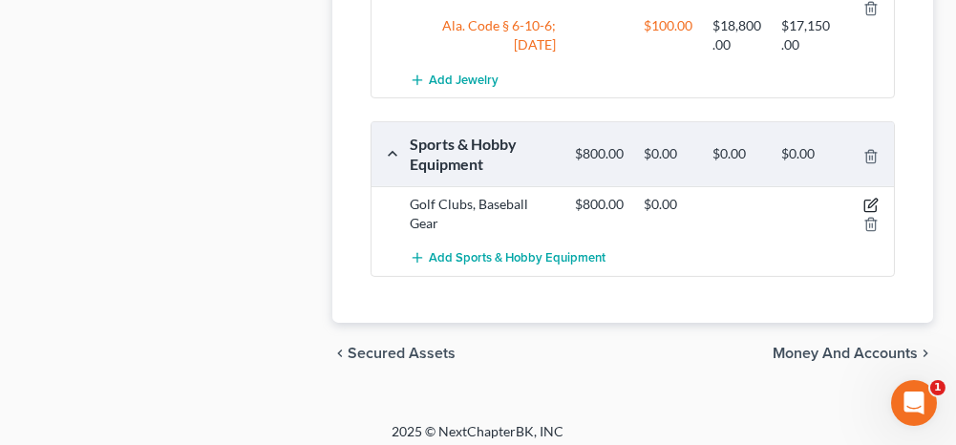
click at [870, 198] on icon "button" at bounding box center [870, 205] width 15 height 15
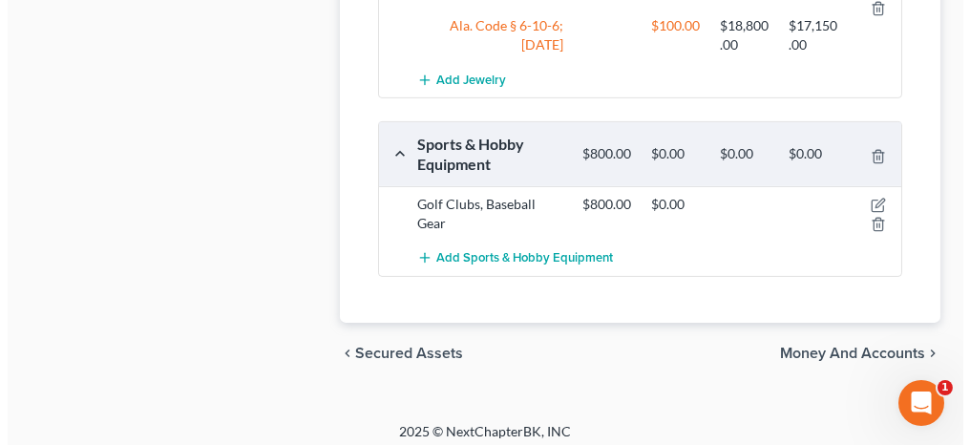
scroll to position [1376, 0]
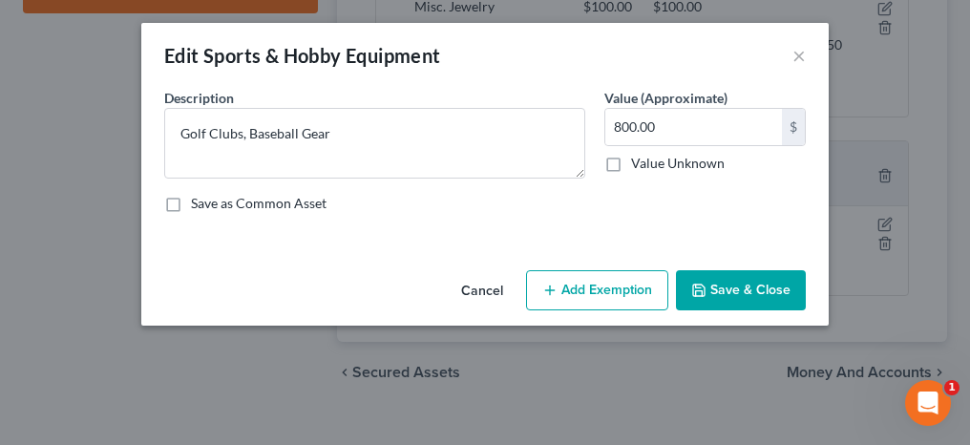
click at [564, 284] on button "Add Exemption" at bounding box center [597, 290] width 142 height 40
select select "2"
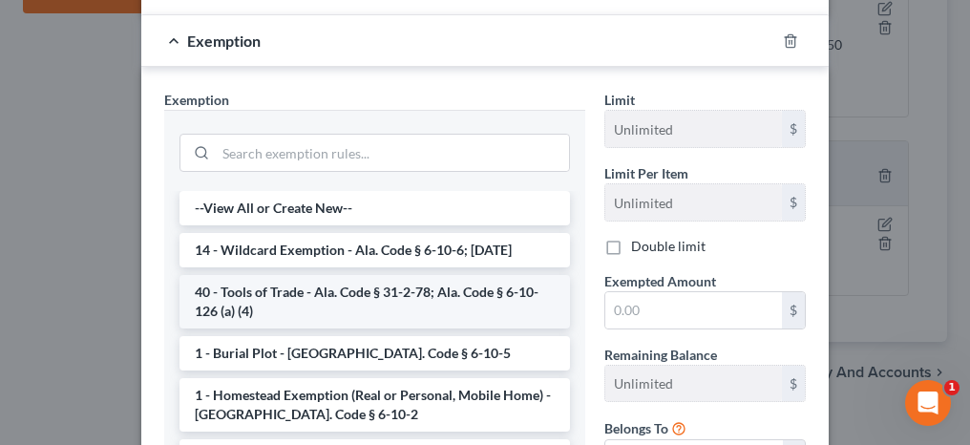
scroll to position [286, 0]
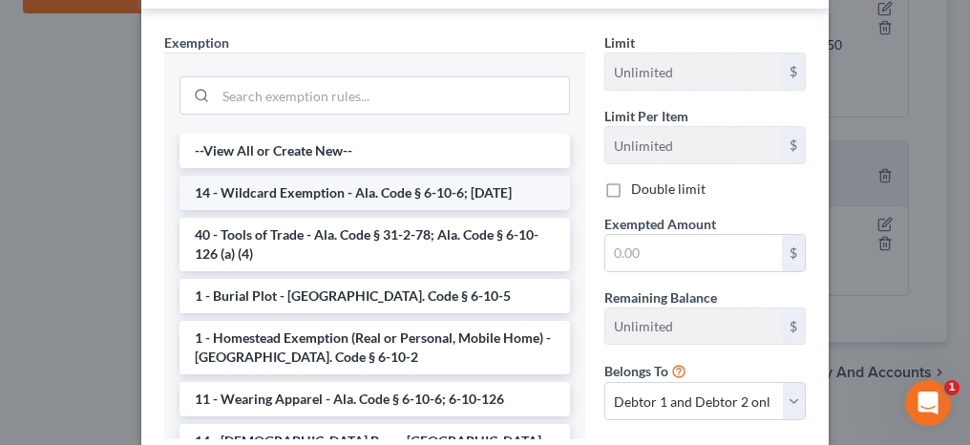
click at [308, 190] on li "14 - Wildcard Exemption - Ala. Code § 6-10-6; [DATE]" at bounding box center [375, 193] width 391 height 34
checkbox input "true"
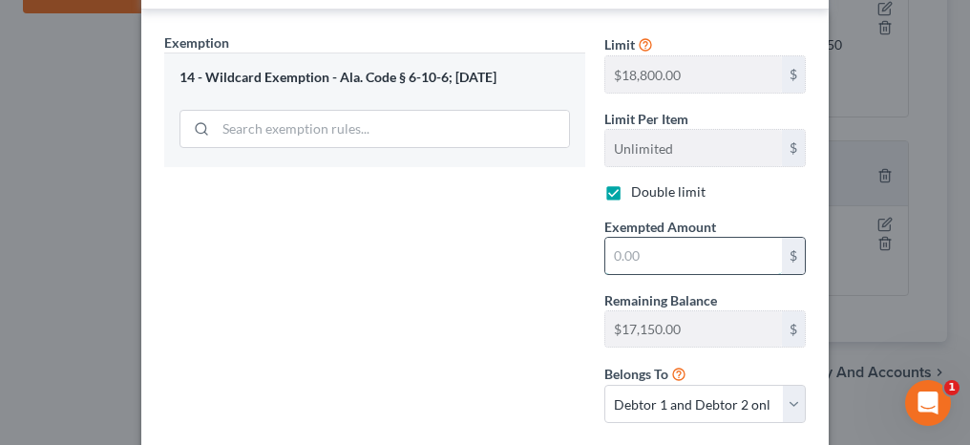
click at [612, 242] on input "text" at bounding box center [693, 256] width 177 height 36
type input "800"
click at [532, 276] on div "Exemption Set must be selected for CA. Exemption * 14 - Wildcard Exemption - Al…" at bounding box center [375, 235] width 440 height 406
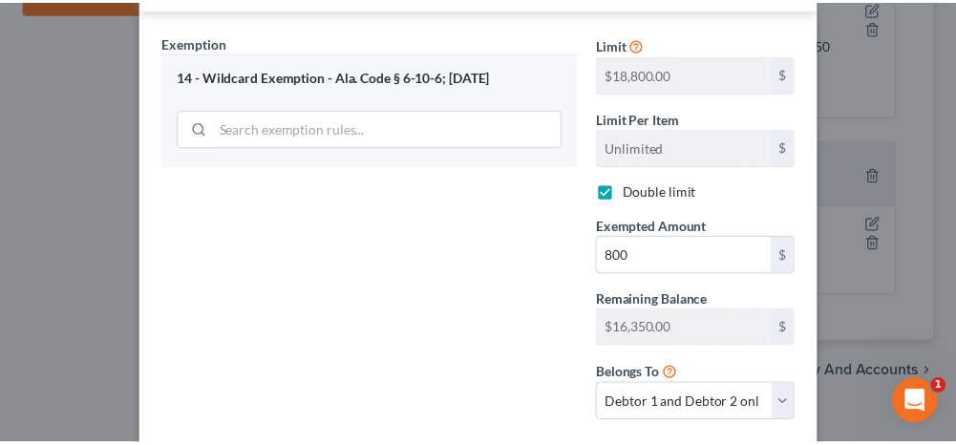
scroll to position [382, 0]
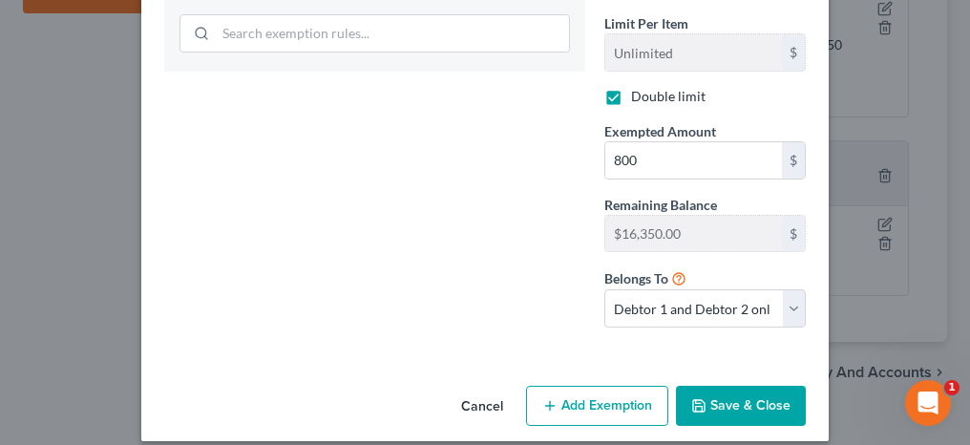
click at [742, 392] on button "Save & Close" at bounding box center [741, 406] width 130 height 40
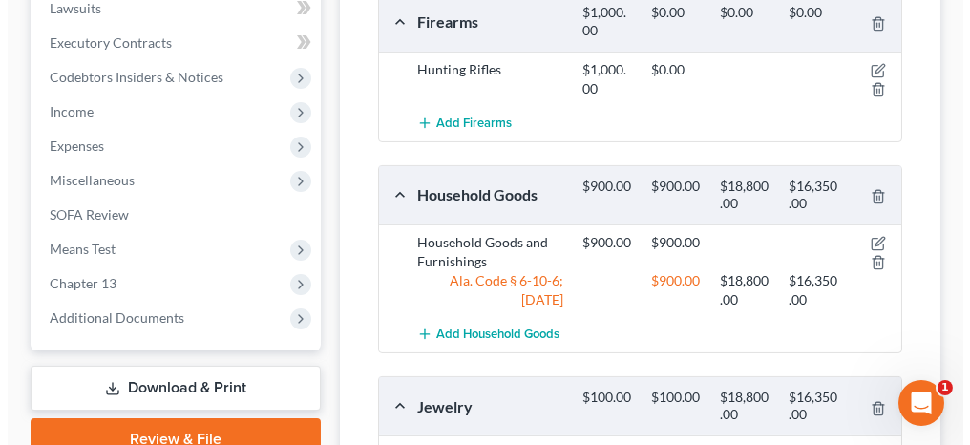
scroll to position [803, 0]
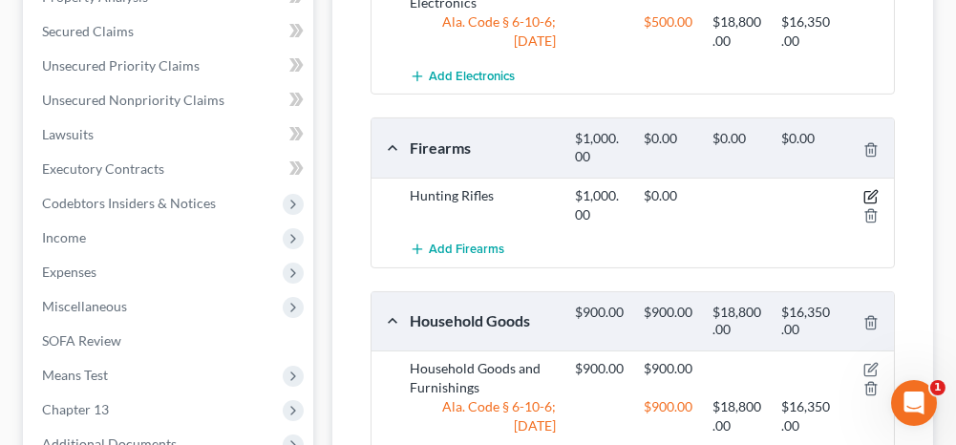
click at [869, 189] on icon "button" at bounding box center [870, 196] width 15 height 15
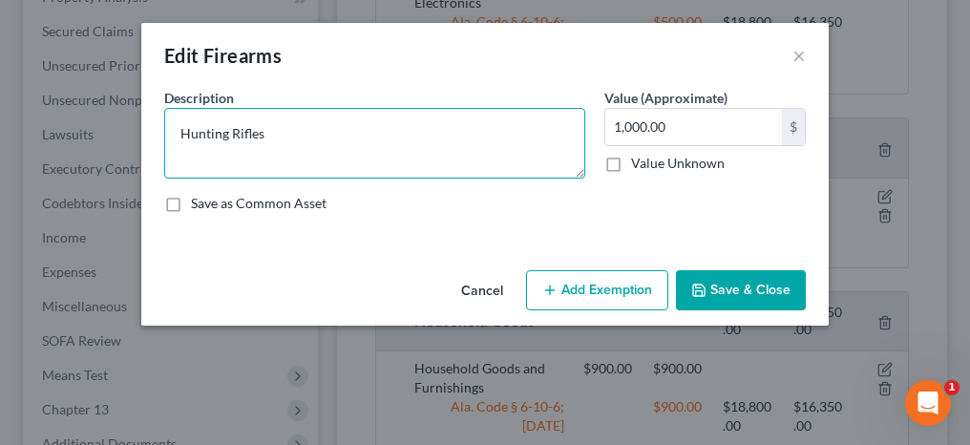
click at [297, 138] on textarea "Hunting Rifles" at bounding box center [374, 143] width 421 height 71
type textarea "Hunting Rifles x 3"
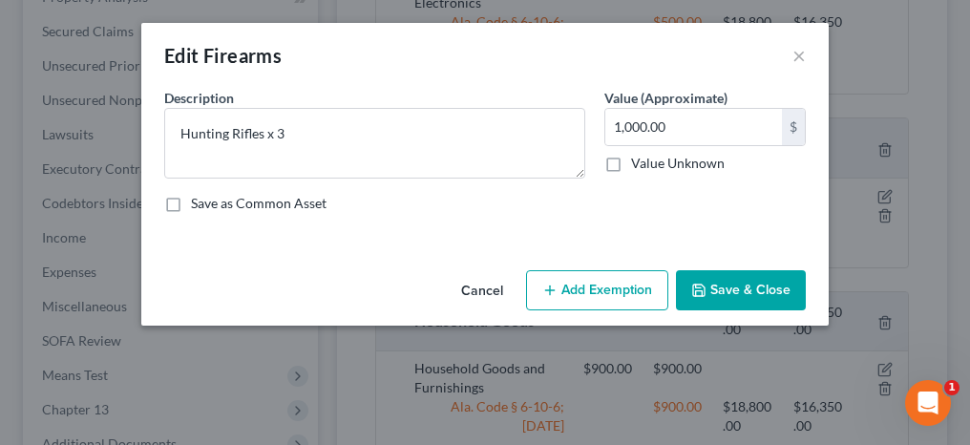
click at [581, 286] on button "Add Exemption" at bounding box center [597, 290] width 142 height 40
select select "2"
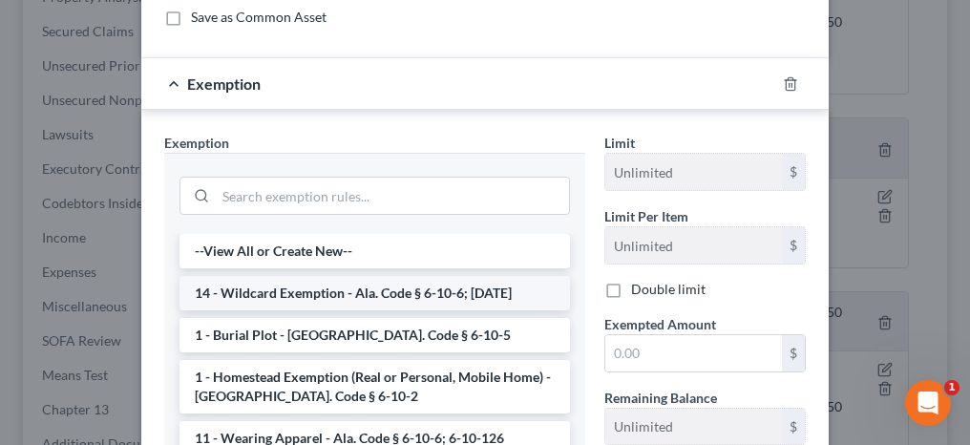
scroll to position [191, 0]
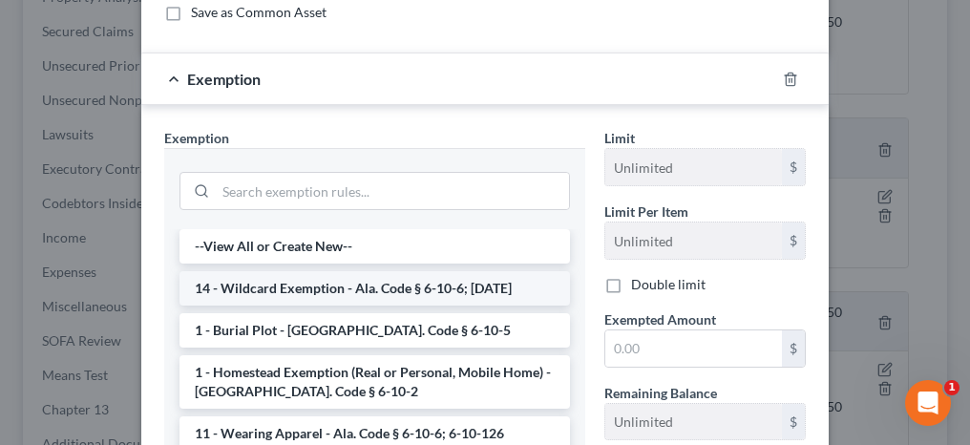
click at [249, 291] on li "14 - Wildcard Exemption - Ala. Code § 6-10-6; [DATE]" at bounding box center [375, 288] width 391 height 34
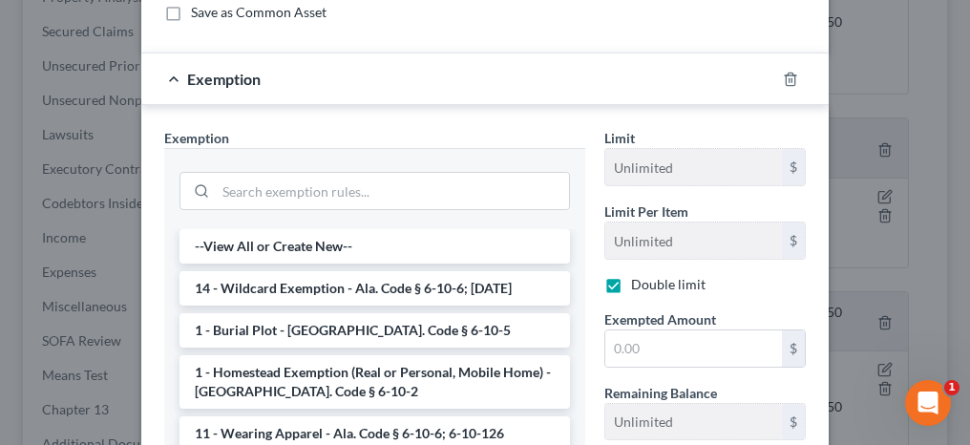
checkbox input "true"
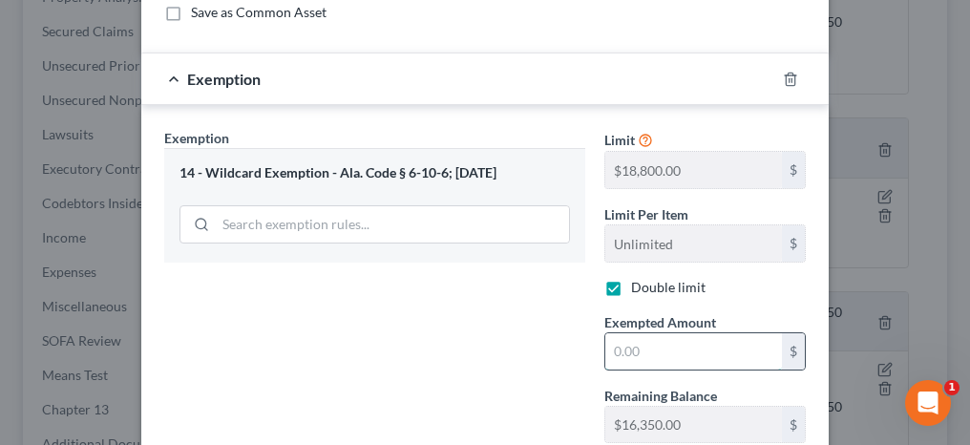
click at [636, 337] on input "text" at bounding box center [693, 351] width 177 height 36
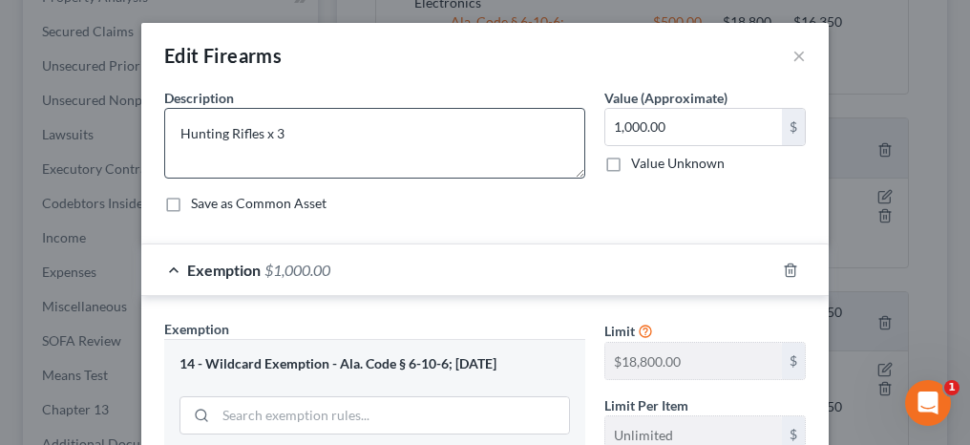
type input "1,000.00"
click at [175, 135] on textarea "Hunting Rifles x 3" at bounding box center [374, 143] width 421 height 71
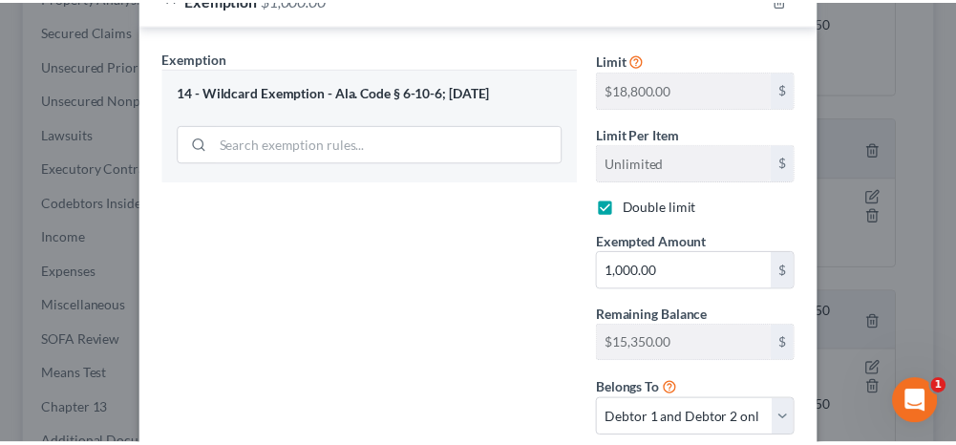
scroll to position [394, 0]
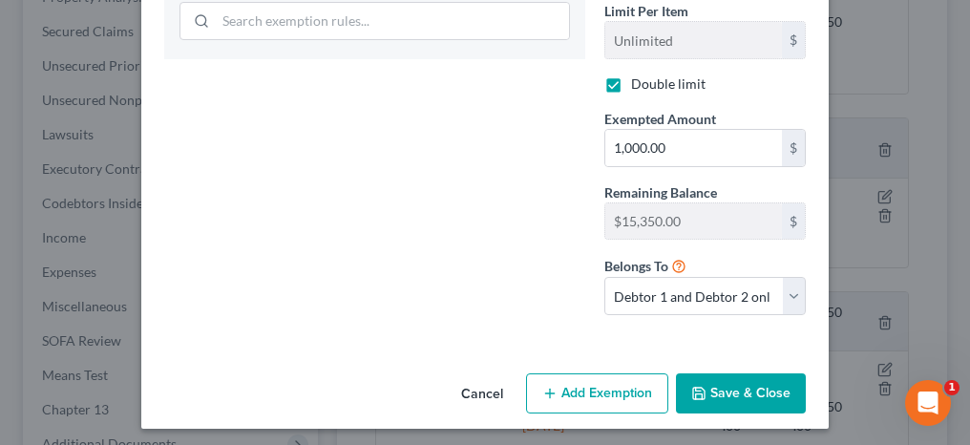
type textarea "3 Hunting Rifles"
click at [738, 392] on button "Save & Close" at bounding box center [741, 393] width 130 height 40
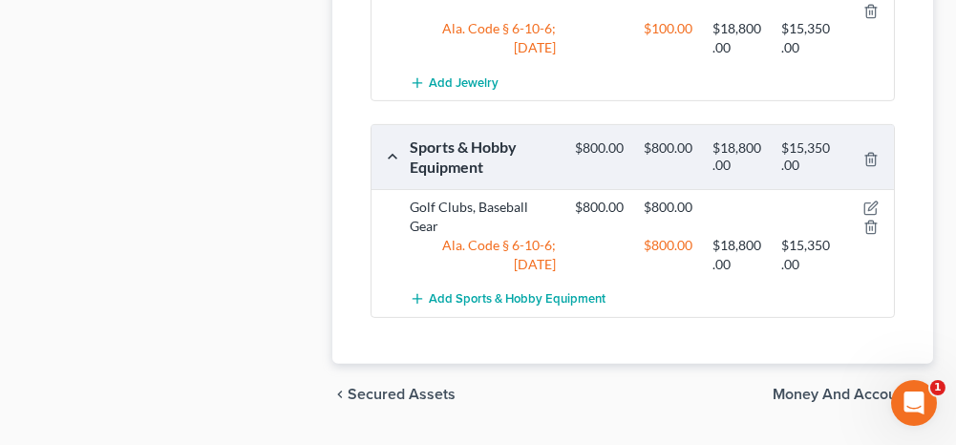
scroll to position [1472, 0]
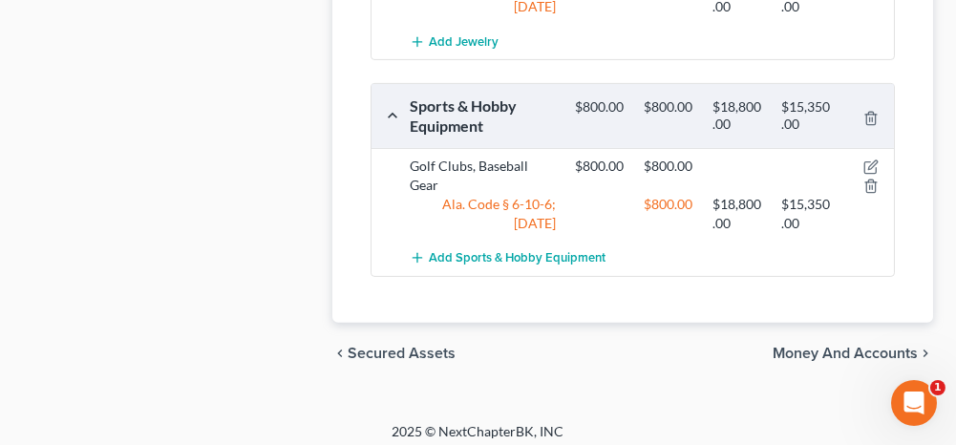
click at [845, 346] on span "Money and Accounts" at bounding box center [845, 353] width 145 height 15
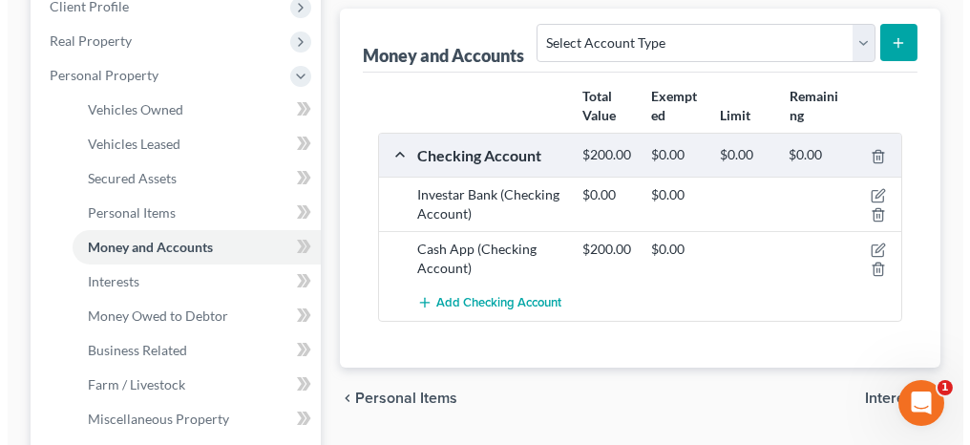
scroll to position [382, 0]
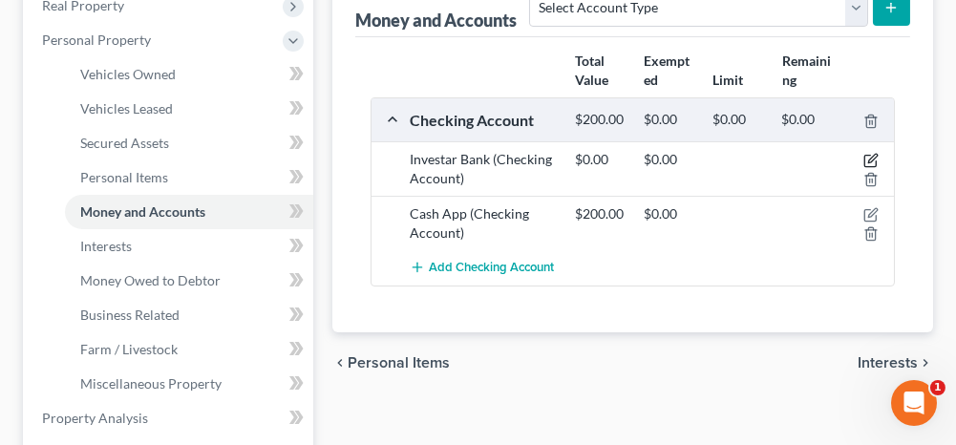
click at [870, 155] on icon "button" at bounding box center [872, 159] width 9 height 9
select select "0"
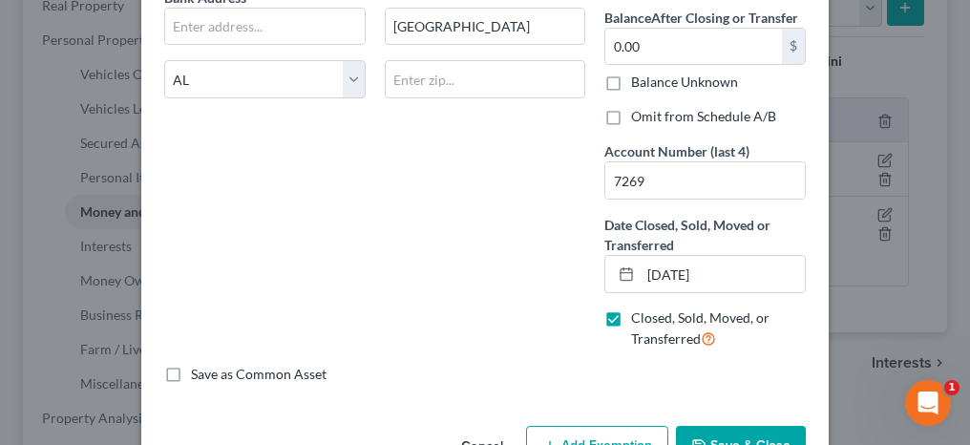
scroll to position [286, 0]
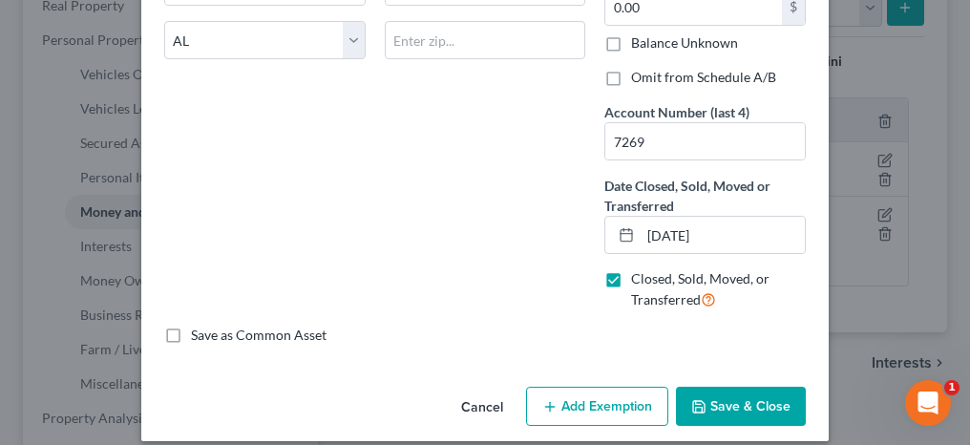
click at [733, 399] on button "Save & Close" at bounding box center [741, 407] width 130 height 40
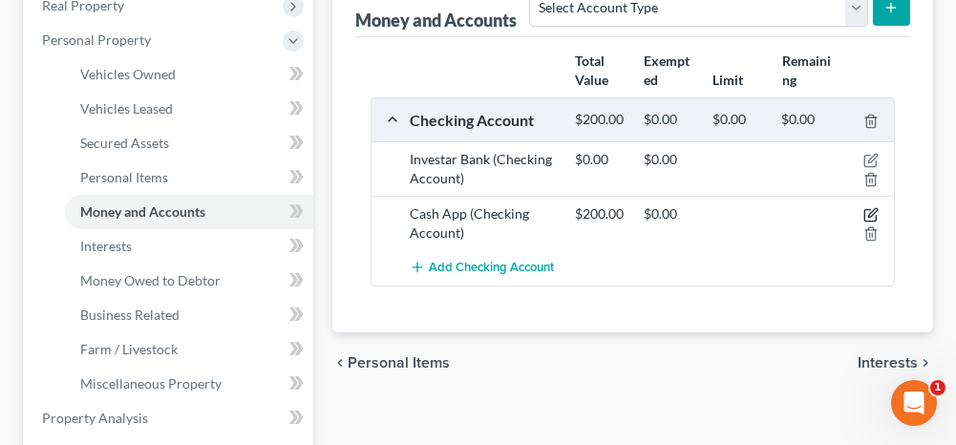
drag, startPoint x: 870, startPoint y: 212, endPoint x: 781, endPoint y: 215, distance: 88.9
click at [870, 211] on icon "button" at bounding box center [870, 214] width 15 height 15
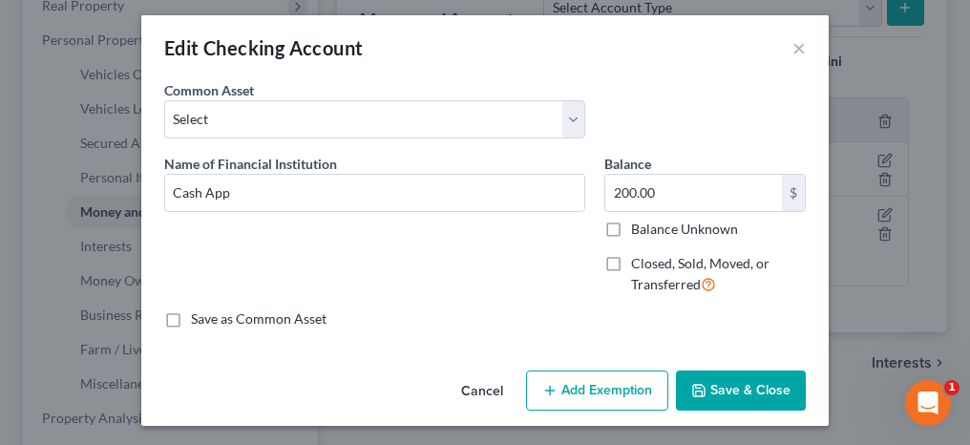
scroll to position [10, 0]
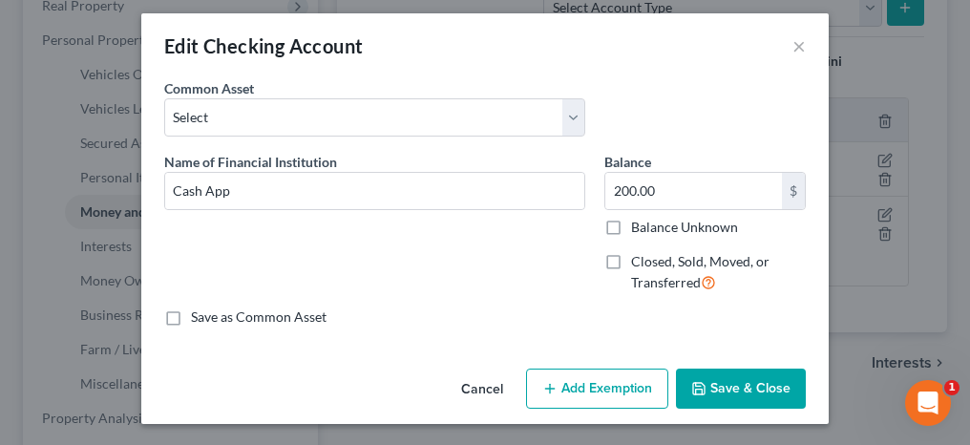
click at [562, 393] on button "Add Exemption" at bounding box center [597, 389] width 142 height 40
select select "2"
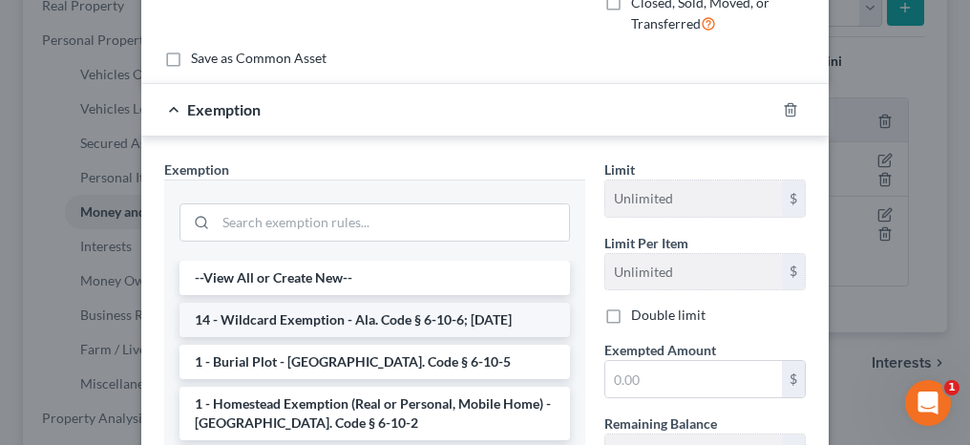
scroll to position [296, 0]
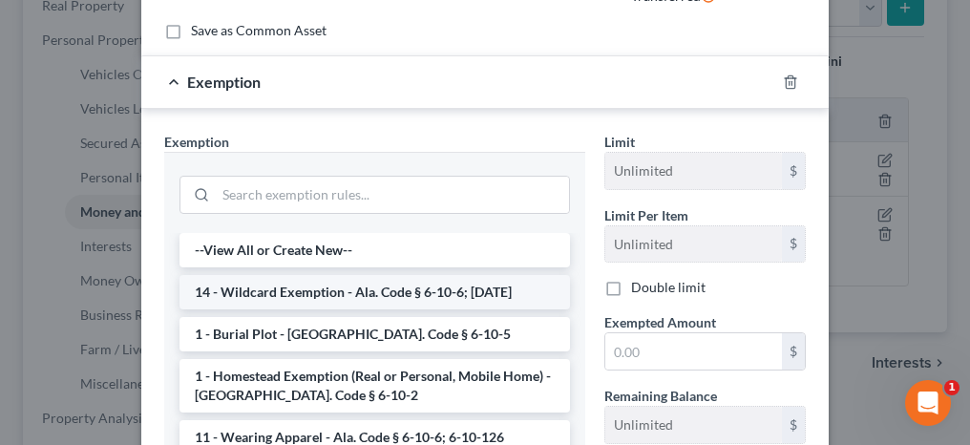
click at [316, 296] on li "14 - Wildcard Exemption - Ala. Code § 6-10-6; [DATE]" at bounding box center [375, 292] width 391 height 34
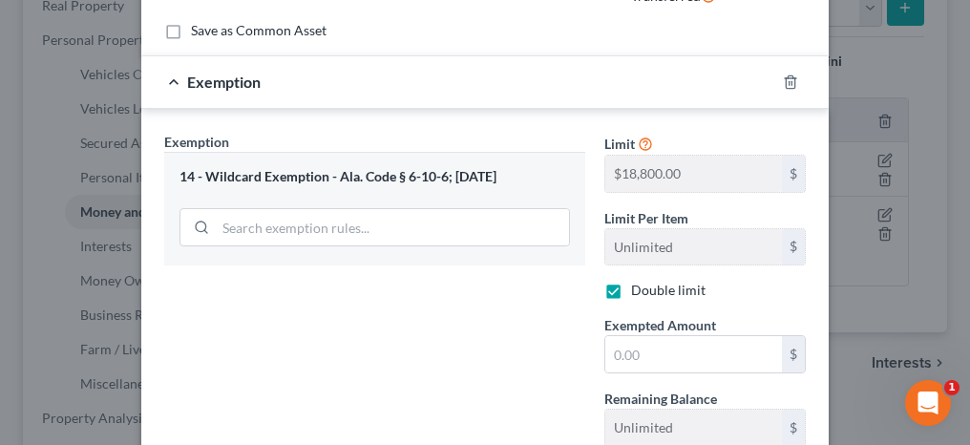
checkbox input "true"
click at [643, 352] on input "text" at bounding box center [693, 354] width 177 height 36
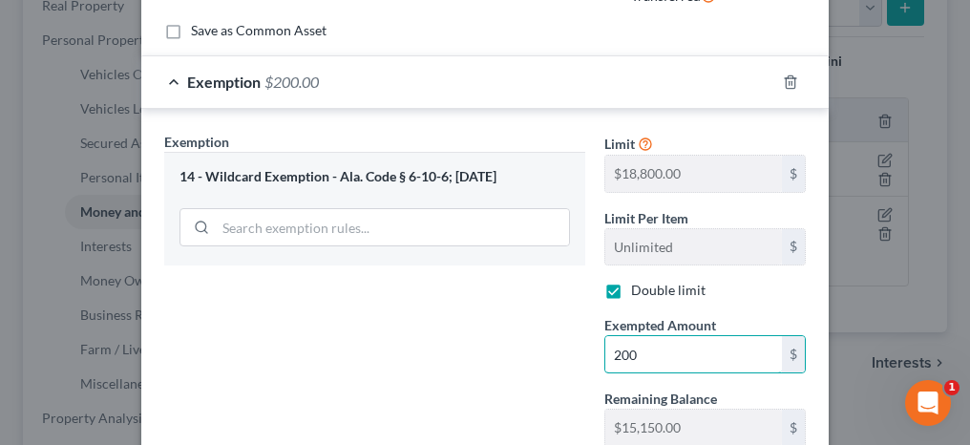
type input "200"
drag, startPoint x: 575, startPoint y: 353, endPoint x: 588, endPoint y: 360, distance: 14.9
click at [575, 353] on div "Exemption Set must be selected for CA. Exemption * 14 - Wildcard Exemption - Al…" at bounding box center [375, 335] width 440 height 406
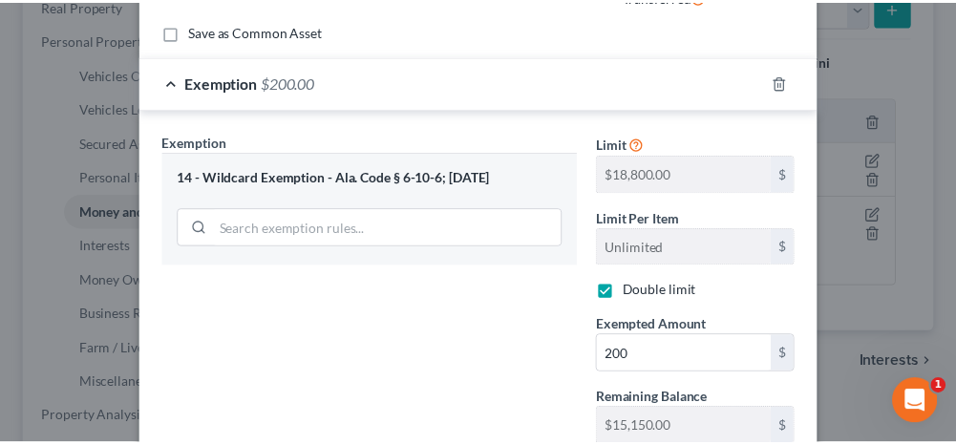
scroll to position [501, 0]
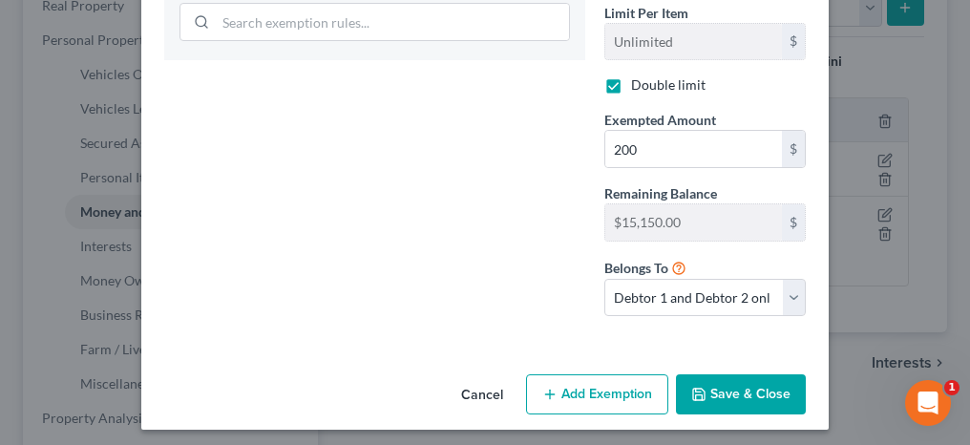
click at [723, 377] on button "Save & Close" at bounding box center [741, 394] width 130 height 40
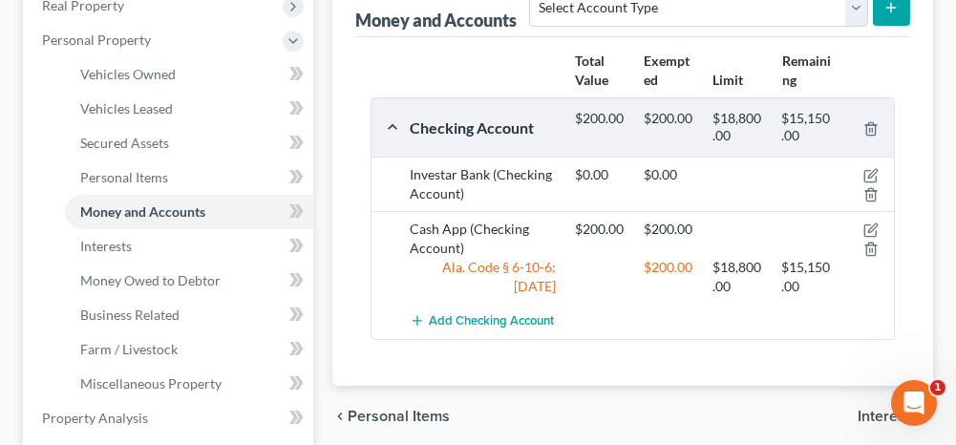
scroll to position [477, 0]
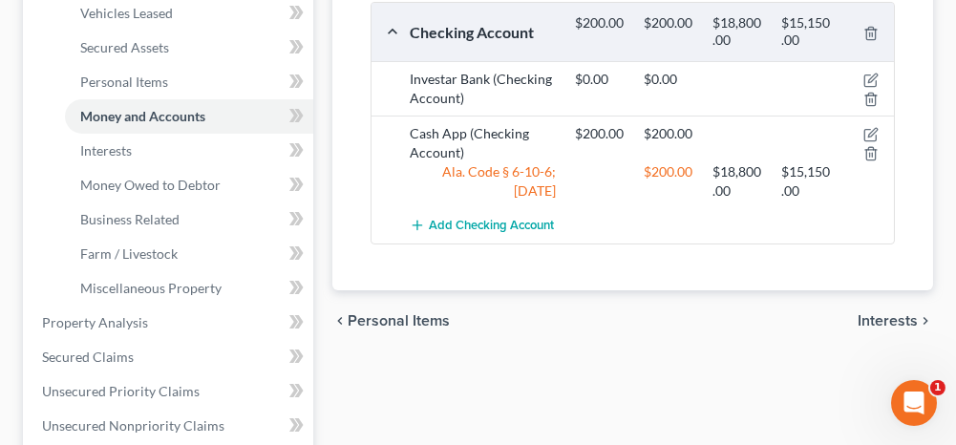
click at [884, 316] on span "Interests" at bounding box center [888, 320] width 60 height 15
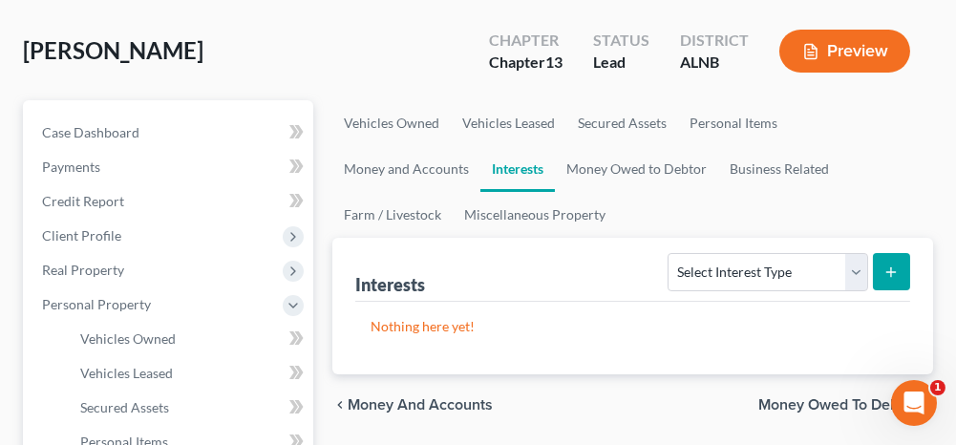
scroll to position [191, 0]
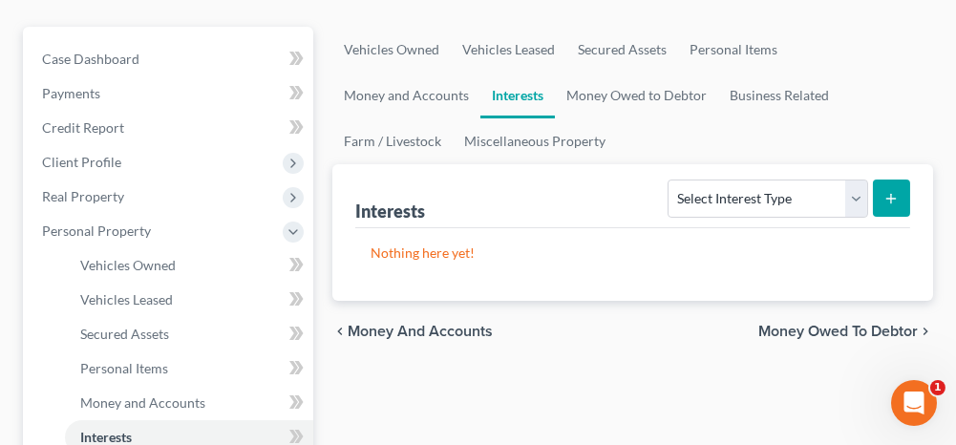
click at [804, 329] on span "Money Owed to Debtor" at bounding box center [837, 331] width 159 height 15
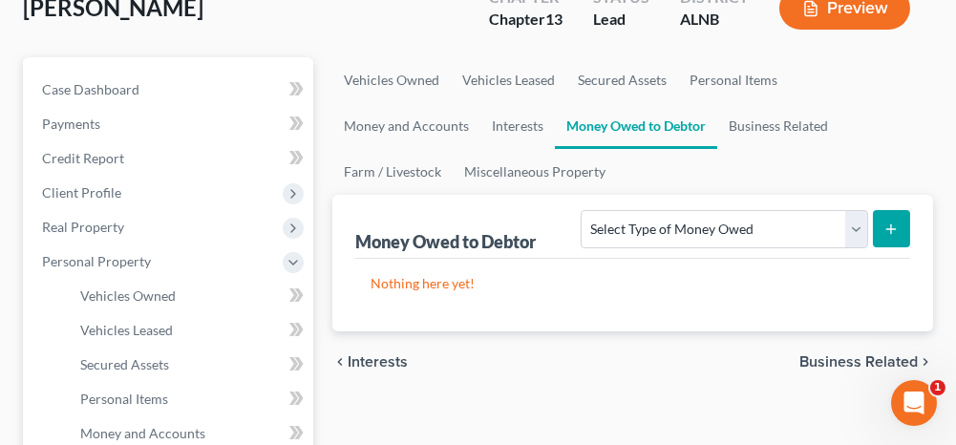
scroll to position [191, 0]
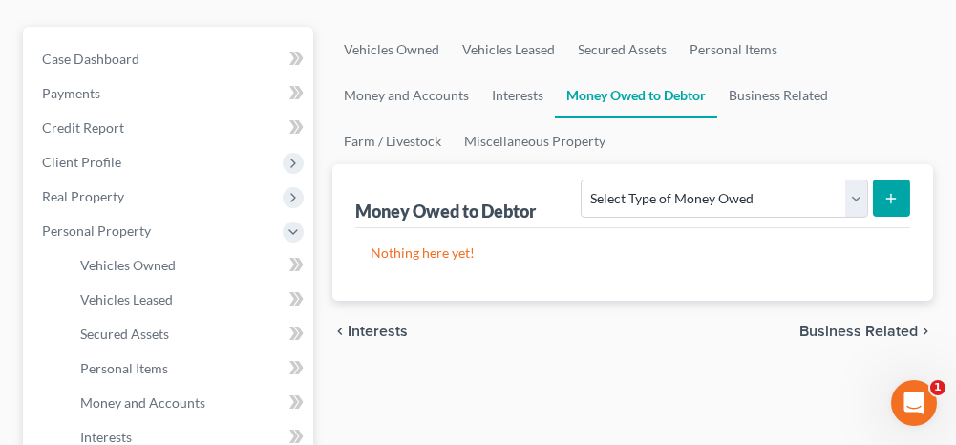
click at [827, 332] on span "Business Related" at bounding box center [858, 331] width 118 height 15
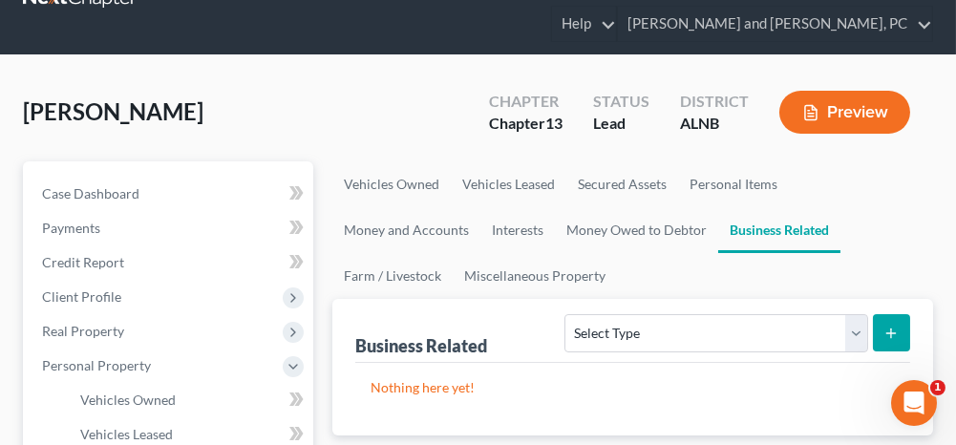
scroll to position [191, 0]
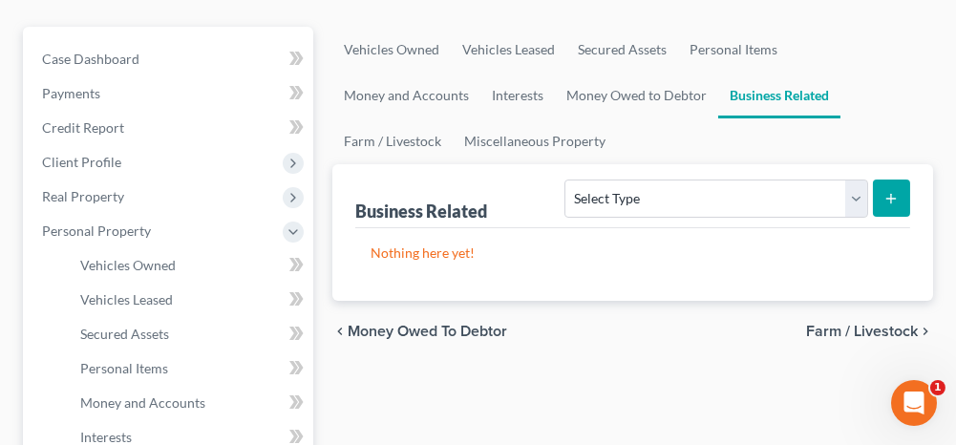
click at [830, 329] on span "Farm / Livestock" at bounding box center [862, 331] width 112 height 15
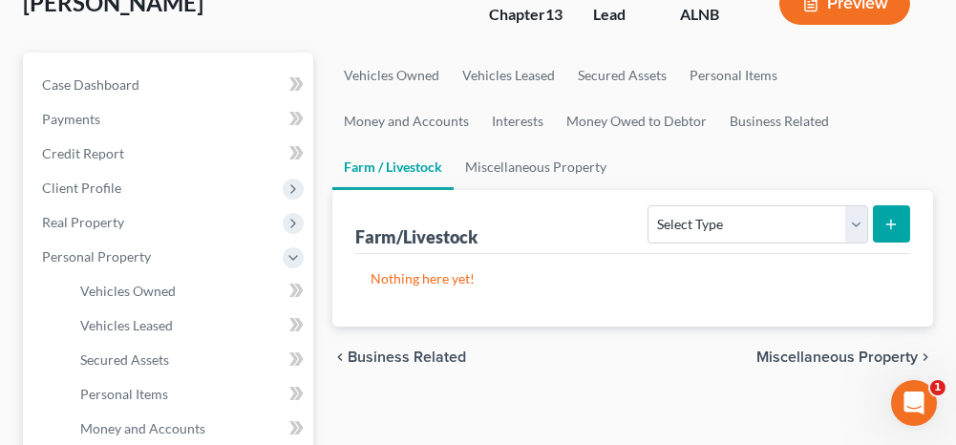
scroll to position [191, 0]
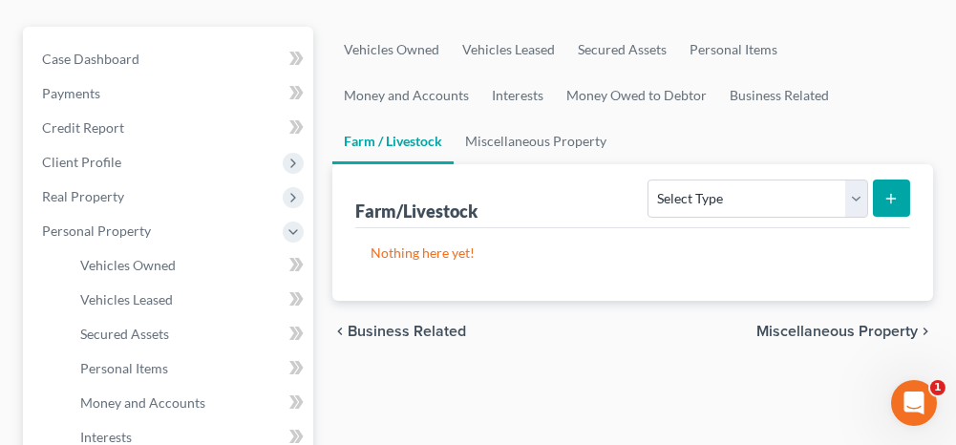
click at [792, 327] on span "Miscellaneous Property" at bounding box center [836, 331] width 161 height 15
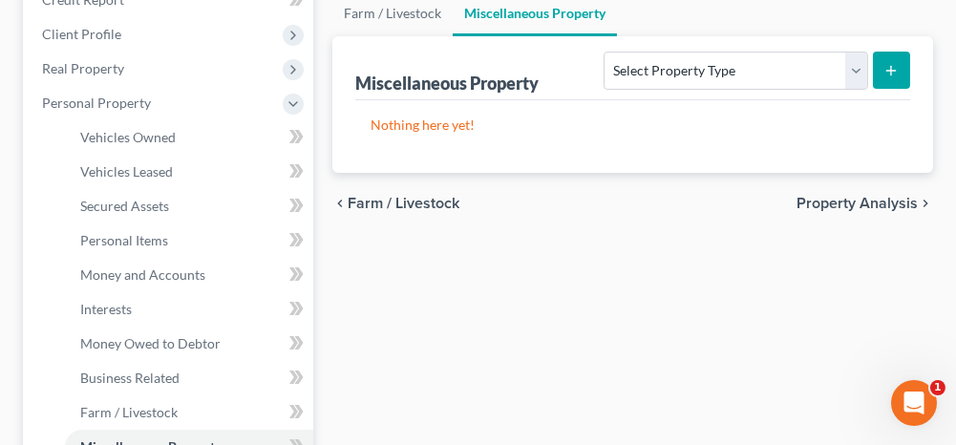
scroll to position [477, 0]
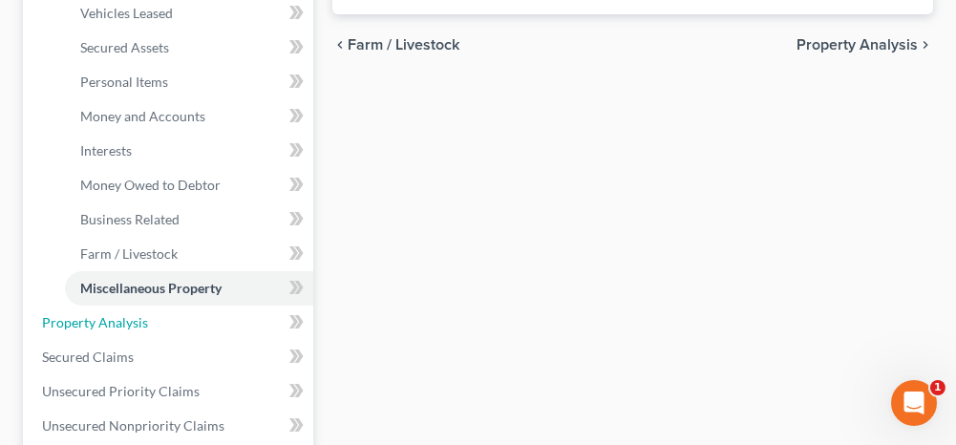
drag, startPoint x: 183, startPoint y: 320, endPoint x: 303, endPoint y: 314, distance: 119.5
click at [183, 320] on link "Property Analysis" at bounding box center [170, 323] width 286 height 34
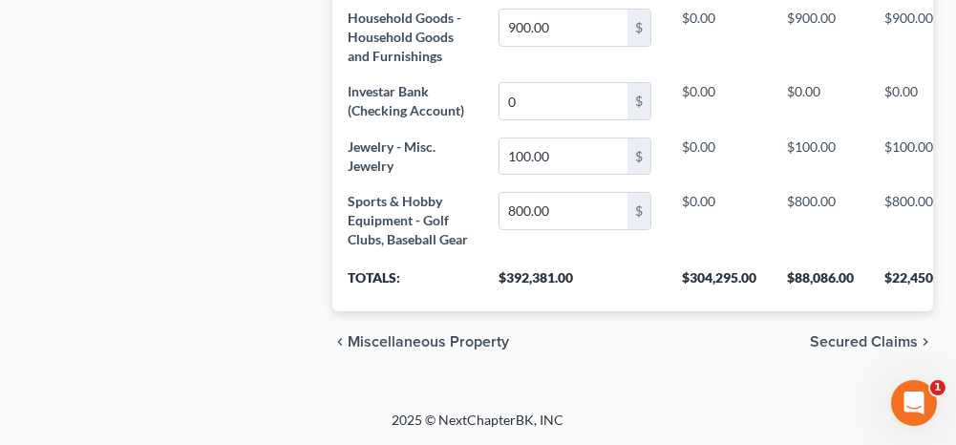
click at [839, 342] on span "Secured Claims" at bounding box center [864, 341] width 108 height 15
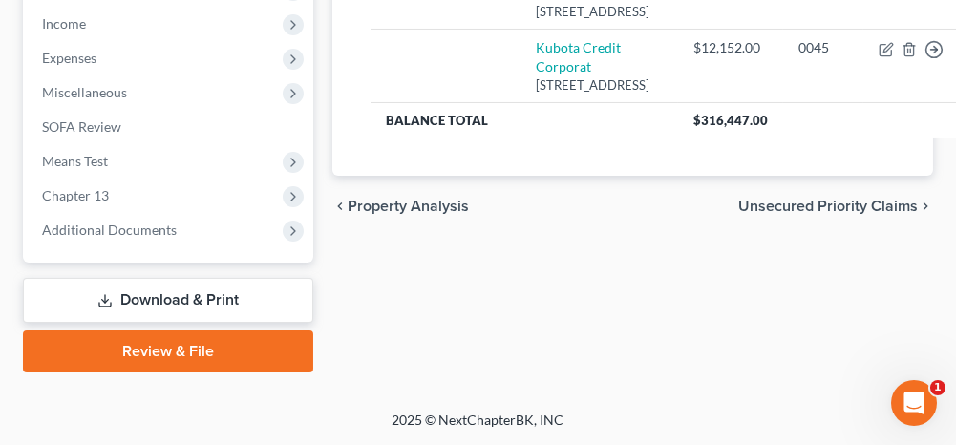
click at [783, 214] on span "Unsecured Priority Claims" at bounding box center [828, 206] width 180 height 15
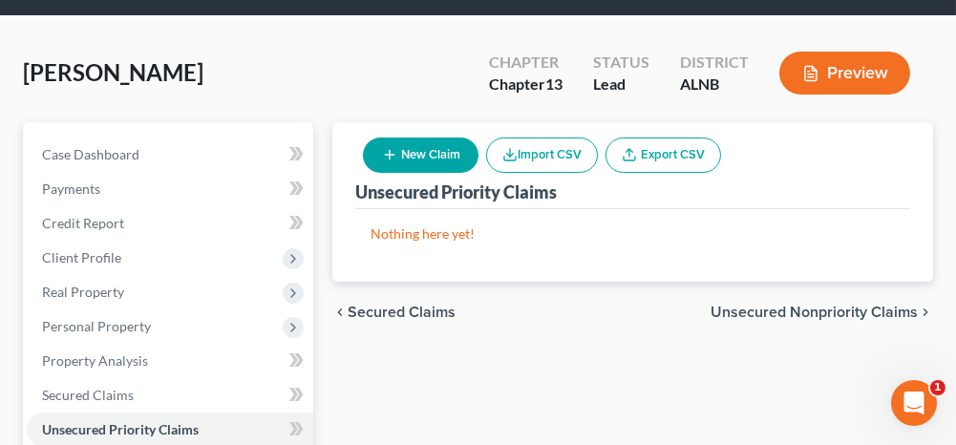
click at [752, 311] on span "Unsecured Nonpriority Claims" at bounding box center [814, 312] width 207 height 15
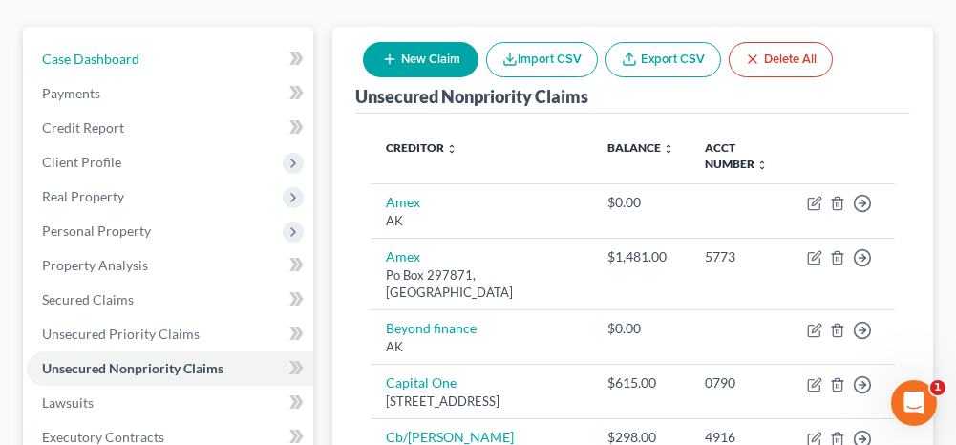
drag, startPoint x: 197, startPoint y: 54, endPoint x: 323, endPoint y: 169, distance: 170.4
click at [197, 54] on link "Case Dashboard" at bounding box center [170, 59] width 286 height 34
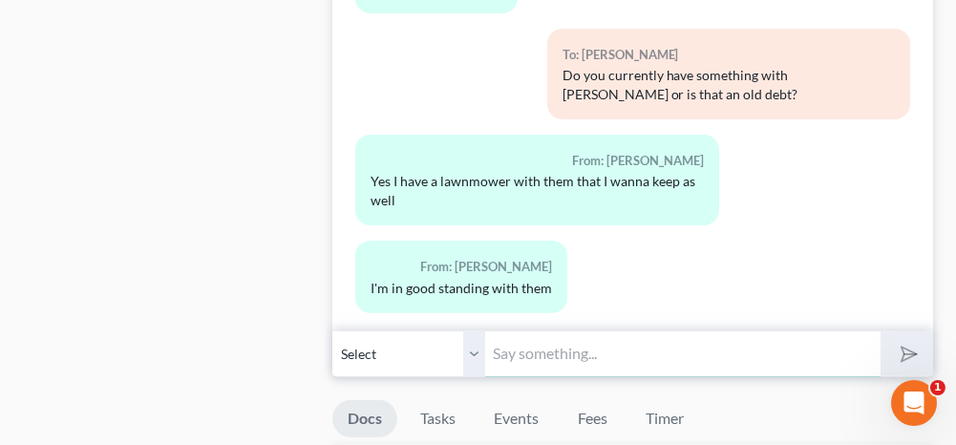
click at [575, 339] on input "text" at bounding box center [682, 353] width 394 height 47
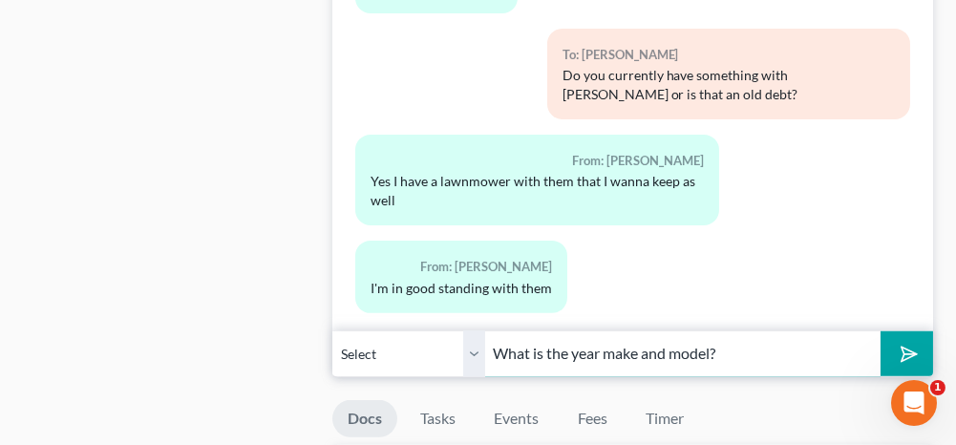
type input "What is the year make and model?"
click at [918, 344] on button "submit" at bounding box center [907, 353] width 53 height 45
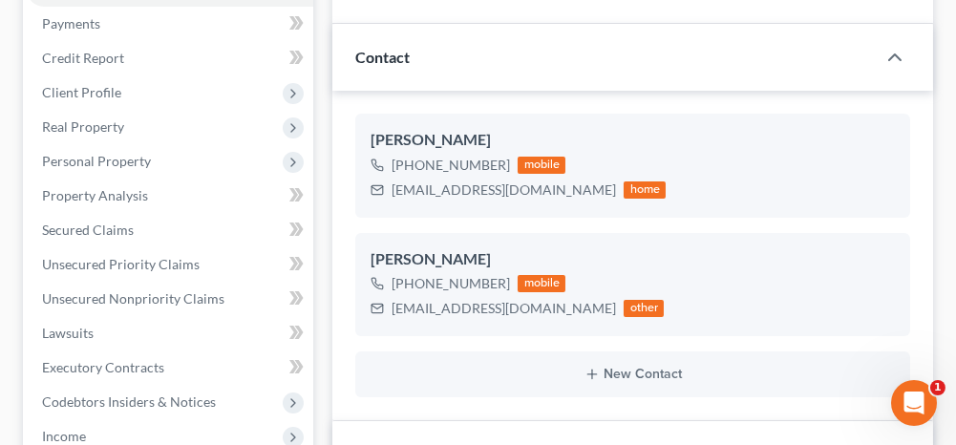
scroll to position [286, 0]
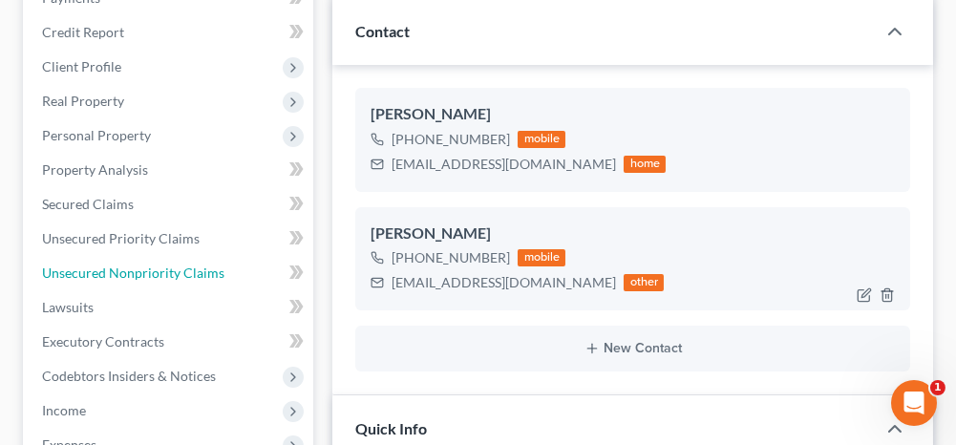
drag, startPoint x: 135, startPoint y: 271, endPoint x: 411, endPoint y: 290, distance: 276.7
click at [135, 271] on span "Unsecured Nonpriority Claims" at bounding box center [133, 273] width 182 height 16
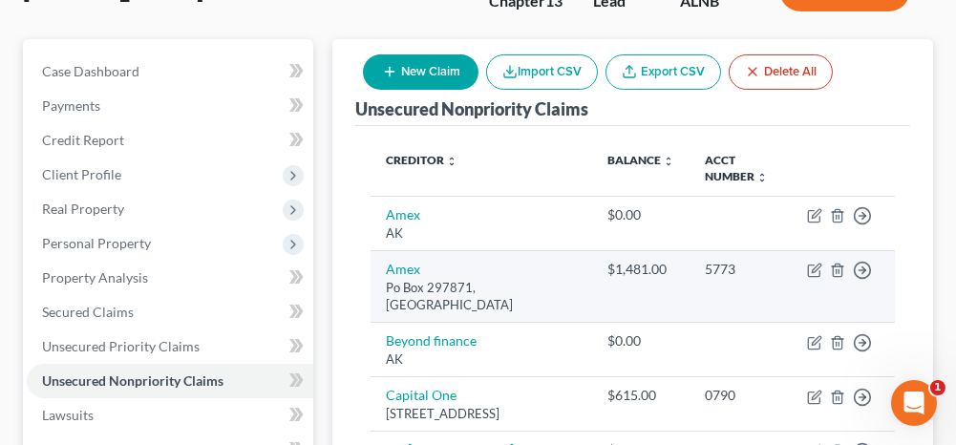
scroll to position [191, 0]
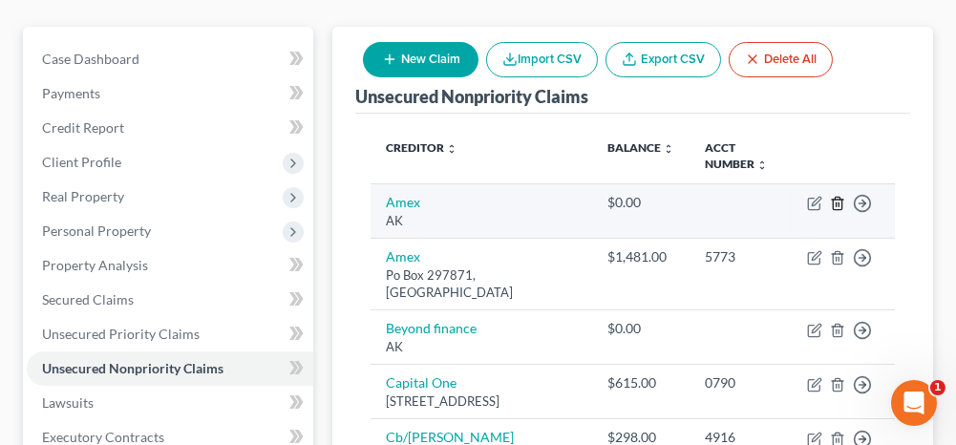
click at [838, 202] on line "button" at bounding box center [838, 204] width 0 height 4
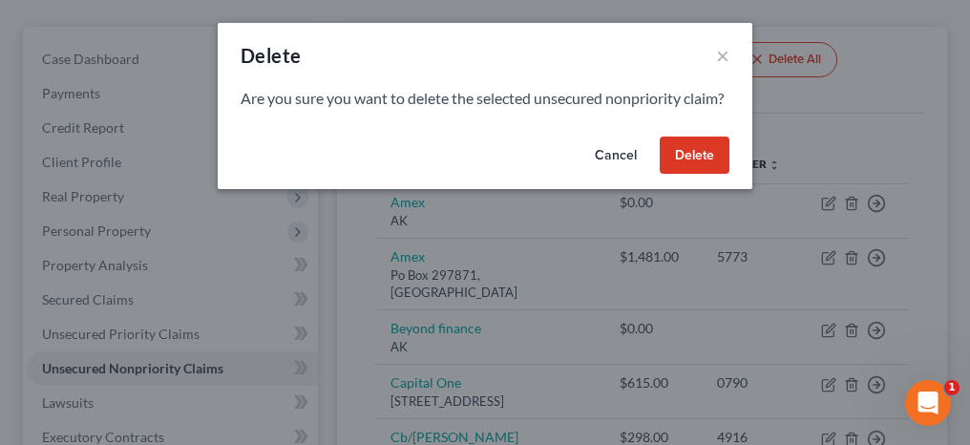
click at [705, 175] on button "Delete" at bounding box center [695, 156] width 70 height 38
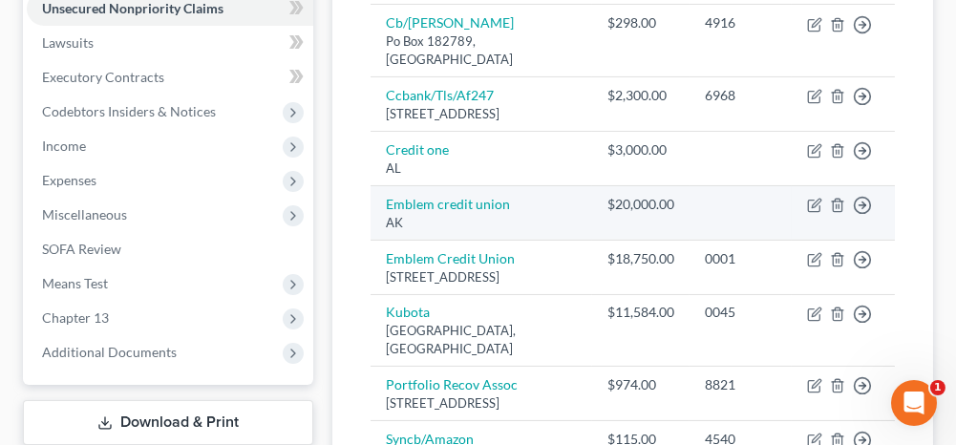
scroll to position [573, 0]
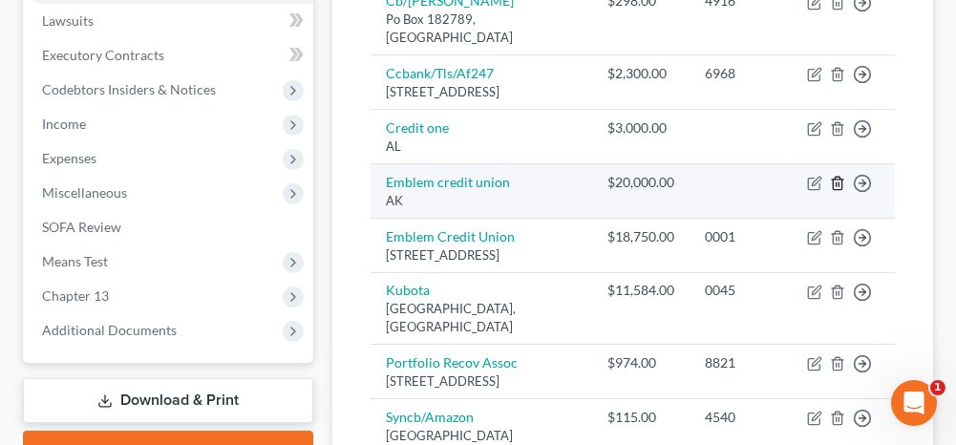
click at [838, 186] on line "button" at bounding box center [838, 184] width 0 height 4
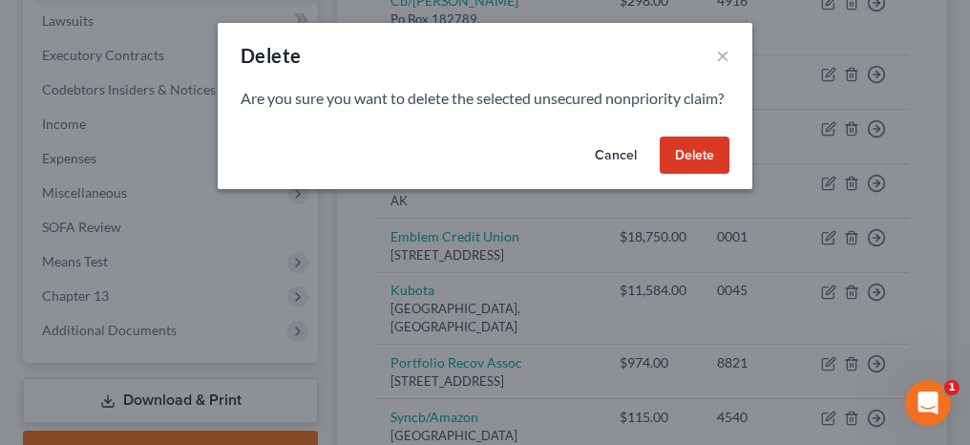
click at [688, 175] on button "Delete" at bounding box center [695, 156] width 70 height 38
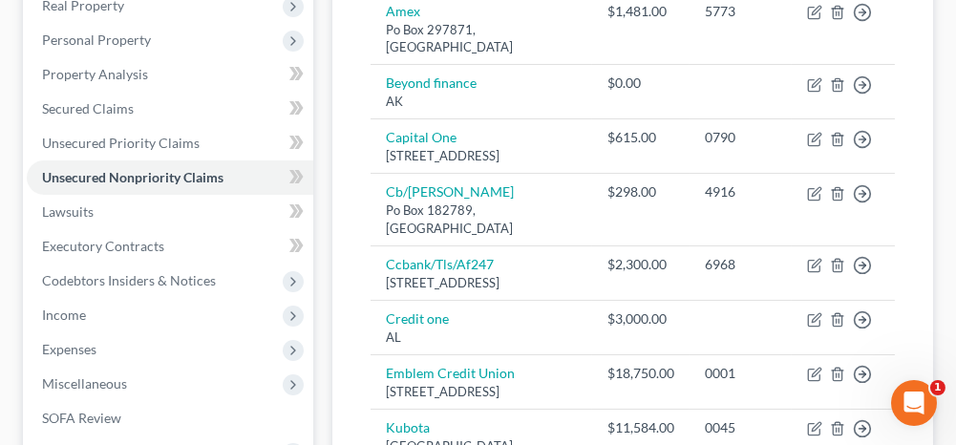
scroll to position [95, 0]
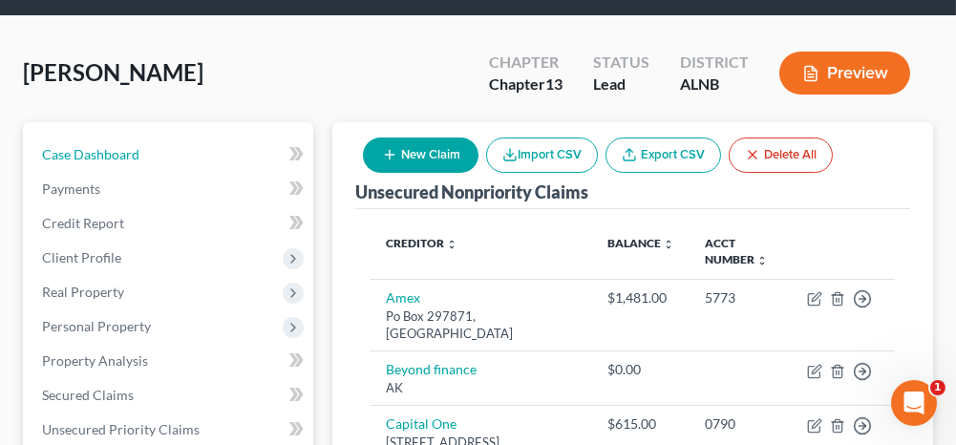
drag, startPoint x: 204, startPoint y: 156, endPoint x: 333, endPoint y: 208, distance: 139.2
click at [204, 156] on link "Case Dashboard" at bounding box center [170, 155] width 286 height 34
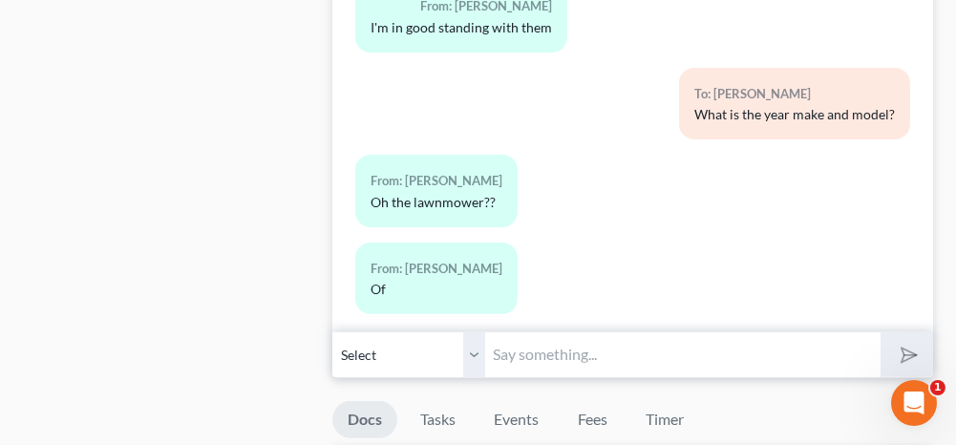
scroll to position [1528, 0]
click at [565, 342] on input "text" at bounding box center [682, 353] width 394 height 47
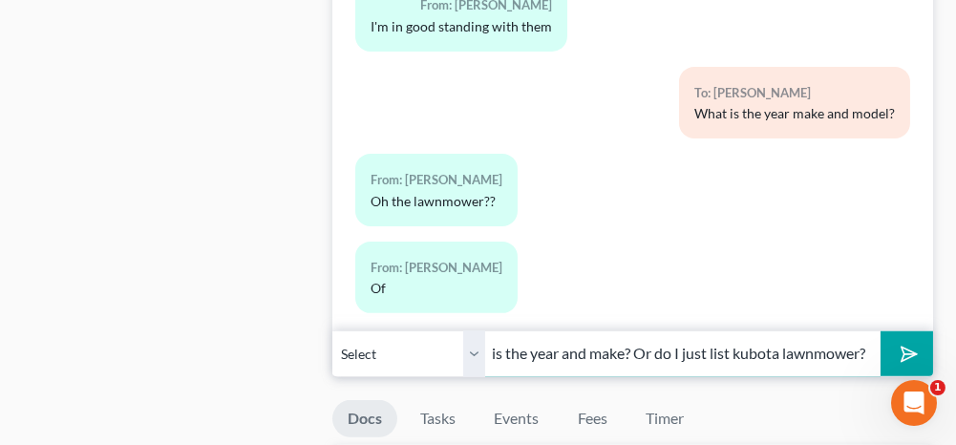
scroll to position [0, 222]
type input "Yes I know its a kubota but what is the year and make? Or do I just list kubota…"
click at [909, 347] on icon "submit" at bounding box center [905, 354] width 27 height 27
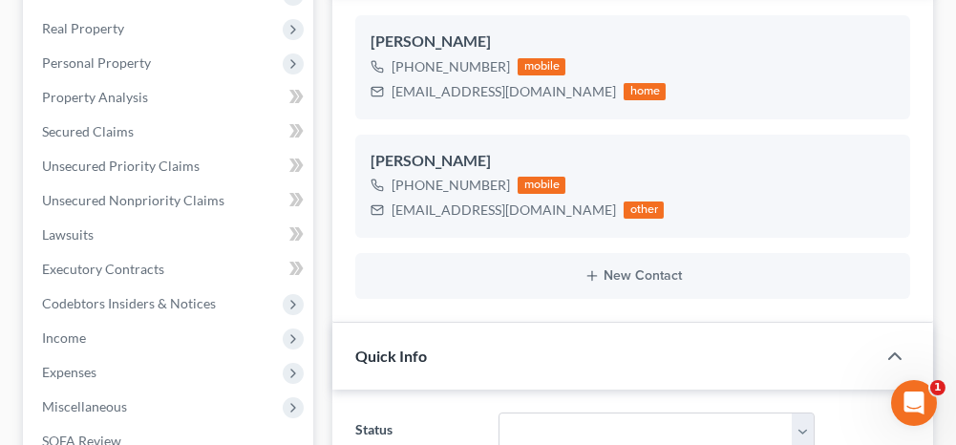
scroll to position [382, 0]
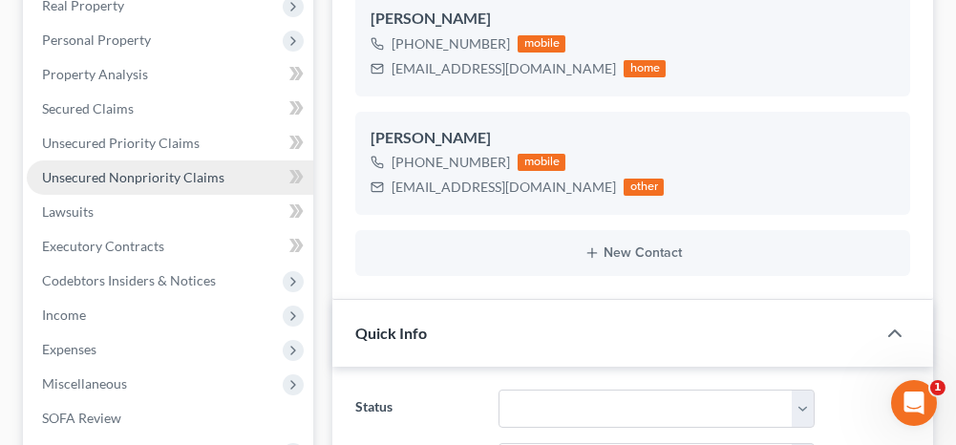
click at [212, 176] on span "Unsecured Nonpriority Claims" at bounding box center [133, 177] width 182 height 16
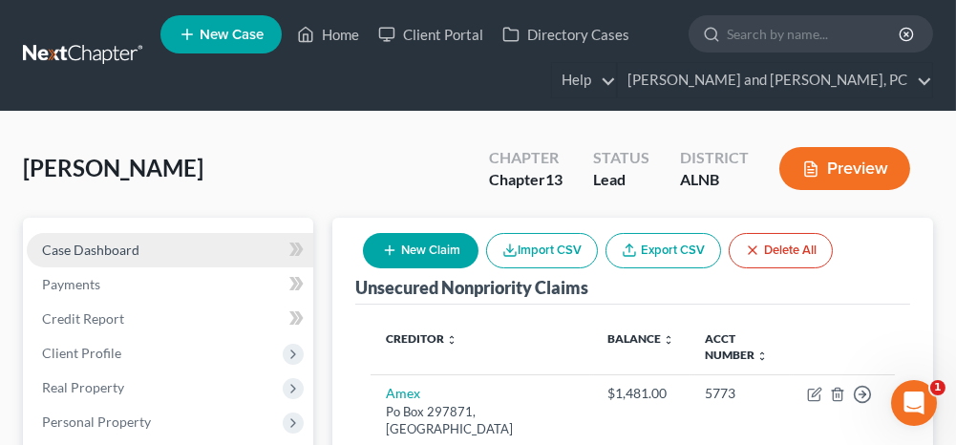
drag, startPoint x: 214, startPoint y: 228, endPoint x: 213, endPoint y: 238, distance: 9.6
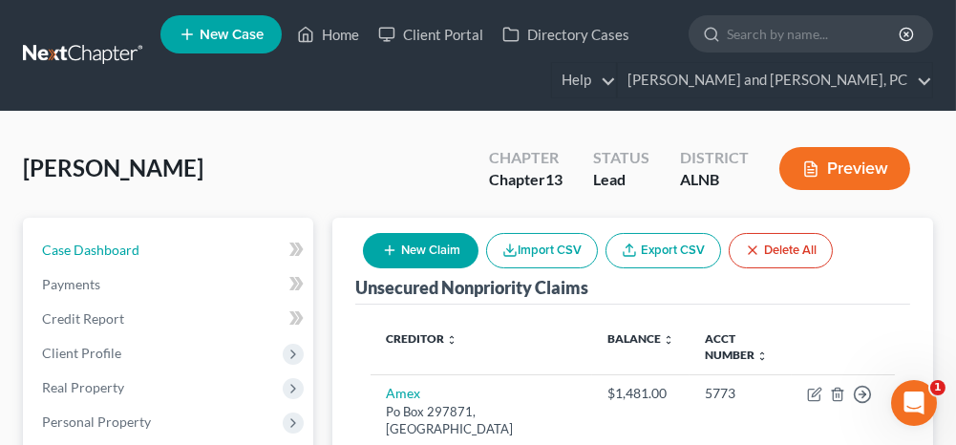
drag, startPoint x: 213, startPoint y: 238, endPoint x: 329, endPoint y: 286, distance: 126.3
click at [213, 238] on link "Case Dashboard" at bounding box center [170, 250] width 286 height 34
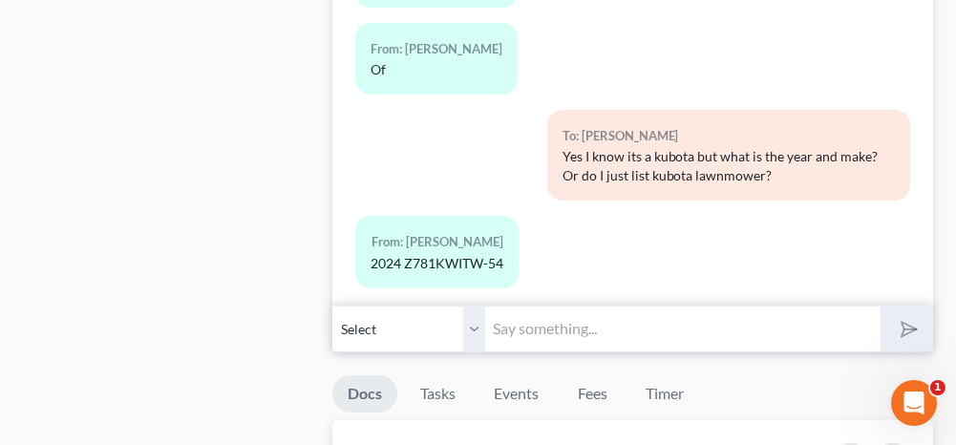
scroll to position [1528, 0]
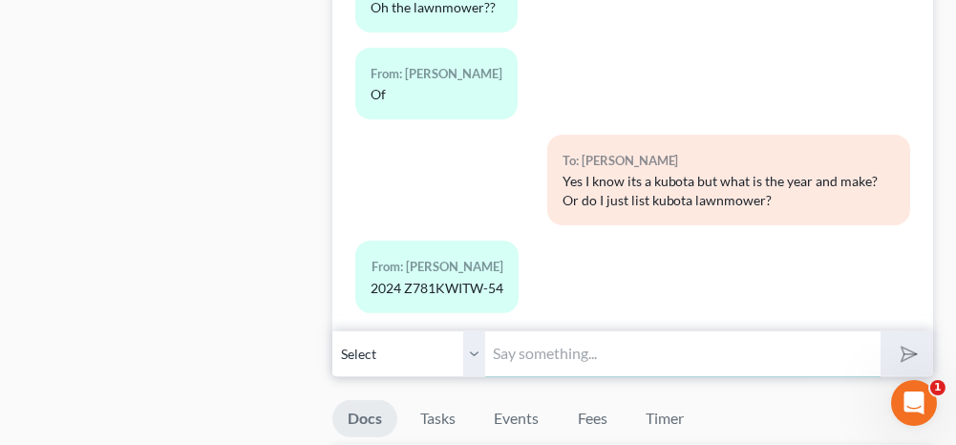
click at [545, 344] on input "text" at bounding box center [682, 353] width 394 height 47
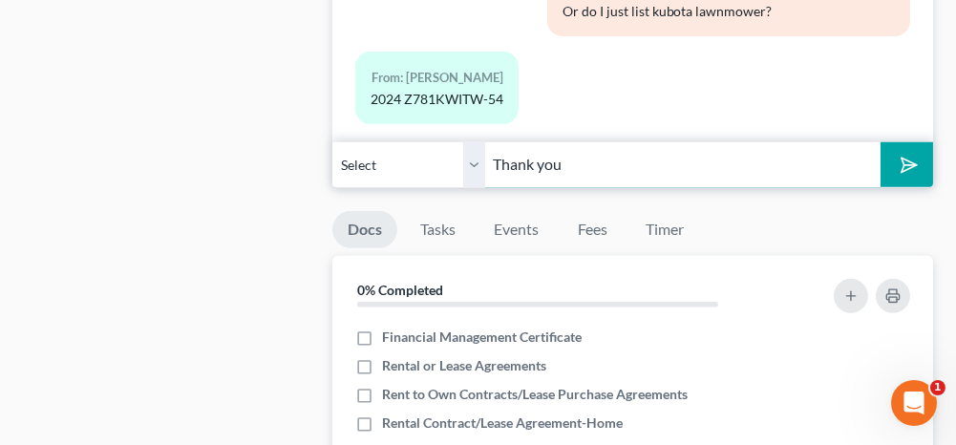
scroll to position [1719, 0]
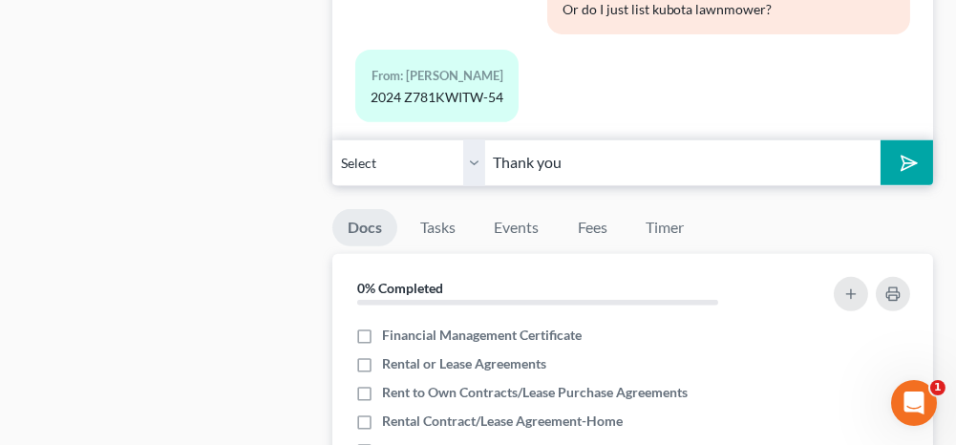
click at [916, 146] on button "submit" at bounding box center [907, 162] width 53 height 45
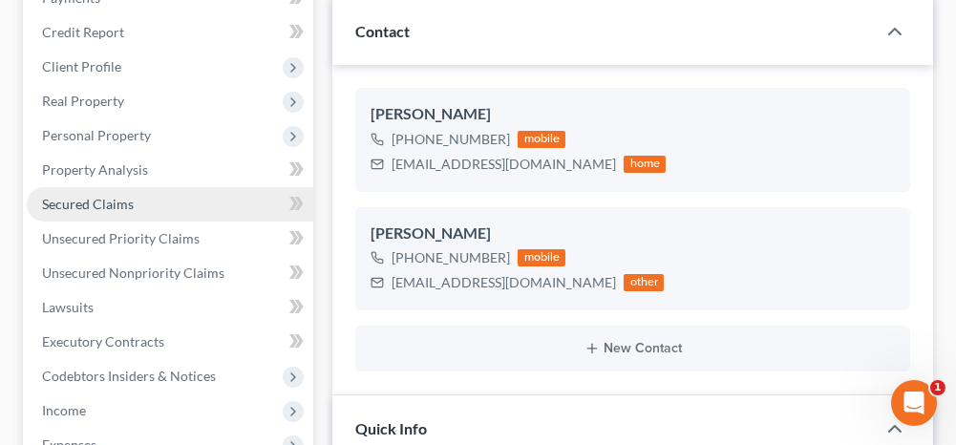
scroll to position [191, 0]
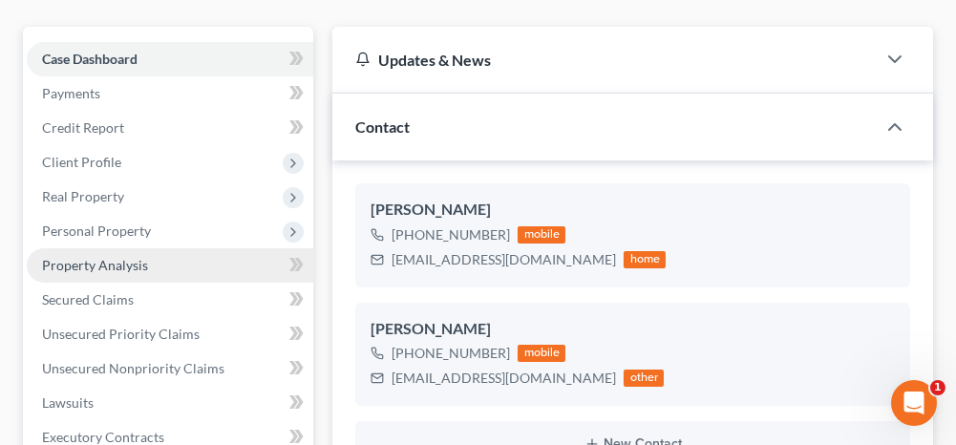
click at [105, 228] on span "Personal Property" at bounding box center [96, 231] width 109 height 16
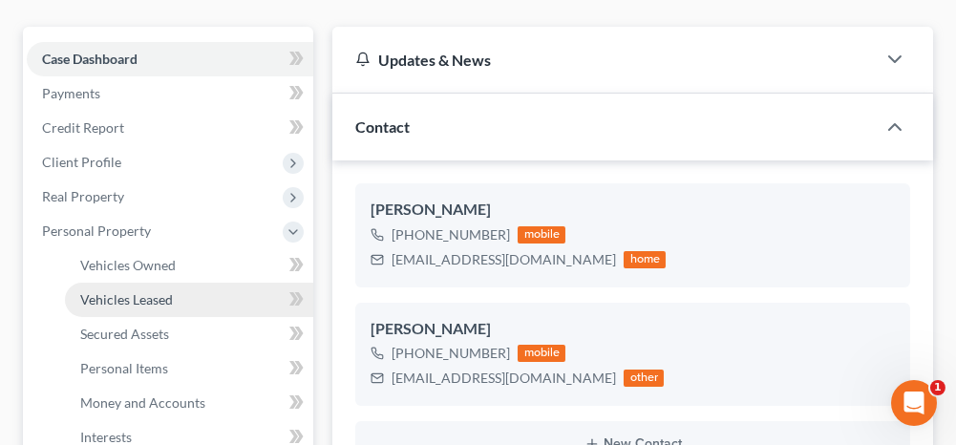
scroll to position [1775, 0]
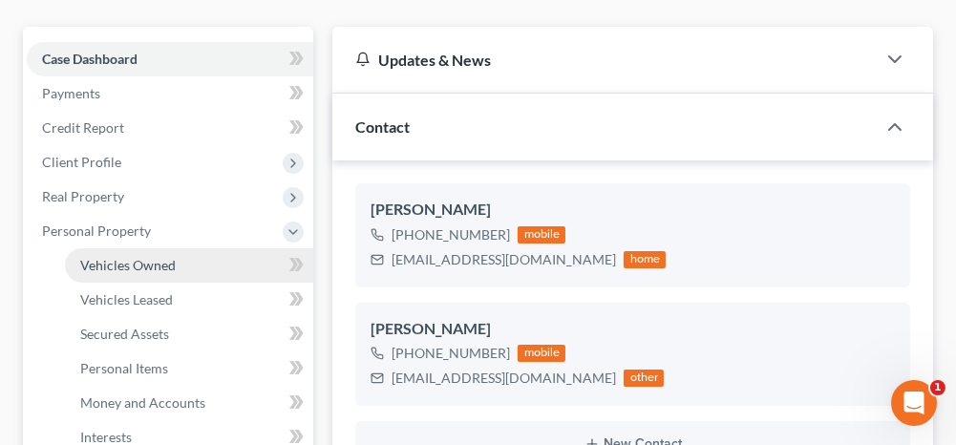
click at [157, 266] on span "Vehicles Owned" at bounding box center [127, 265] width 95 height 16
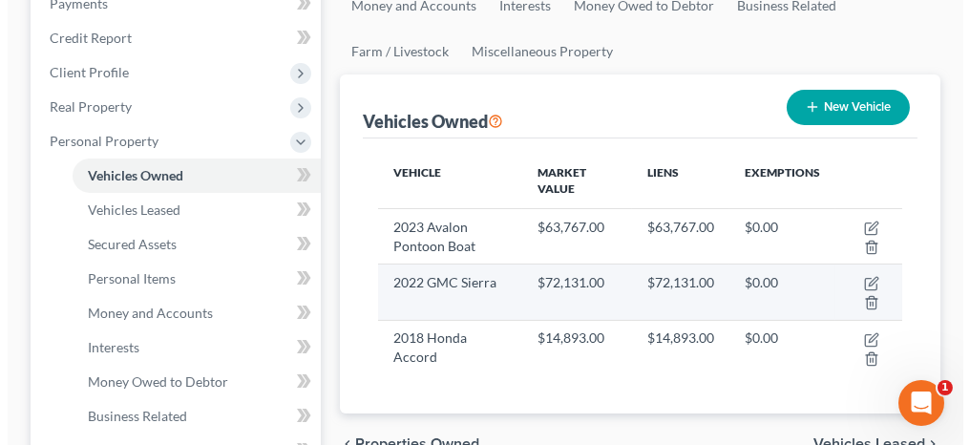
scroll to position [286, 0]
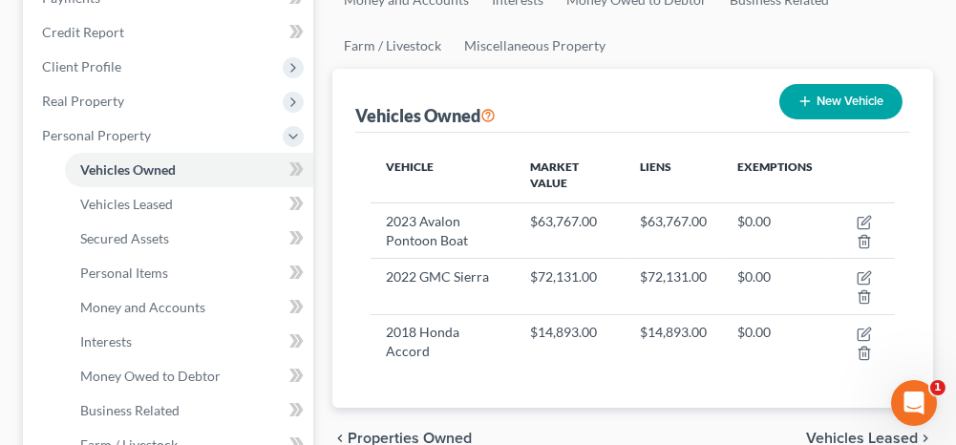
click at [854, 102] on button "New Vehicle" at bounding box center [840, 101] width 123 height 35
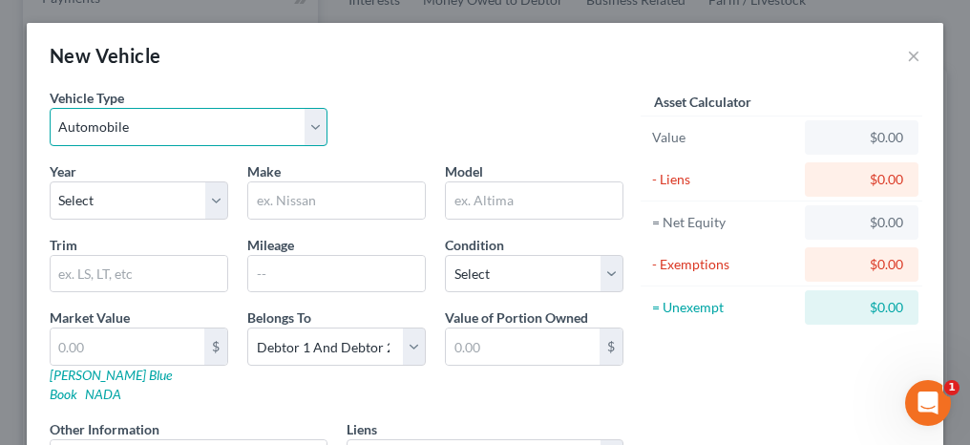
drag, startPoint x: 159, startPoint y: 128, endPoint x: 146, endPoint y: 146, distance: 22.5
click at [159, 128] on select "Select Automobile Truck Trailer Watercraft Aircraft Motor Home Atv Other Vehicle" at bounding box center [189, 127] width 278 height 38
click at [50, 108] on select "Select Automobile Truck Trailer Watercraft Aircraft Motor Home Atv Other Vehicle" at bounding box center [189, 127] width 278 height 38
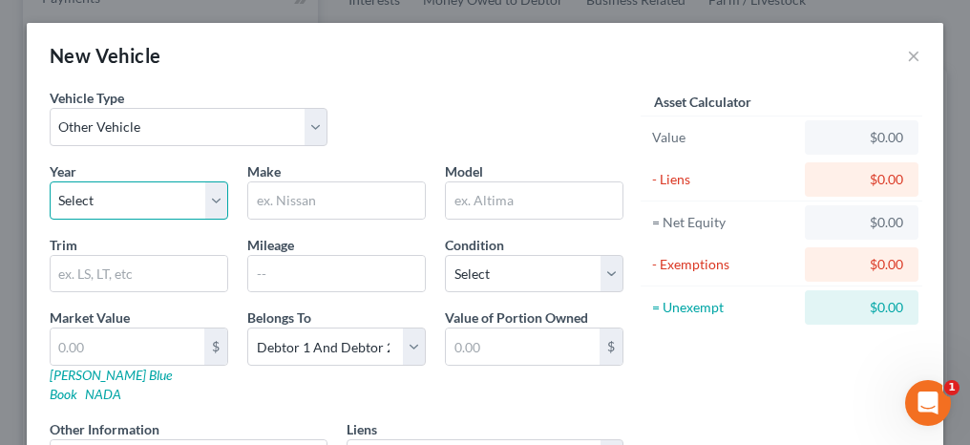
drag, startPoint x: 99, startPoint y: 198, endPoint x: 101, endPoint y: 178, distance: 20.1
click at [99, 198] on select "Select 2026 2025 2024 2023 2022 2021 2020 2019 2018 2017 2016 2015 2014 2013 20…" at bounding box center [139, 200] width 179 height 38
click at [50, 181] on select "Select 2026 2025 2024 2023 2022 2021 2020 2019 2018 2017 2016 2015 2014 2013 20…" at bounding box center [139, 200] width 179 height 38
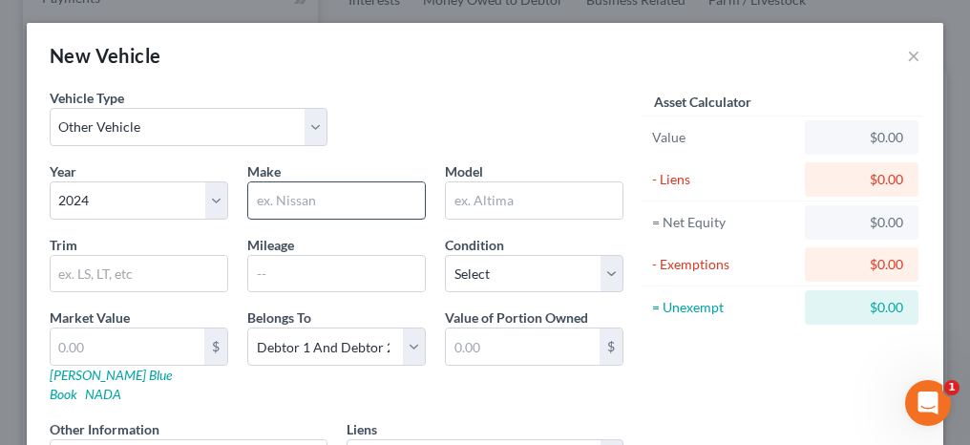
click at [315, 197] on input "text" at bounding box center [336, 200] width 177 height 36
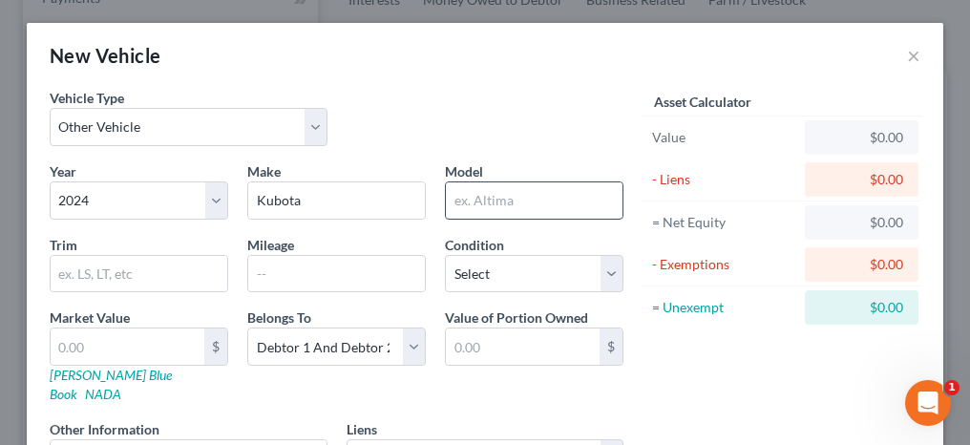
click at [496, 199] on input "text" at bounding box center [534, 200] width 177 height 36
click at [476, 188] on input "text" at bounding box center [534, 200] width 177 height 36
click at [347, 263] on input "text" at bounding box center [336, 274] width 177 height 36
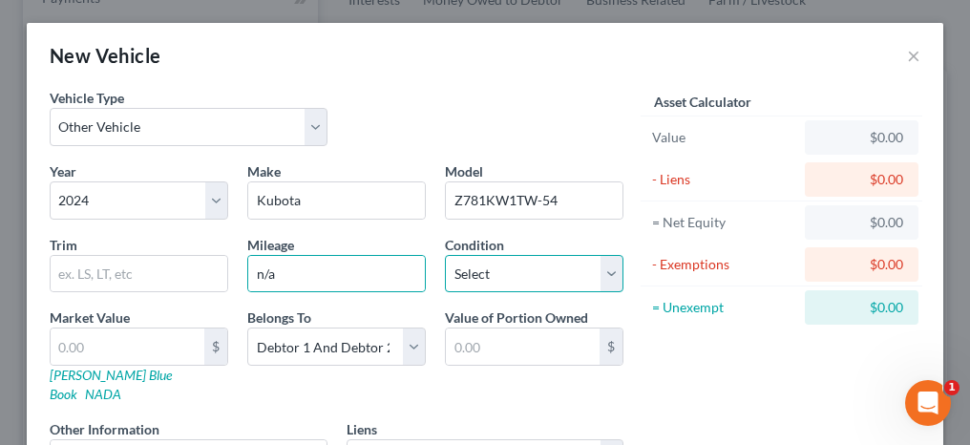
click at [463, 256] on select "Select Excellent Very Good Good Fair Poor" at bounding box center [534, 274] width 179 height 38
click at [445, 255] on select "Select Excellent Very Good Good Fair Poor" at bounding box center [534, 274] width 179 height 38
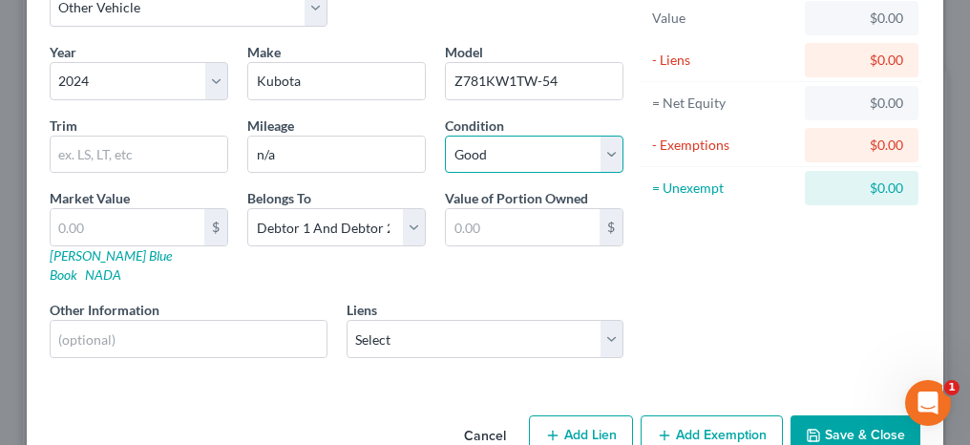
scroll to position [143, 0]
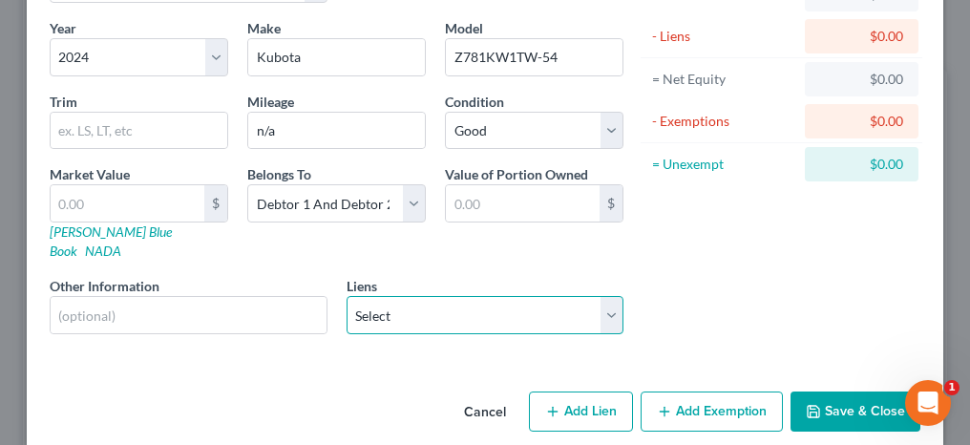
click at [378, 296] on select "Select Kubota Credit Corporat - $12,152.00" at bounding box center [486, 315] width 278 height 38
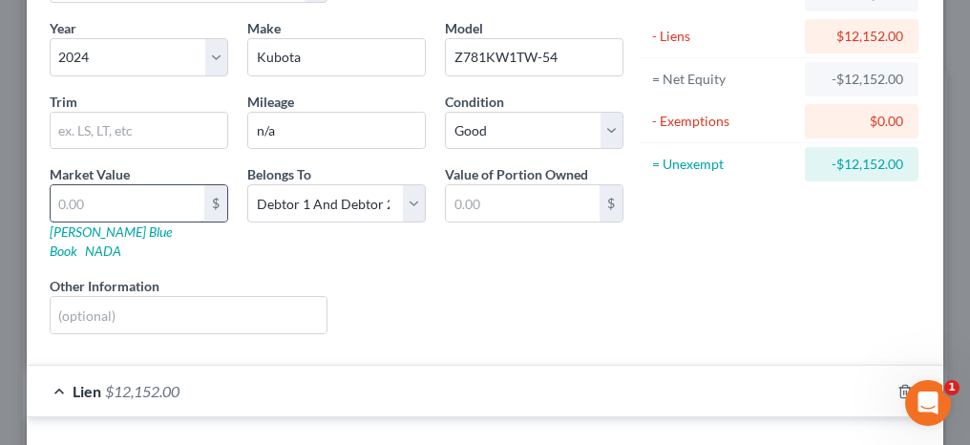
click at [131, 201] on input "text" at bounding box center [128, 203] width 154 height 36
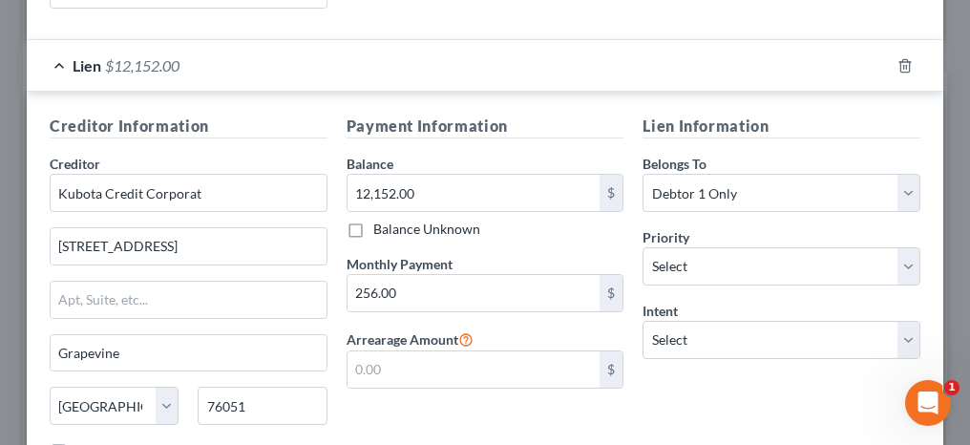
scroll to position [525, 0]
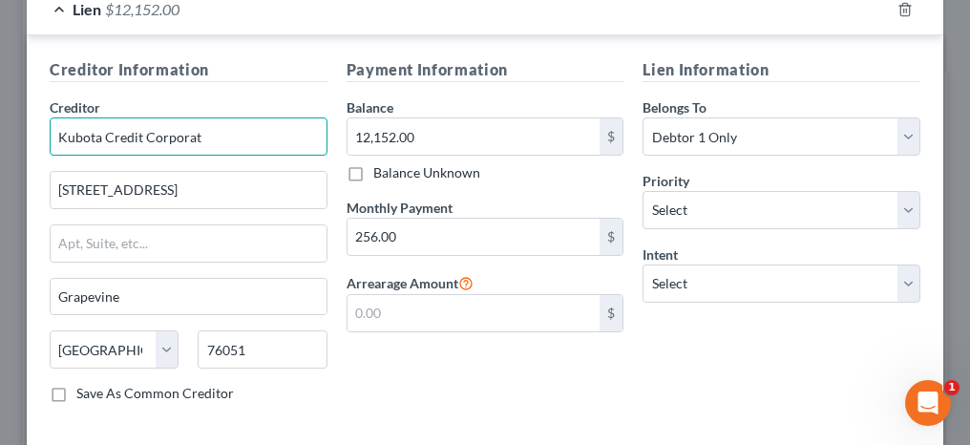
click at [258, 117] on input "Kubota Credit Corporat" at bounding box center [189, 136] width 278 height 38
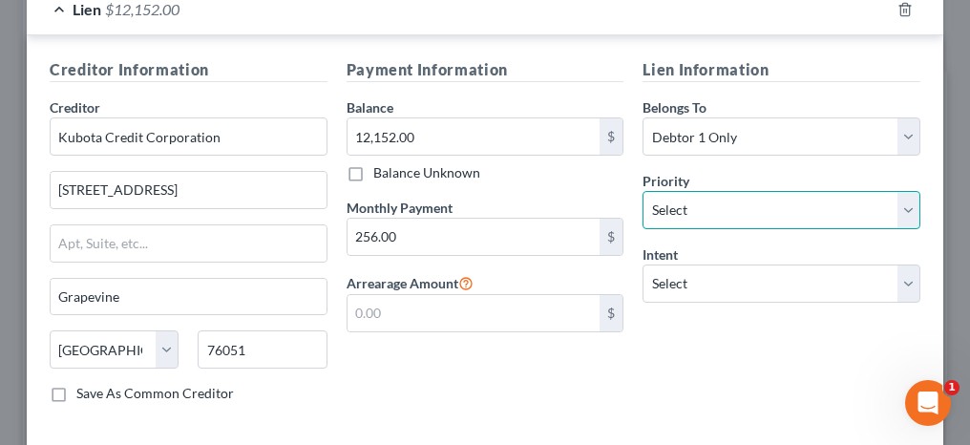
drag, startPoint x: 676, startPoint y: 179, endPoint x: 671, endPoint y: 201, distance: 22.5
click at [676, 191] on select "Select 1st 2nd 3rd 4th 5th 6th 7th 8th 9th 10th 11th 12th 13th 14th 15th 16th 1…" at bounding box center [782, 210] width 278 height 38
click at [643, 191] on select "Select 1st 2nd 3rd 4th 5th 6th 7th 8th 9th 10th 11th 12th 13th 14th 15th 16th 1…" at bounding box center [782, 210] width 278 height 38
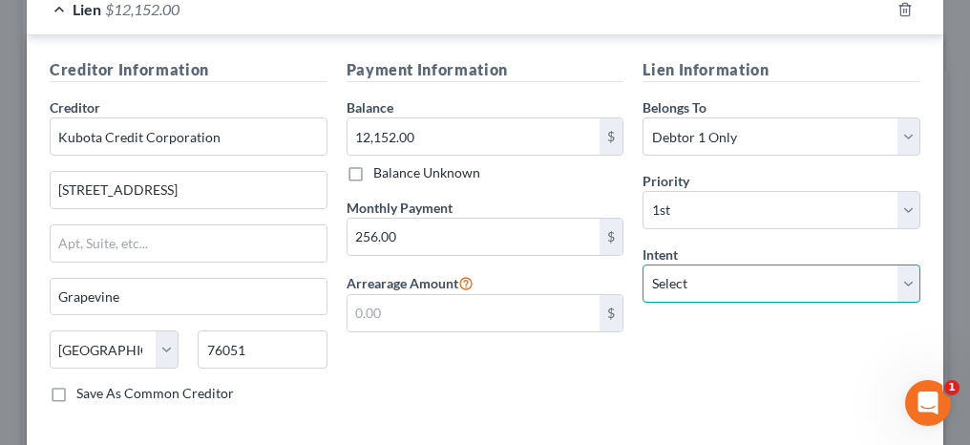
drag, startPoint x: 673, startPoint y: 262, endPoint x: 669, endPoint y: 275, distance: 13.9
click at [673, 265] on select "Select Surrender Redeem Reaffirm Avoid Other" at bounding box center [782, 284] width 278 height 38
click at [643, 265] on select "Select Surrender Redeem Reaffirm Avoid Other" at bounding box center [782, 284] width 278 height 38
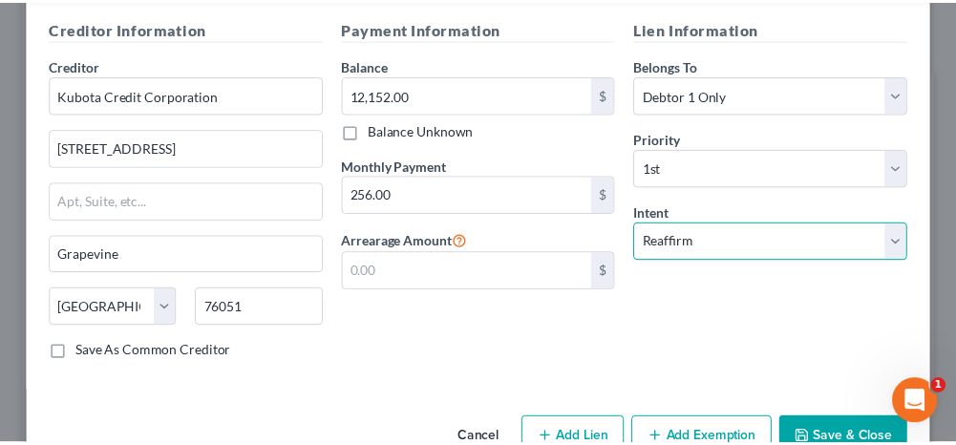
scroll to position [589, 0]
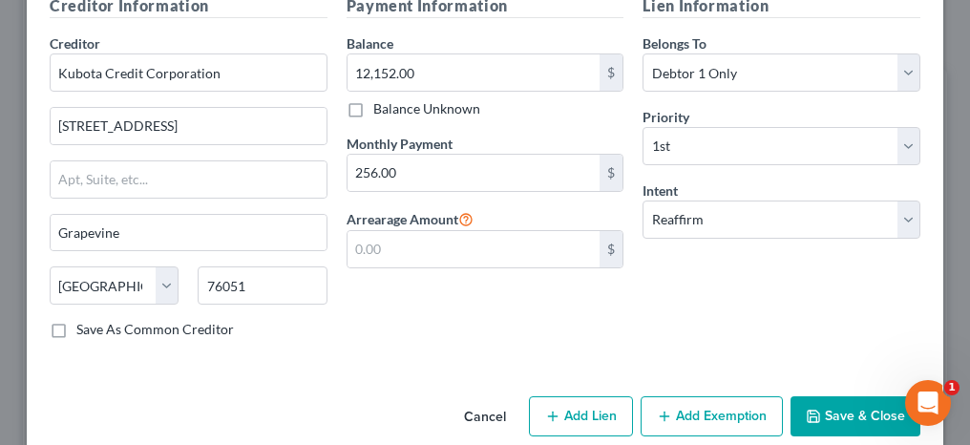
click at [845, 396] on button "Save & Close" at bounding box center [856, 416] width 130 height 40
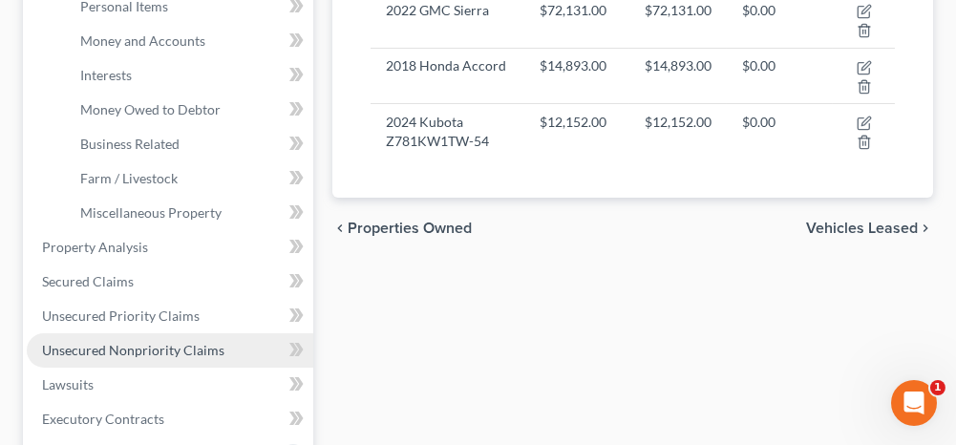
scroll to position [573, 0]
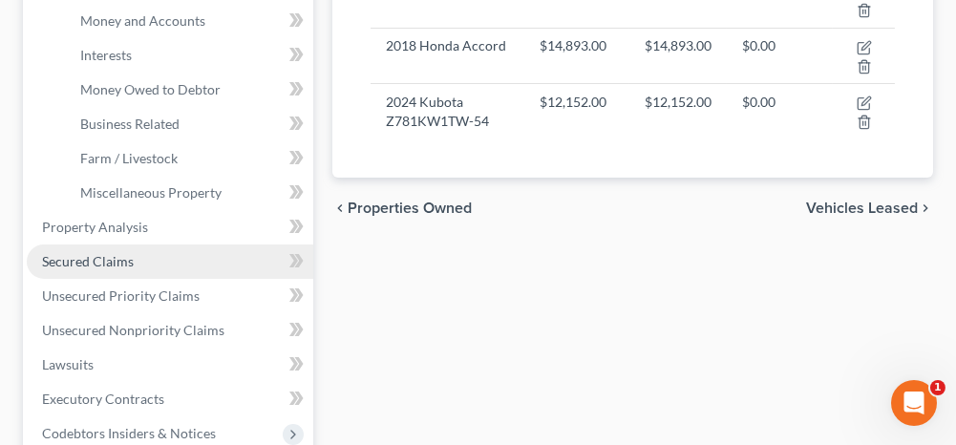
drag, startPoint x: 127, startPoint y: 261, endPoint x: 204, endPoint y: 275, distance: 78.7
click at [127, 261] on span "Secured Claims" at bounding box center [88, 261] width 92 height 16
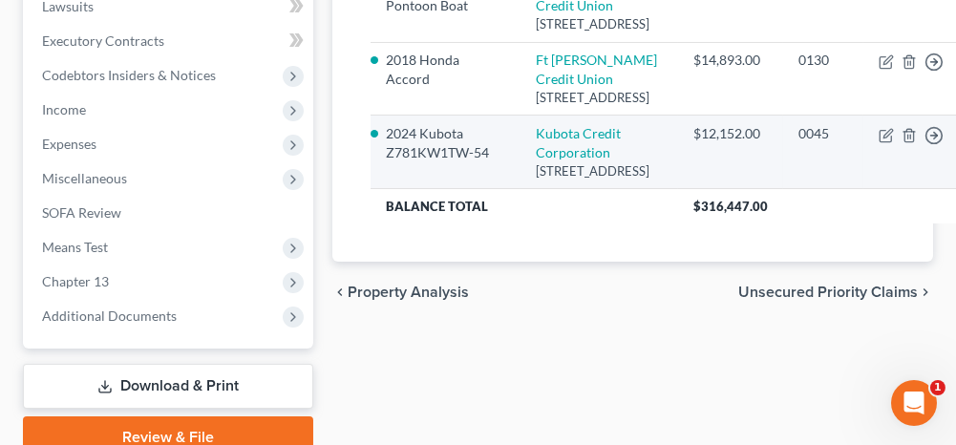
scroll to position [382, 0]
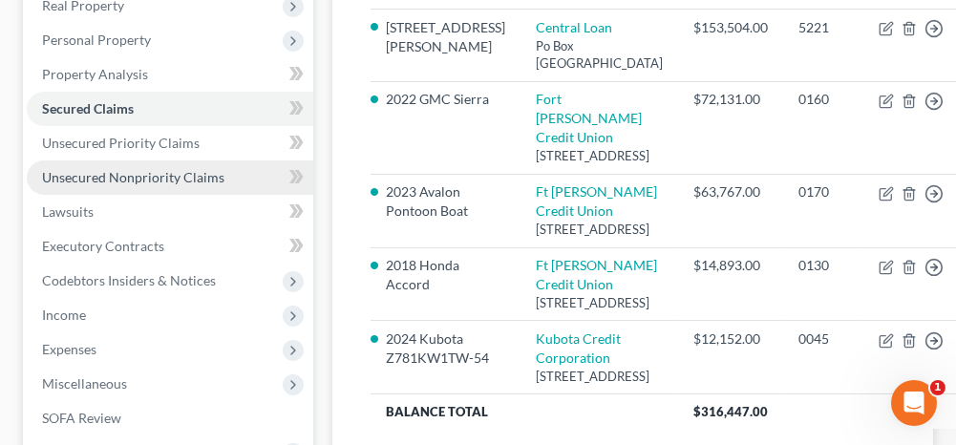
click at [164, 184] on link "Unsecured Nonpriority Claims" at bounding box center [170, 177] width 286 height 34
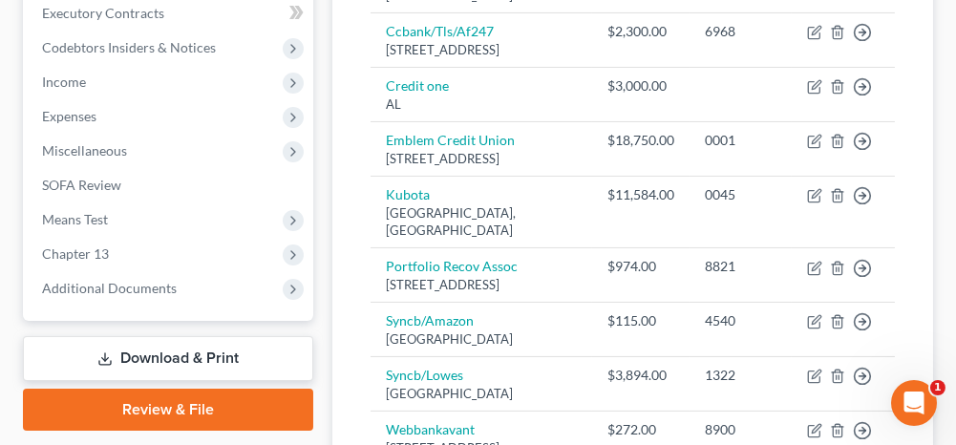
scroll to position [668, 0]
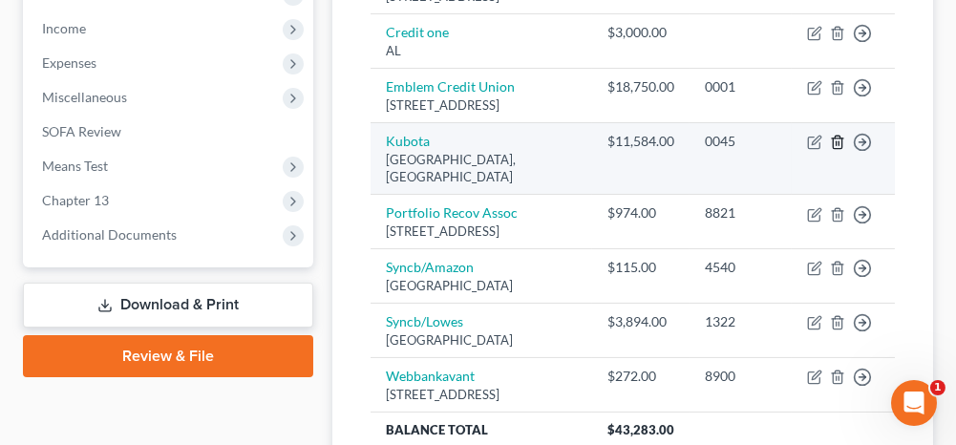
click at [837, 150] on icon "button" at bounding box center [837, 142] width 15 height 15
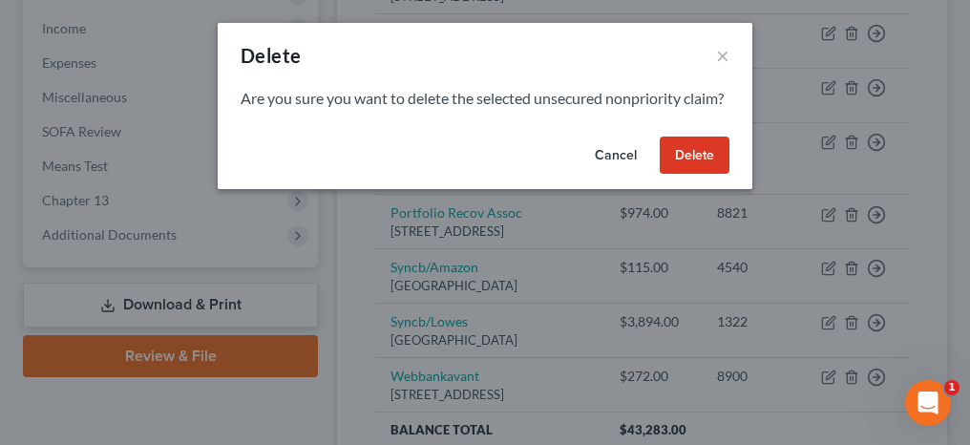
click at [676, 175] on button "Delete" at bounding box center [695, 156] width 70 height 38
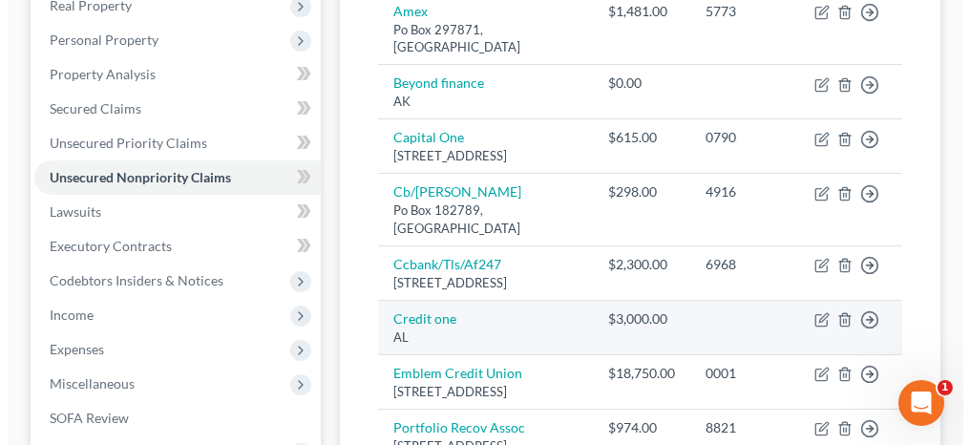
scroll to position [286, 0]
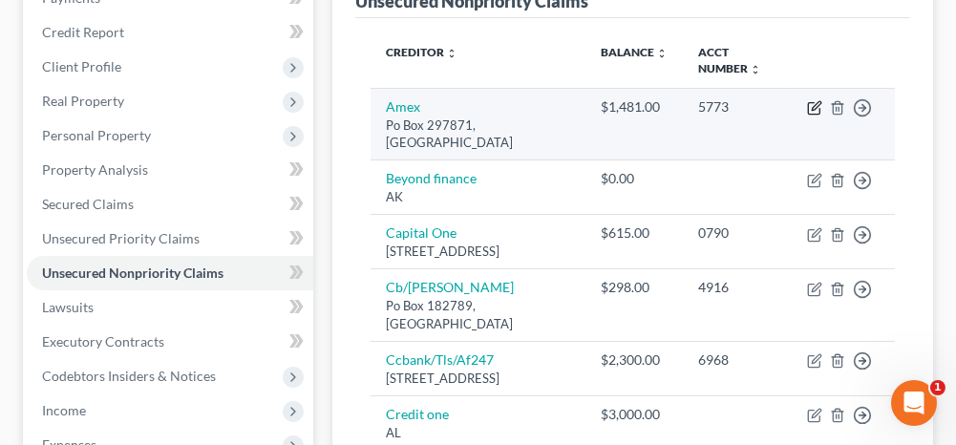
click at [814, 104] on icon "button" at bounding box center [814, 107] width 15 height 15
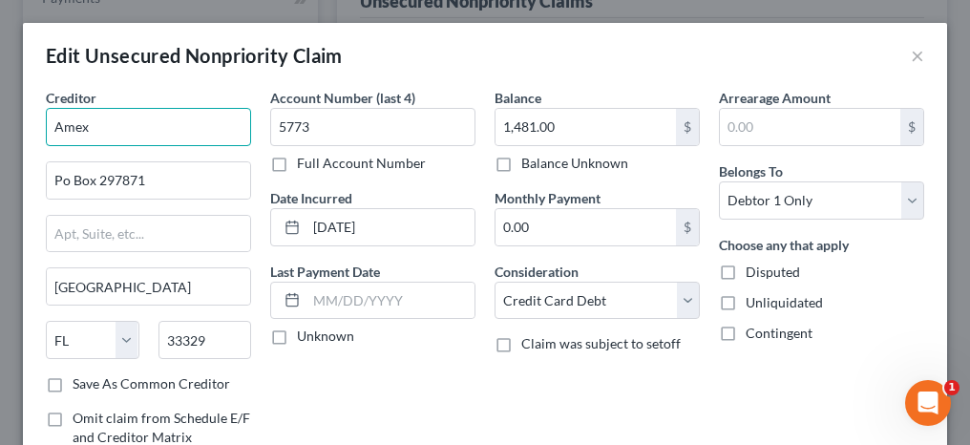
click at [81, 125] on input "Amex" at bounding box center [148, 127] width 205 height 38
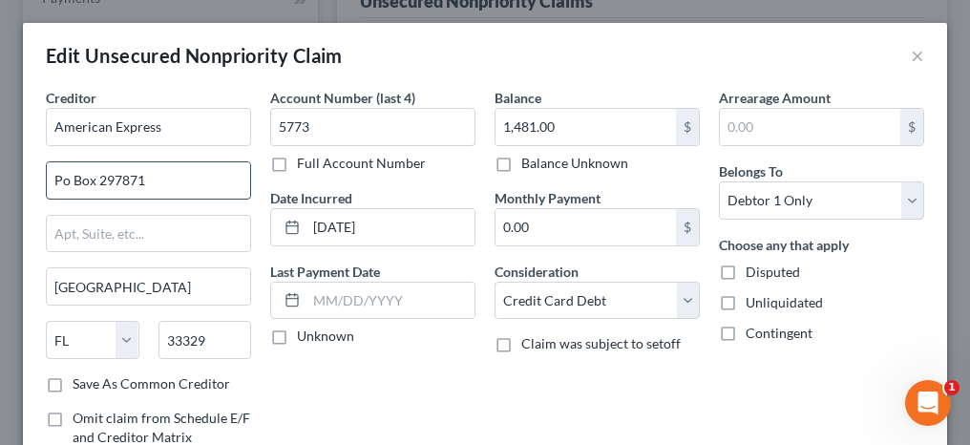
click at [60, 178] on input "Po Box 297871" at bounding box center [148, 180] width 203 height 36
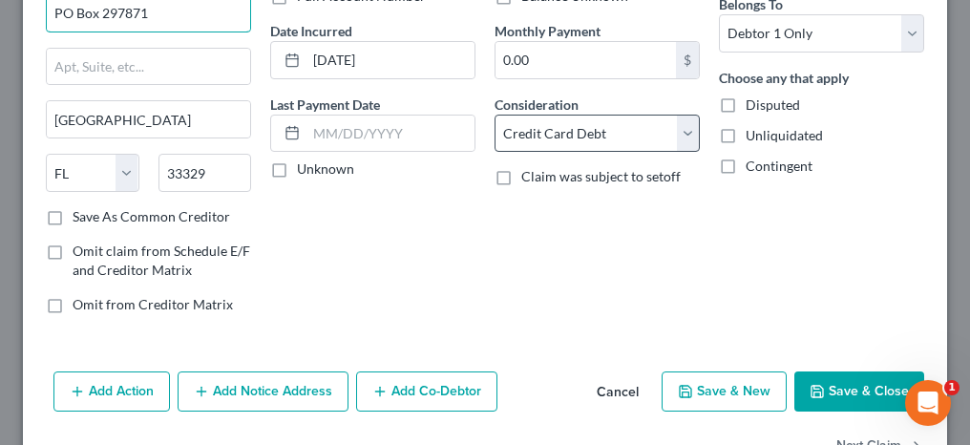
scroll to position [191, 0]
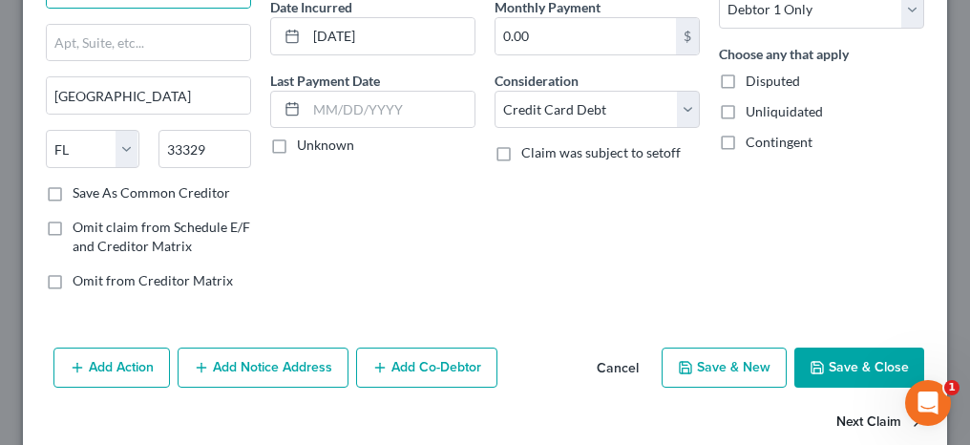
click at [863, 418] on button "Next Claim" at bounding box center [881, 423] width 88 height 40
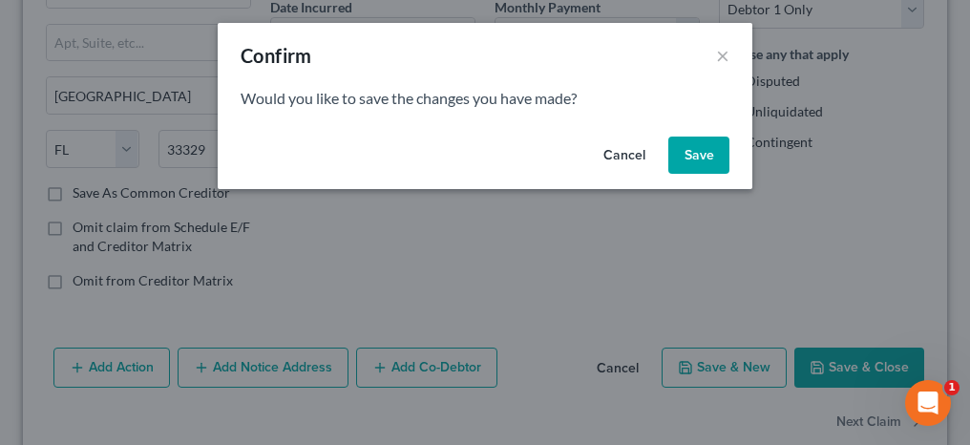
click at [708, 166] on button "Save" at bounding box center [698, 156] width 61 height 38
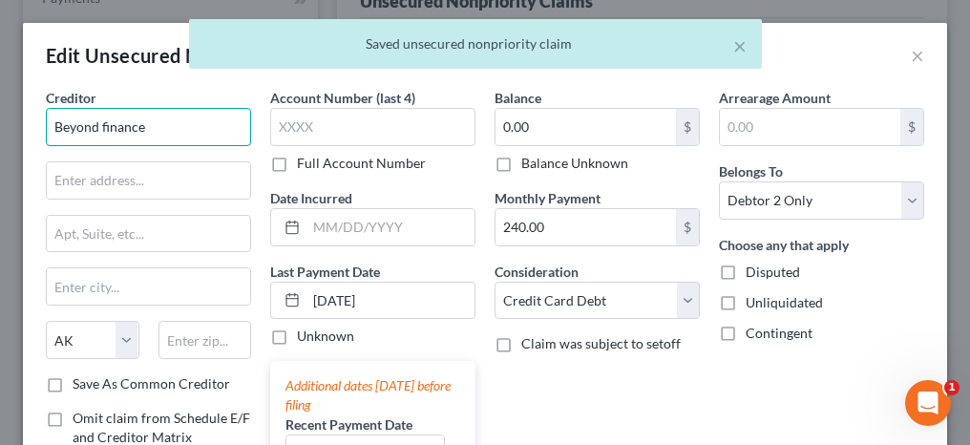
drag, startPoint x: 150, startPoint y: 128, endPoint x: 34, endPoint y: 119, distance: 115.9
click at [34, 119] on div "Creditor * Beyond finance State [US_STATE] AK AR AZ CA CO [GEOGRAPHIC_DATA] DE …" at bounding box center [485, 440] width 924 height 704
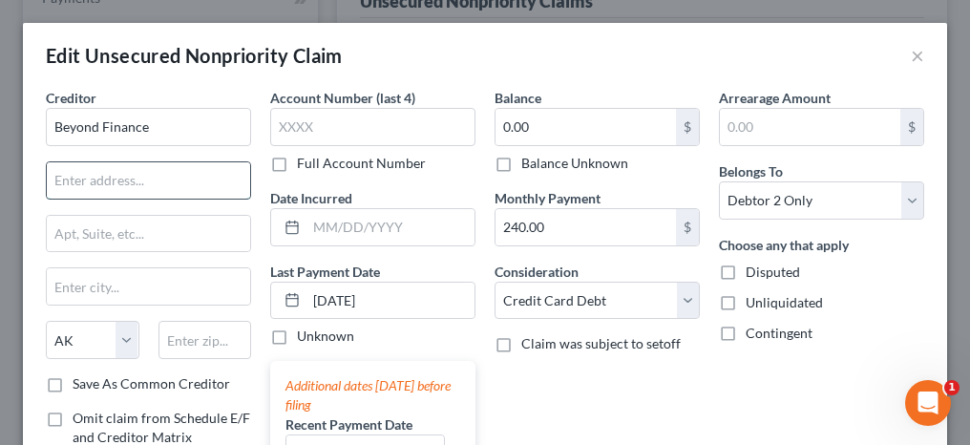
click at [173, 170] on input "text" at bounding box center [148, 180] width 203 height 36
click at [223, 337] on input "text" at bounding box center [206, 340] width 94 height 38
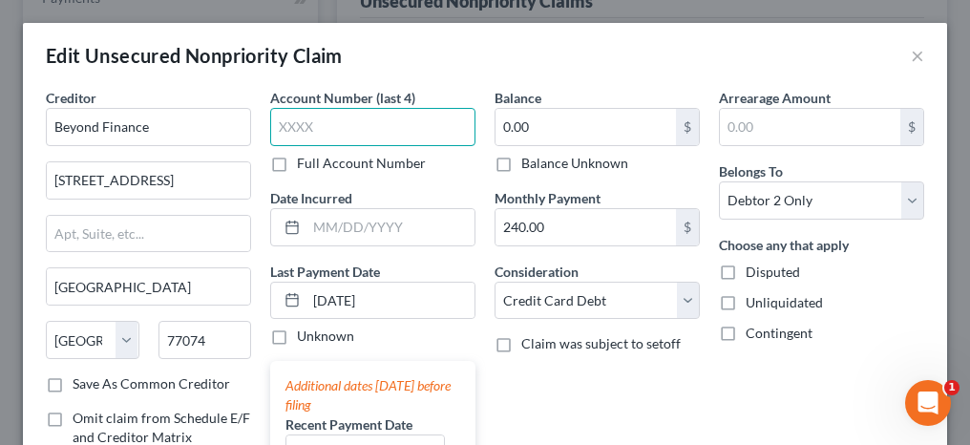
click at [375, 127] on input "text" at bounding box center [372, 127] width 205 height 38
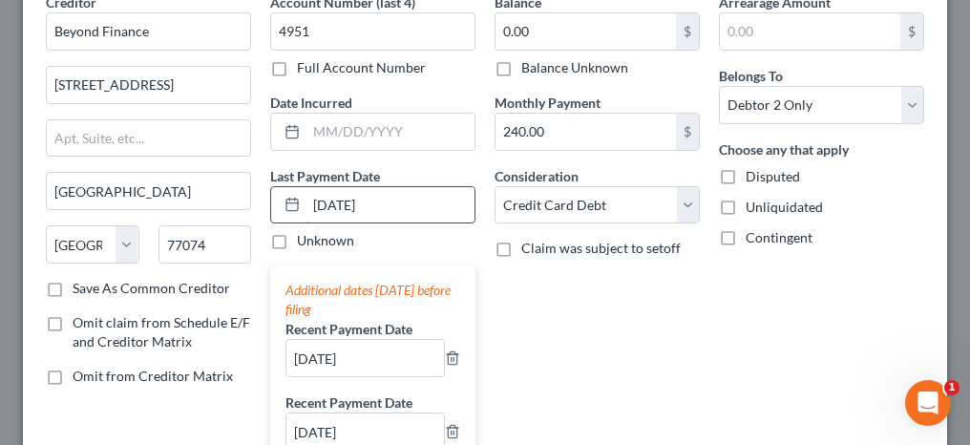
drag, startPoint x: 401, startPoint y: 199, endPoint x: 298, endPoint y: 186, distance: 103.9
click at [298, 186] on div "[DATE]" at bounding box center [372, 205] width 205 height 38
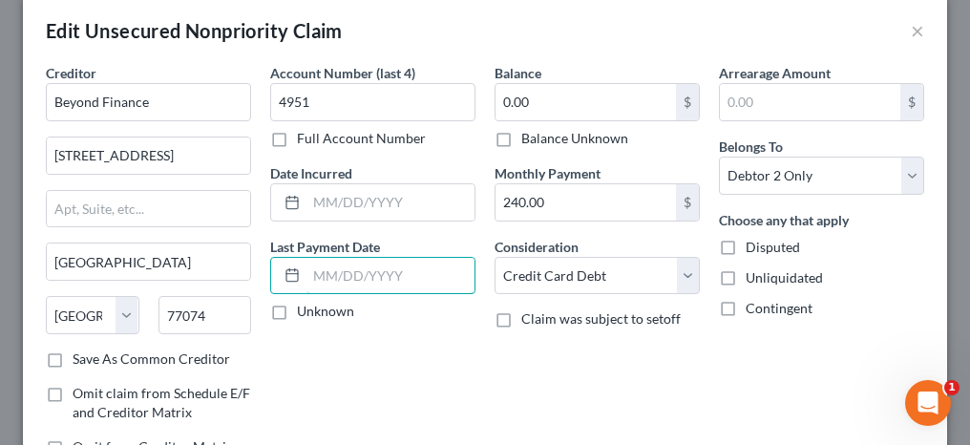
scroll to position [0, 0]
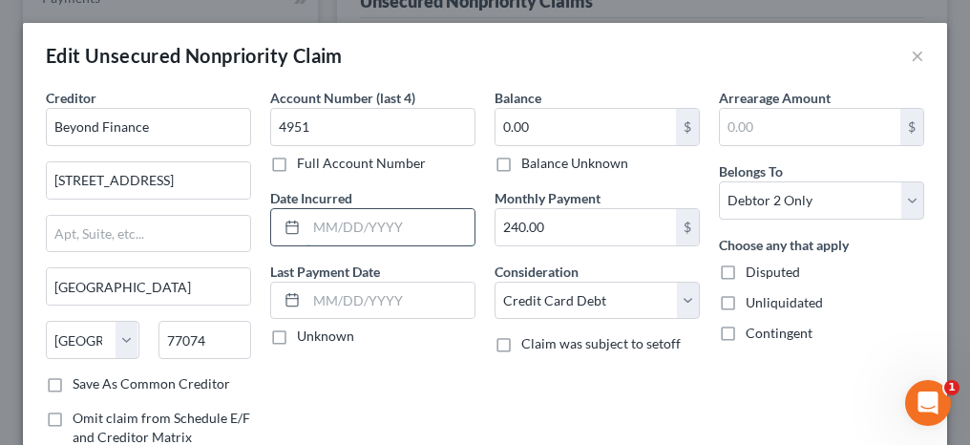
click at [323, 233] on input "text" at bounding box center [391, 227] width 168 height 36
click at [547, 133] on input "0.00" at bounding box center [586, 127] width 180 height 36
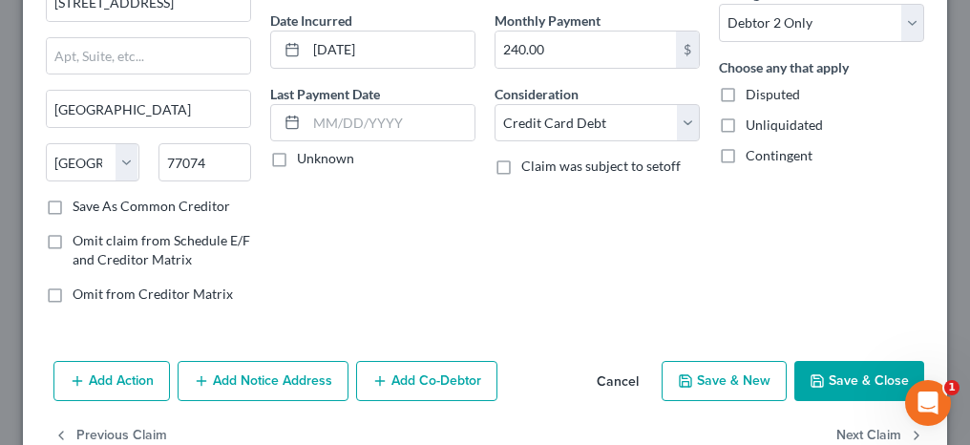
scroll to position [191, 0]
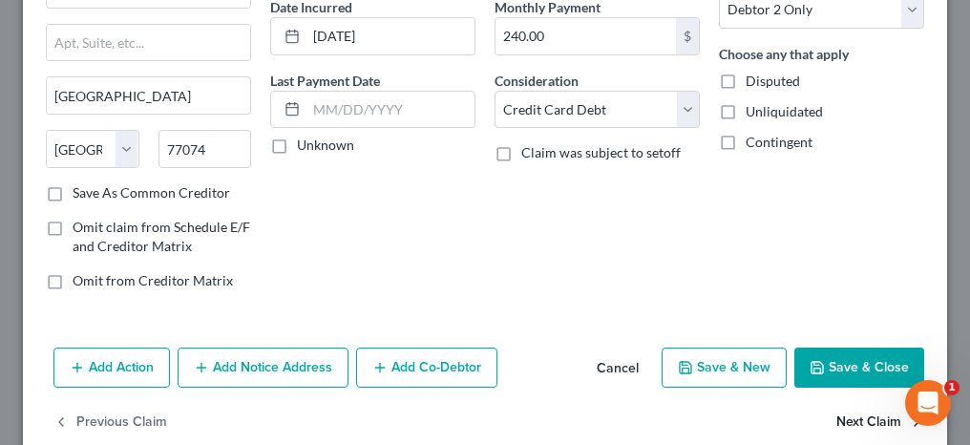
click at [847, 416] on button "Next Claim" at bounding box center [881, 423] width 88 height 40
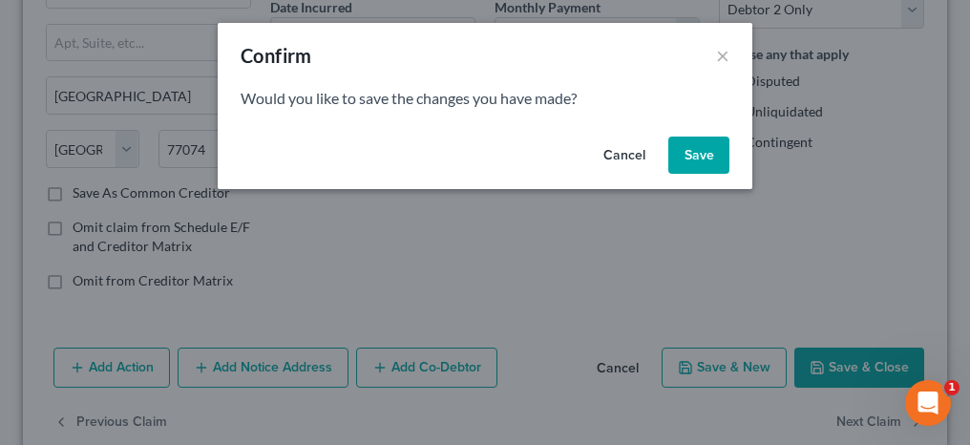
click at [691, 159] on button "Save" at bounding box center [698, 156] width 61 height 38
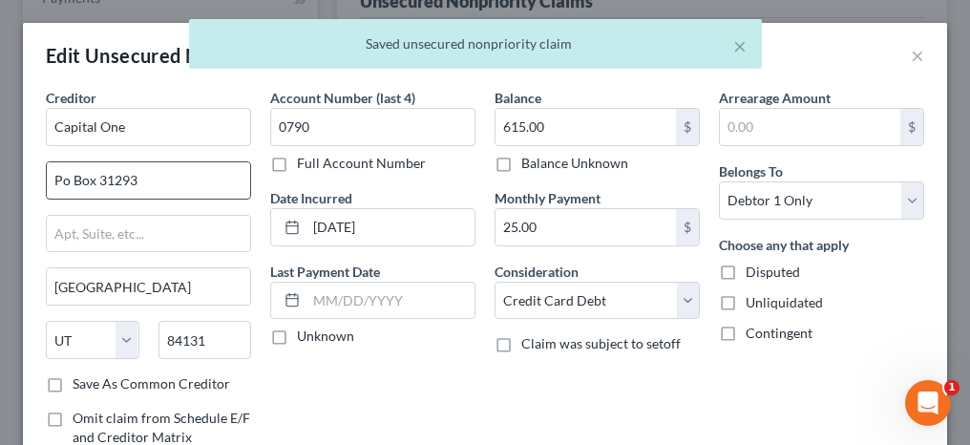
click at [63, 176] on input "Po Box 31293" at bounding box center [148, 180] width 203 height 36
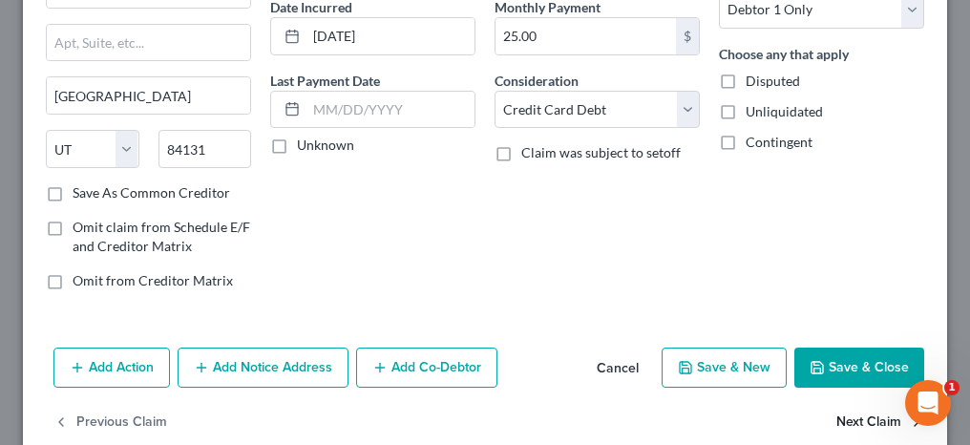
click at [839, 414] on button "Next Claim" at bounding box center [881, 423] width 88 height 40
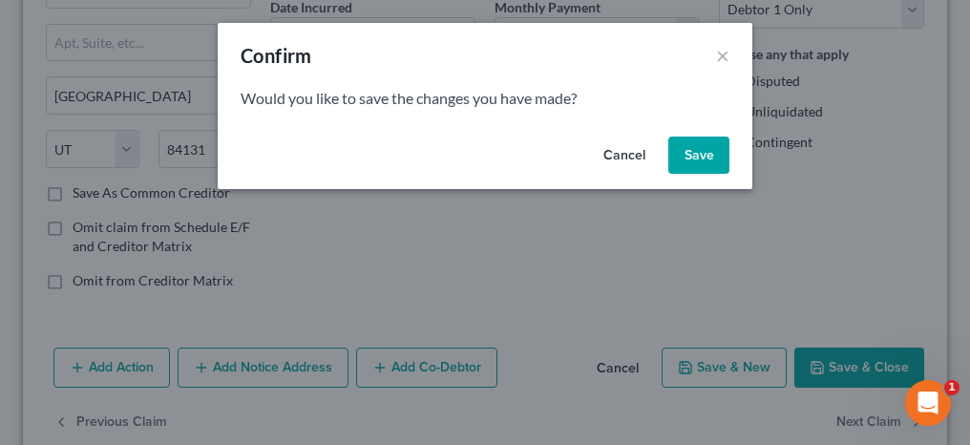
click at [705, 152] on button "Save" at bounding box center [698, 156] width 61 height 38
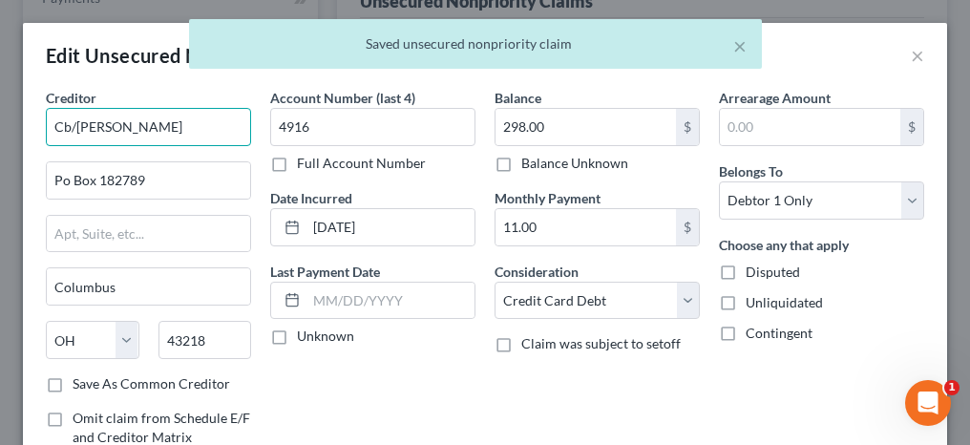
click at [74, 125] on input "Cb/[PERSON_NAME]" at bounding box center [148, 127] width 205 height 38
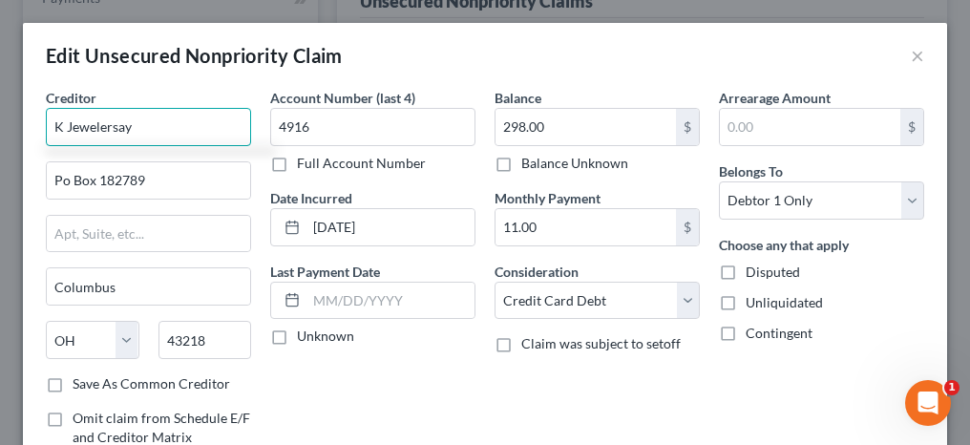
click at [61, 125] on input "K Jewelersay" at bounding box center [148, 127] width 205 height 38
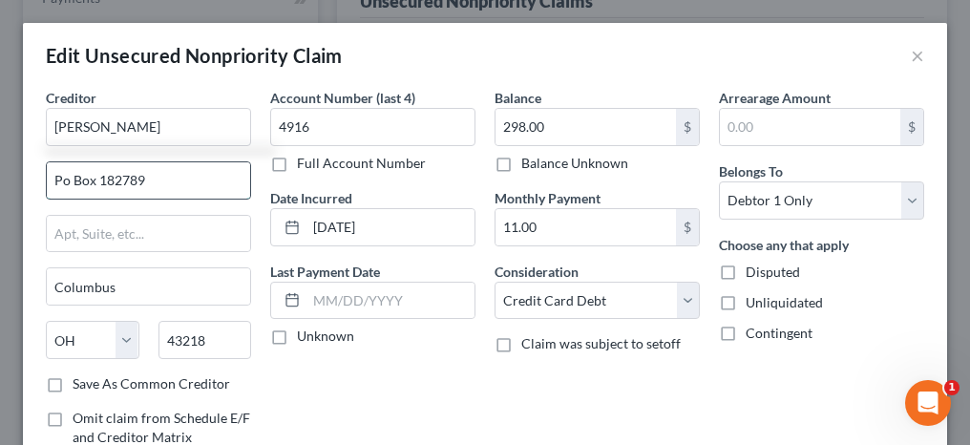
click at [66, 178] on input "Po Box 182789" at bounding box center [148, 180] width 203 height 36
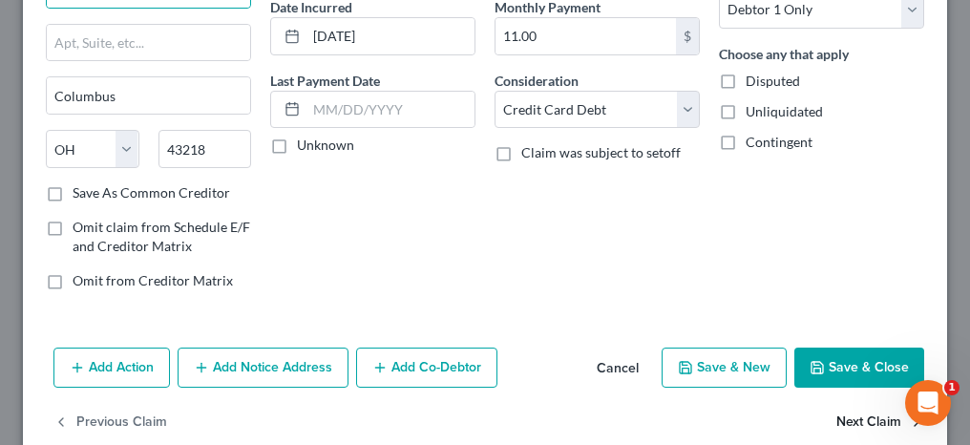
click at [872, 418] on button "Next Claim" at bounding box center [881, 423] width 88 height 40
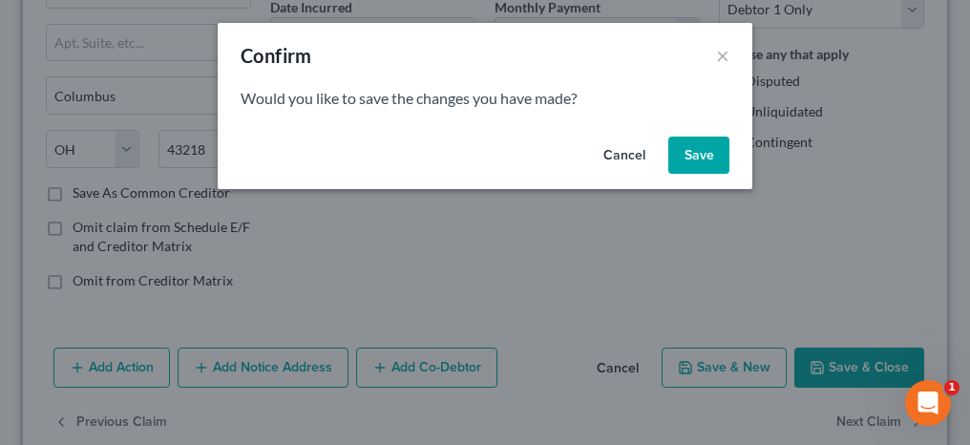
click at [698, 154] on button "Save" at bounding box center [698, 156] width 61 height 38
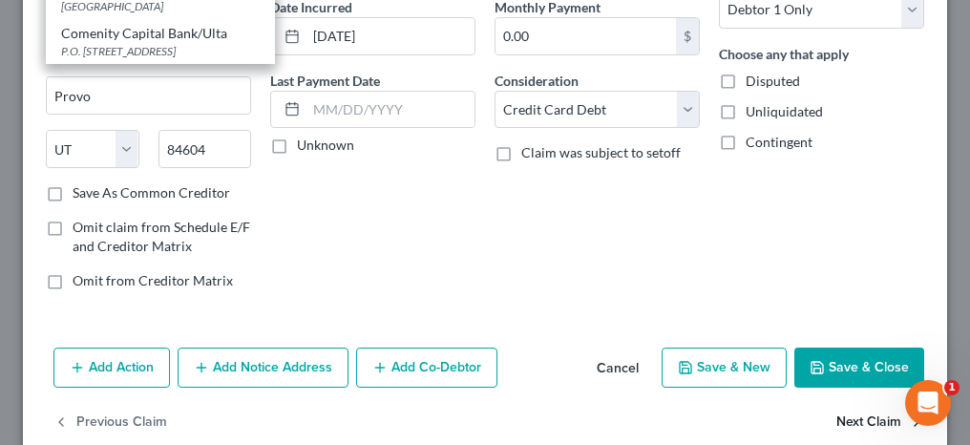
click at [852, 421] on button "Next Claim" at bounding box center [881, 423] width 88 height 40
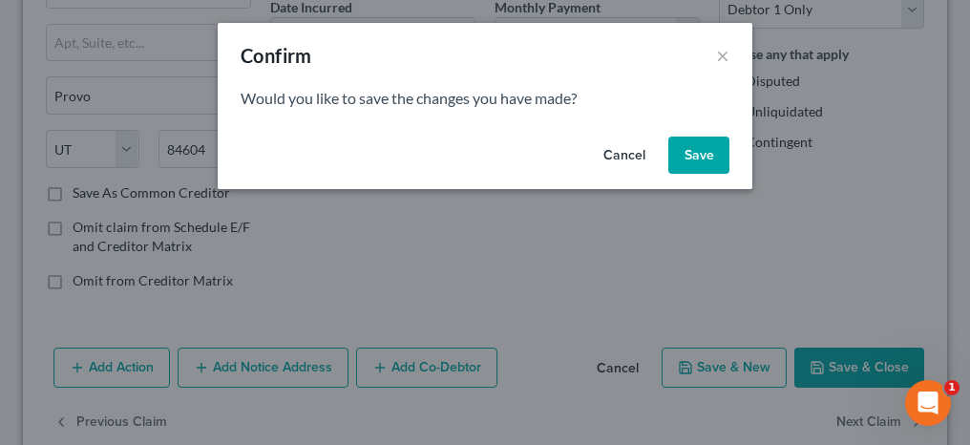
click at [700, 152] on button "Save" at bounding box center [698, 156] width 61 height 38
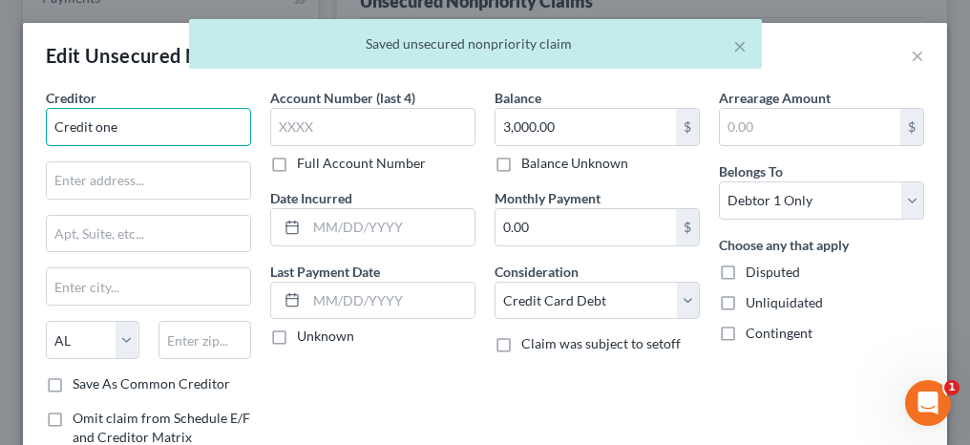
drag, startPoint x: 129, startPoint y: 131, endPoint x: 39, endPoint y: 122, distance: 90.2
click at [39, 122] on div "Creditor * Credit one State [US_STATE] AK AR AZ CA CO CT DE DC [GEOGRAPHIC_DATA…" at bounding box center [148, 292] width 224 height 409
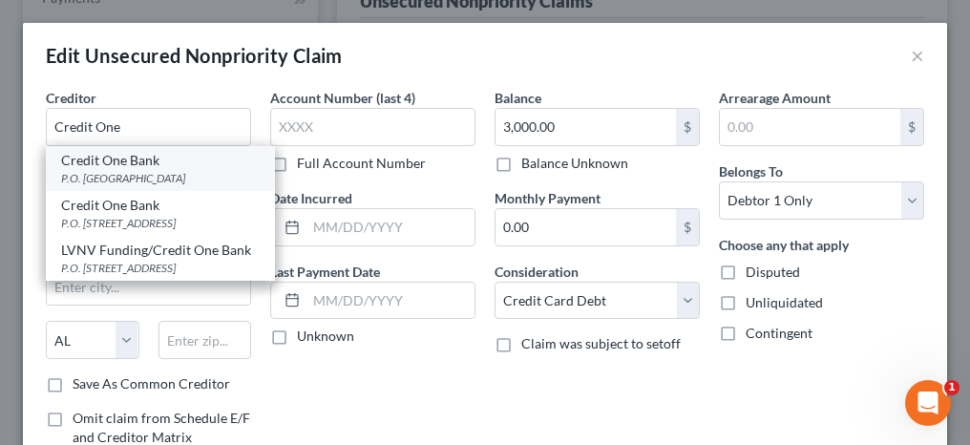
click at [92, 178] on div "P.O. [GEOGRAPHIC_DATA]" at bounding box center [160, 178] width 199 height 16
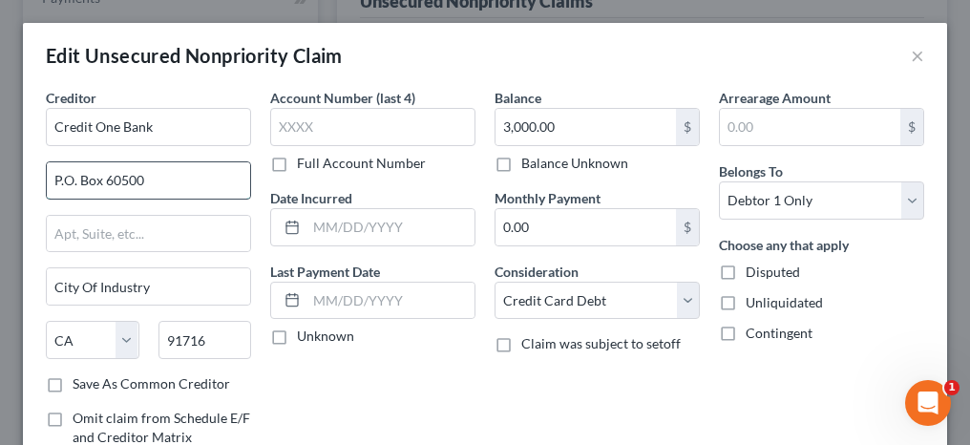
click at [68, 180] on input "P.O. Box 60500" at bounding box center [148, 180] width 203 height 36
click at [311, 129] on input "text" at bounding box center [372, 127] width 205 height 38
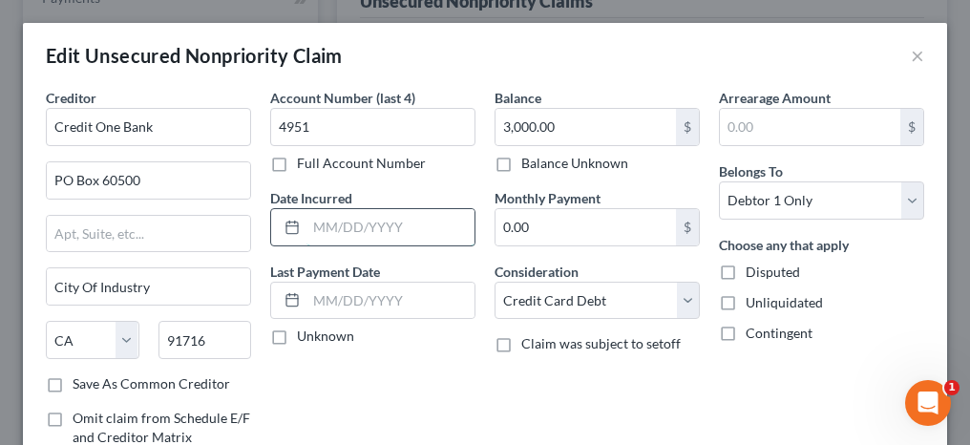
click at [326, 231] on input "text" at bounding box center [391, 227] width 168 height 36
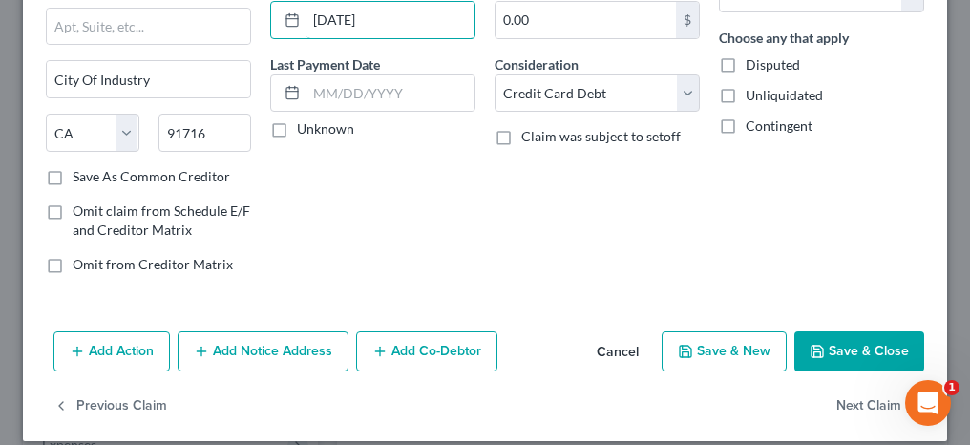
scroll to position [222, 0]
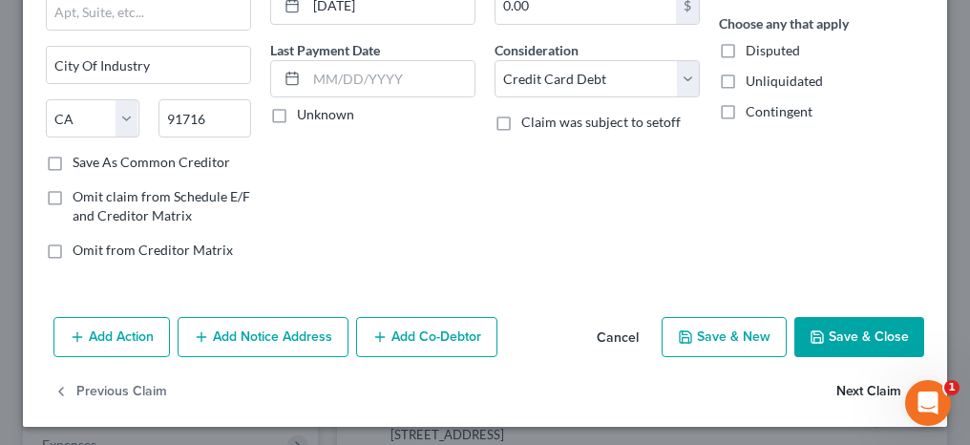
click at [846, 386] on button "Next Claim" at bounding box center [881, 392] width 88 height 40
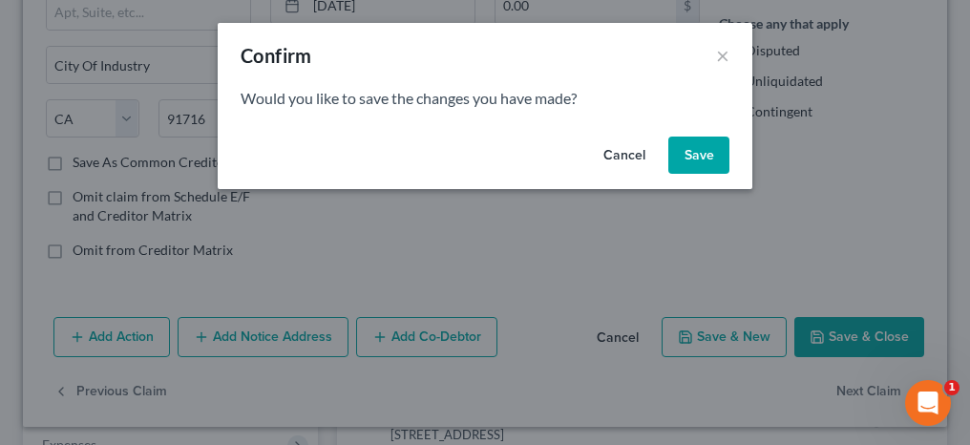
click at [712, 159] on button "Save" at bounding box center [698, 156] width 61 height 38
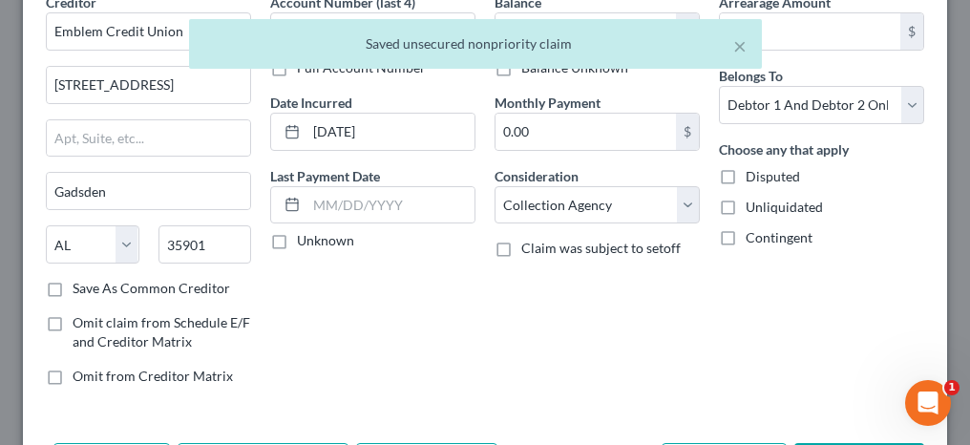
scroll to position [191, 0]
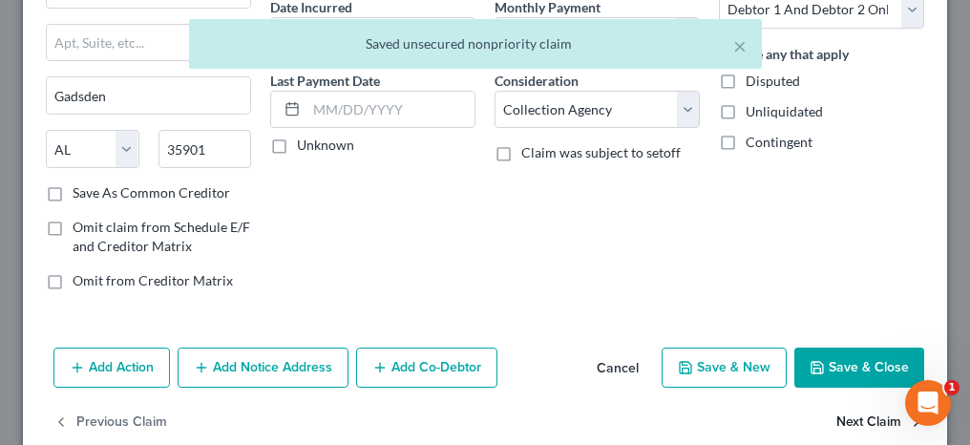
click at [844, 417] on button "Next Claim" at bounding box center [881, 423] width 88 height 40
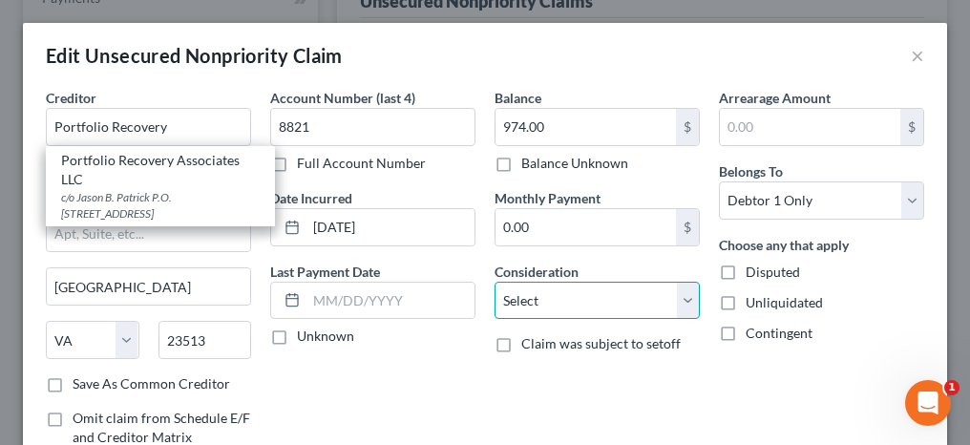
drag, startPoint x: 562, startPoint y: 306, endPoint x: 559, endPoint y: 281, distance: 25.1
click at [562, 306] on select "Select Cable / Satellite Services Collection Agency Credit Card Debt Debt Couns…" at bounding box center [597, 301] width 205 height 38
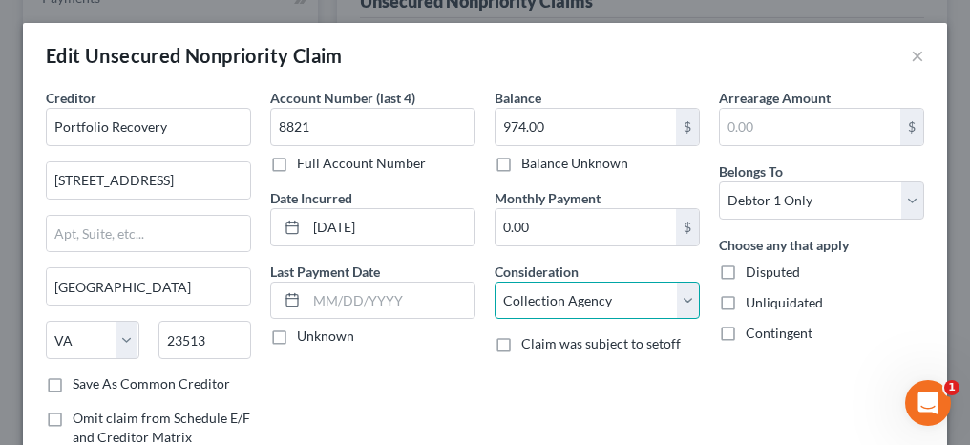
click at [495, 282] on select "Select Cable / Satellite Services Collection Agency Credit Card Debt Debt Couns…" at bounding box center [597, 301] width 205 height 38
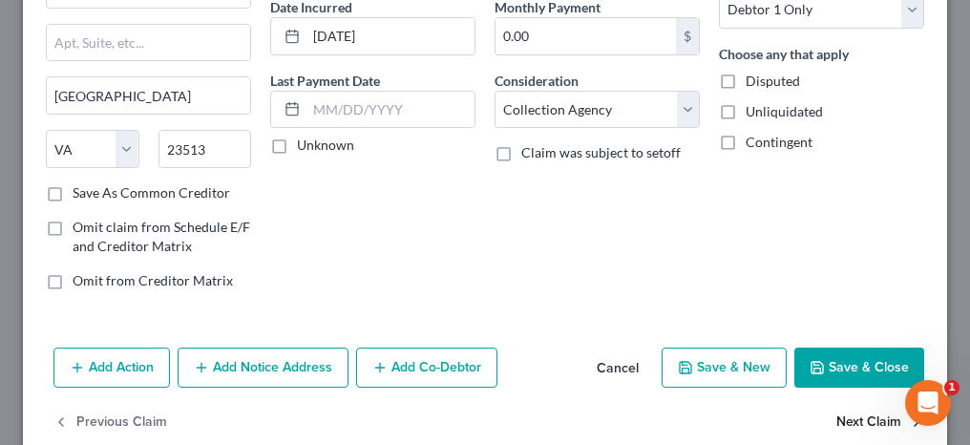
click at [837, 421] on button "Next Claim" at bounding box center [881, 423] width 88 height 40
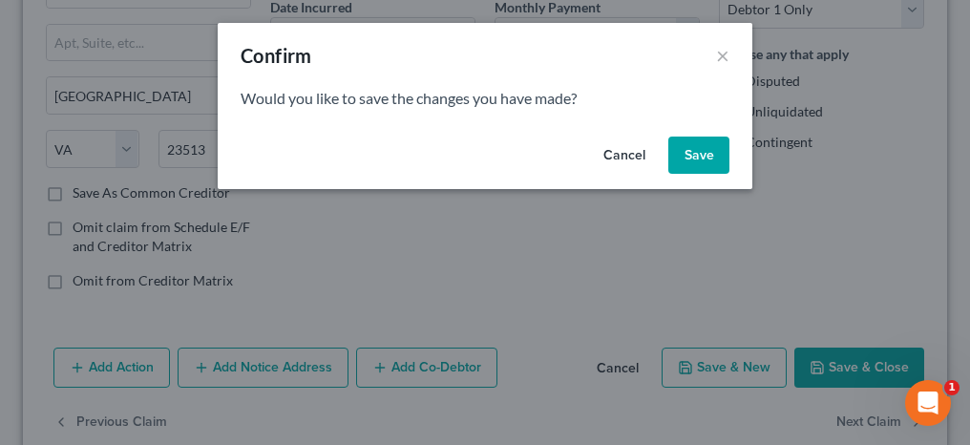
click at [690, 138] on button "Save" at bounding box center [698, 156] width 61 height 38
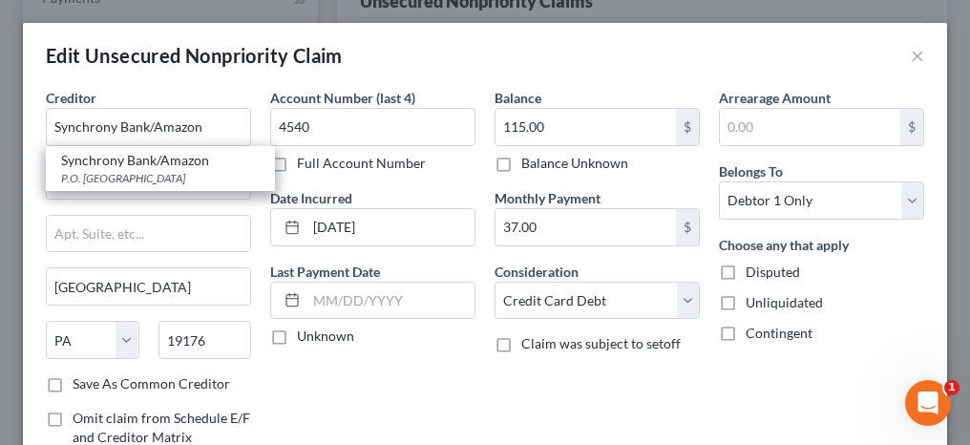
click at [370, 386] on div "Account Number (last 4) 4540 Full Account Number Date Incurred [DATE] Last Paym…" at bounding box center [373, 292] width 224 height 409
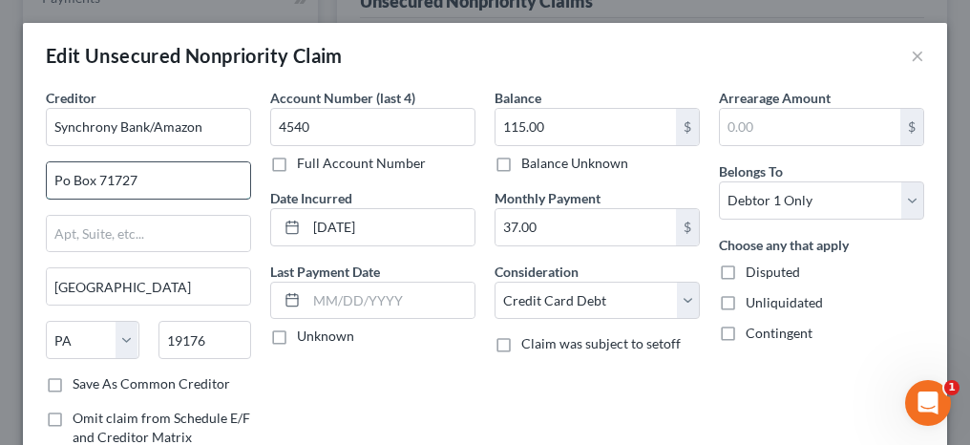
click at [63, 177] on input "Po Box 71727" at bounding box center [148, 180] width 203 height 36
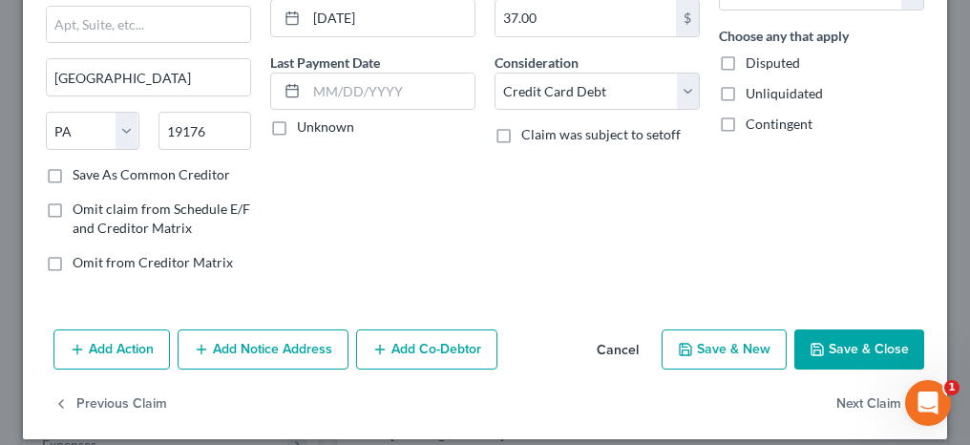
scroll to position [222, 0]
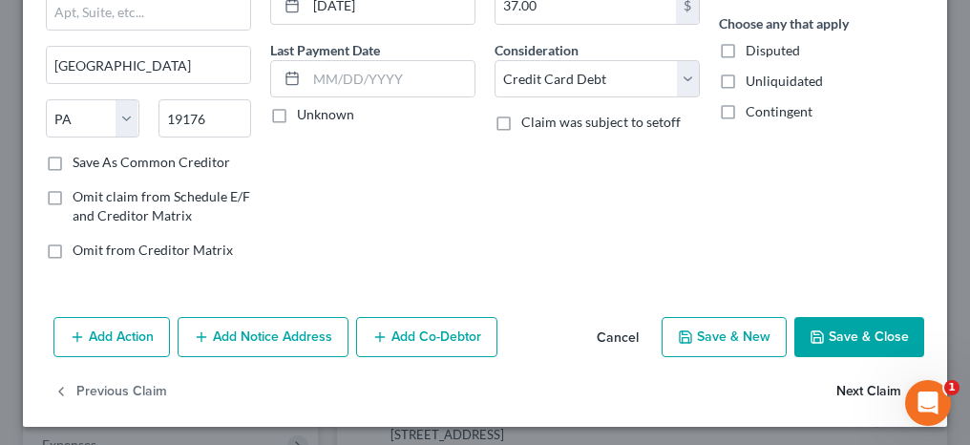
click at [855, 389] on button "Next Claim" at bounding box center [881, 392] width 88 height 40
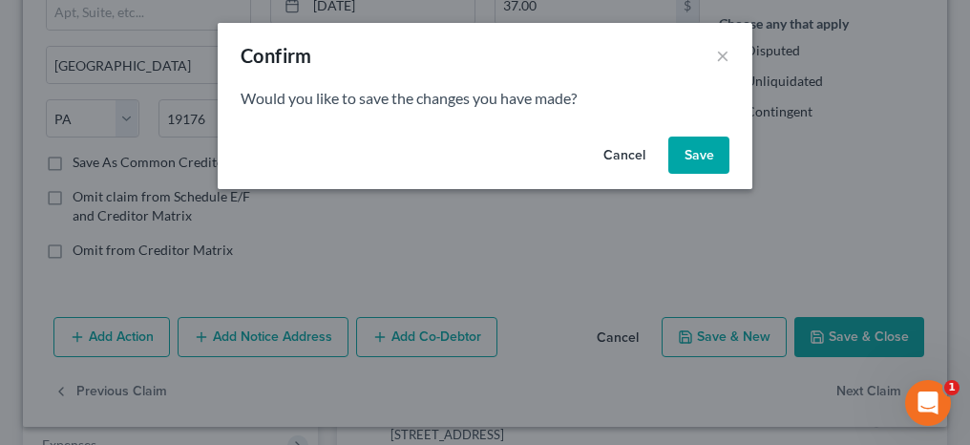
click at [678, 155] on button "Save" at bounding box center [698, 156] width 61 height 38
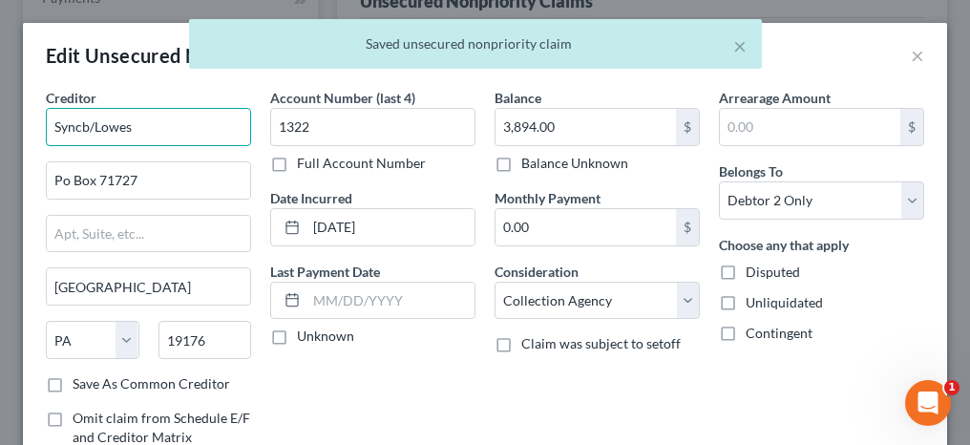
click at [81, 128] on input "Syncb/Lowes" at bounding box center [148, 127] width 205 height 38
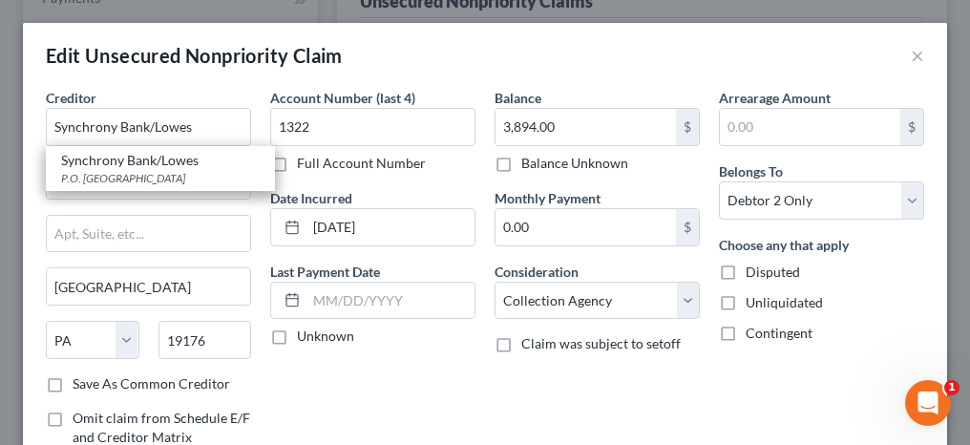
click at [36, 216] on div "Creditor * Synchrony Bank/Lowes Synchrony Bank/Lowes P.O. [GEOGRAPHIC_DATA] Po …" at bounding box center [148, 292] width 224 height 409
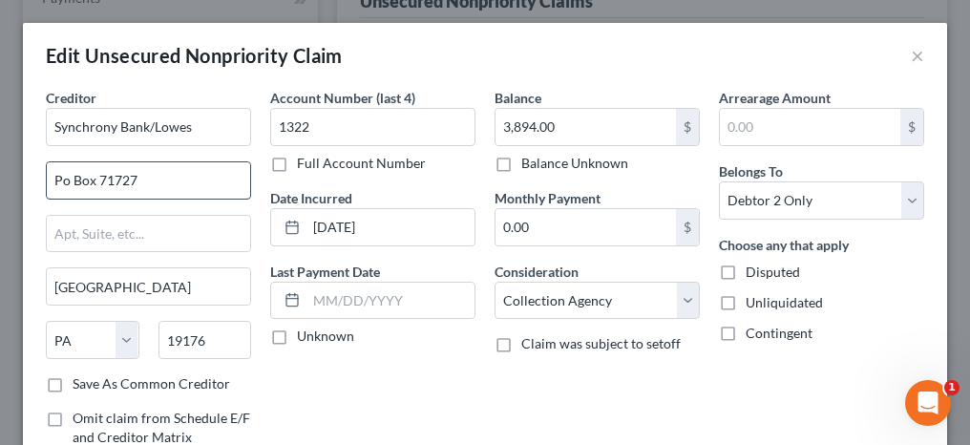
click at [62, 180] on input "Po Box 71727" at bounding box center [148, 180] width 203 height 36
drag, startPoint x: 622, startPoint y: 297, endPoint x: 608, endPoint y: 276, distance: 24.9
click at [622, 297] on select "Select Cable / Satellite Services Collection Agency Credit Card Debt Debt Couns…" at bounding box center [597, 301] width 205 height 38
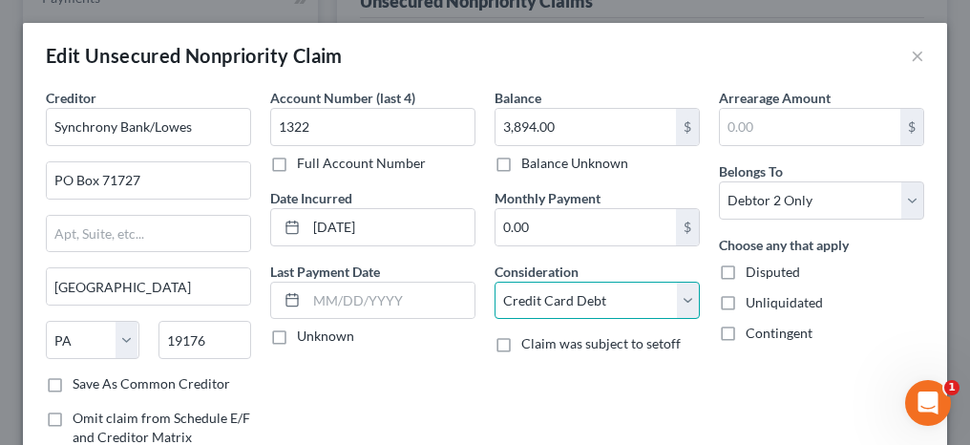
click at [495, 282] on select "Select Cable / Satellite Services Collection Agency Credit Card Debt Debt Couns…" at bounding box center [597, 301] width 205 height 38
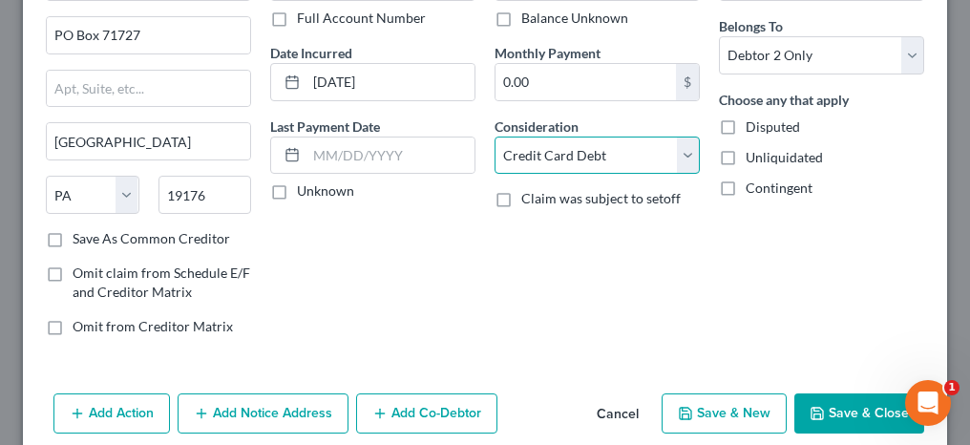
scroll to position [191, 0]
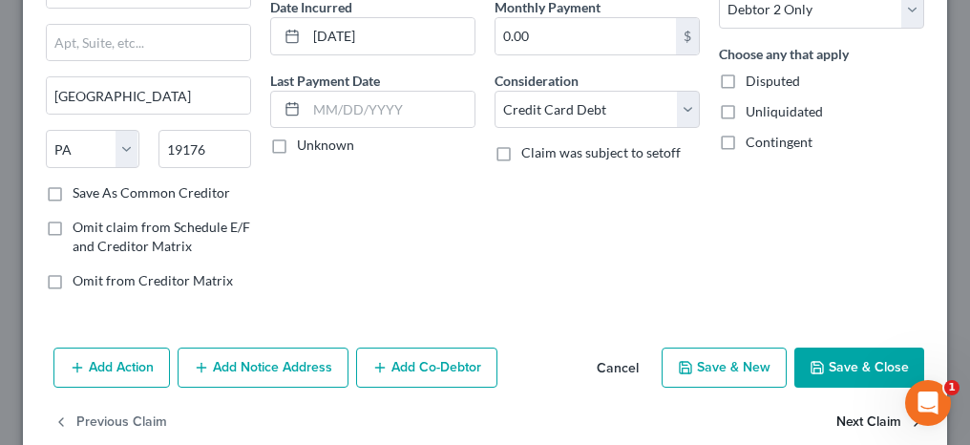
click at [840, 414] on button "Next Claim" at bounding box center [881, 423] width 88 height 40
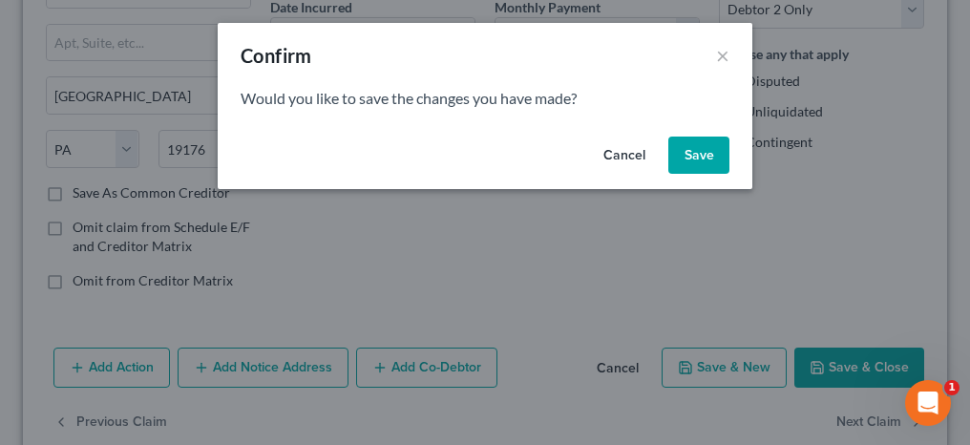
click at [699, 157] on button "Save" at bounding box center [698, 156] width 61 height 38
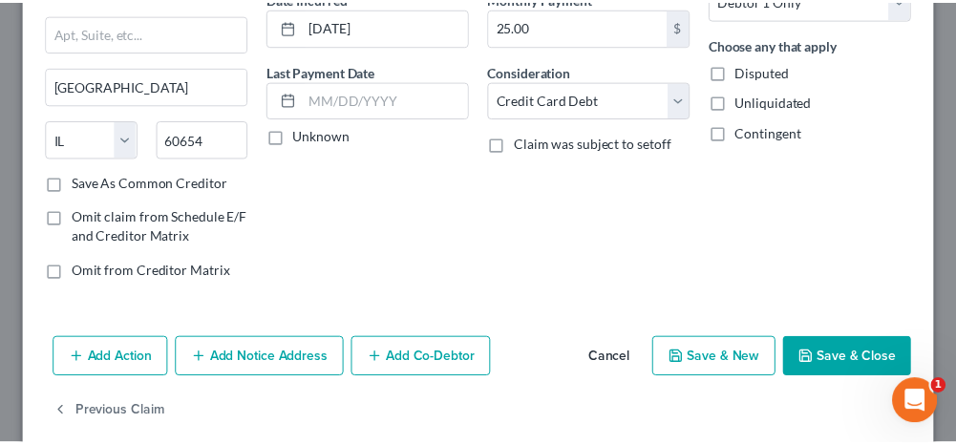
scroll to position [222, 0]
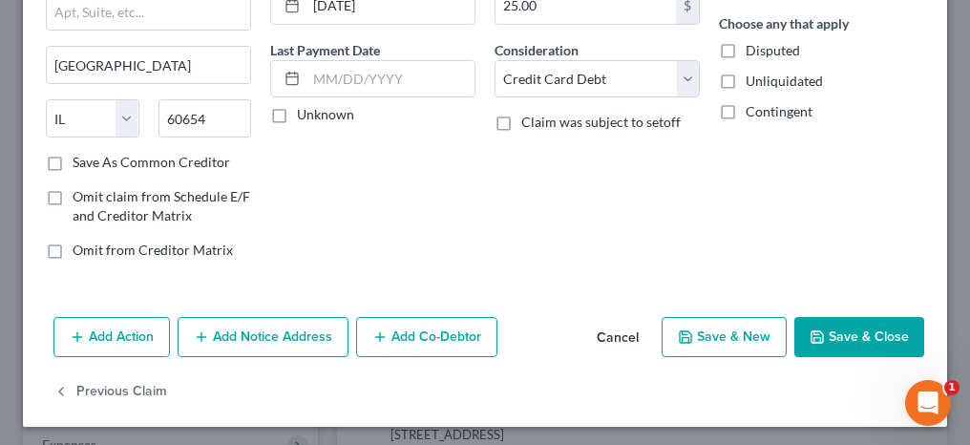
click at [830, 336] on button "Save & Close" at bounding box center [860, 337] width 130 height 40
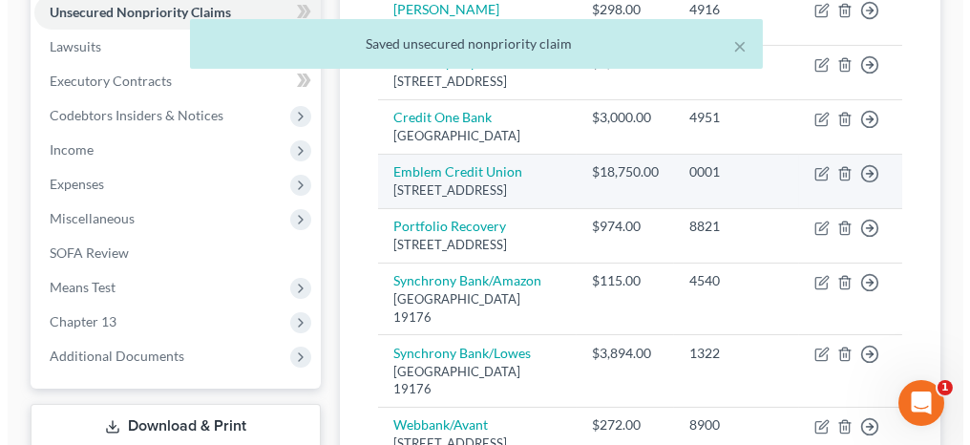
scroll to position [573, 0]
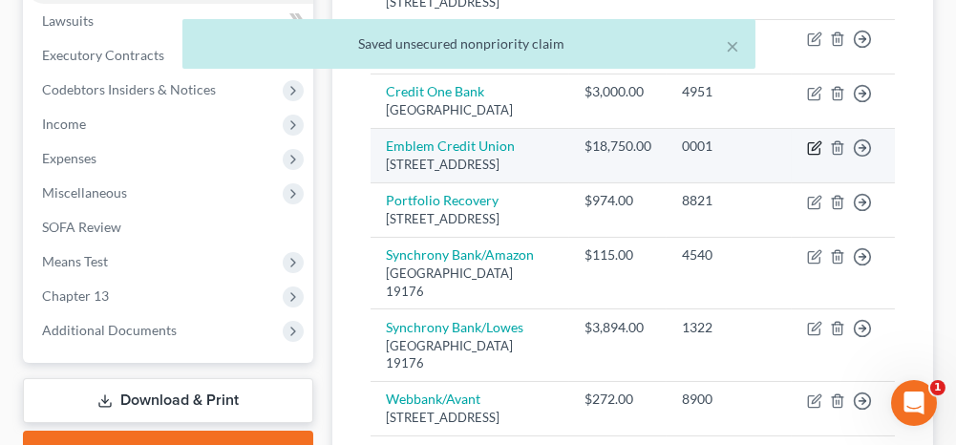
click at [813, 150] on icon "button" at bounding box center [816, 145] width 9 height 9
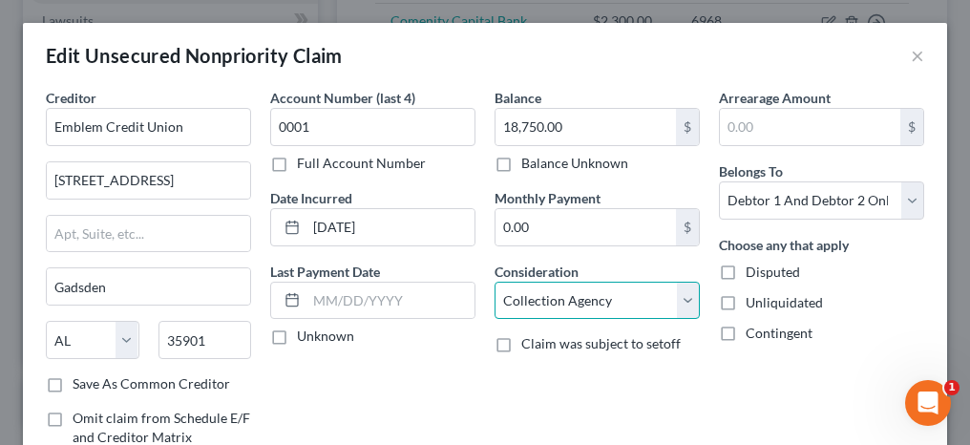
drag, startPoint x: 552, startPoint y: 300, endPoint x: 548, endPoint y: 282, distance: 18.5
click at [552, 300] on select "Select Cable / Satellite Services Collection Agency Credit Card Debt Debt Couns…" at bounding box center [597, 301] width 205 height 38
click at [495, 282] on select "Select Cable / Satellite Services Collection Agency Credit Card Debt Debt Couns…" at bounding box center [597, 301] width 205 height 38
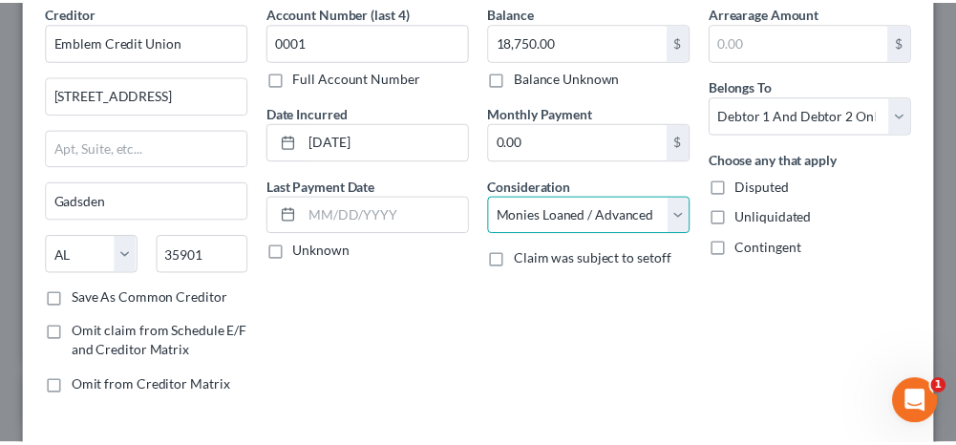
scroll to position [191, 0]
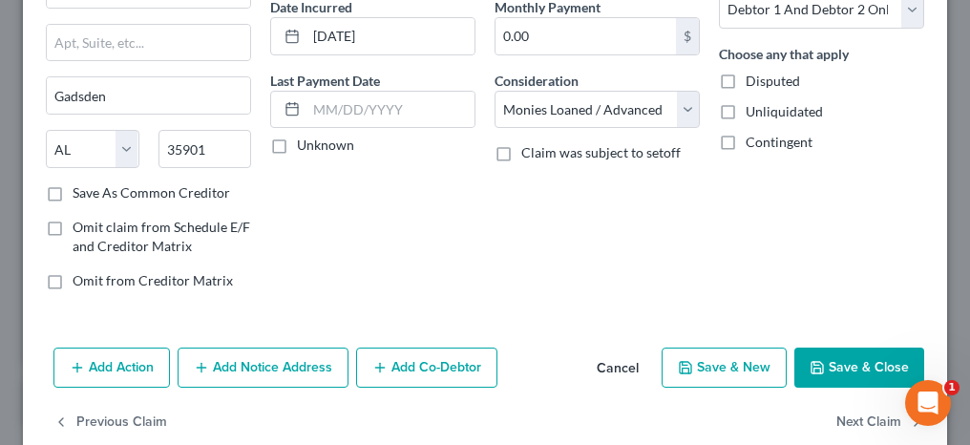
click at [817, 368] on button "Save & Close" at bounding box center [860, 368] width 130 height 40
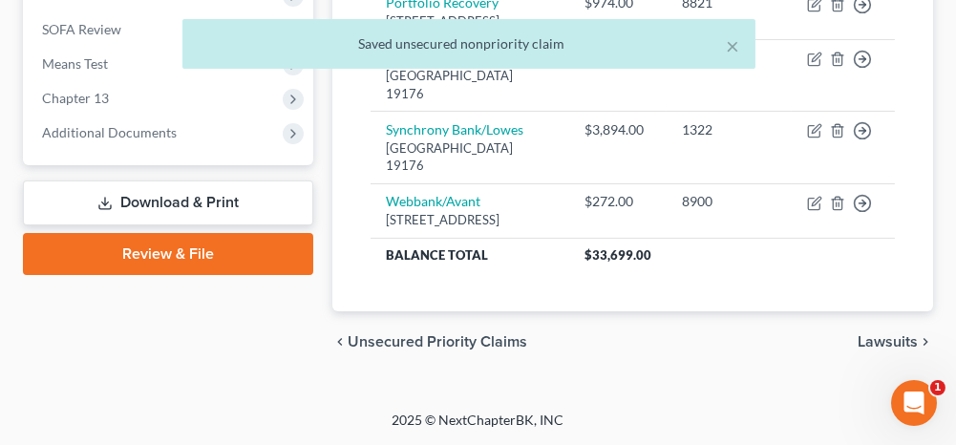
scroll to position [922, 0]
drag, startPoint x: 873, startPoint y: 341, endPoint x: 741, endPoint y: 293, distance: 140.2
click at [874, 341] on span "Lawsuits" at bounding box center [888, 341] width 60 height 15
